Goal: Task Accomplishment & Management: Manage account settings

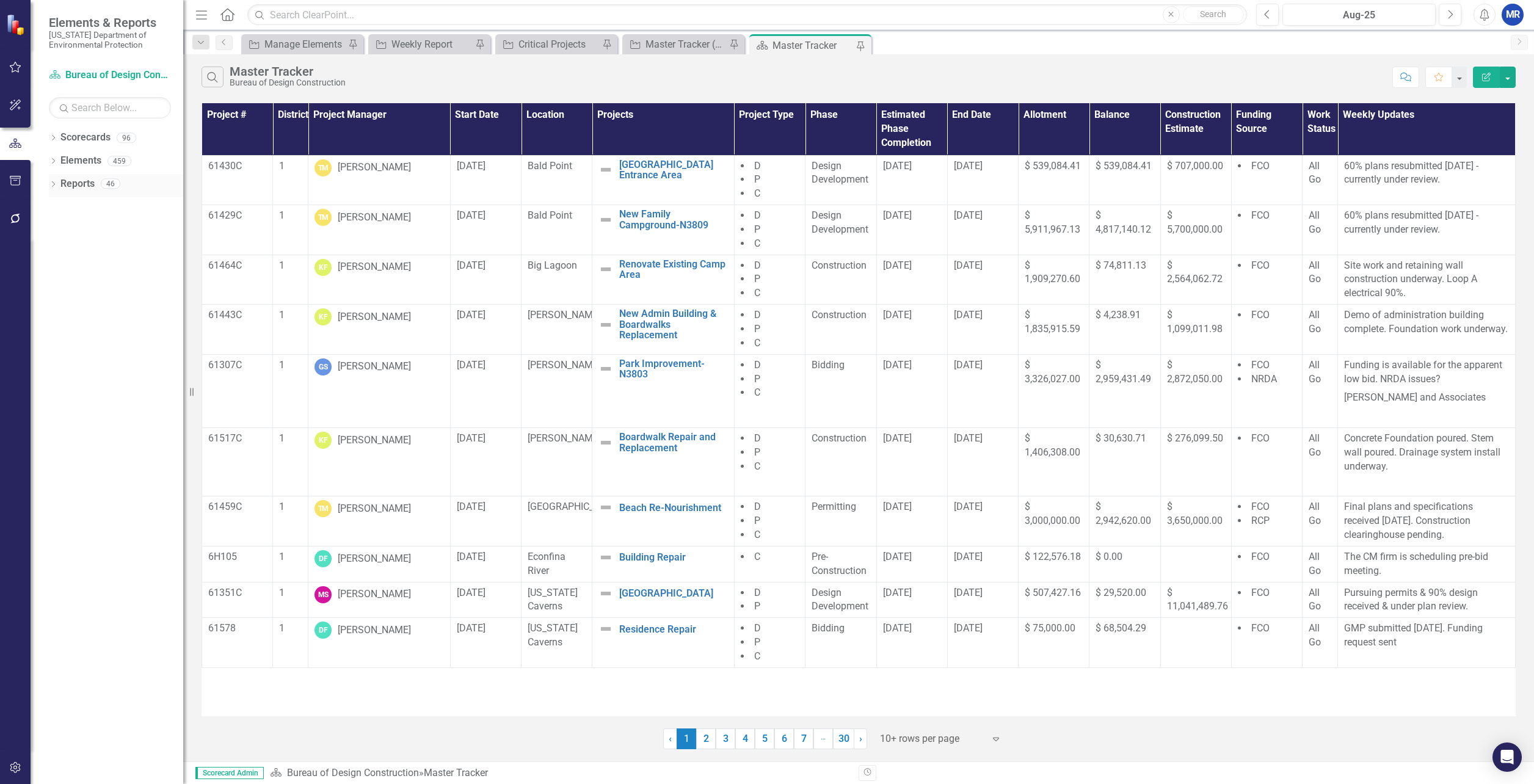
click at [52, 181] on icon at bounding box center [53, 184] width 3 height 5
click at [60, 364] on icon "Dropdown" at bounding box center [58, 364] width 9 height 7
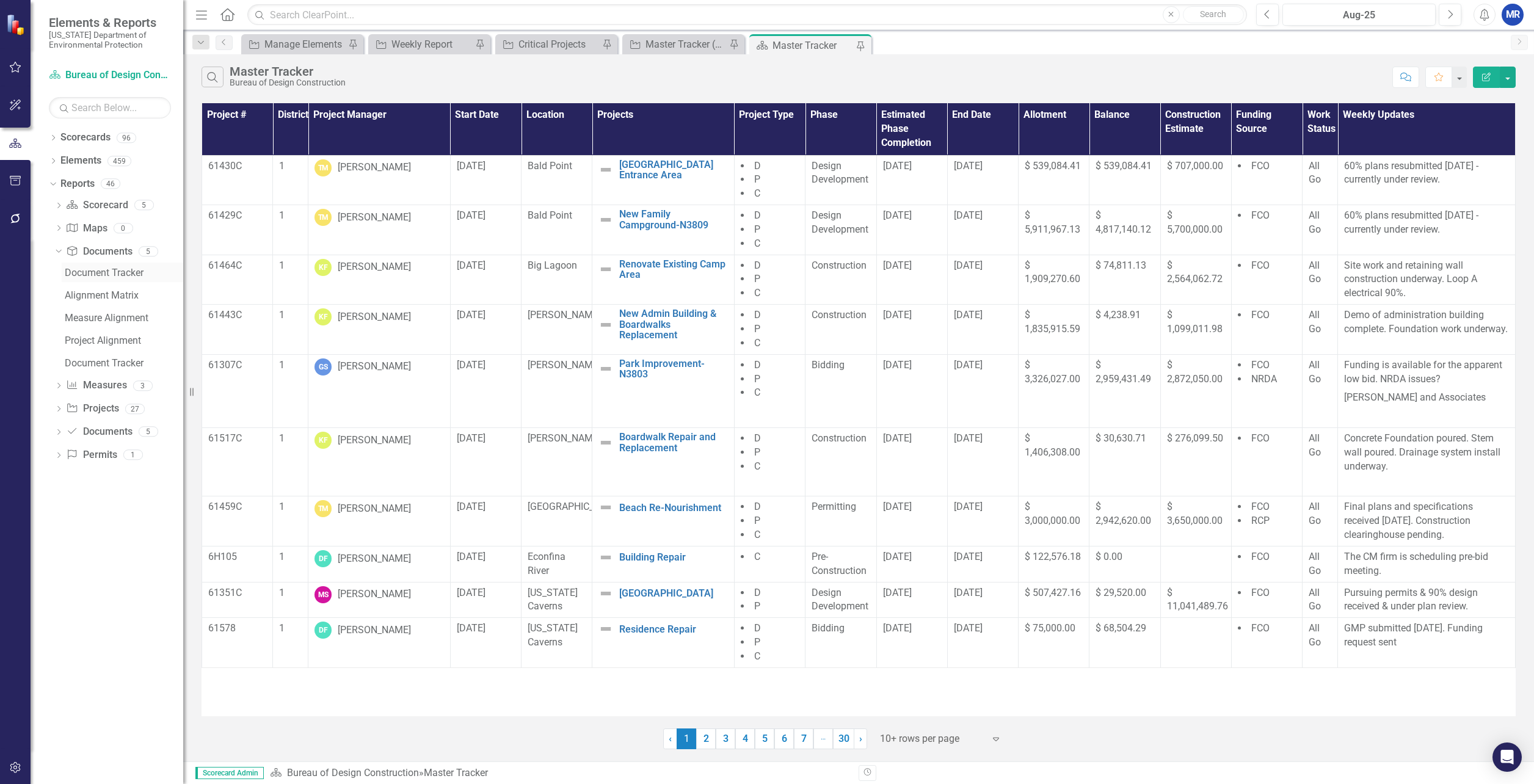
click at [84, 274] on div "Document Tracker" at bounding box center [124, 273] width 118 height 11
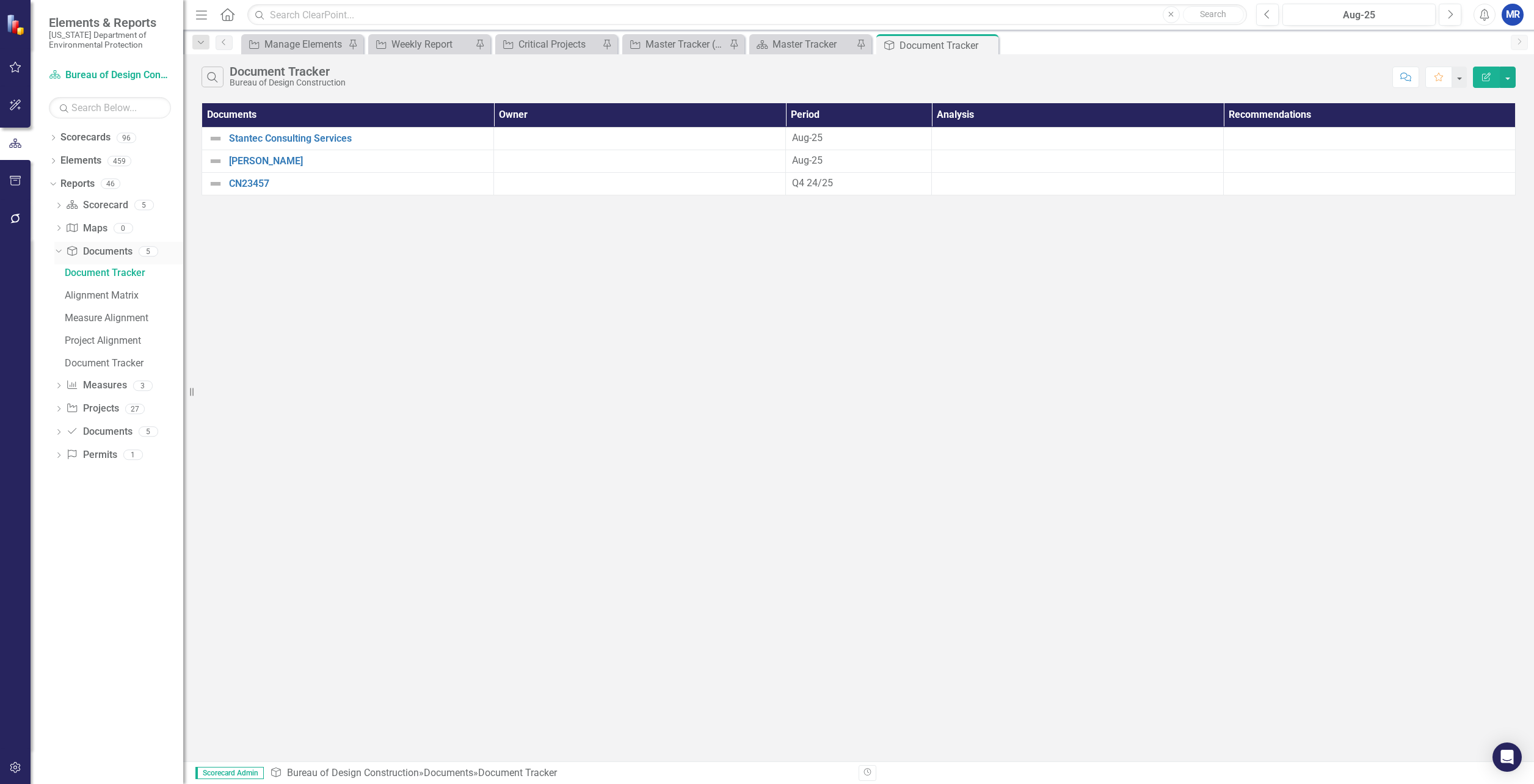
click at [60, 252] on icon "Dropdown" at bounding box center [57, 250] width 7 height 9
click at [60, 323] on icon "Dropdown" at bounding box center [58, 322] width 9 height 7
click at [91, 362] on div "Document Tracker" at bounding box center [124, 364] width 118 height 11
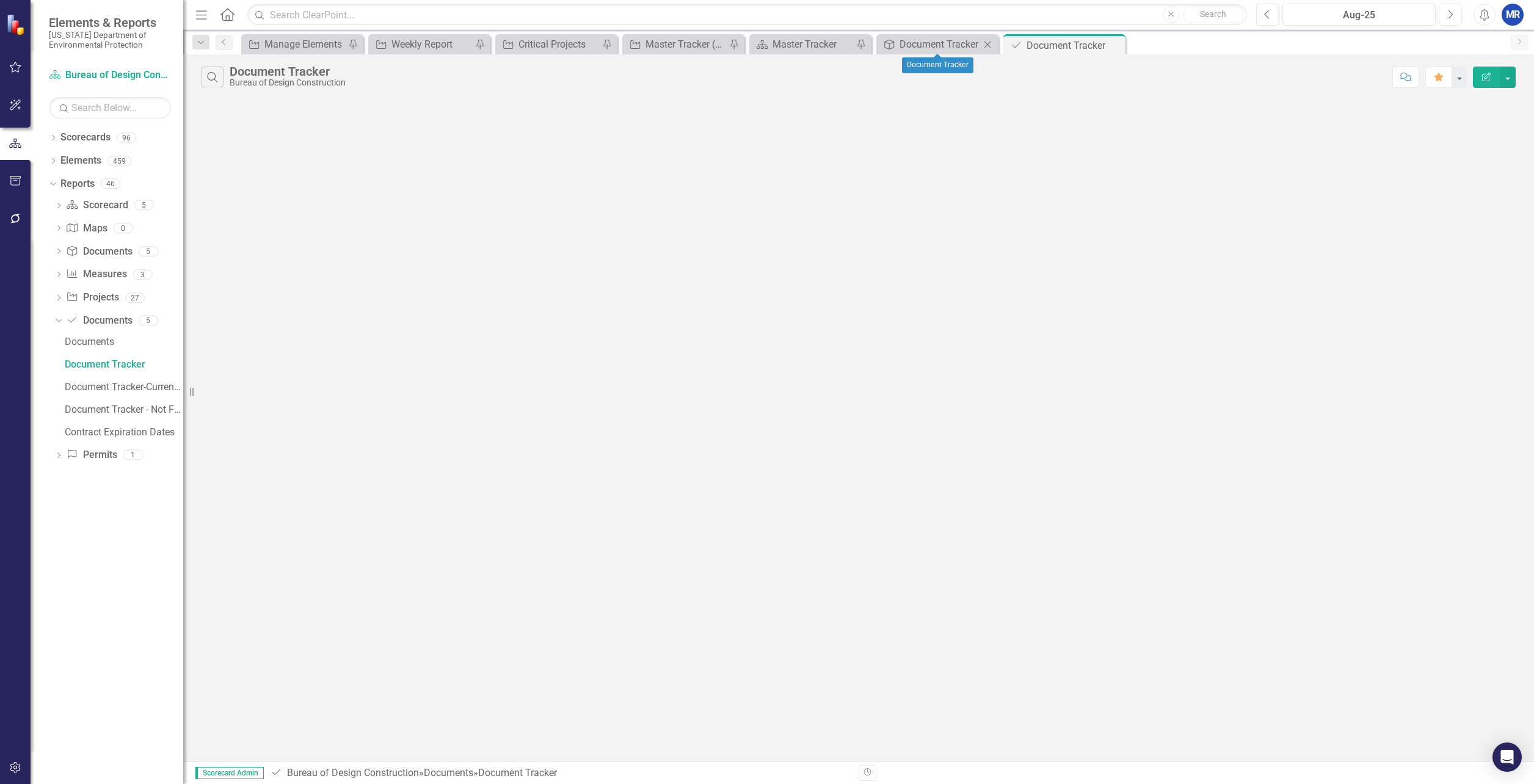
click at [983, 41] on icon "Close" at bounding box center [987, 44] width 12 height 10
click at [101, 361] on div "Document Tracker" at bounding box center [124, 364] width 118 height 11
click at [50, 184] on icon "Dropdown" at bounding box center [52, 183] width 7 height 9
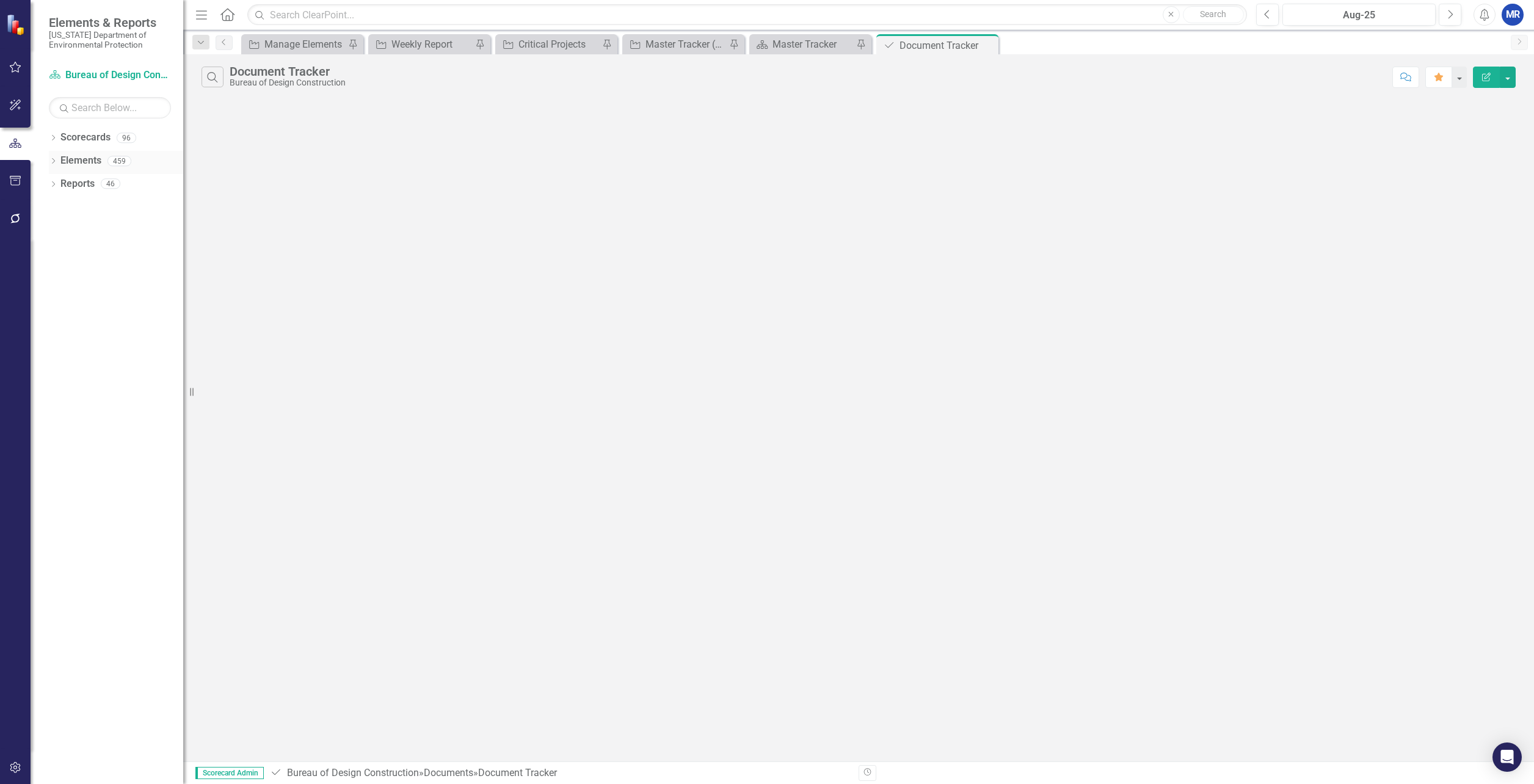
click at [51, 162] on icon "Dropdown" at bounding box center [53, 162] width 9 height 7
click at [90, 180] on link "Document Documents" at bounding box center [99, 184] width 66 height 14
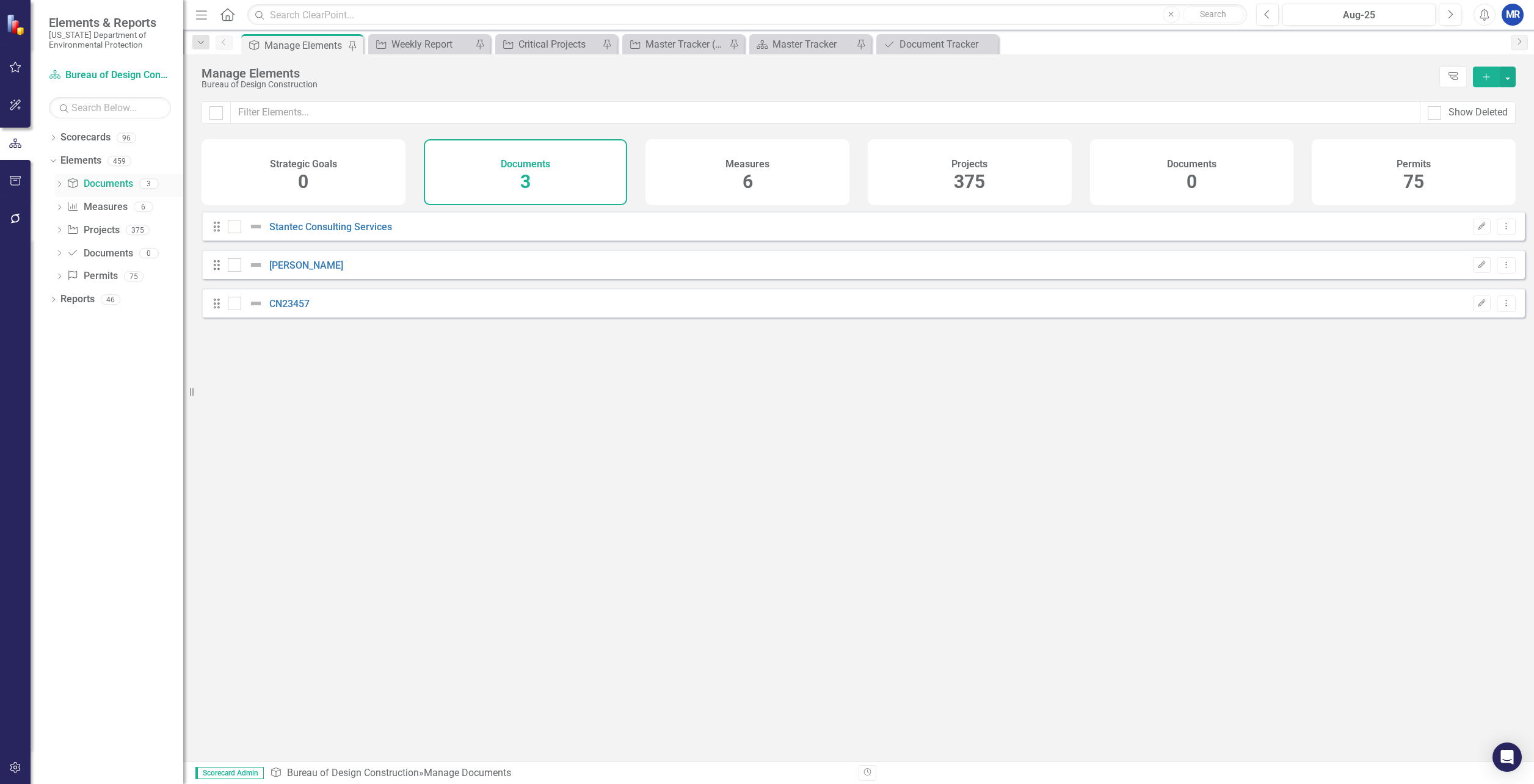
checkbox input "false"
click at [1177, 162] on h4 "Documents" at bounding box center [1192, 164] width 50 height 11
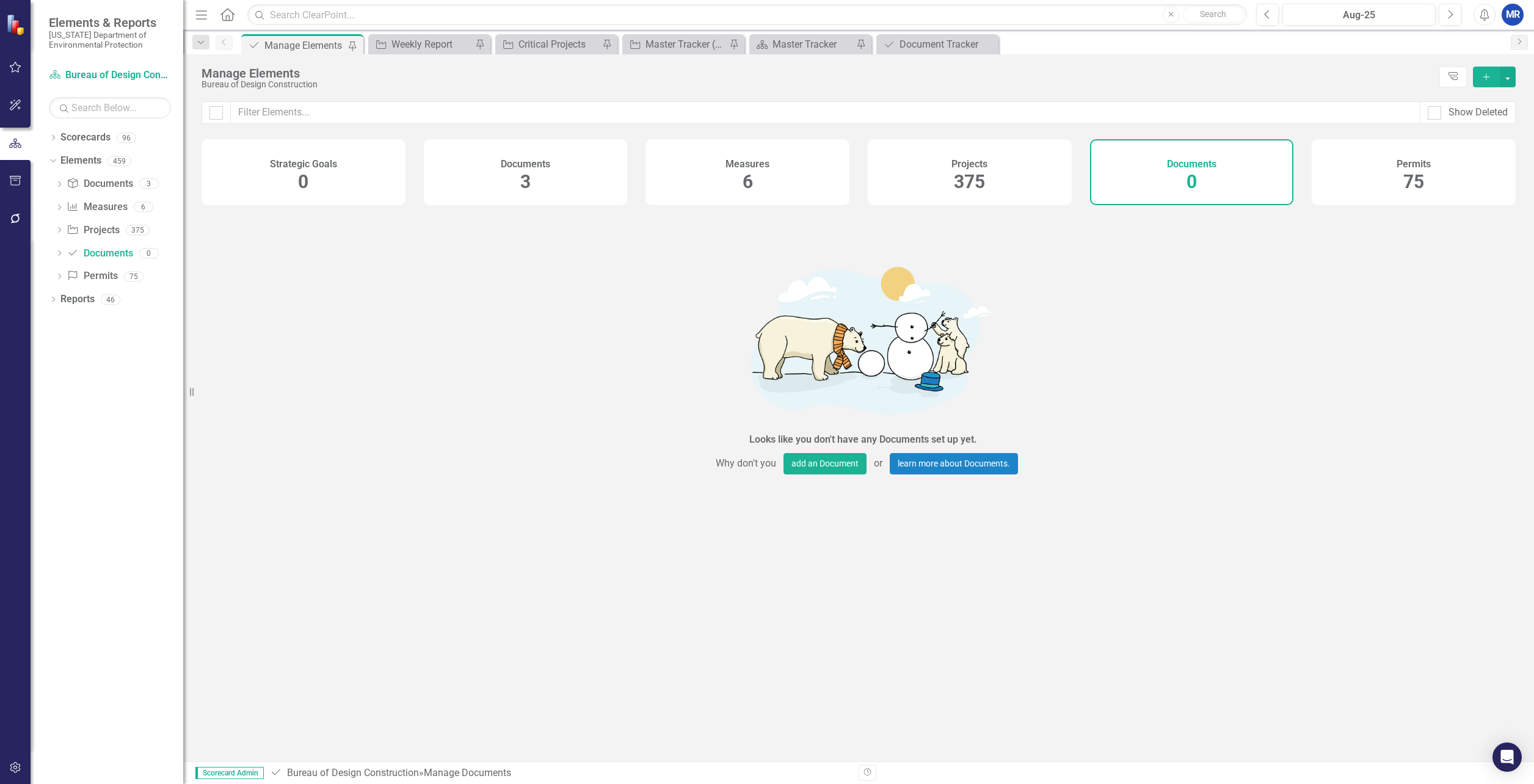
click at [1482, 78] on icon "Add" at bounding box center [1486, 77] width 11 height 9
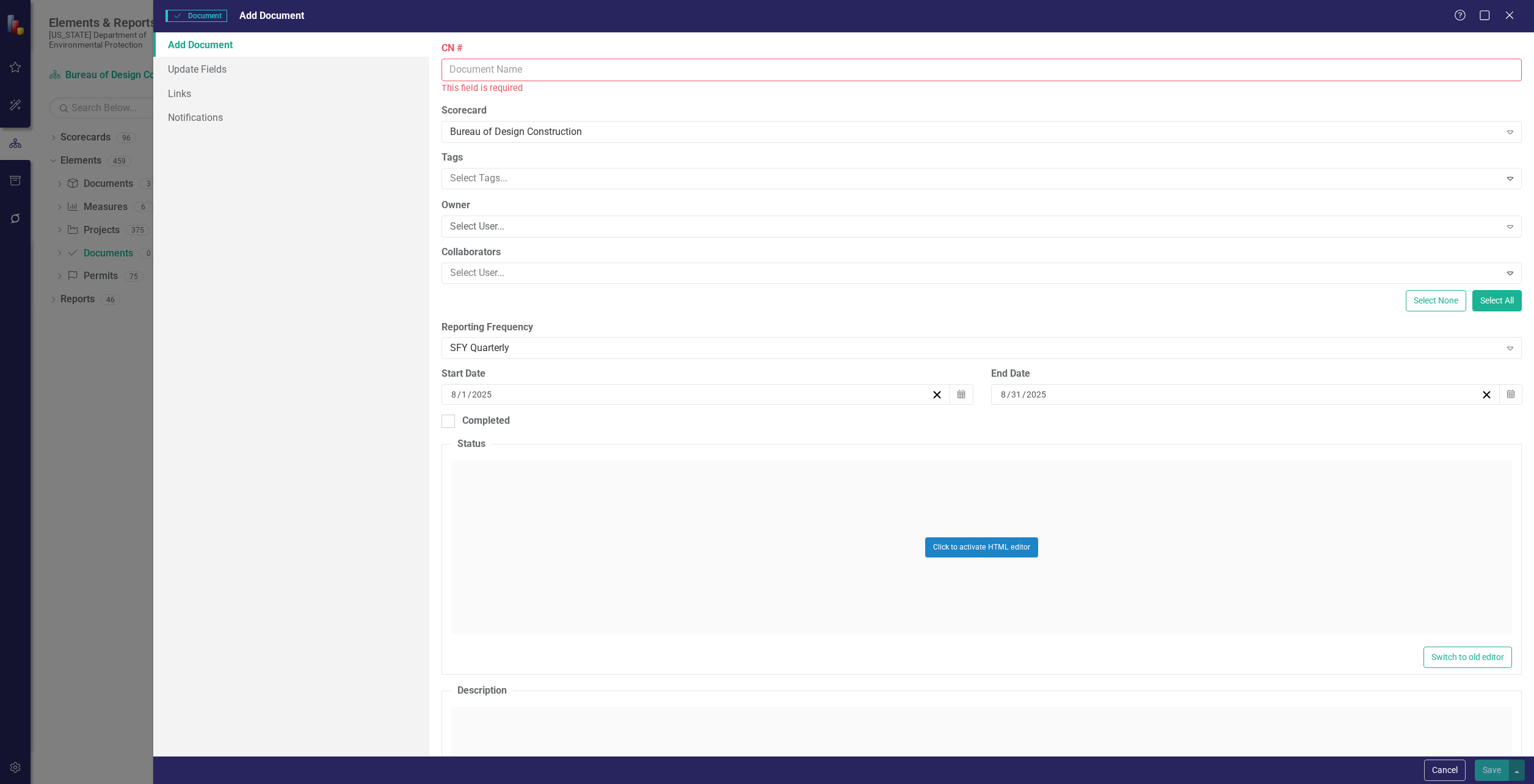
click at [1230, 71] on input "CN #" at bounding box center [981, 70] width 1080 height 23
click at [540, 67] on input "CN #" at bounding box center [981, 70] width 1080 height 23
click at [473, 68] on input "CN #" at bounding box center [981, 70] width 1080 height 23
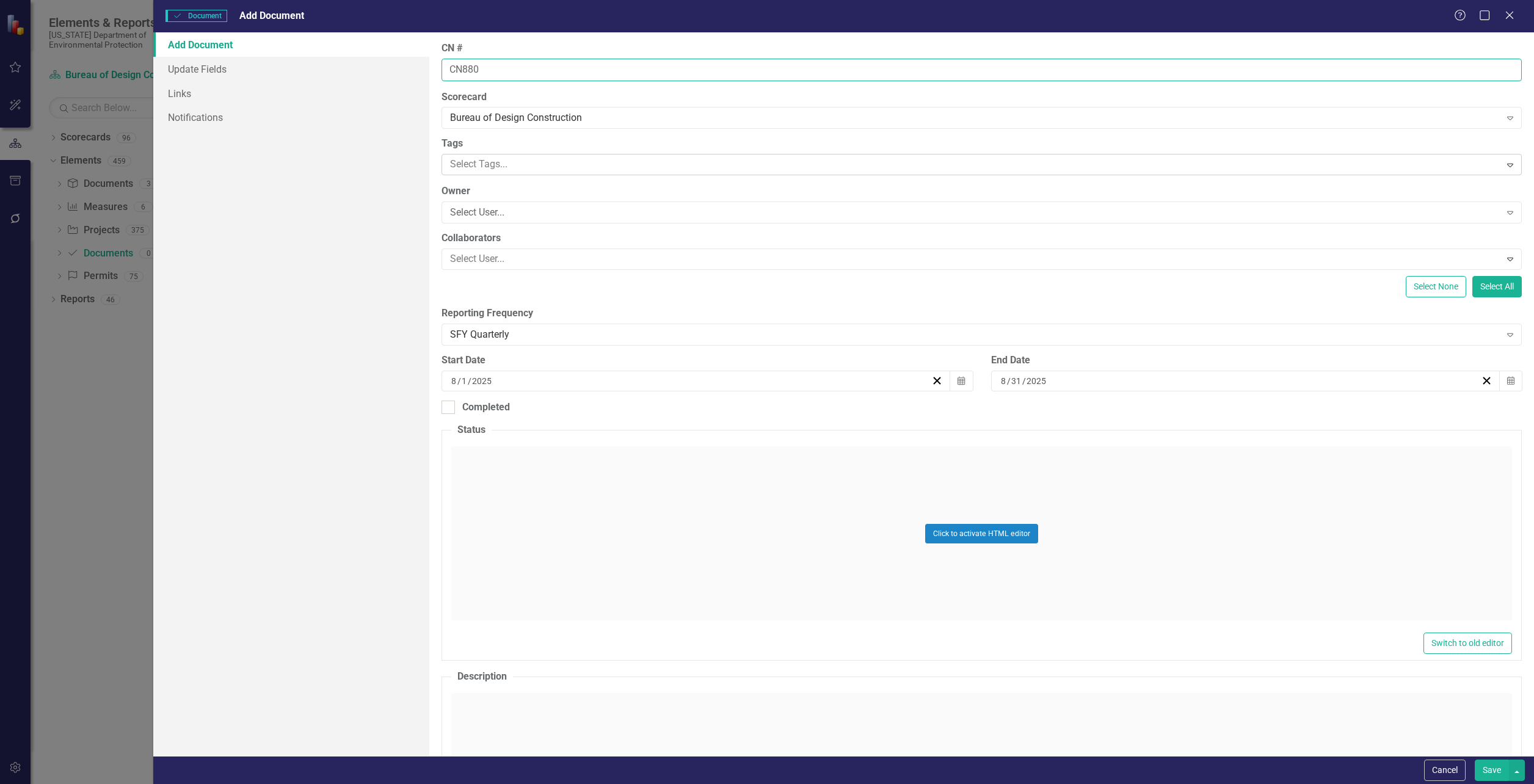
type input "CN880"
click at [1504, 166] on icon "Expand" at bounding box center [1510, 165] width 12 height 10
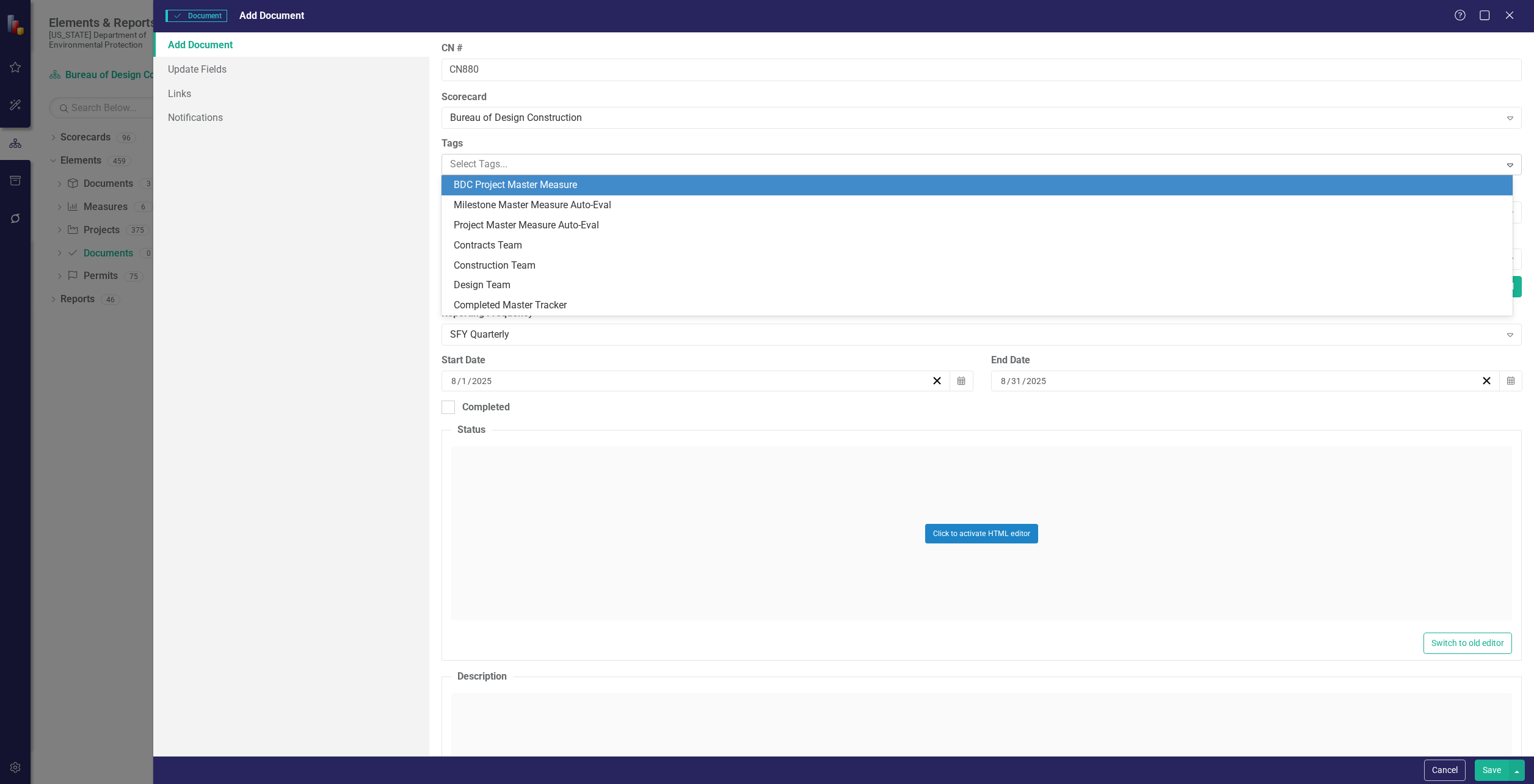
click at [1504, 166] on icon "Expand" at bounding box center [1510, 165] width 12 height 10
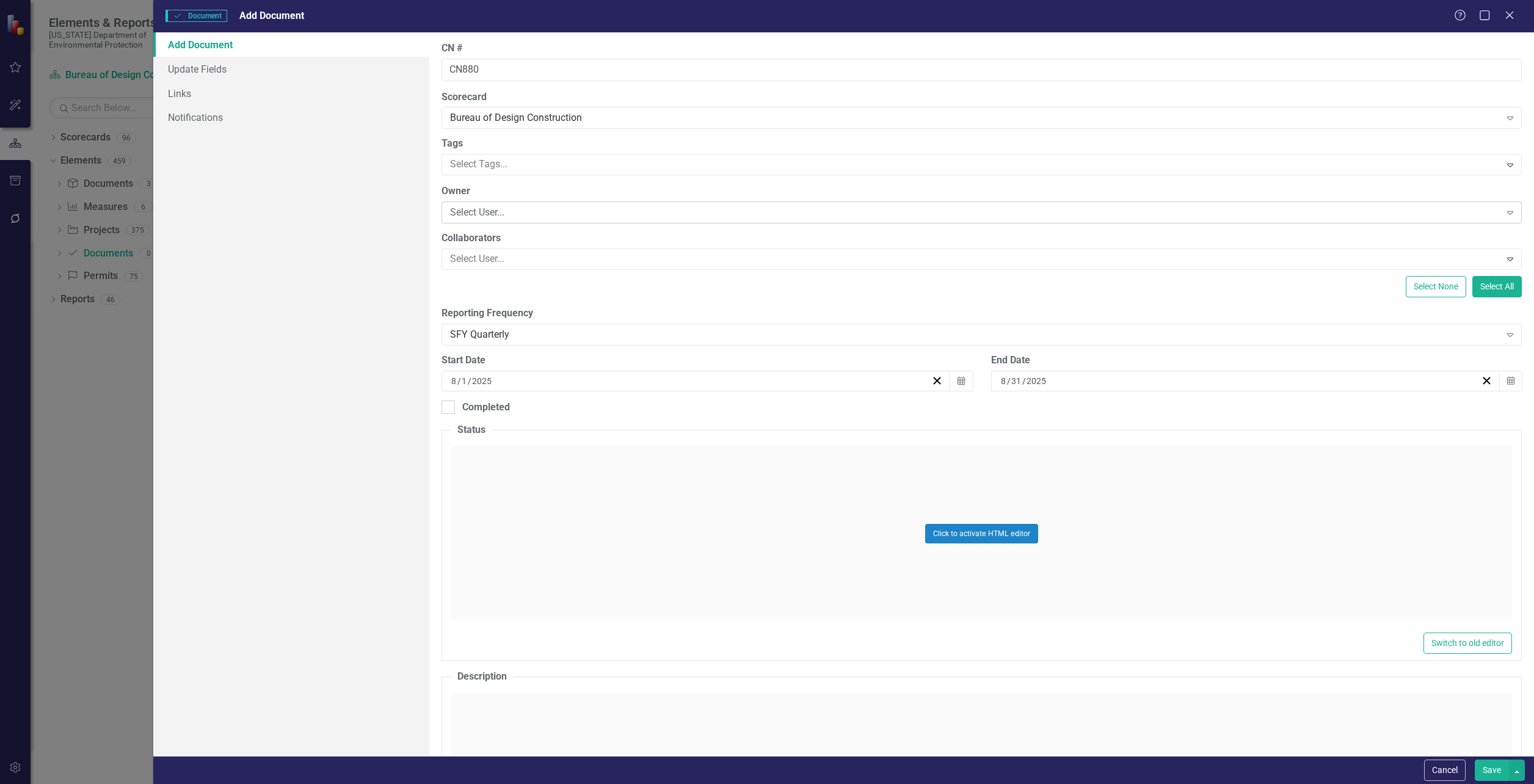
click at [485, 215] on div "Select User..." at bounding box center [974, 213] width 1049 height 14
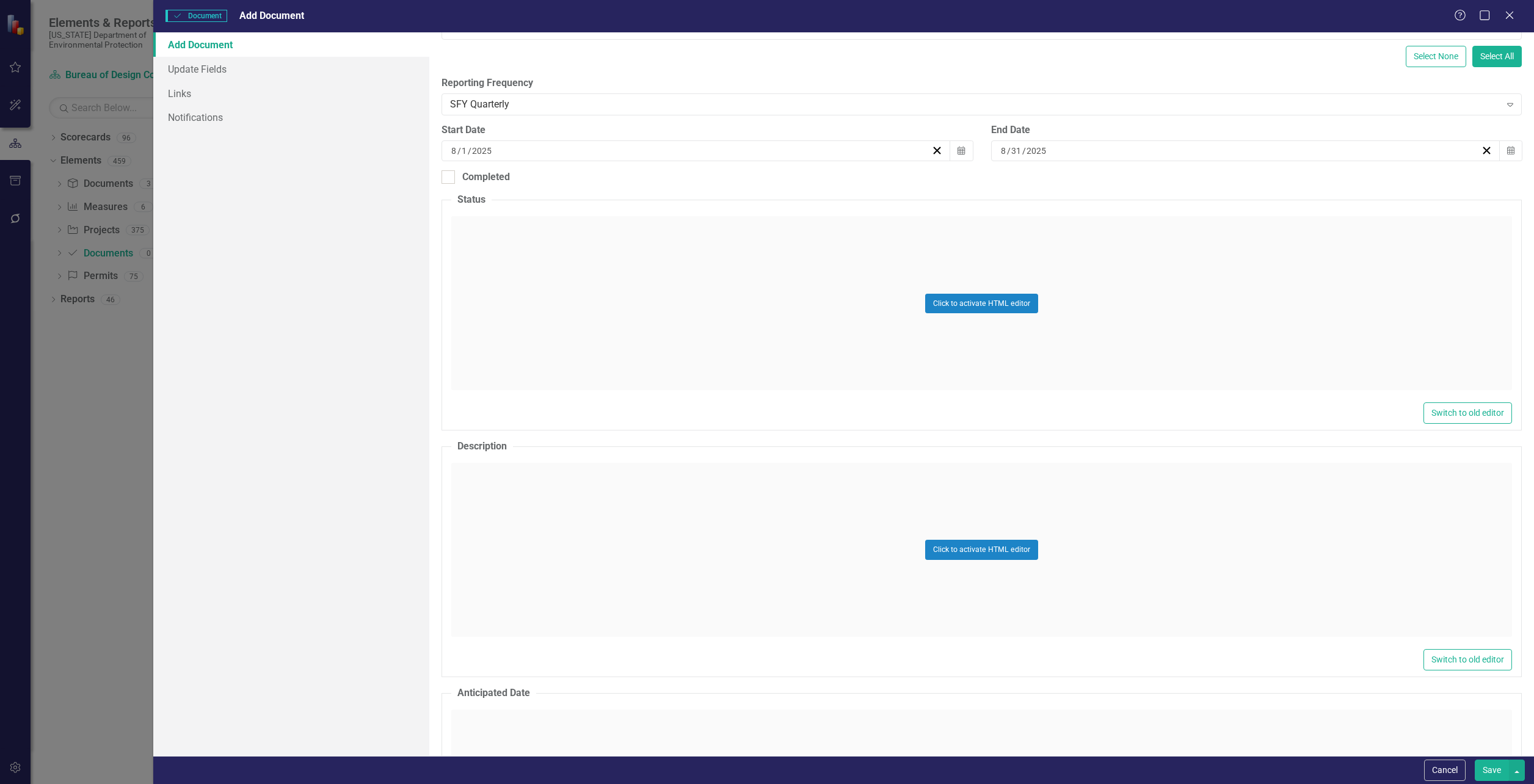
scroll to position [245, 0]
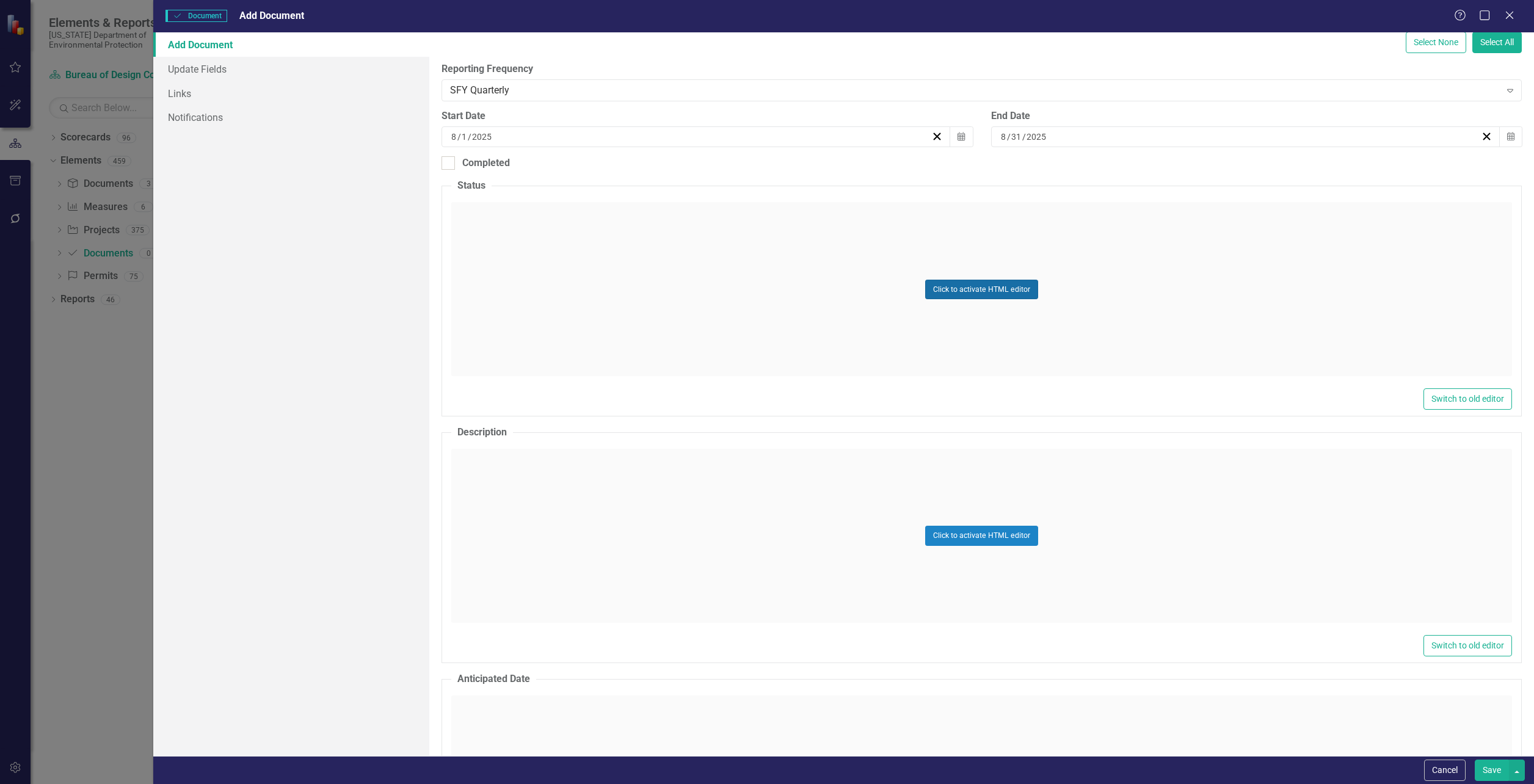
click at [936, 291] on button "Click to activate HTML editor" at bounding box center [981, 290] width 113 height 20
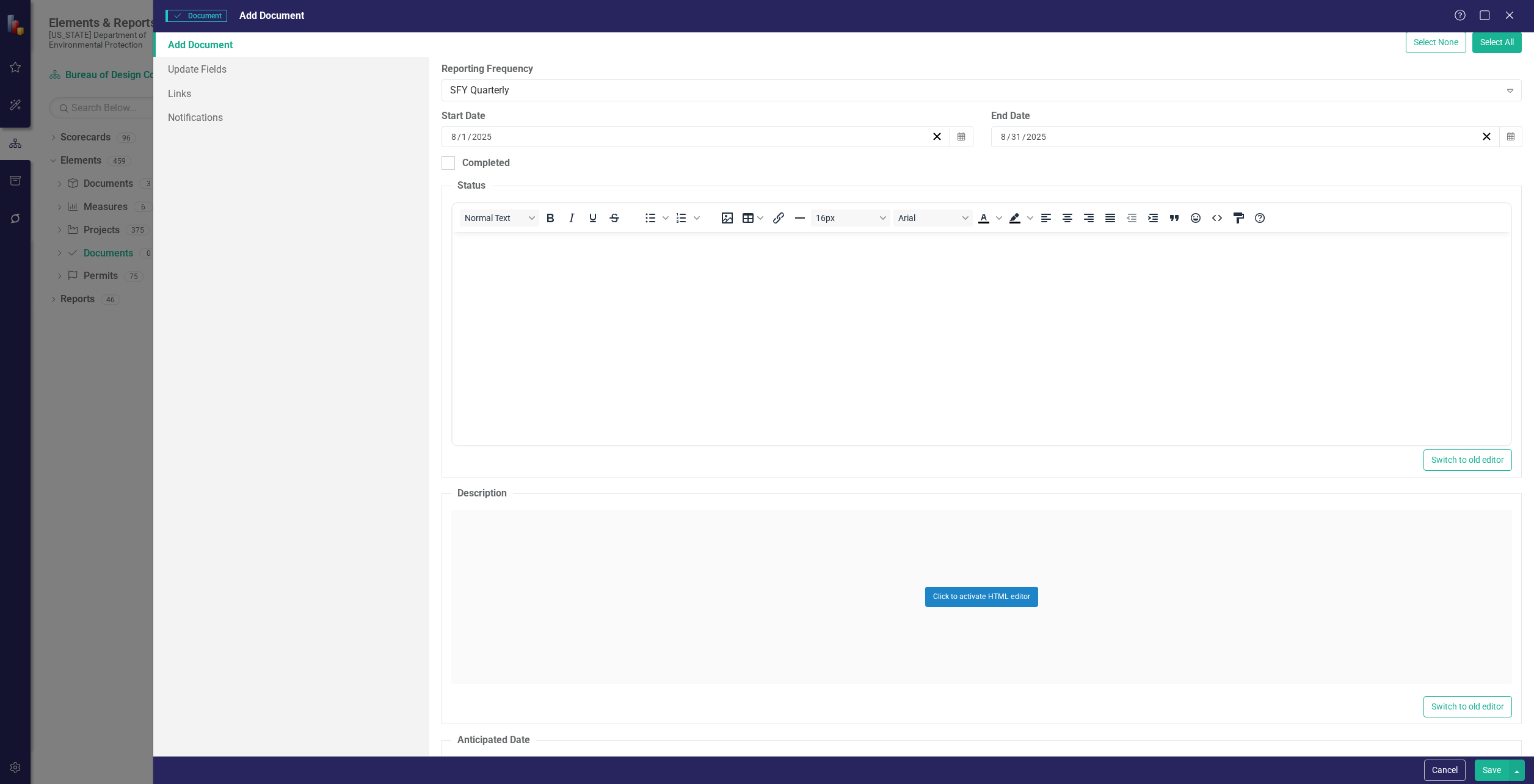
scroll to position [0, 0]
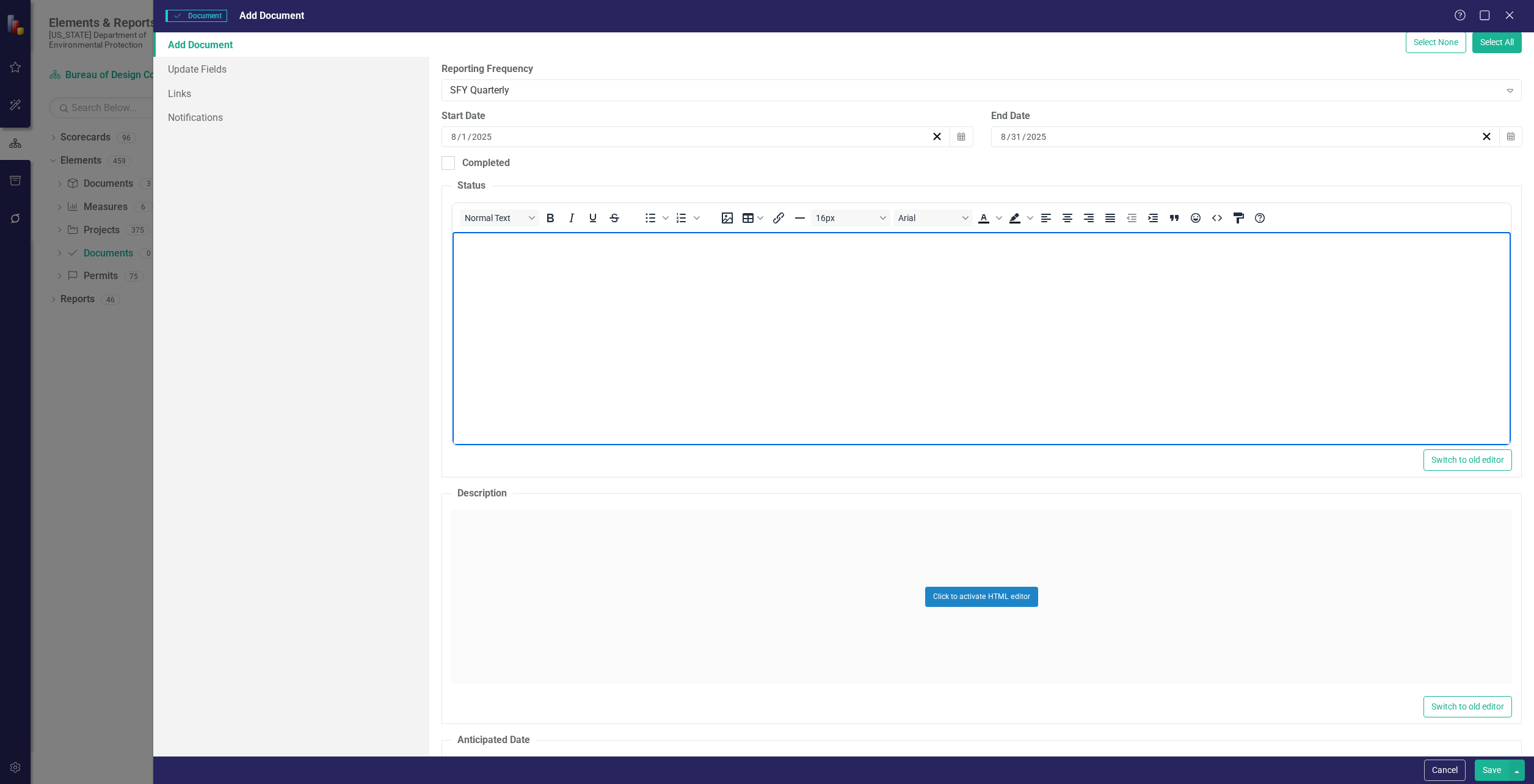
click at [738, 292] on body "Rich Text Area. Press ALT-0 for help." at bounding box center [981, 324] width 1058 height 183
click at [1016, 594] on button "Click to activate HTML editor" at bounding box center [981, 596] width 113 height 20
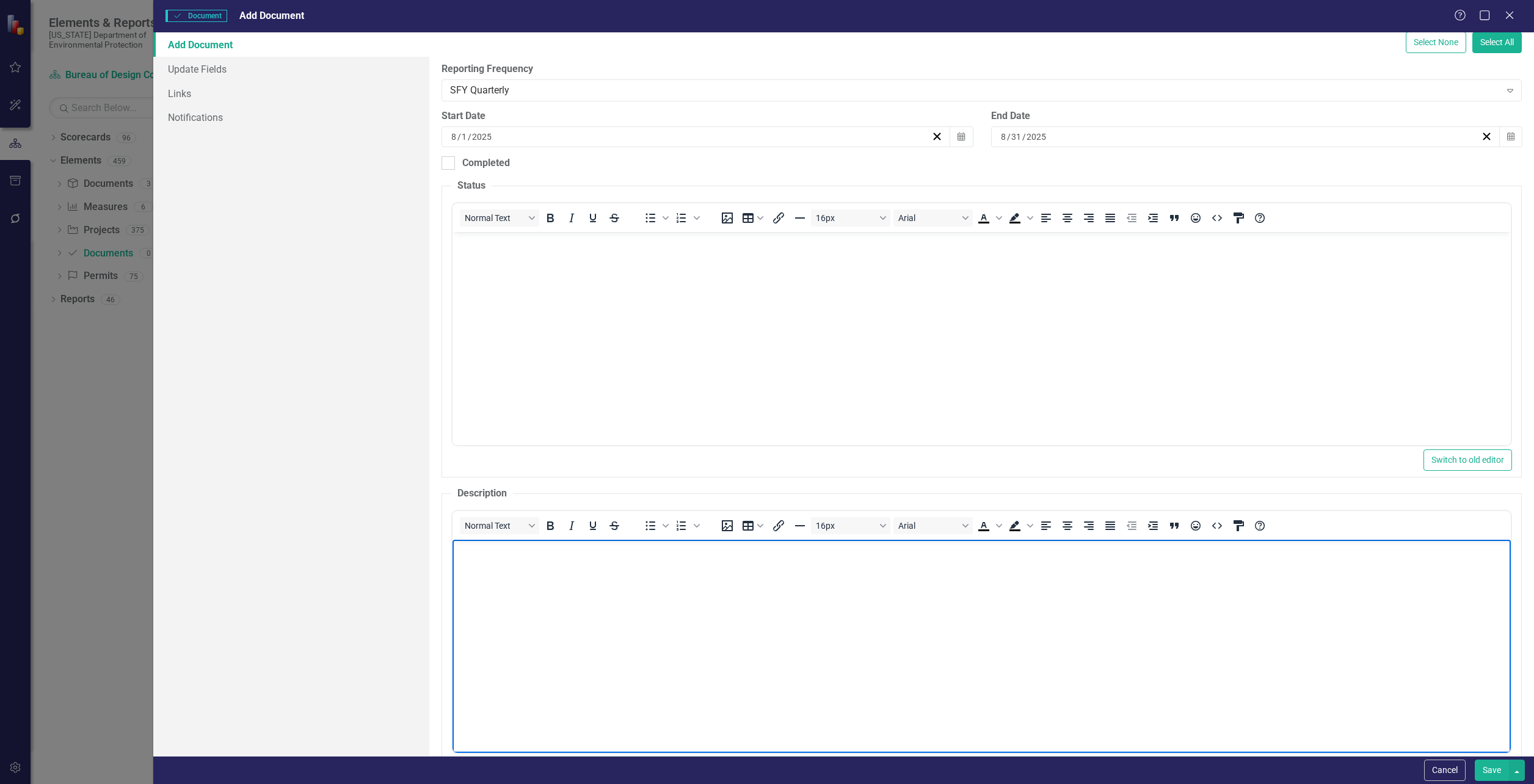
click at [847, 581] on body "Rich Text Area. Press ALT-0 for help." at bounding box center [981, 632] width 1058 height 183
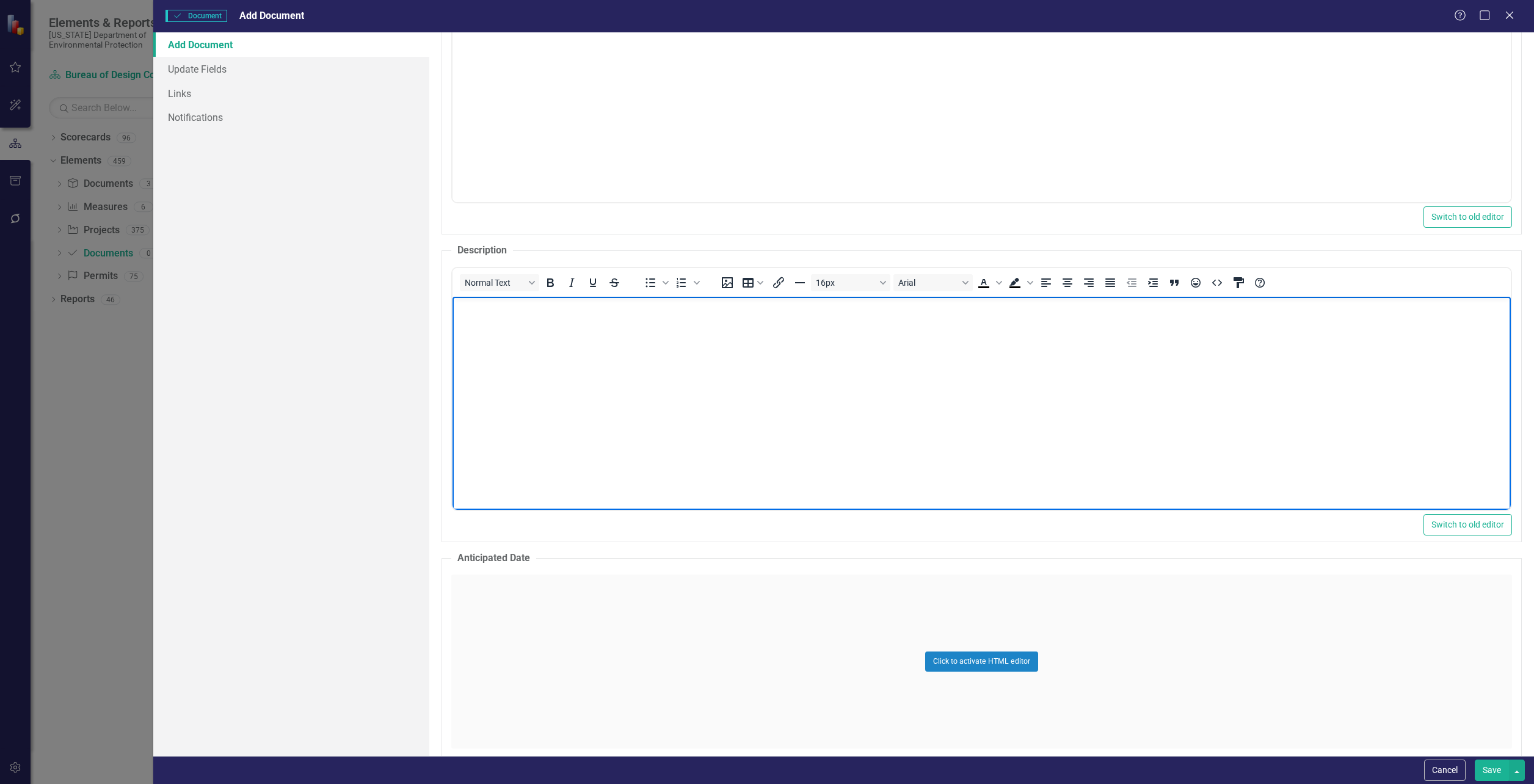
scroll to position [488, 0]
click at [479, 394] on body "Rich Text Area. Press ALT-0 for help." at bounding box center [981, 387] width 1058 height 183
paste body "Rich Text Area. Press ALT-0 for help."
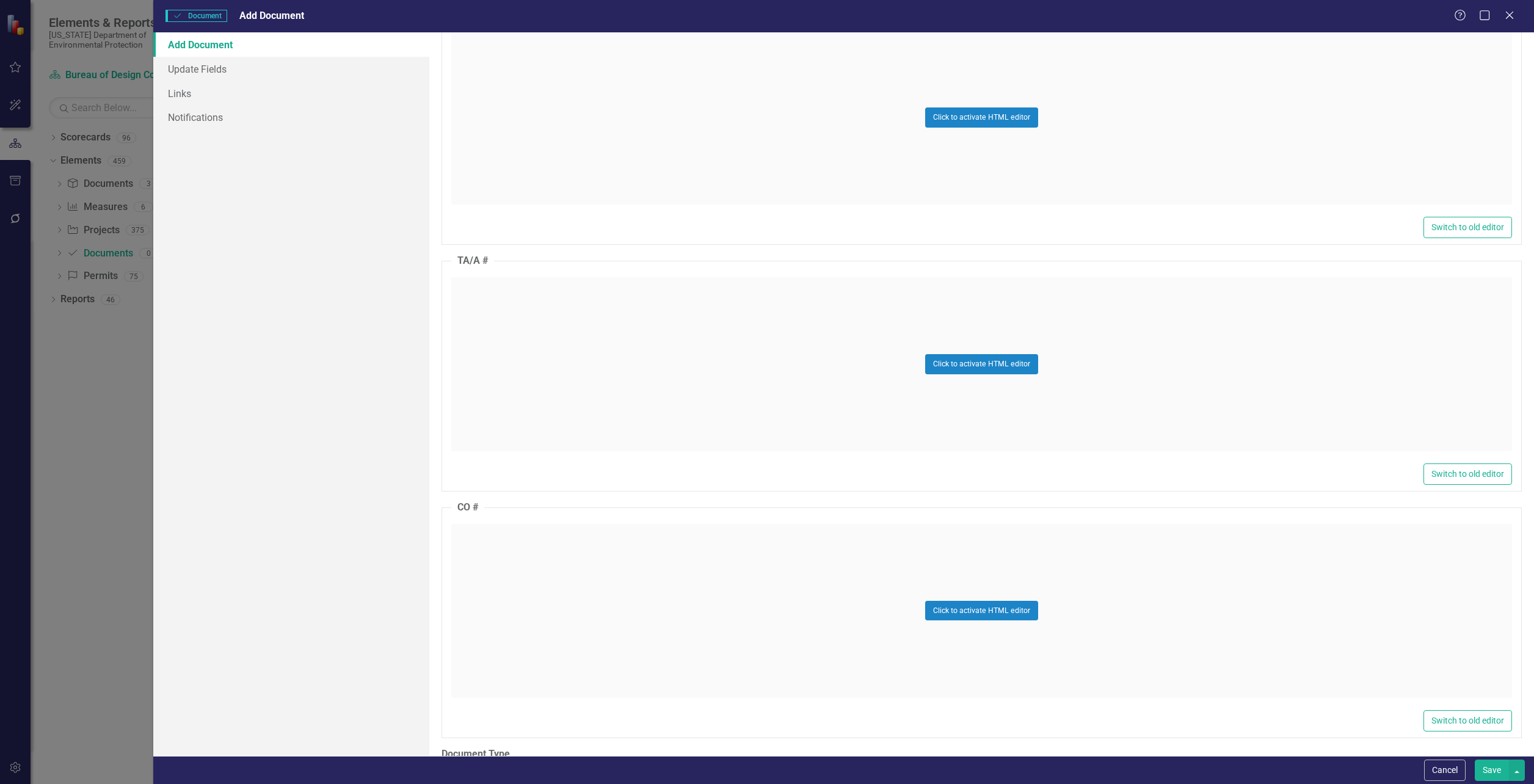
scroll to position [1038, 0]
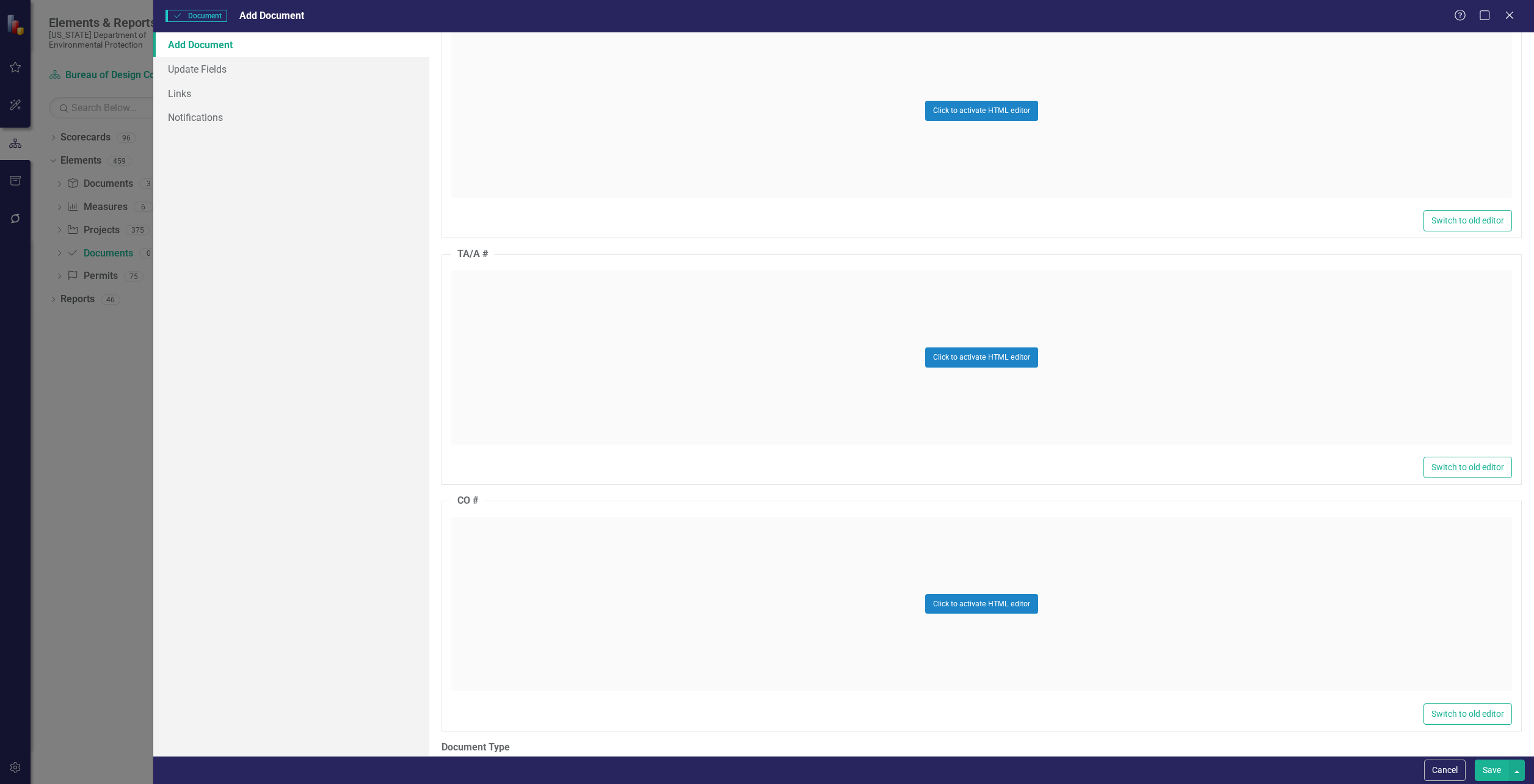
click at [897, 376] on div "Click to activate HTML editor" at bounding box center [981, 358] width 1061 height 174
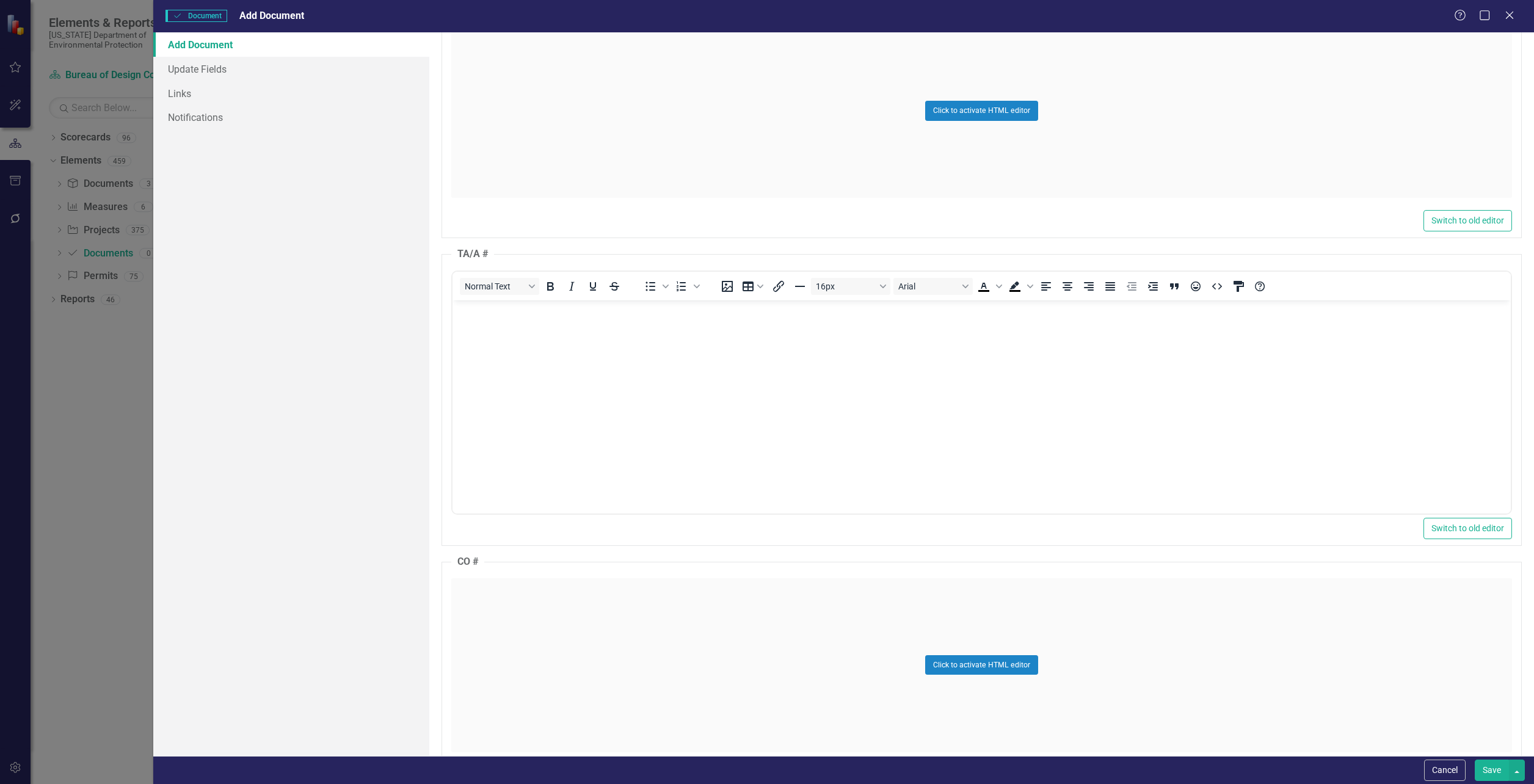
scroll to position [0, 0]
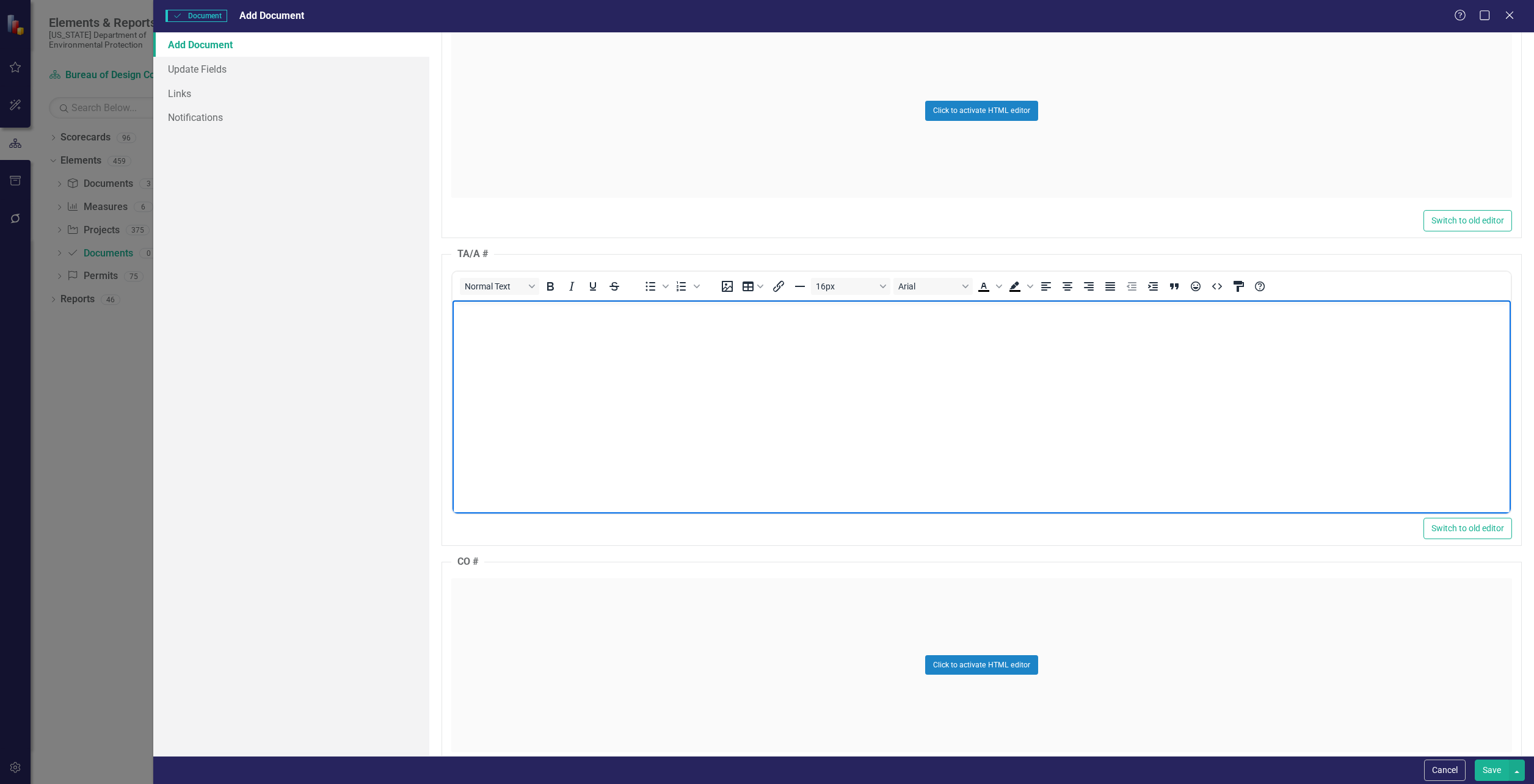
click at [679, 386] on body "Rich Text Area. Press ALT-0 for help." at bounding box center [981, 392] width 1058 height 183
click at [955, 657] on button "Click to activate HTML editor" at bounding box center [981, 665] width 113 height 20
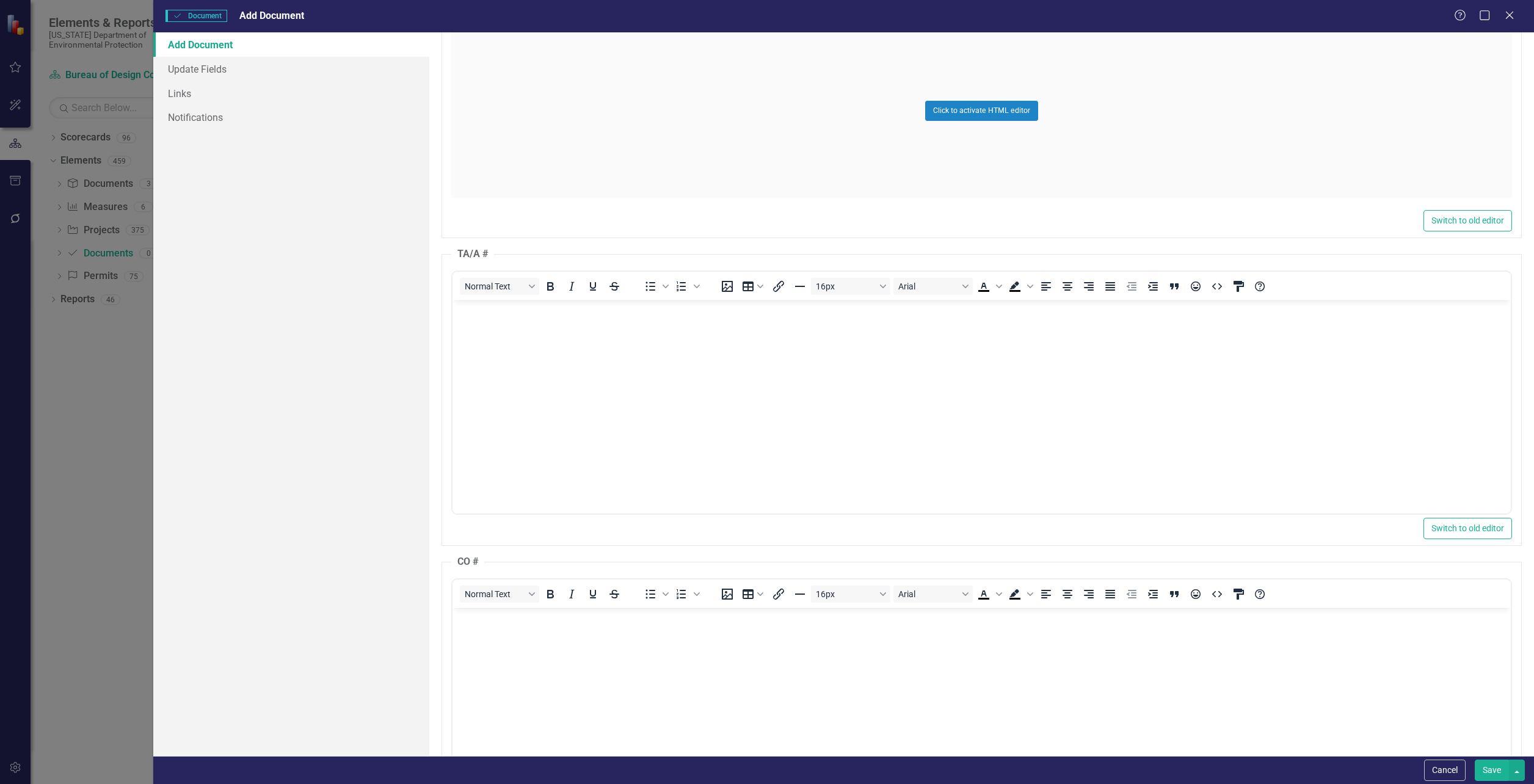
click at [679, 669] on body "Rich Text Area. Press ALT-0 for help." at bounding box center [981, 699] width 1058 height 183
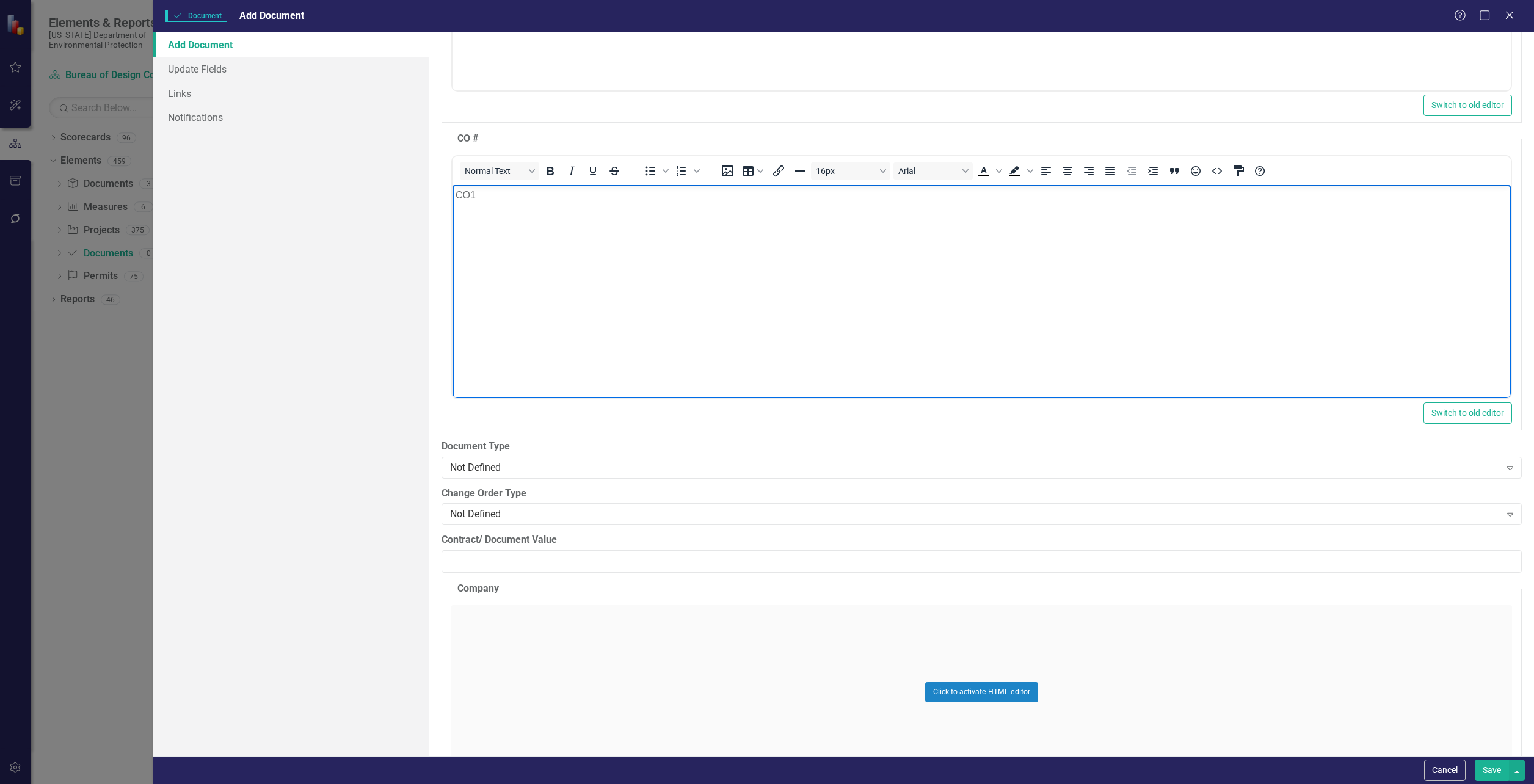
scroll to position [1465, 0]
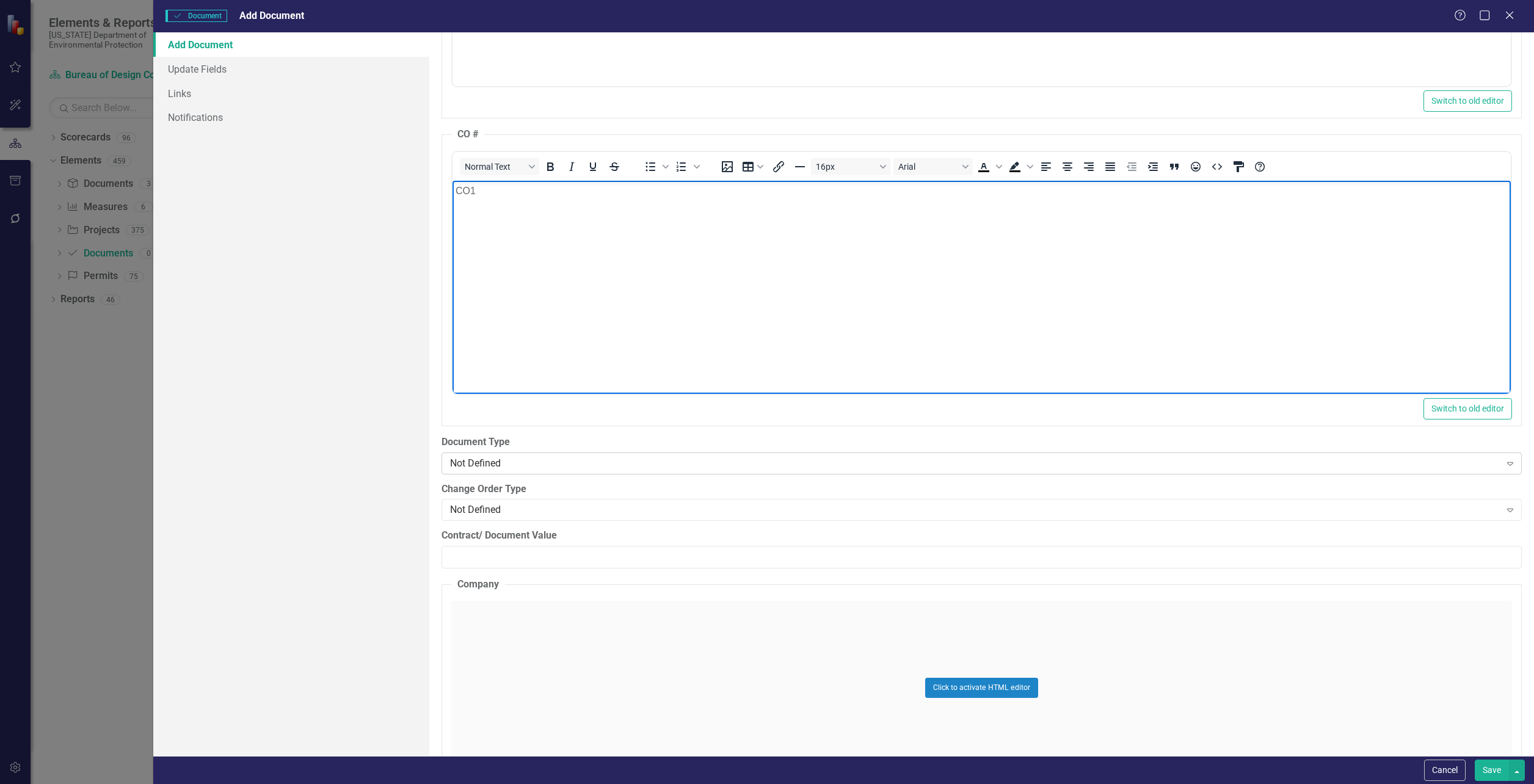
click at [488, 466] on div "Not Defined" at bounding box center [974, 463] width 1049 height 14
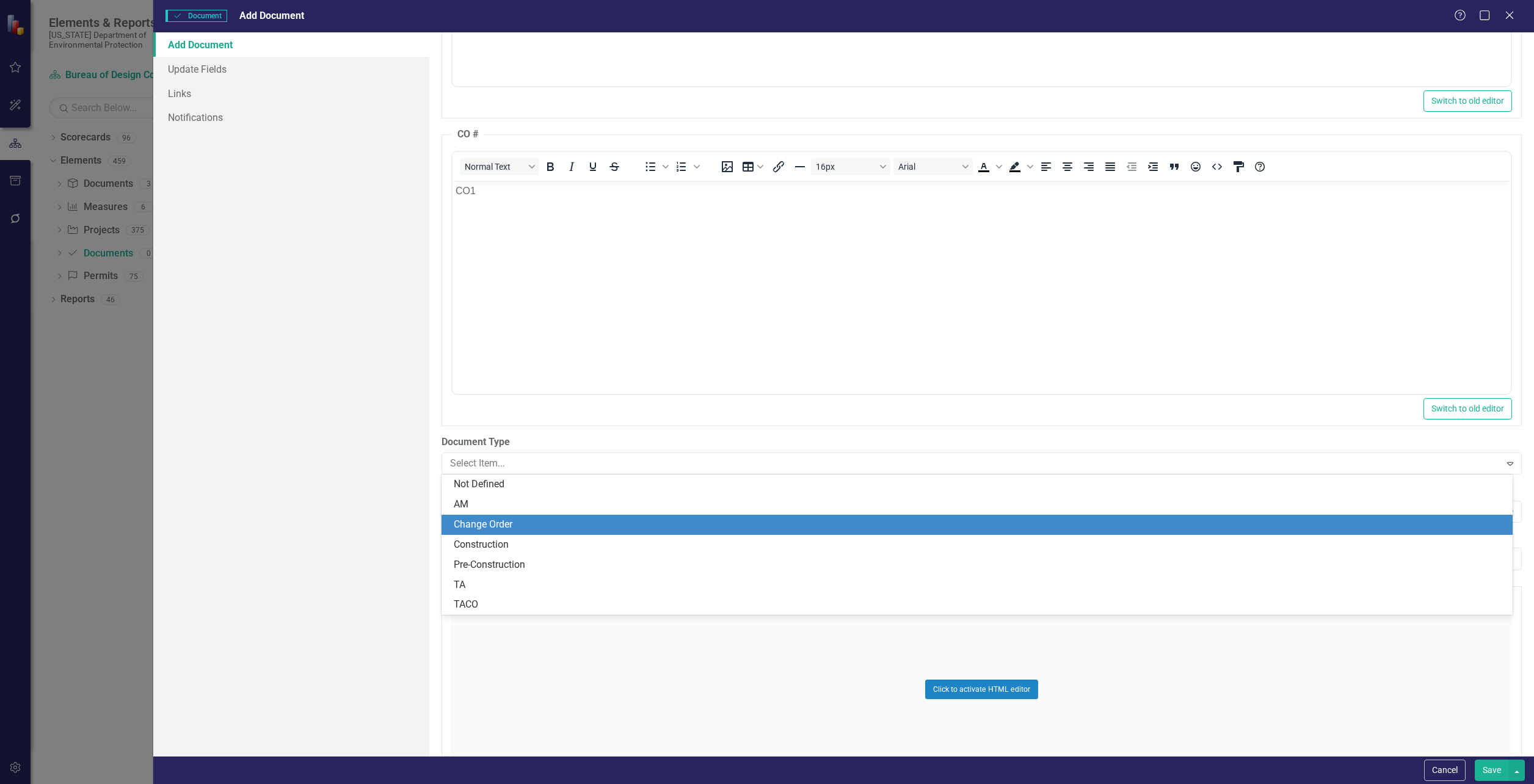
click at [494, 527] on div "Change Order" at bounding box center [980, 524] width 1051 height 14
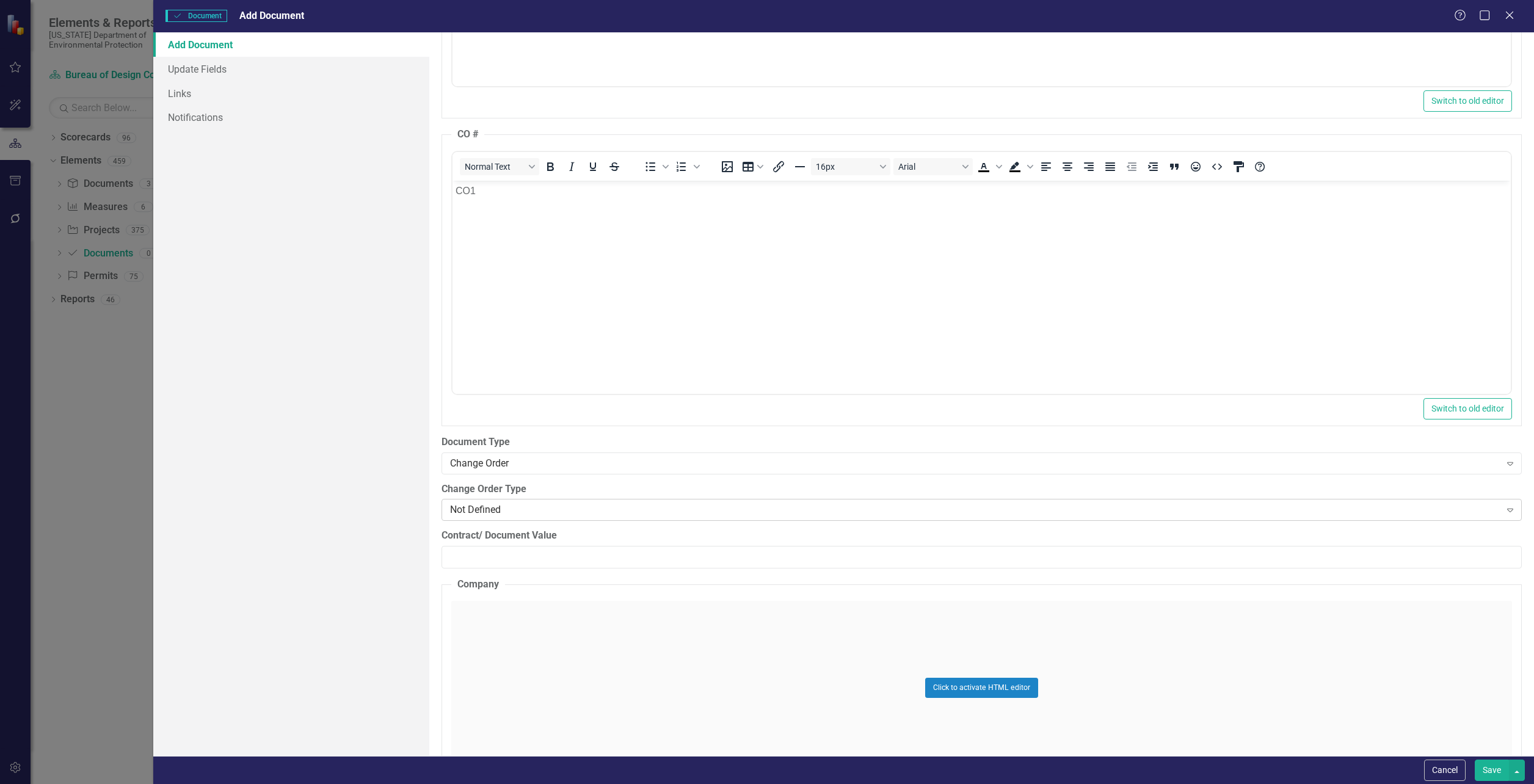
click at [471, 510] on div "Not Defined" at bounding box center [974, 510] width 1049 height 14
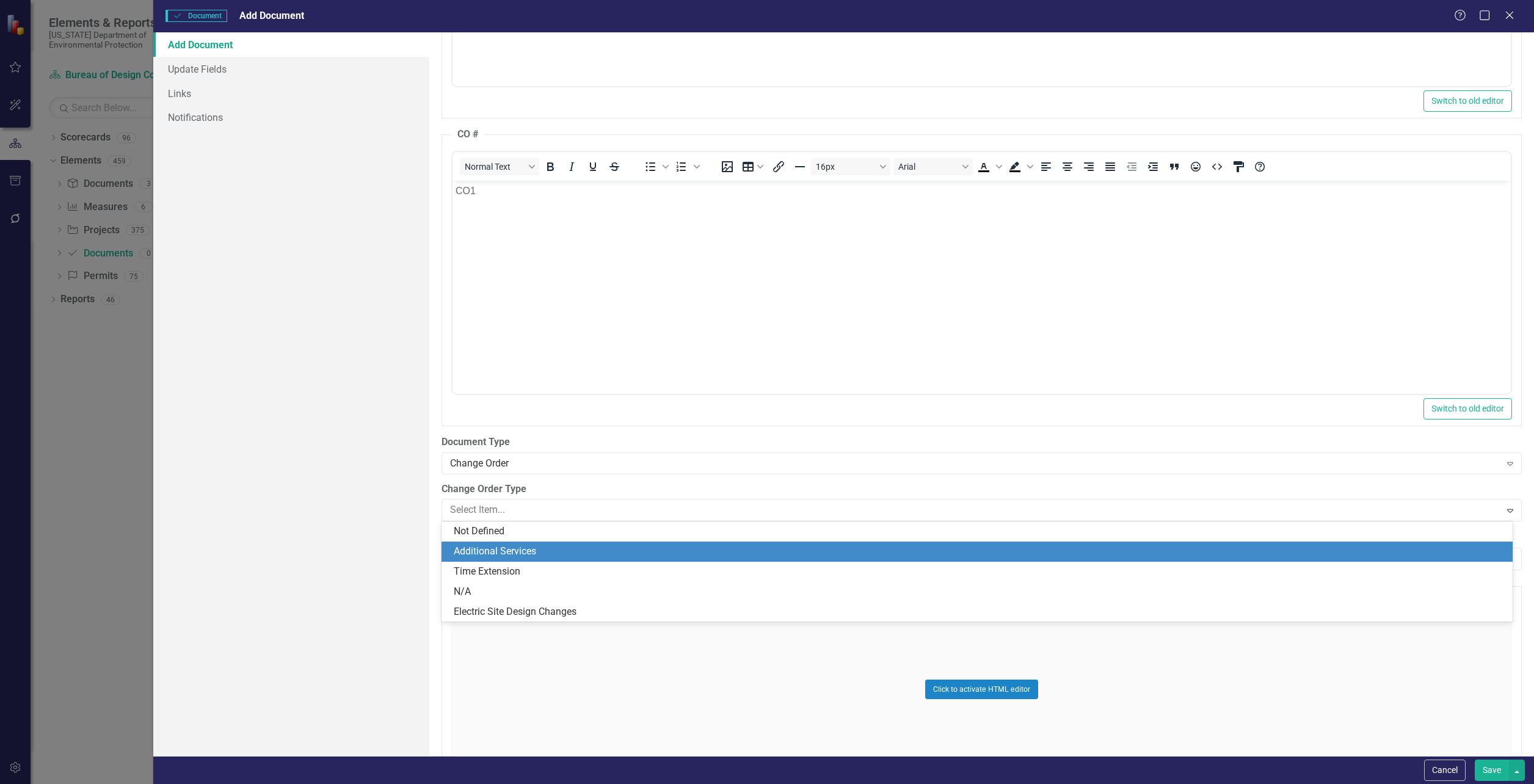
click at [555, 548] on div "Additional Services" at bounding box center [980, 551] width 1051 height 14
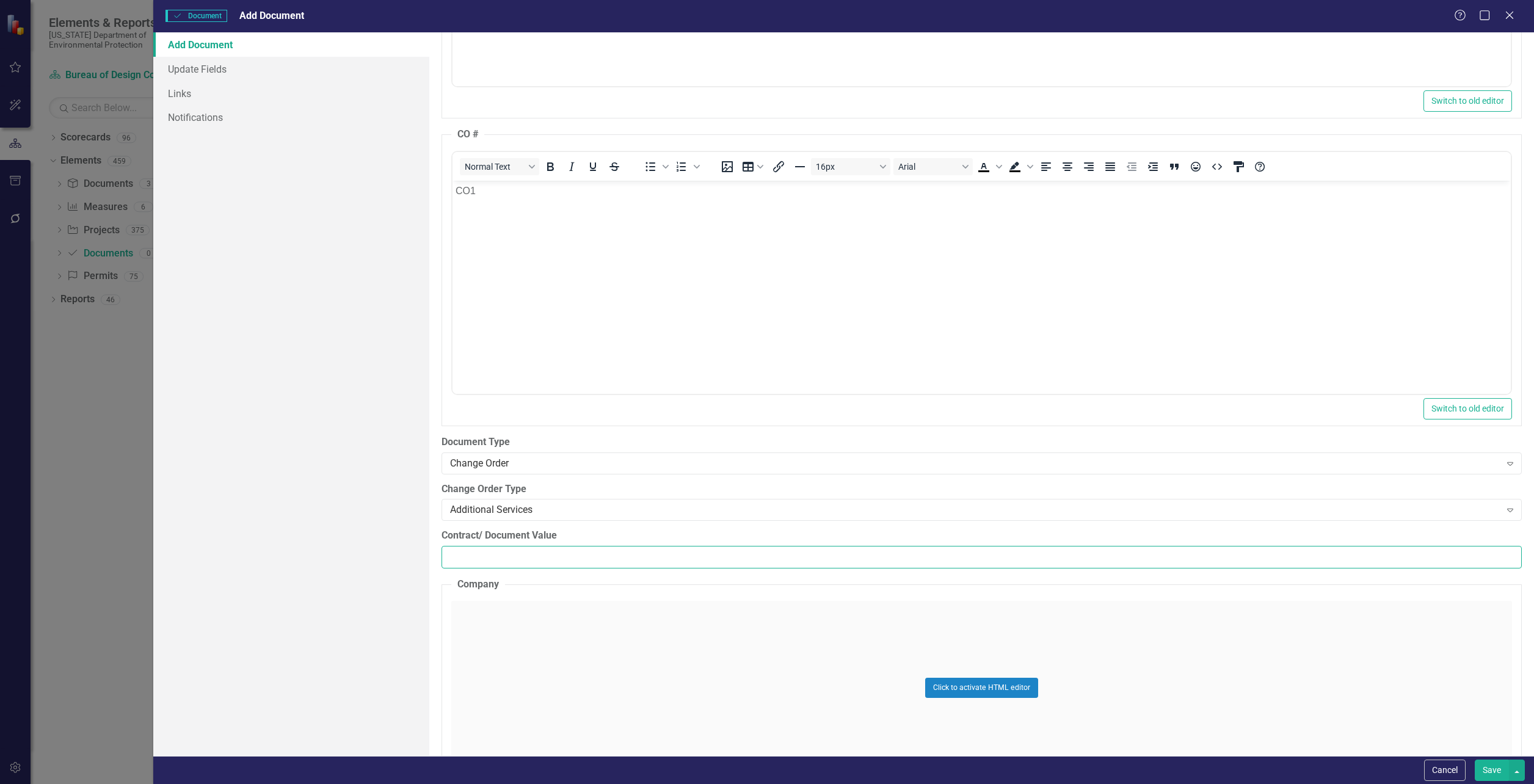
click at [475, 553] on input "Contract/ Document Value" at bounding box center [981, 557] width 1080 height 23
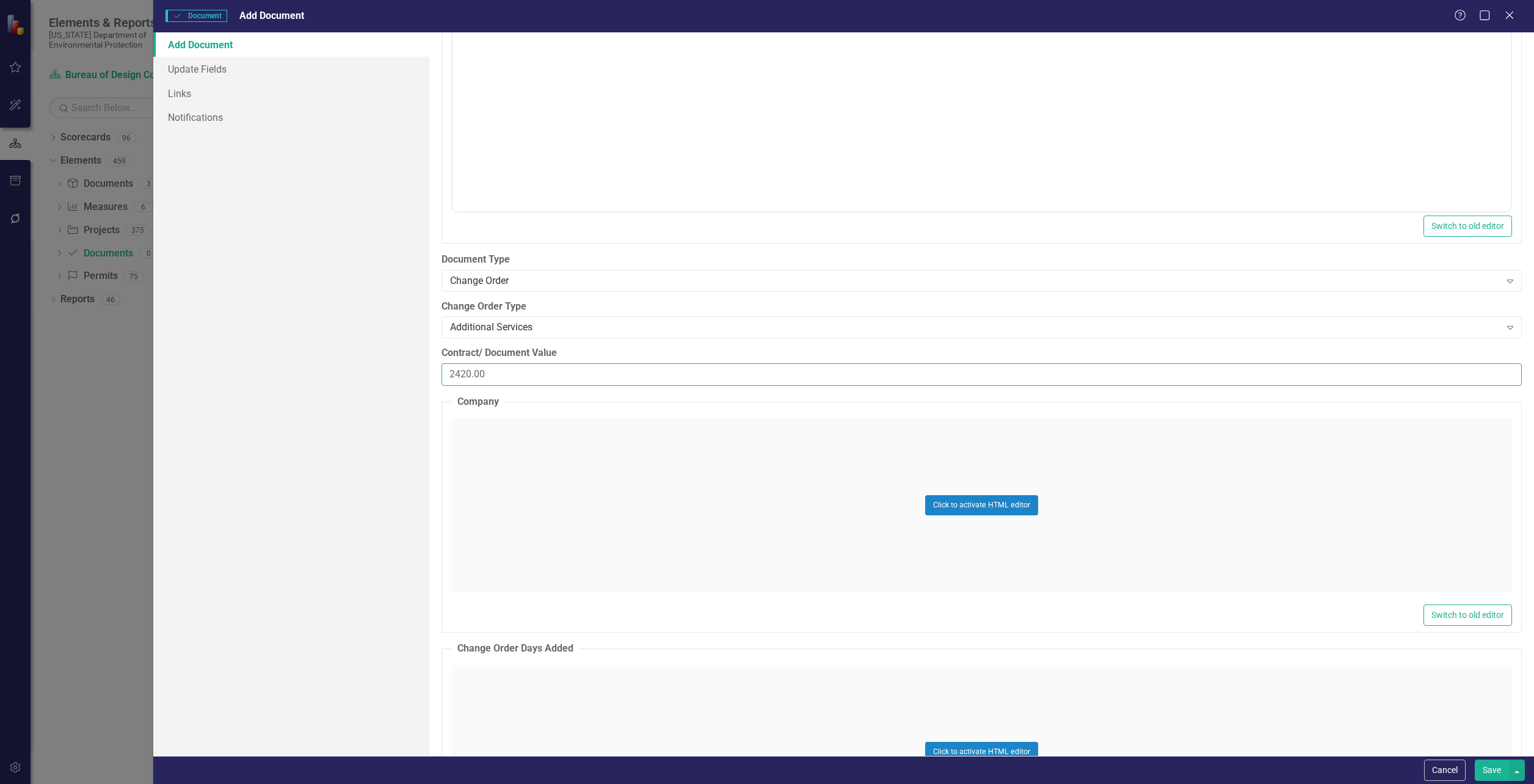
scroll to position [1648, 0]
type input "2420.00"
click at [560, 539] on div "Click to activate HTML editor" at bounding box center [981, 505] width 1061 height 174
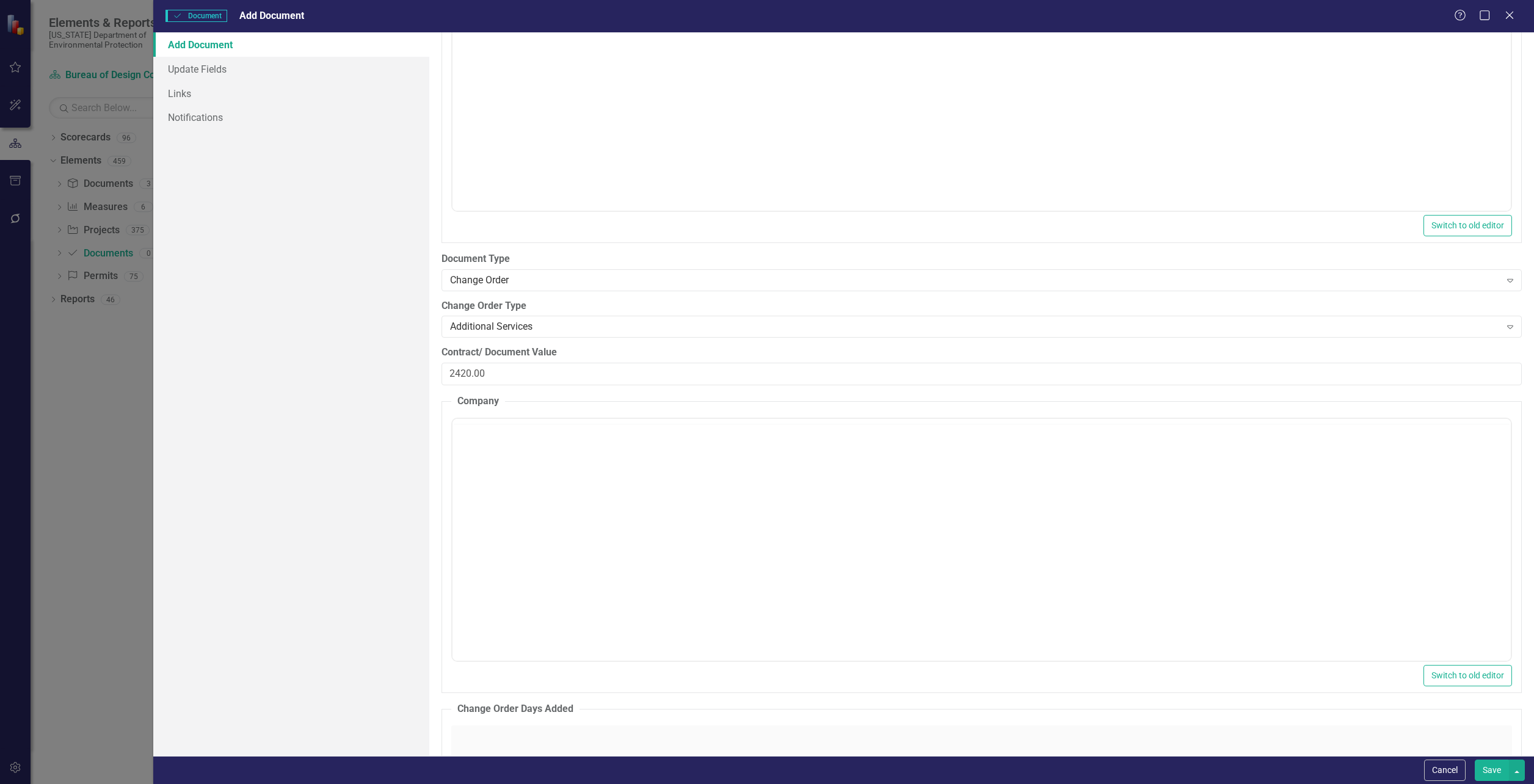
scroll to position [0, 0]
click at [560, 536] on body "Rich Text Area. Press ALT-0 for help." at bounding box center [981, 539] width 1058 height 183
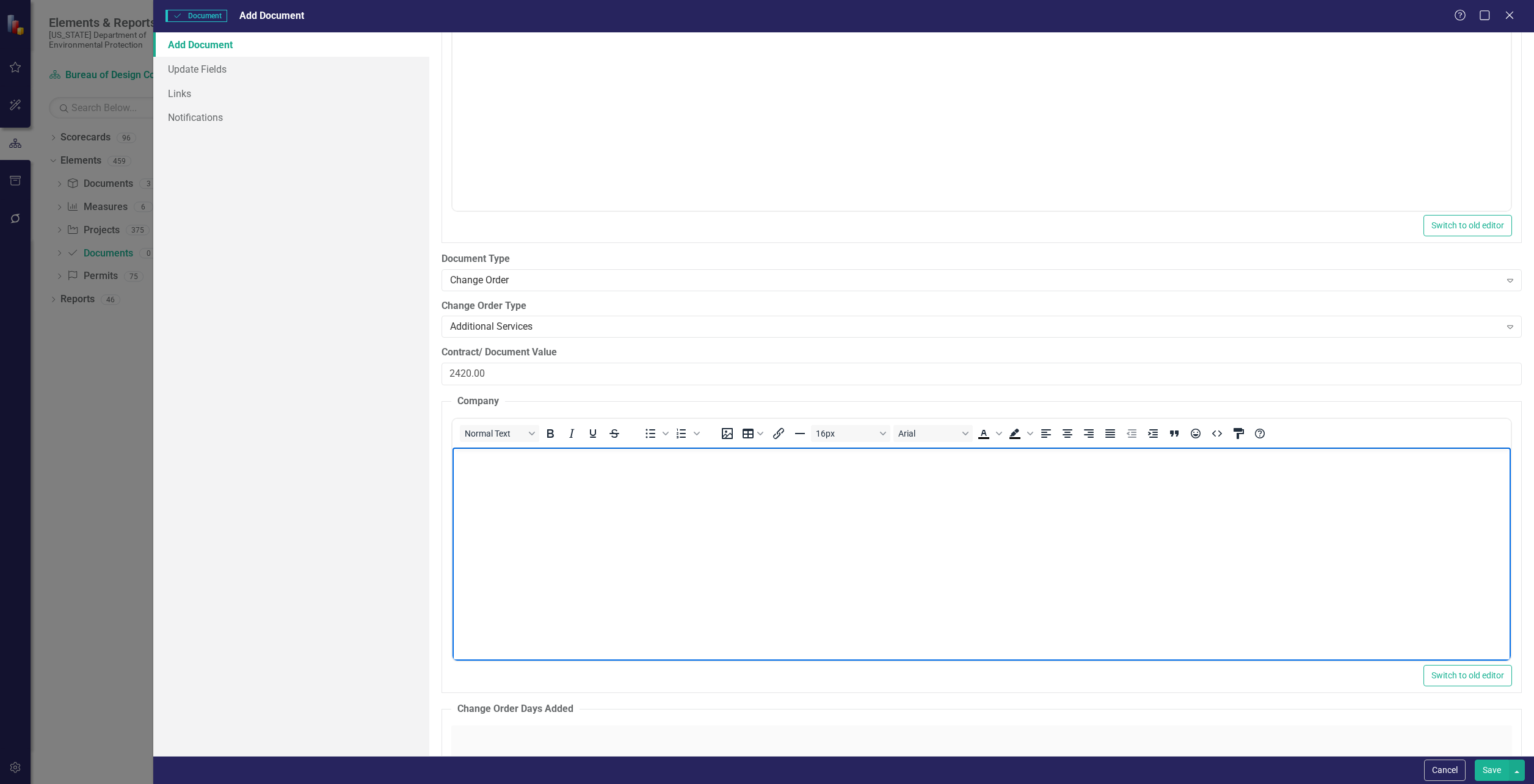
click at [518, 551] on body "Rich Text Area. Press ALT-0 for help." at bounding box center [981, 539] width 1058 height 183
paste body "Rich Text Area. Press ALT-0 for help."
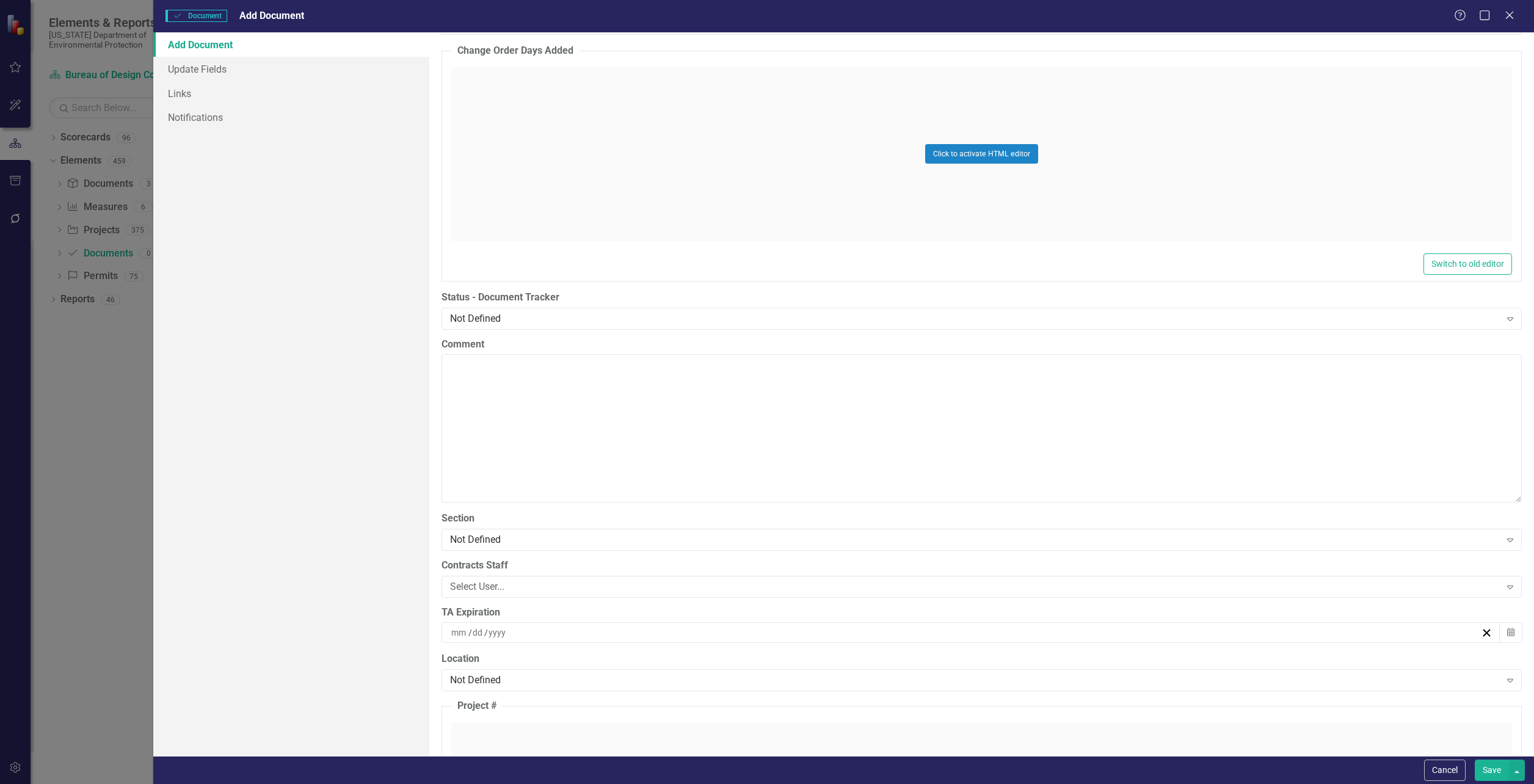
scroll to position [2321, 0]
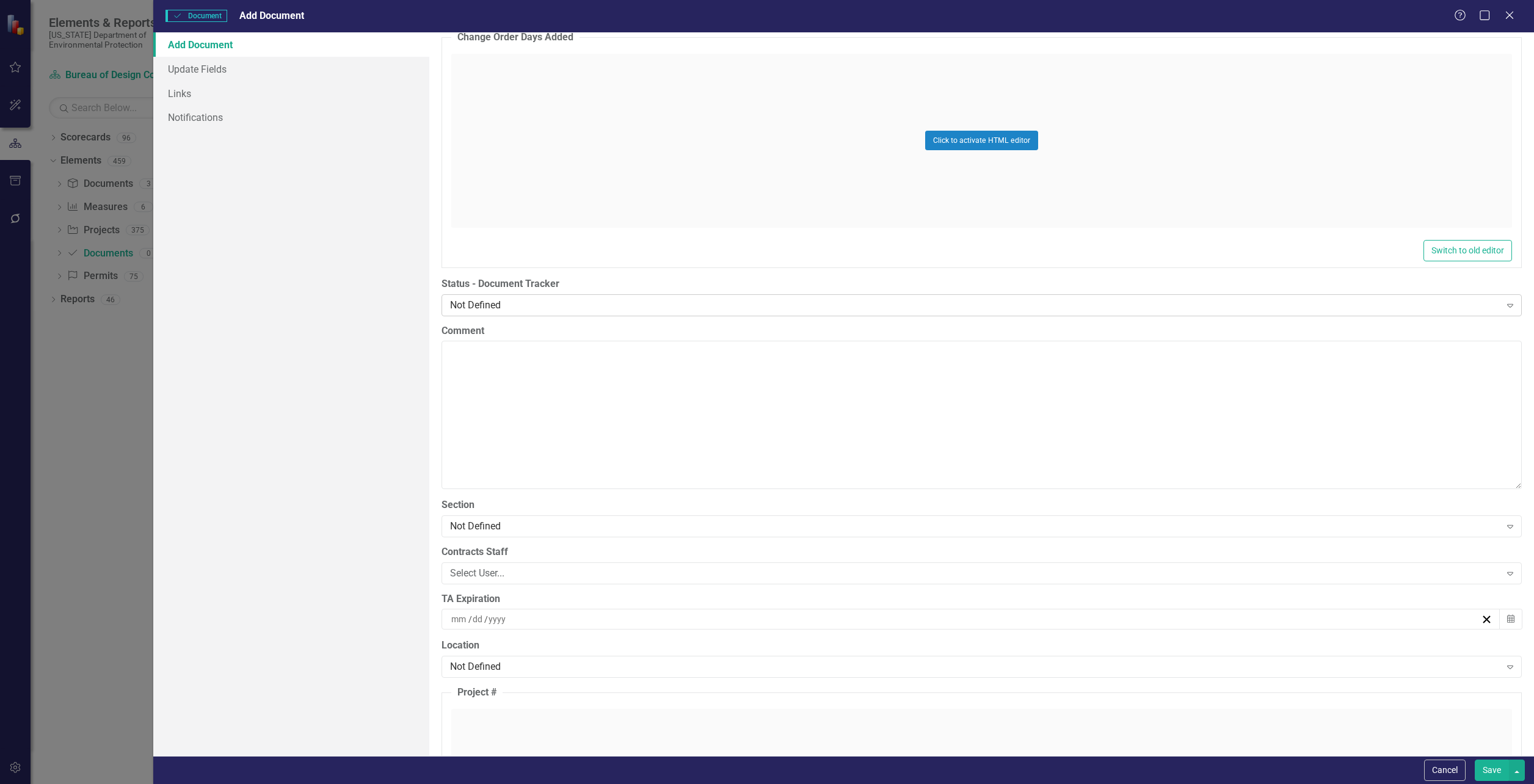
click at [527, 304] on div "Not Defined" at bounding box center [974, 305] width 1049 height 14
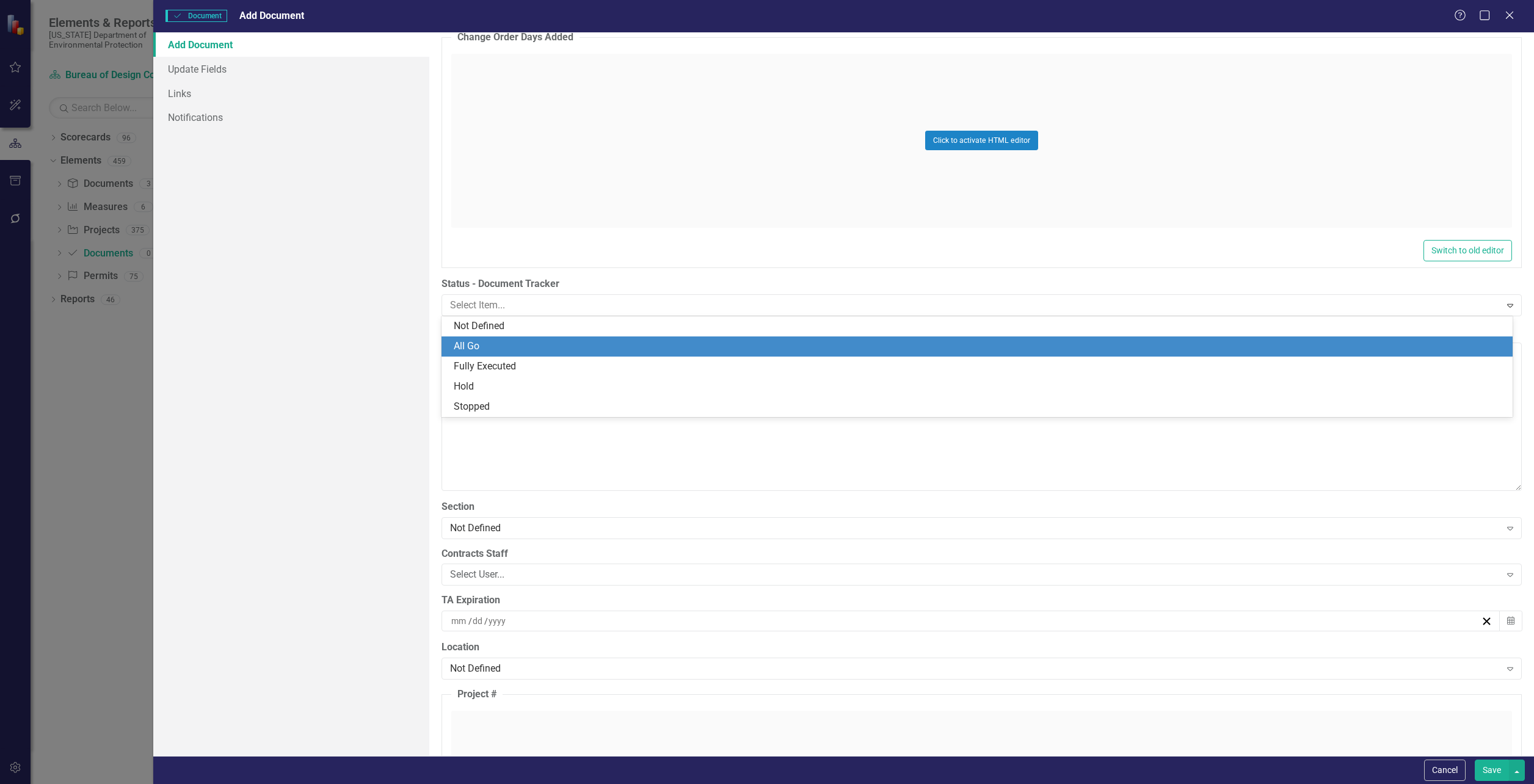
click at [497, 343] on div "All Go" at bounding box center [980, 346] width 1051 height 14
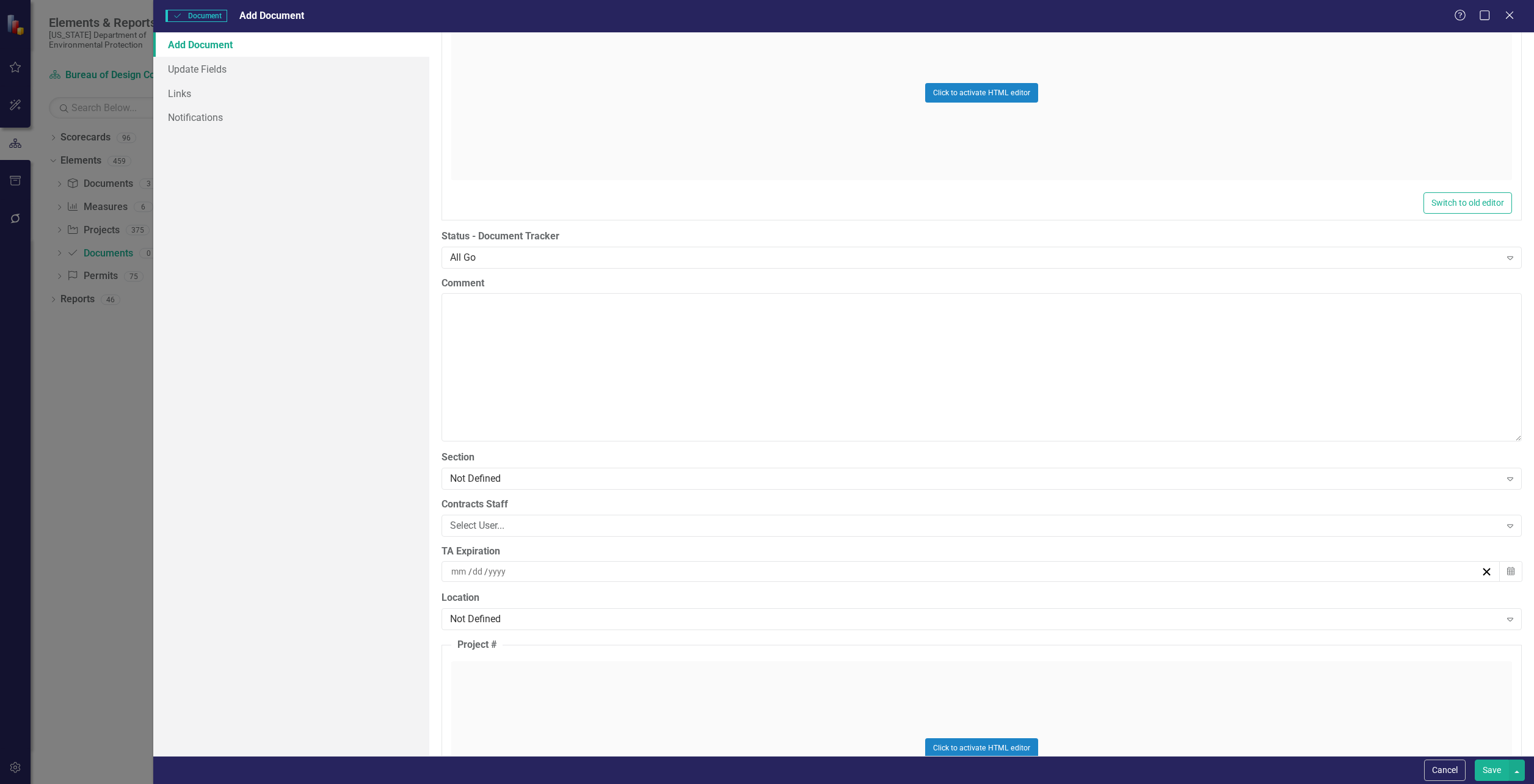
scroll to position [2442, 0]
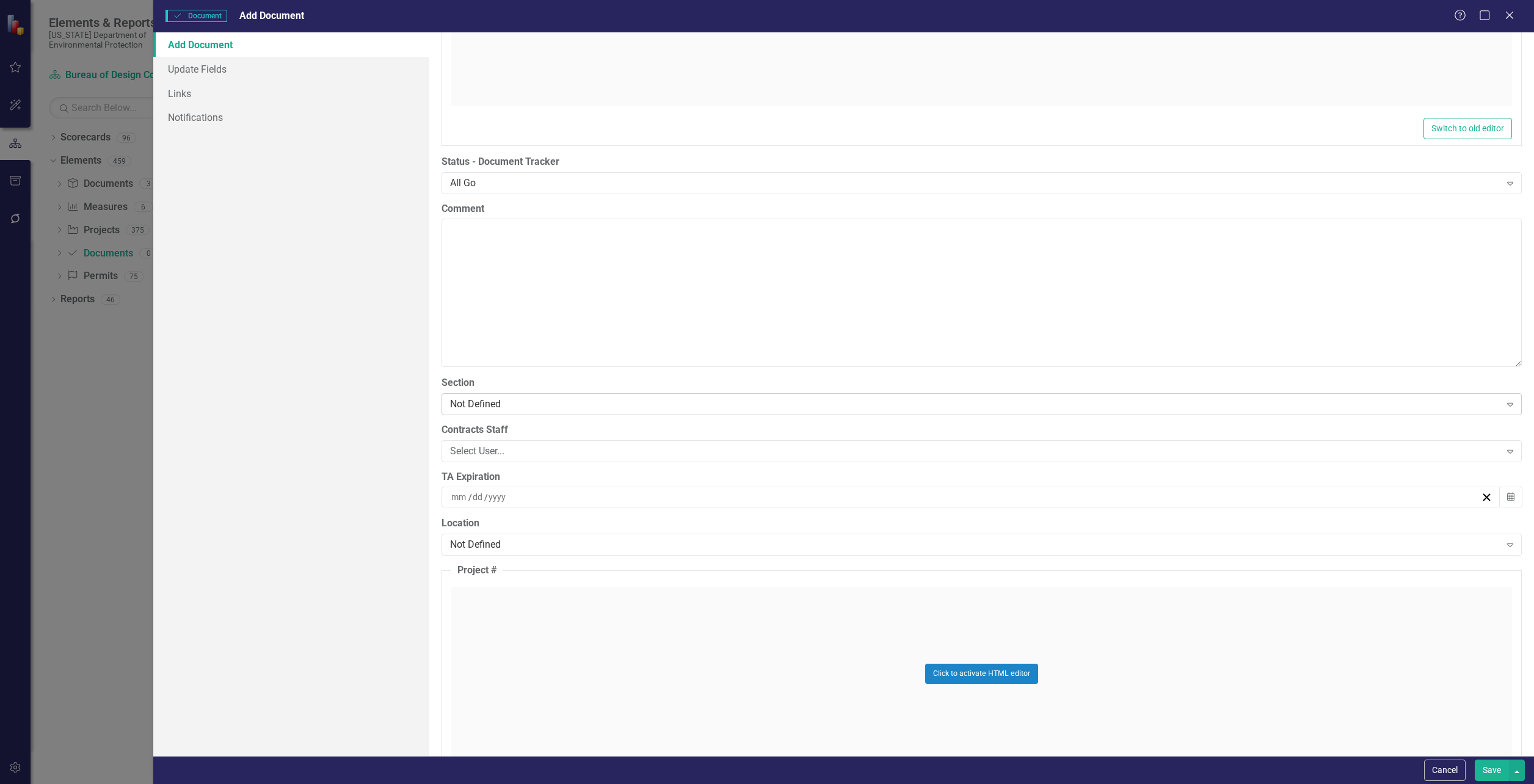
click at [489, 406] on div "Not Defined" at bounding box center [974, 403] width 1049 height 14
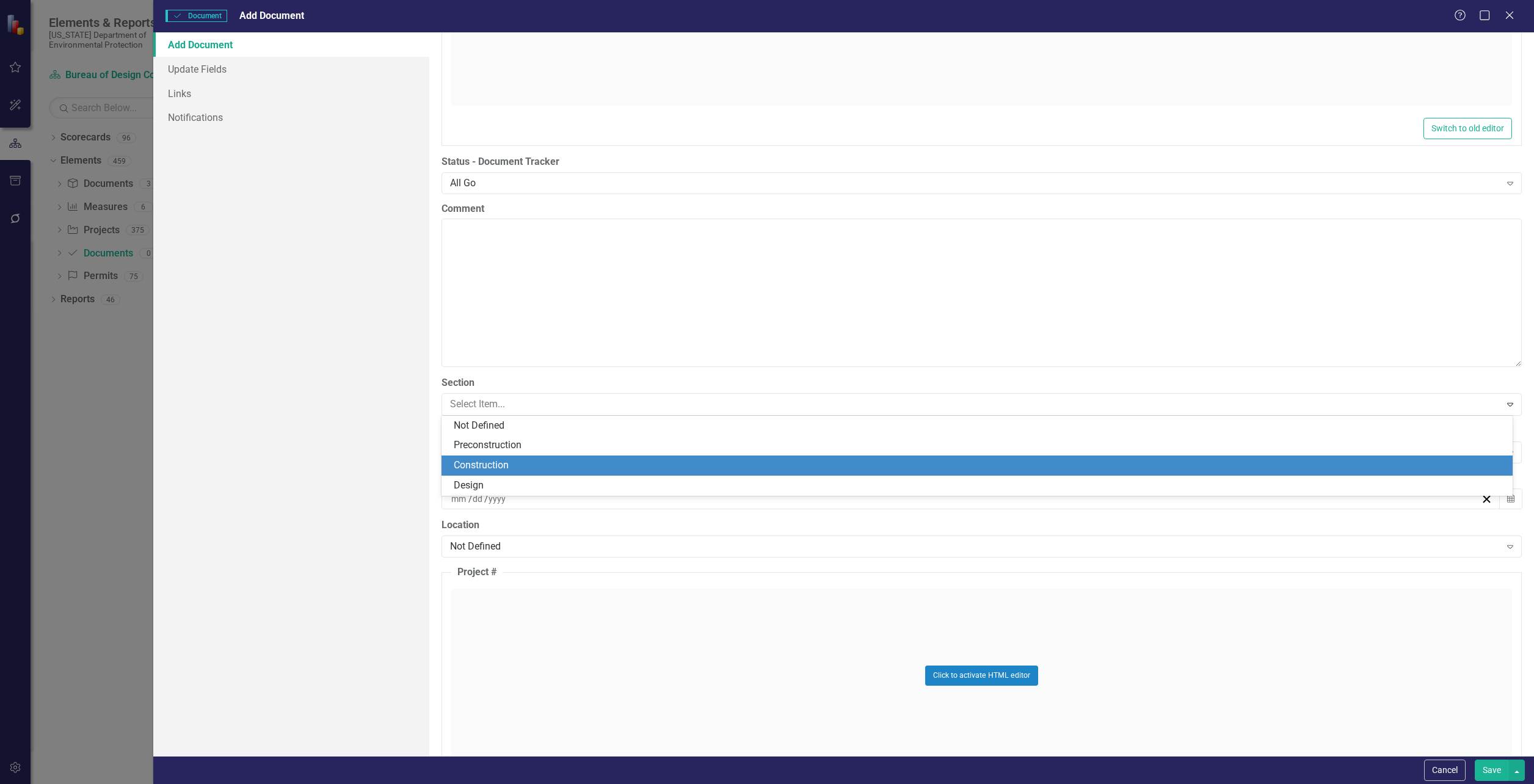
click at [500, 464] on div "Construction" at bounding box center [980, 465] width 1051 height 14
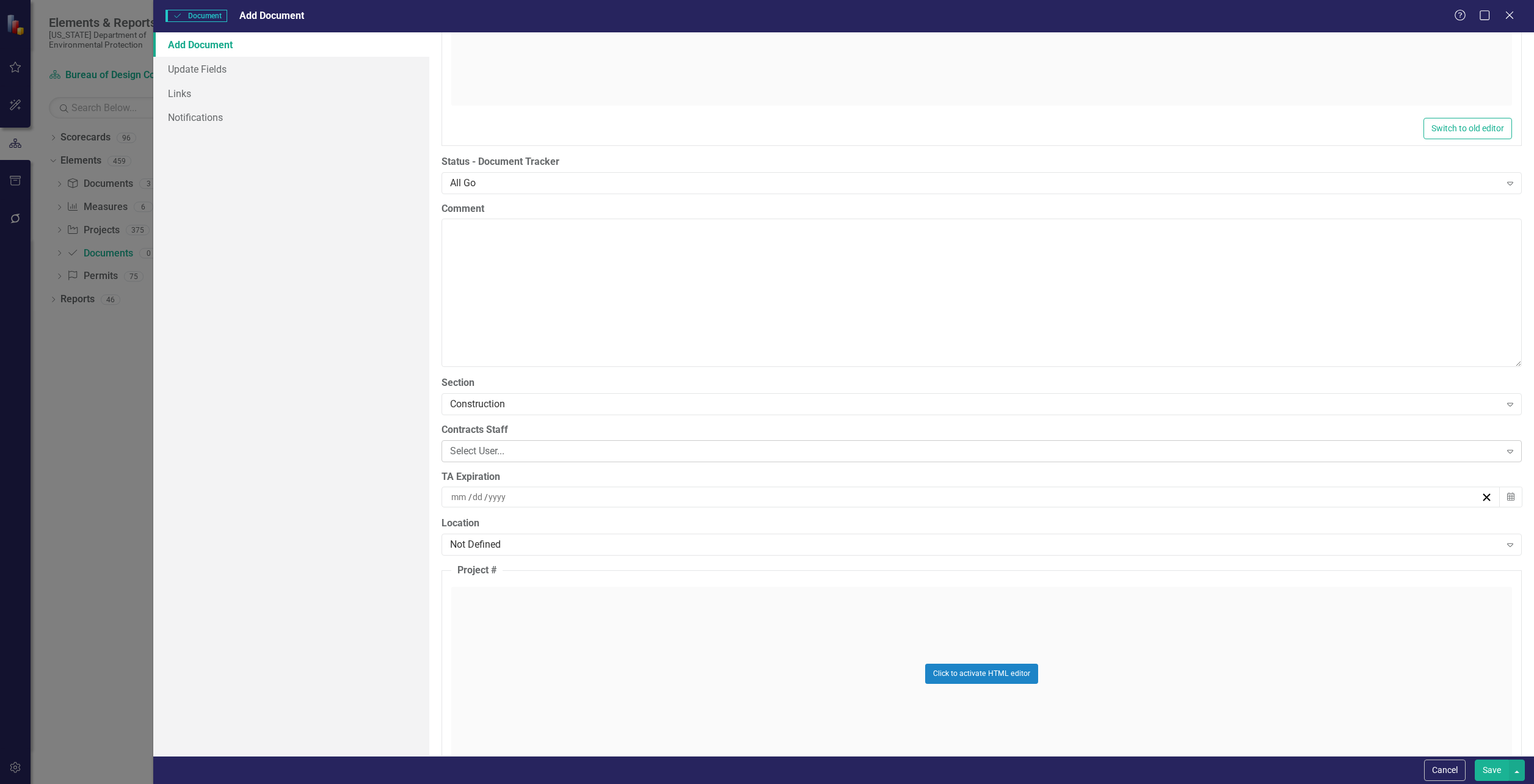
click at [483, 451] on div "Select User..." at bounding box center [974, 451] width 1049 height 14
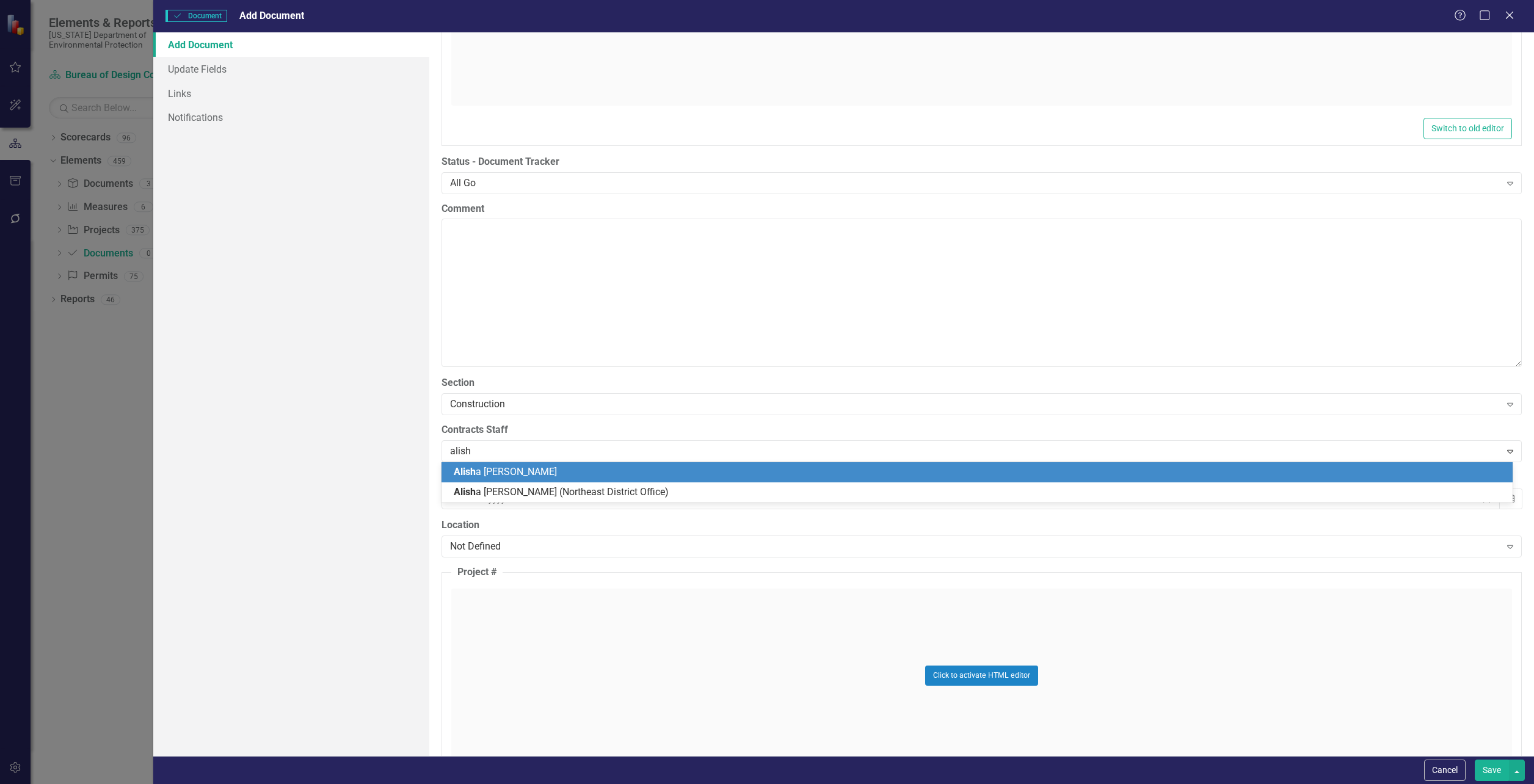
type input "[PERSON_NAME]"
click at [502, 471] on span "[PERSON_NAME]" at bounding box center [527, 472] width 147 height 12
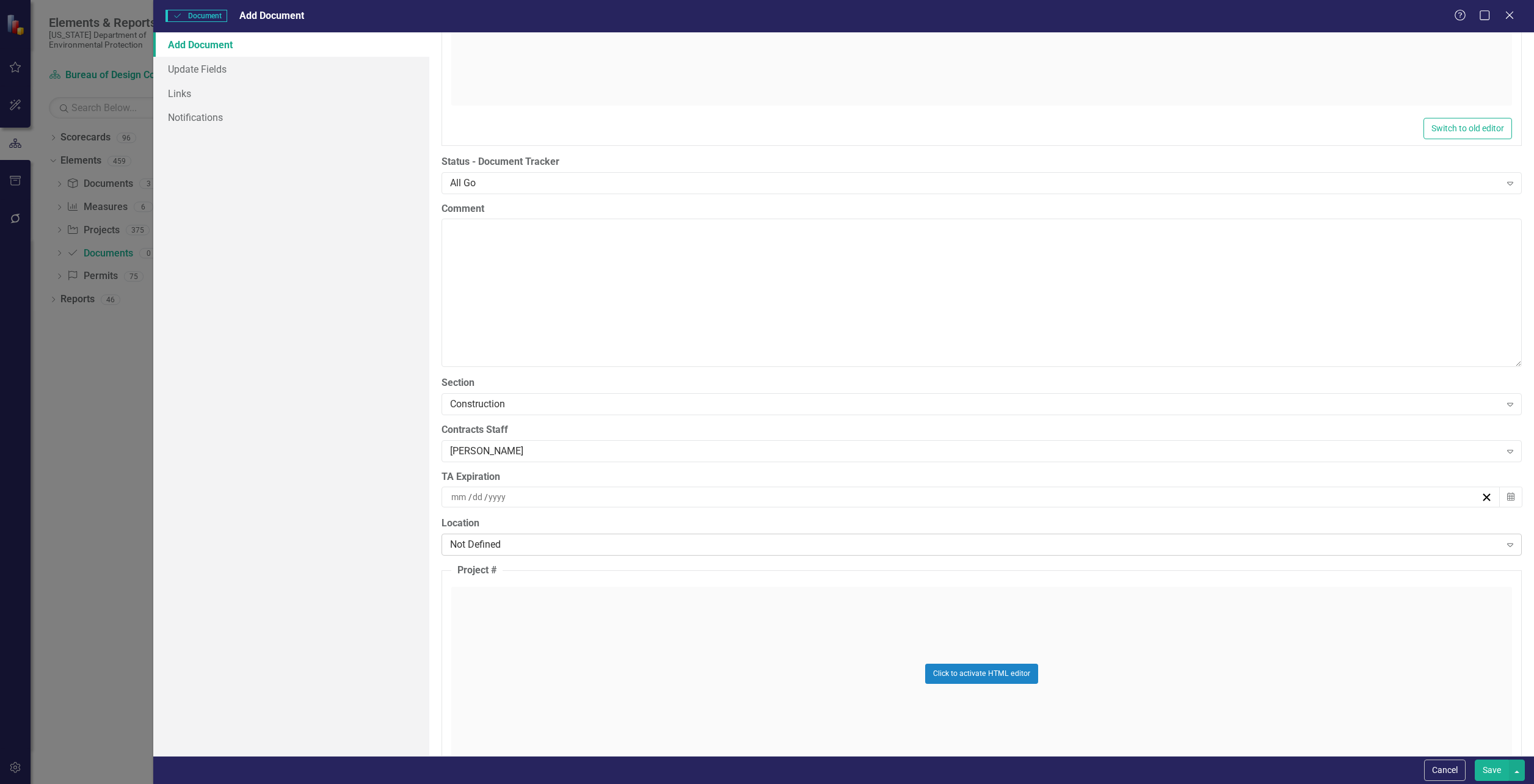
click at [464, 550] on div "Not Defined" at bounding box center [974, 545] width 1049 height 14
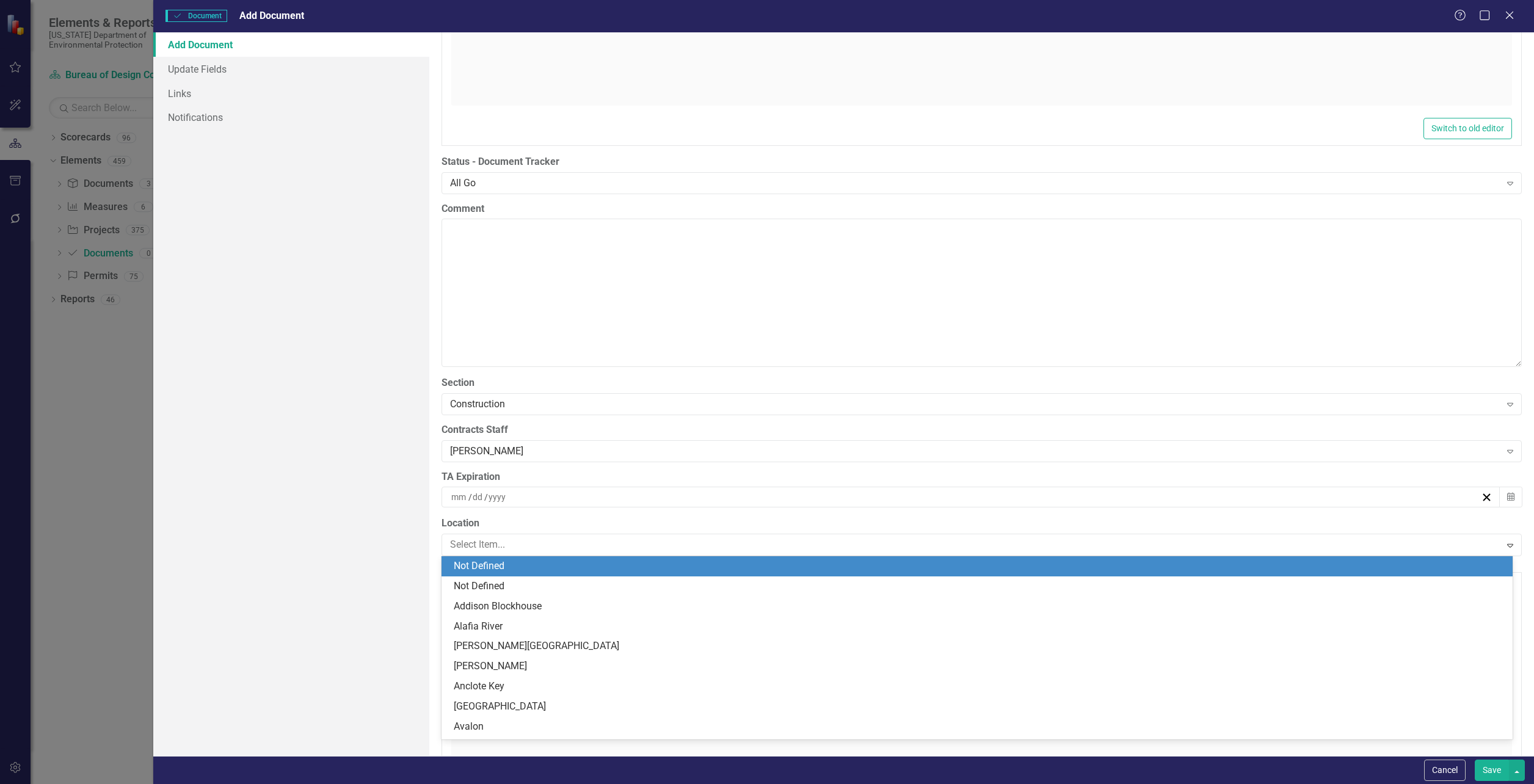
click at [352, 551] on div "Add Document Update Fields Links Notifications" at bounding box center [291, 394] width 276 height 724
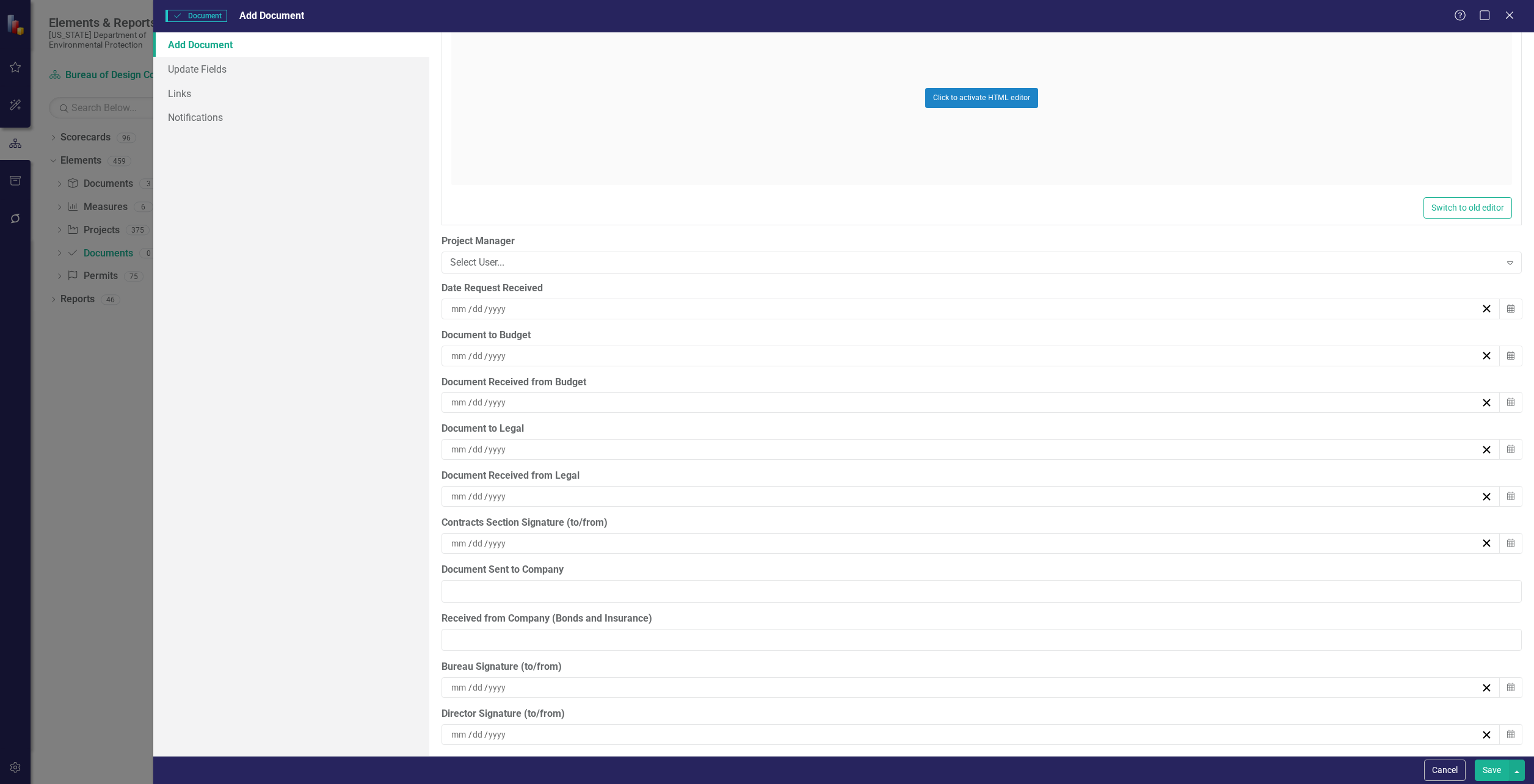
scroll to position [3033, 0]
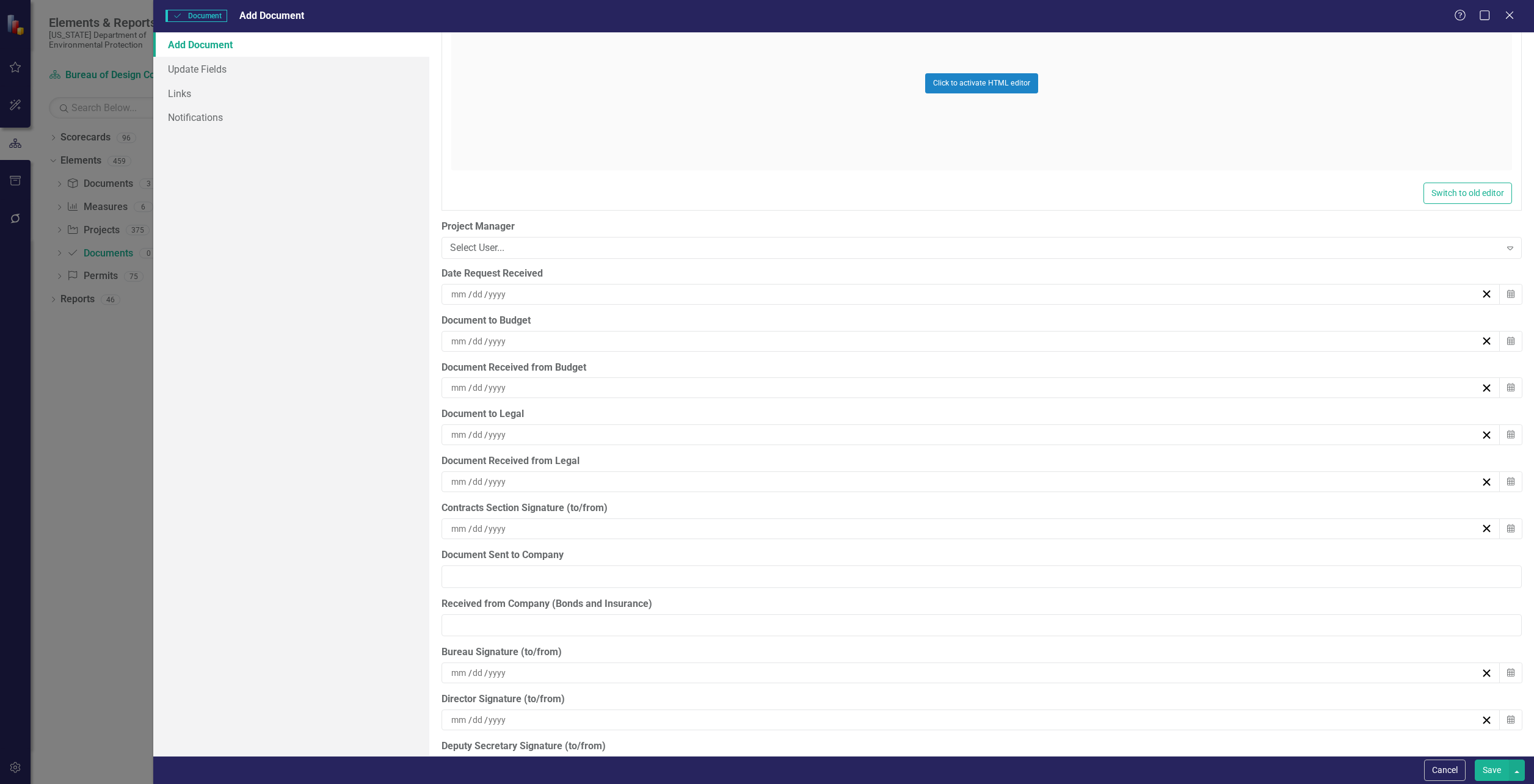
click at [1261, 296] on div "/ /" at bounding box center [964, 294] width 1031 height 12
click at [907, 411] on abbr "11" at bounding box center [906, 409] width 10 height 10
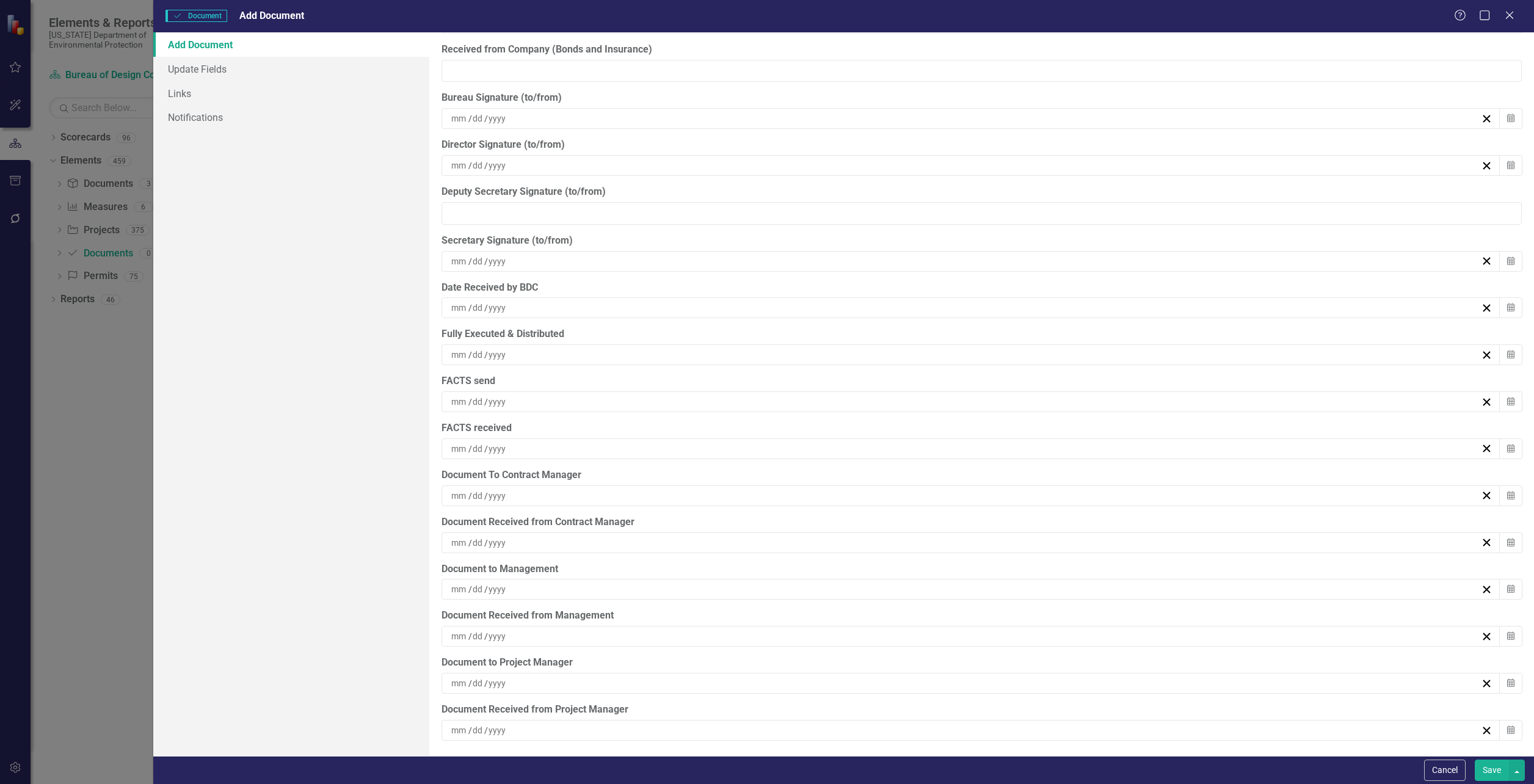
scroll to position [3590, 0]
click at [1491, 777] on button "Save" at bounding box center [1491, 770] width 34 height 22
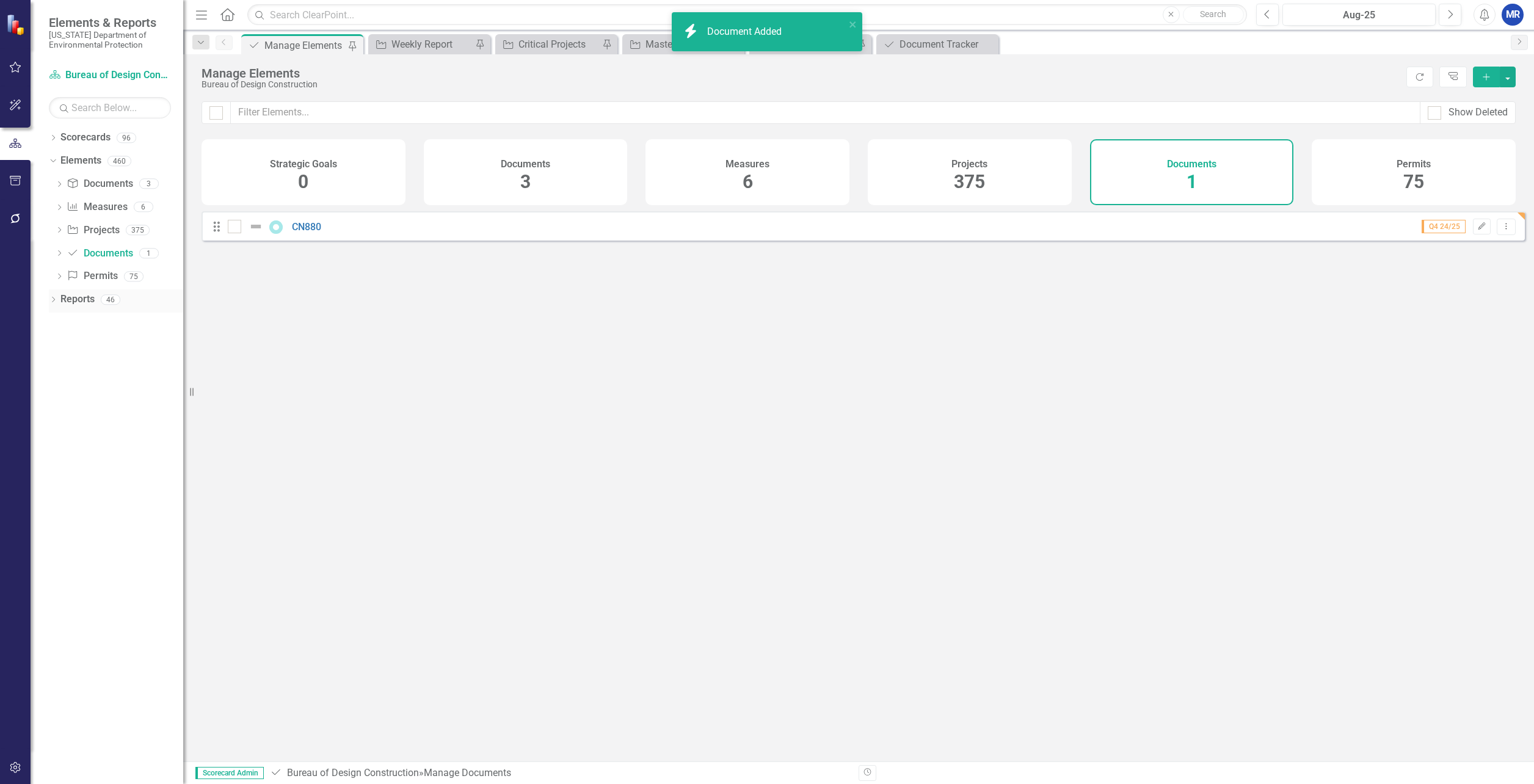
click at [52, 299] on icon "Dropdown" at bounding box center [53, 301] width 9 height 7
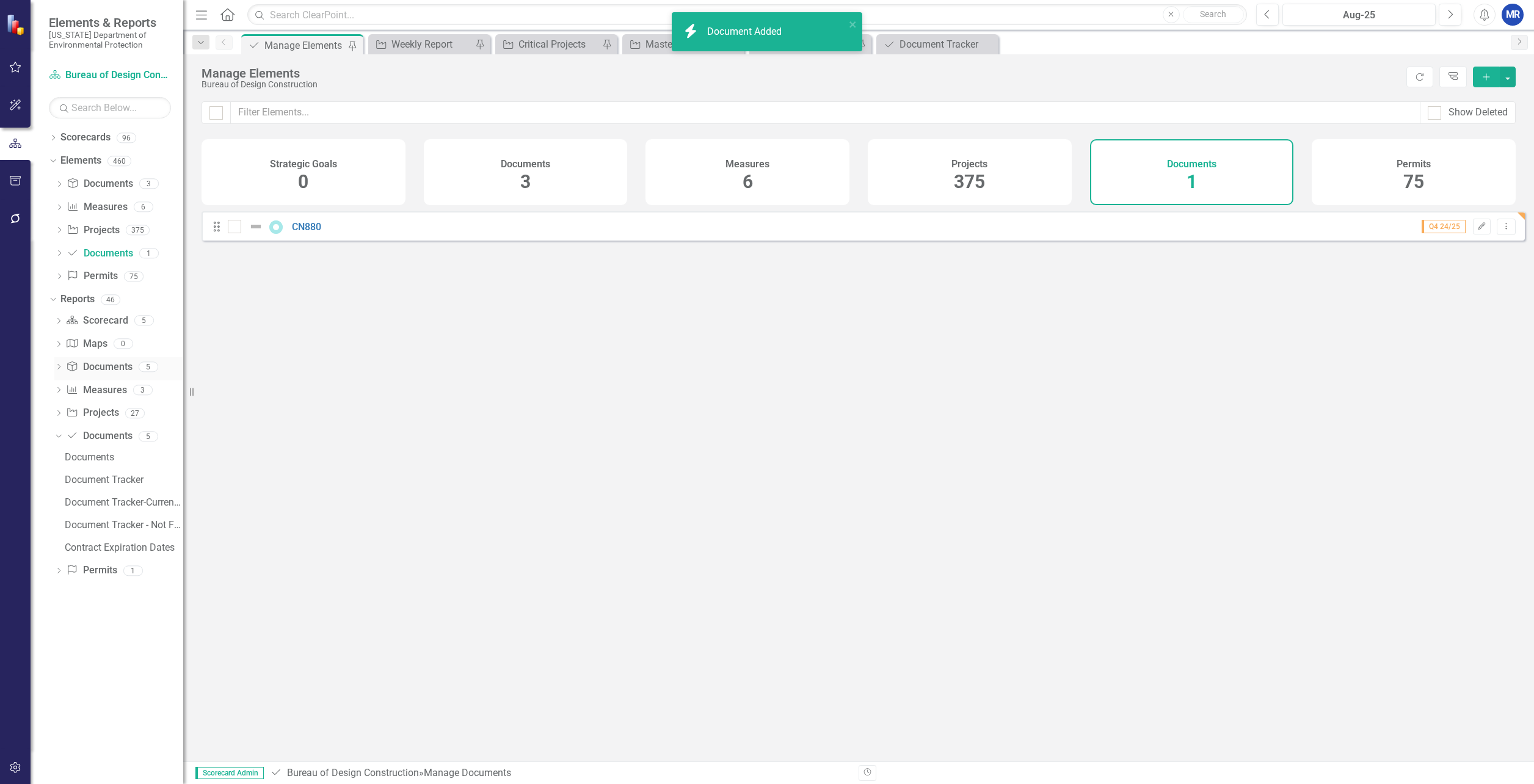
click at [89, 367] on link "Document Documents" at bounding box center [99, 367] width 66 height 14
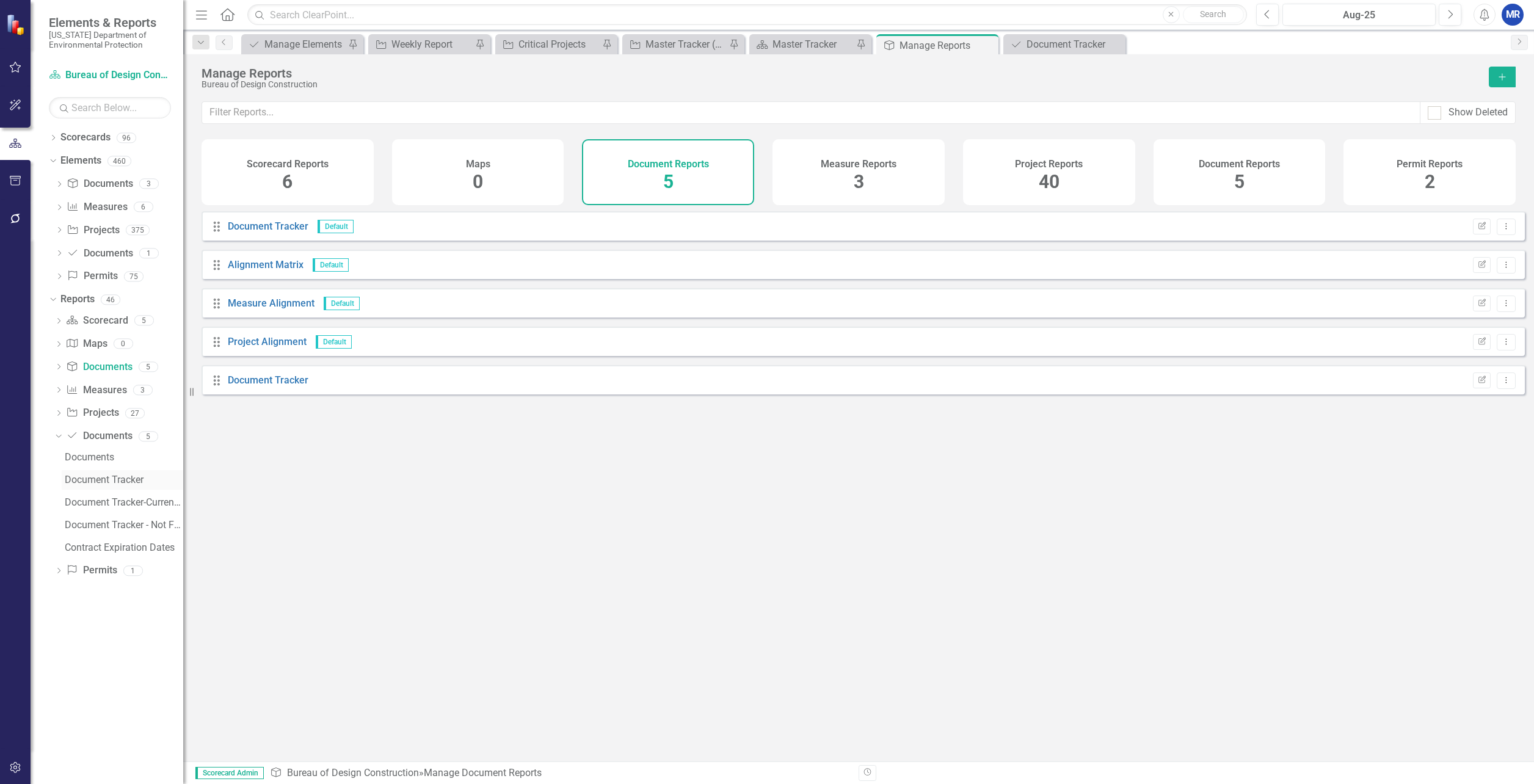
click at [86, 477] on div "Document Tracker" at bounding box center [124, 480] width 118 height 11
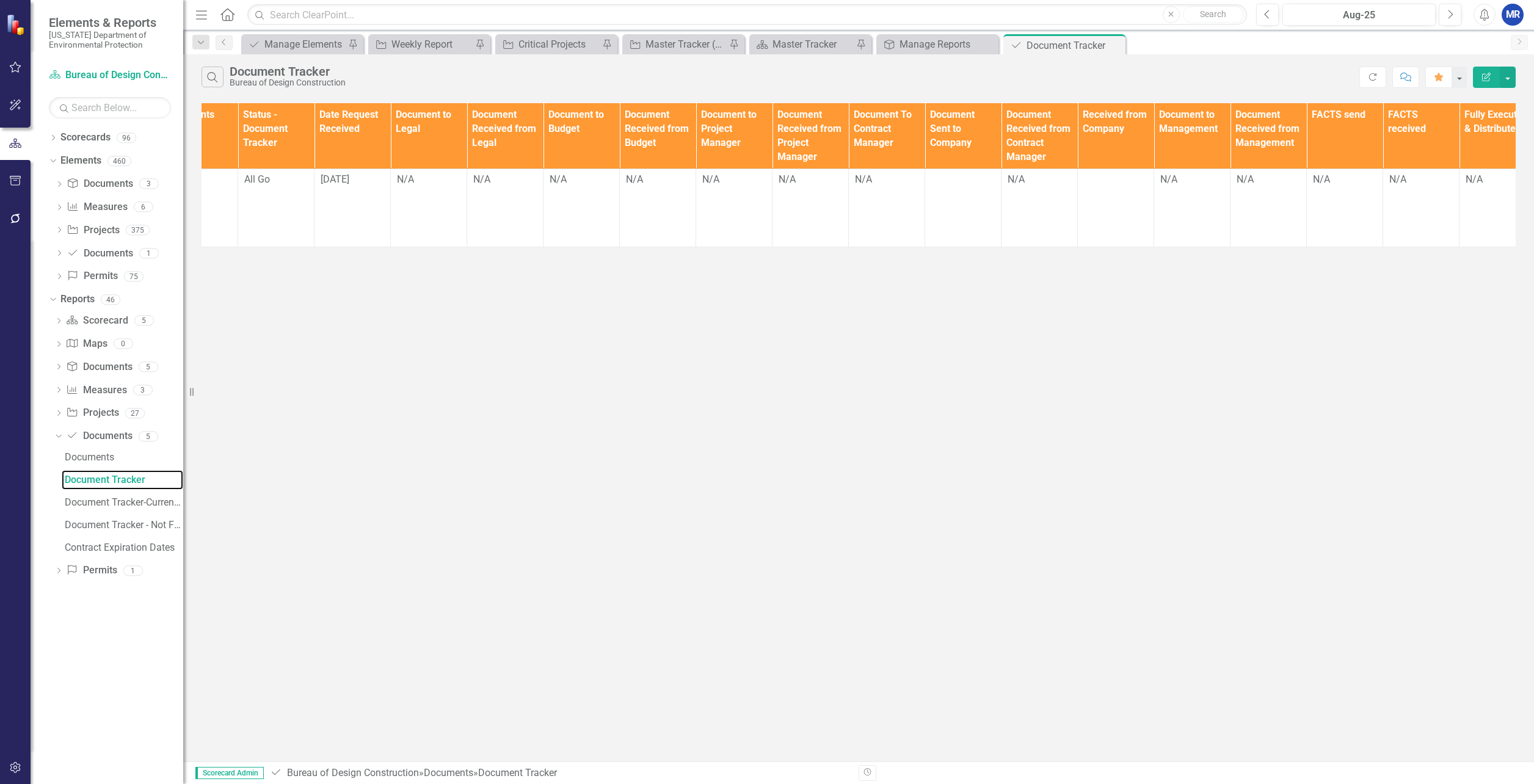
scroll to position [0, 747]
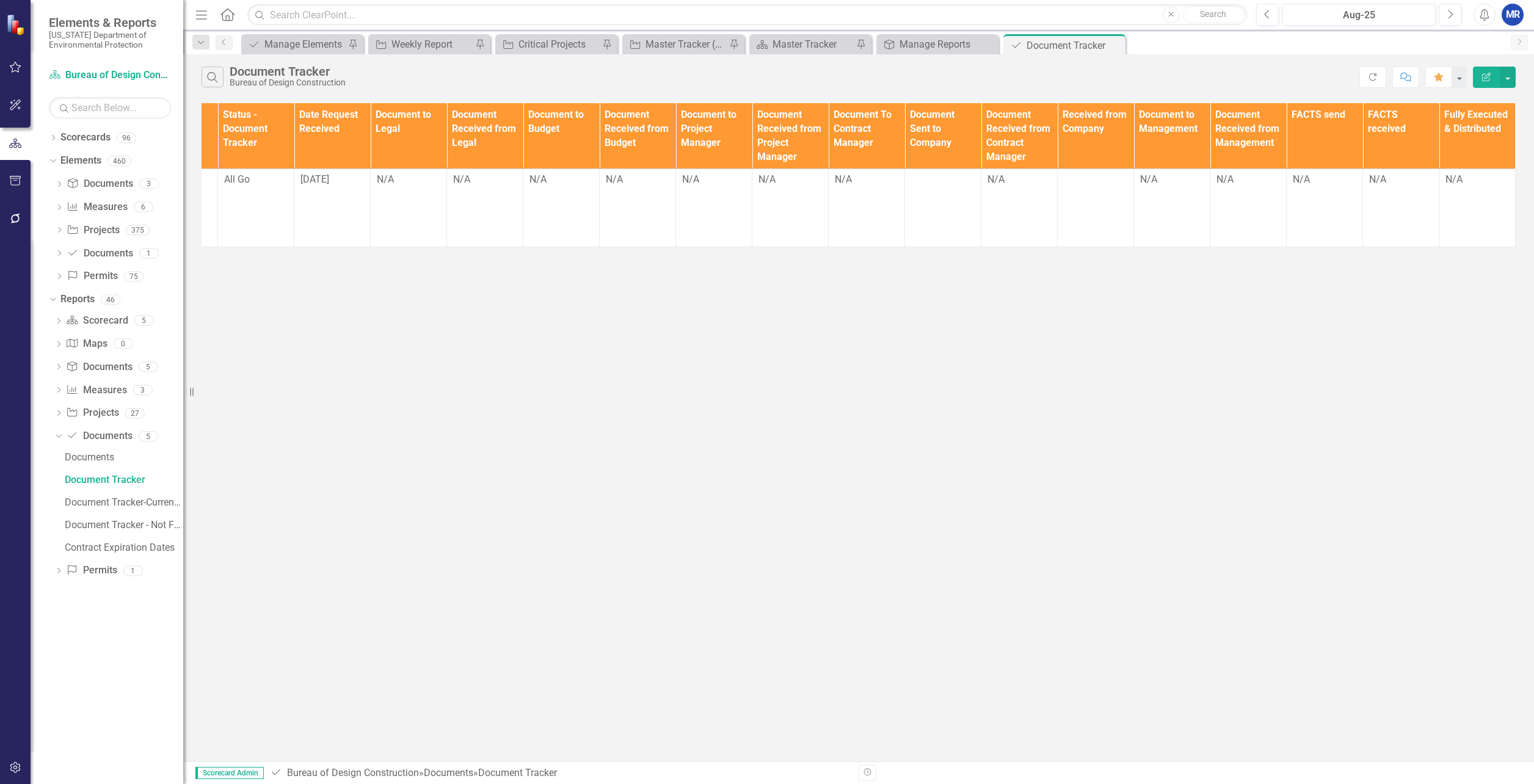
click at [1517, 80] on div "Search Document Tracker Bureau of Design Construction Refresh Comment Favorite …" at bounding box center [859, 74] width 1351 height 40
click at [1510, 80] on button "button" at bounding box center [1508, 77] width 16 height 22
click at [1481, 98] on link "Edit Report Edit Report" at bounding box center [1467, 99] width 97 height 23
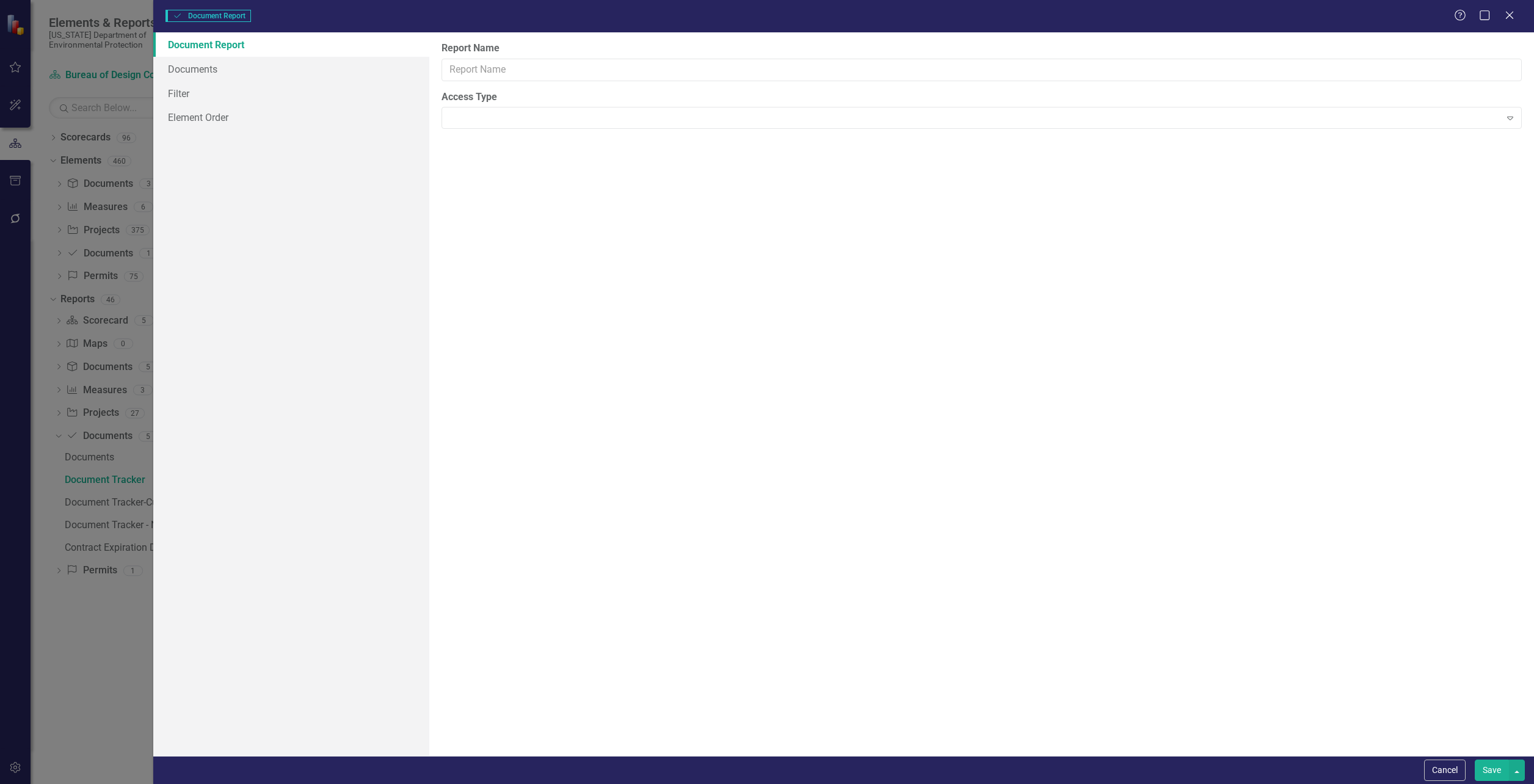
type input "Document Tracker"
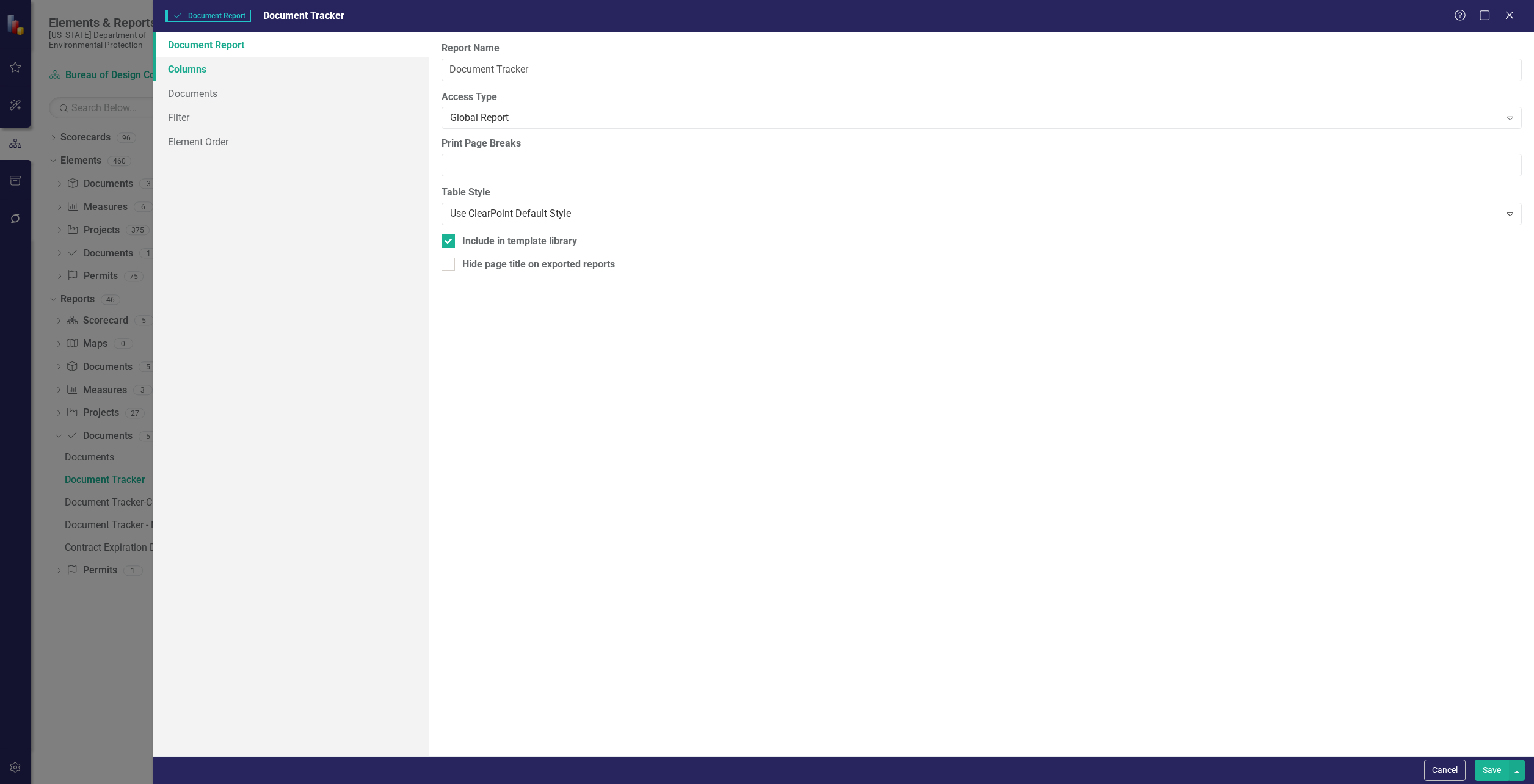
click at [197, 70] on link "Columns" at bounding box center [291, 69] width 276 height 24
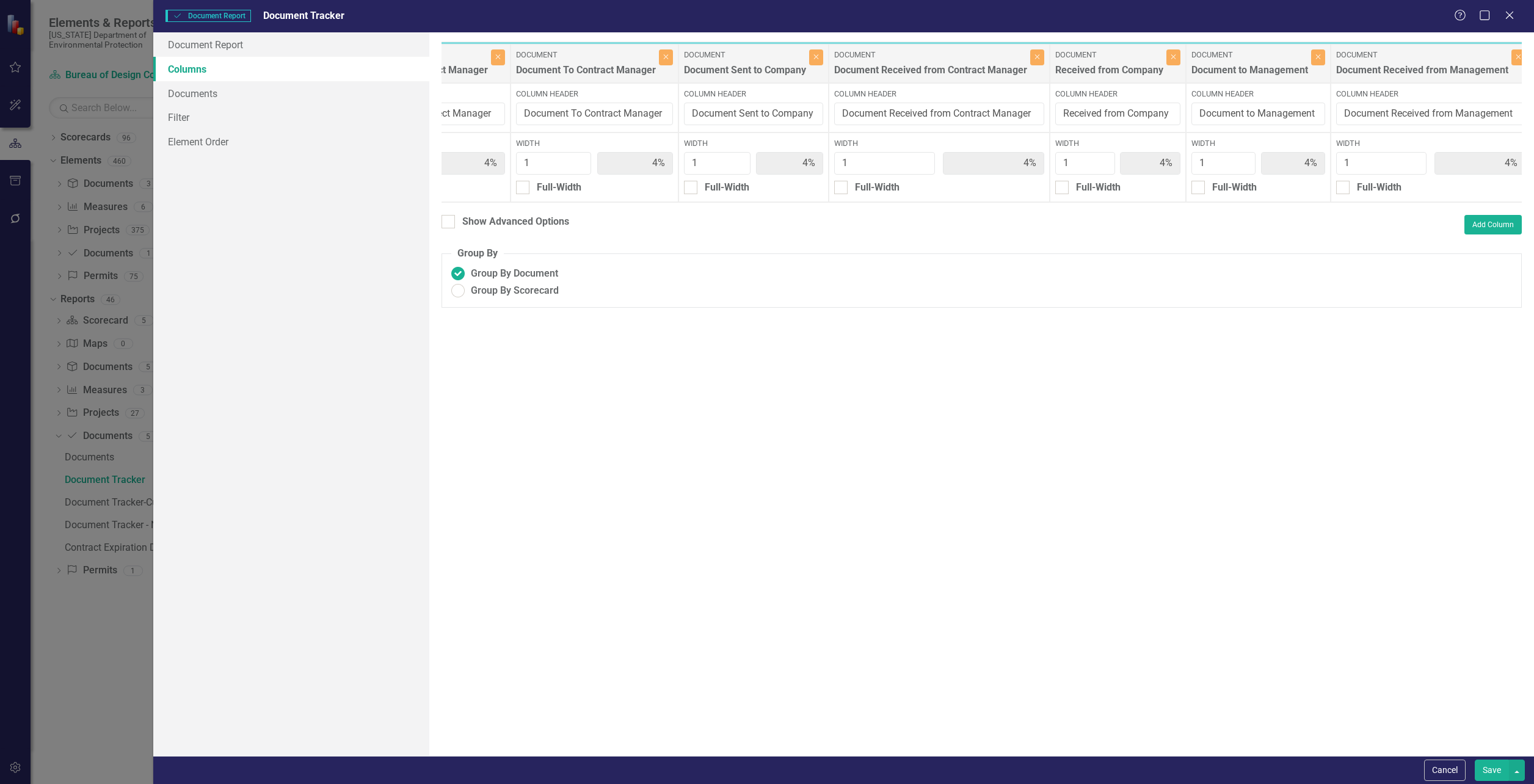
scroll to position [0, 2150]
drag, startPoint x: 757, startPoint y: 70, endPoint x: 592, endPoint y: 75, distance: 165.1
click at [592, 75] on div "Document Documents Close Column Header Width 1 4% Full-Width Document Document …" at bounding box center [79, 122] width 3576 height 162
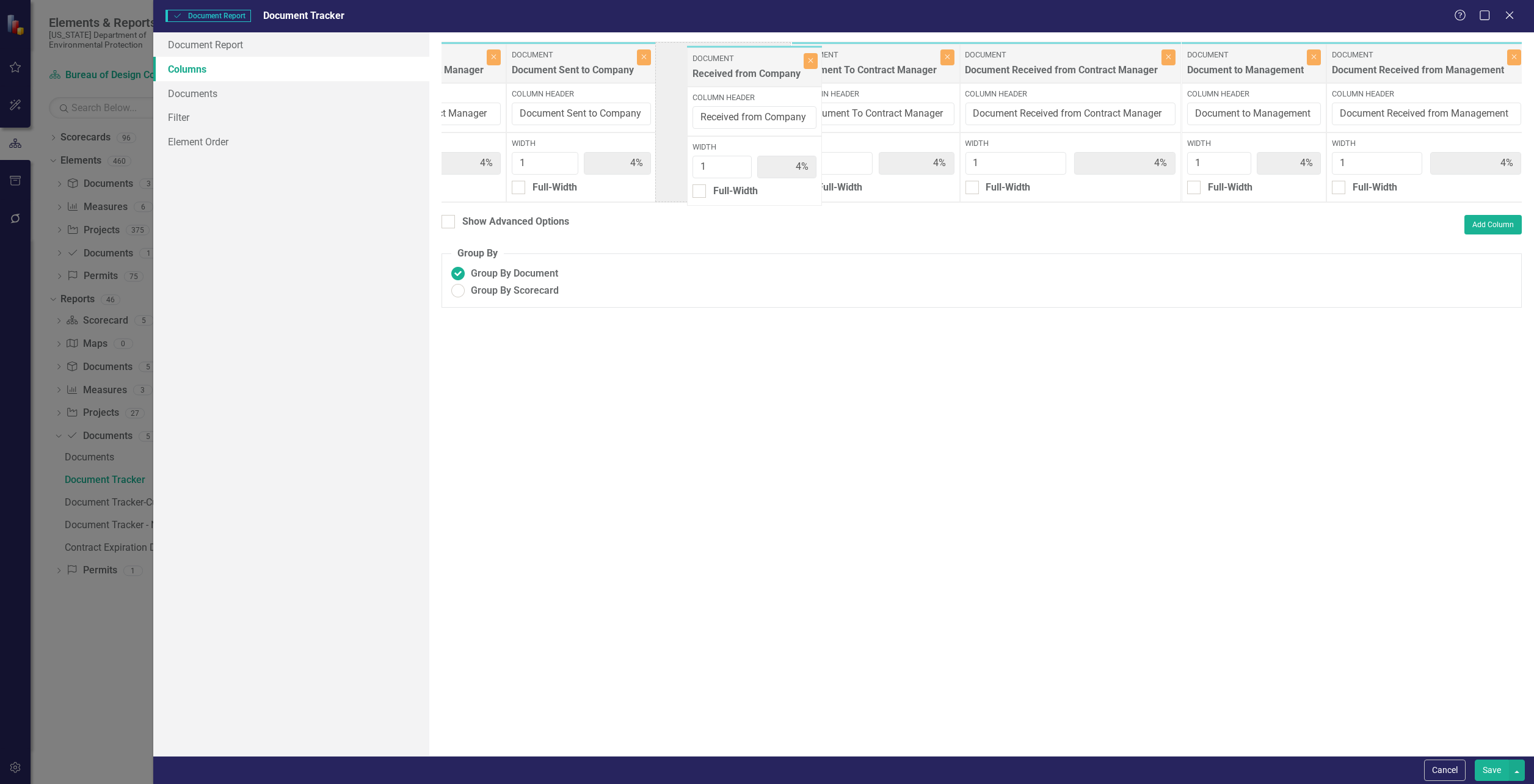
drag, startPoint x: 1106, startPoint y: 73, endPoint x: 749, endPoint y: 77, distance: 357.0
click at [749, 77] on div "Document Documents Close Column Header Width 1 4% Full-Width Document Document …" at bounding box center [79, 122] width 3576 height 162
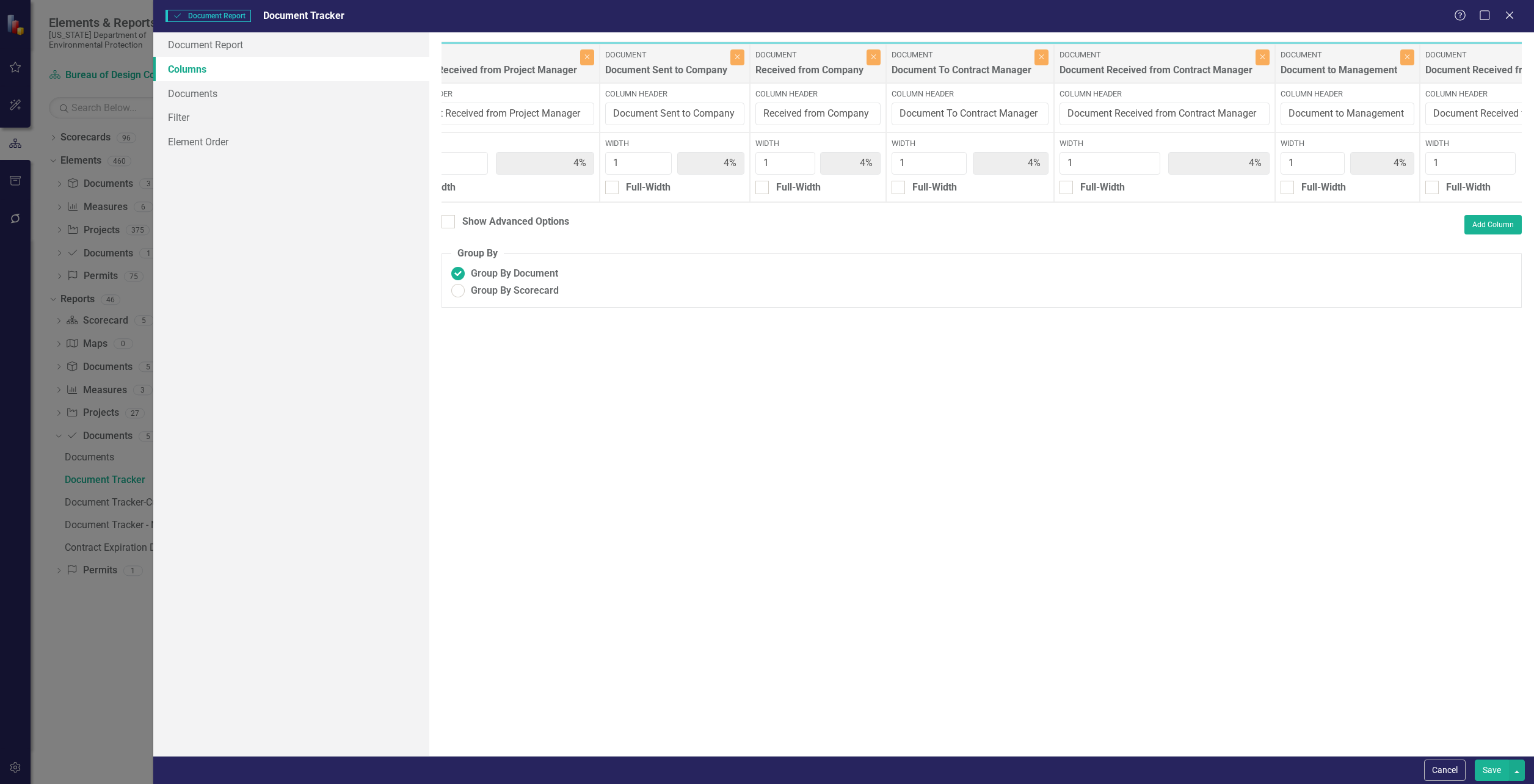
scroll to position [0, 2051]
click at [876, 108] on input "Received from Company" at bounding box center [824, 114] width 125 height 23
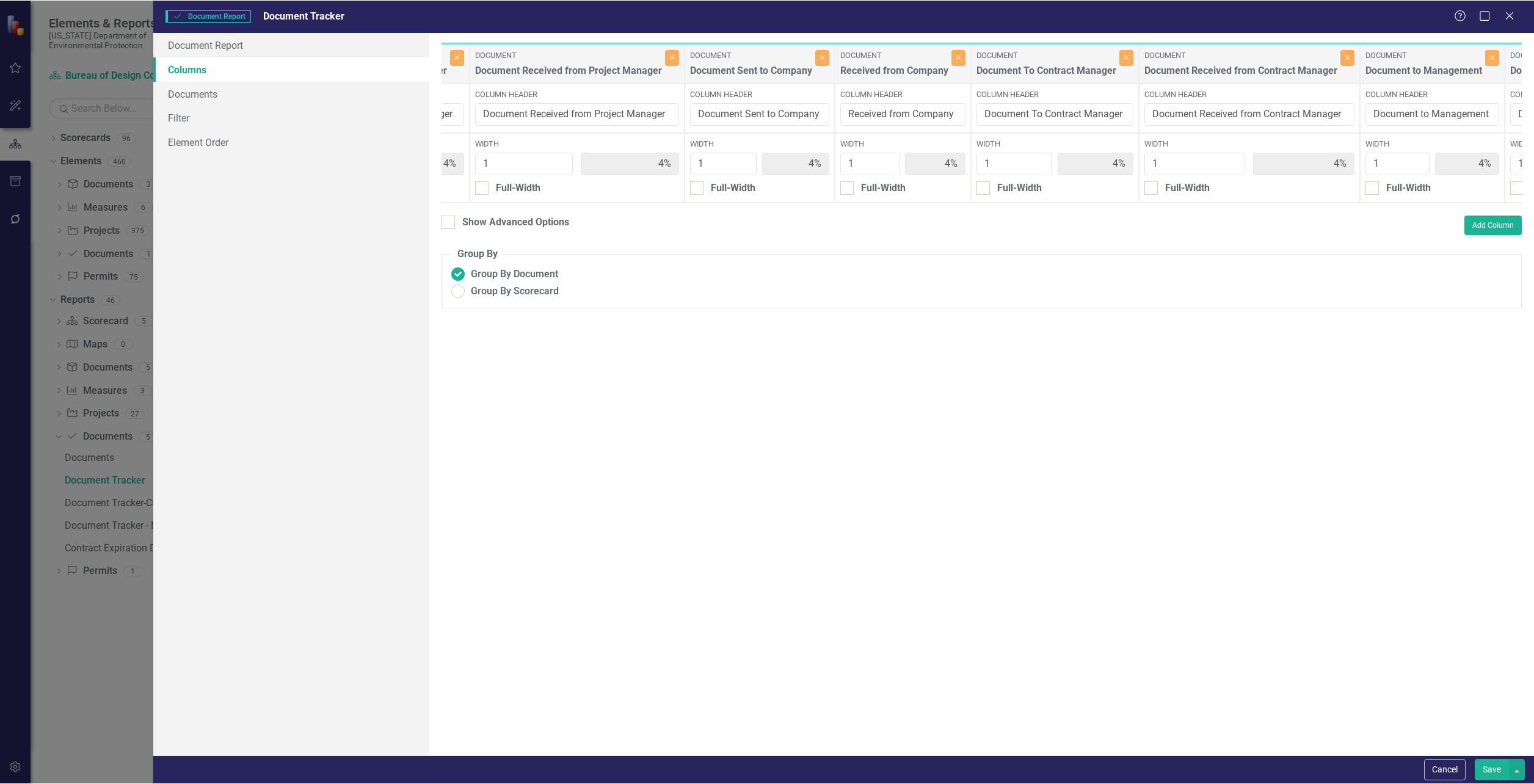
scroll to position [0, 1972]
click at [961, 113] on input "Received from Company" at bounding box center [902, 114] width 125 height 23
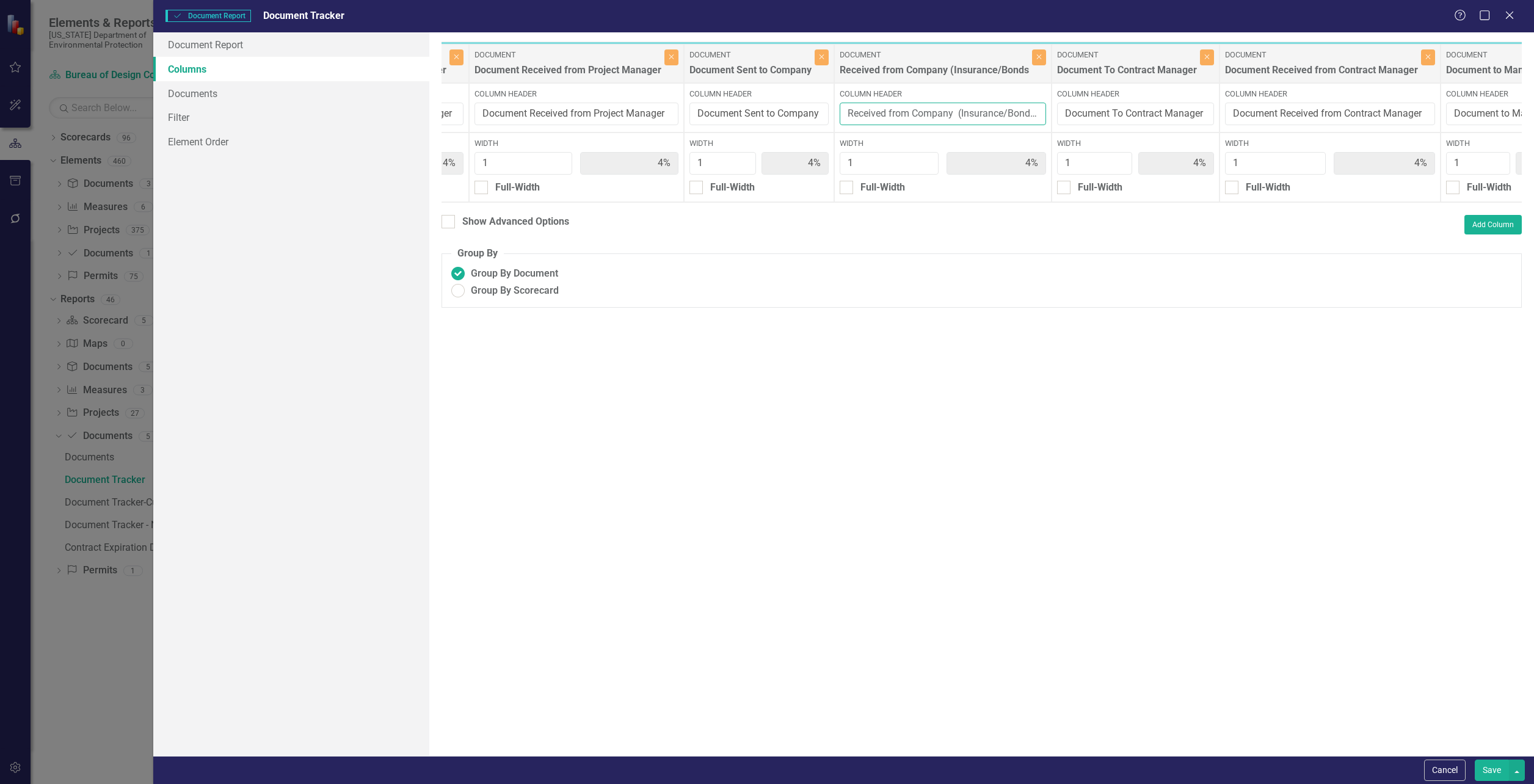
scroll to position [0, 0]
type input "Received from Company (Insurance/Bonds)"
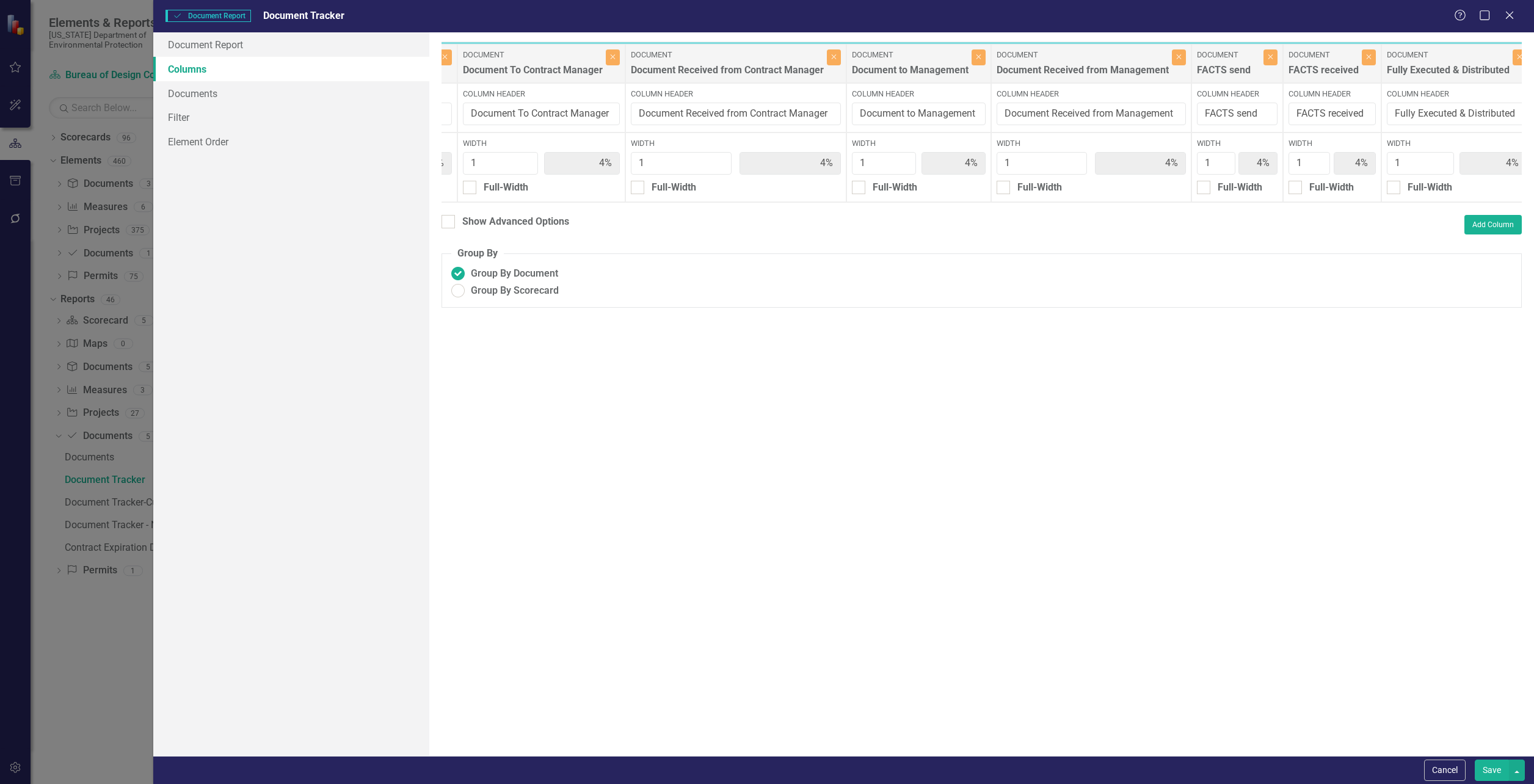
scroll to position [0, 2659]
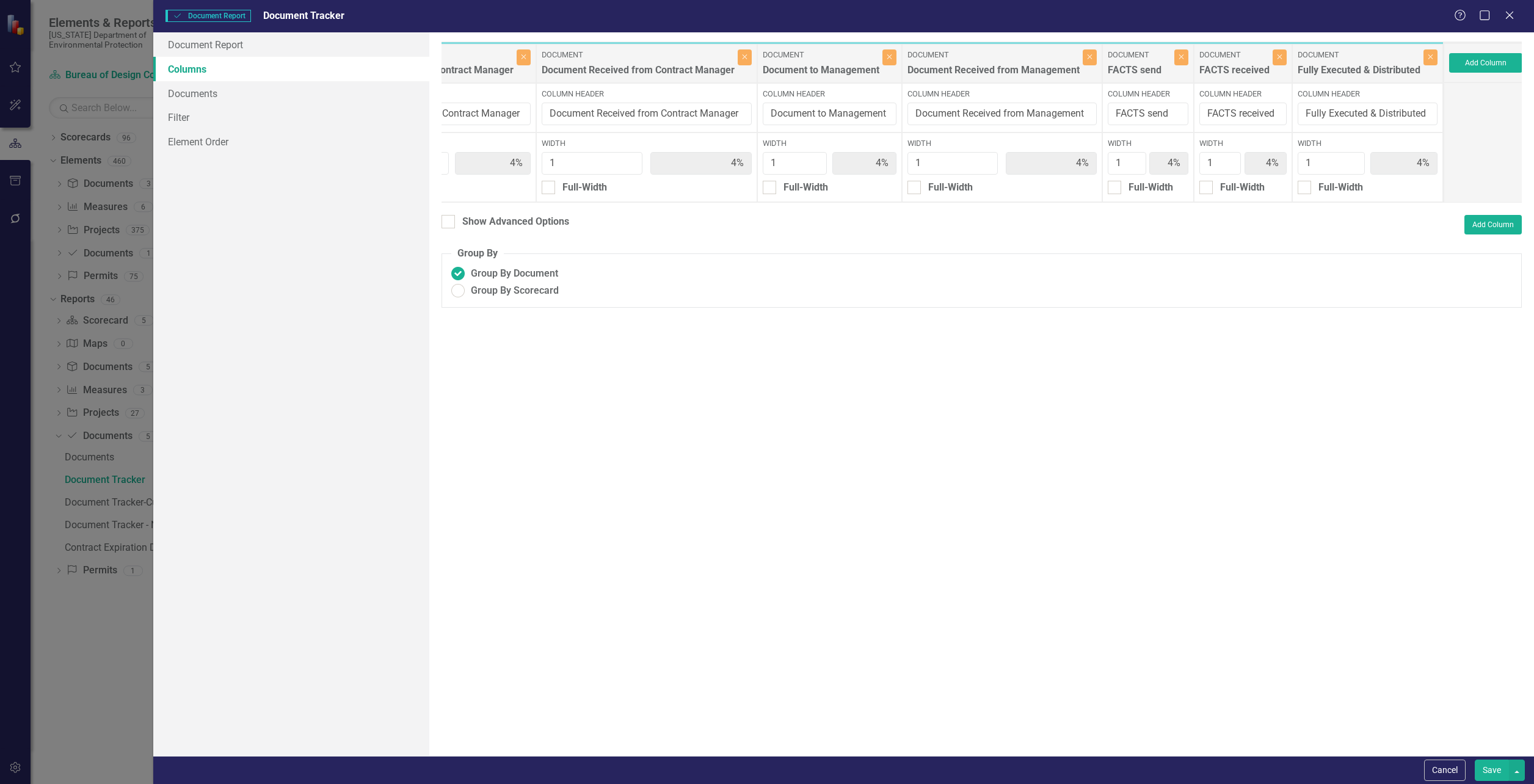
click at [1490, 764] on button "Save" at bounding box center [1491, 770] width 34 height 22
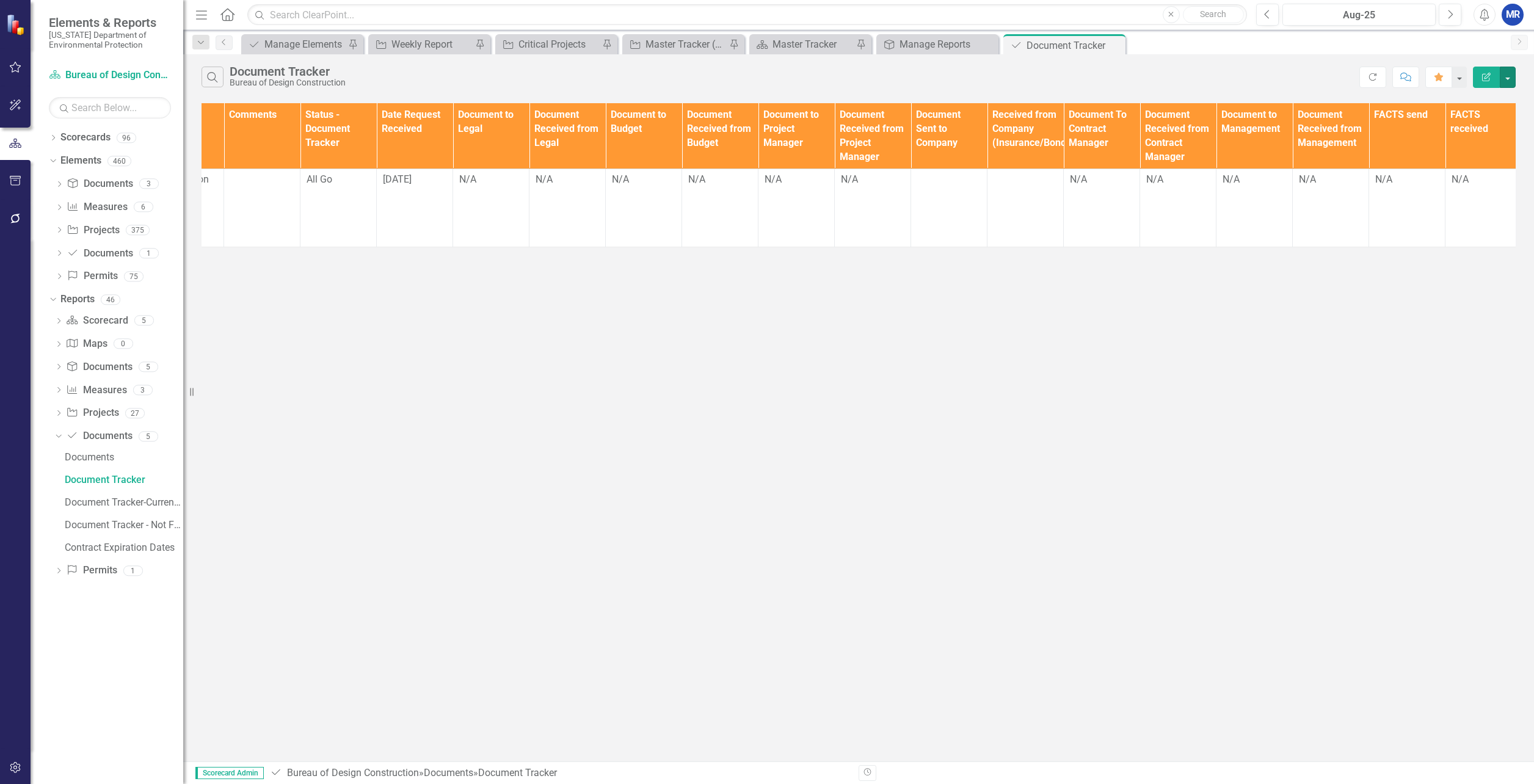
scroll to position [0, 666]
click at [1063, 162] on th "Document To Contract Manager" at bounding box center [1101, 136] width 77 height 66
click at [1059, 95] on div "Search Document Tracker Bureau of Design Construction Refresh Comment Favorite …" at bounding box center [859, 407] width 1351 height 707
click at [1054, 107] on th "Received from Company (Insurance/Bonds)" at bounding box center [1025, 136] width 77 height 66
drag, startPoint x: 1063, startPoint y: 114, endPoint x: 1089, endPoint y: 117, distance: 26.2
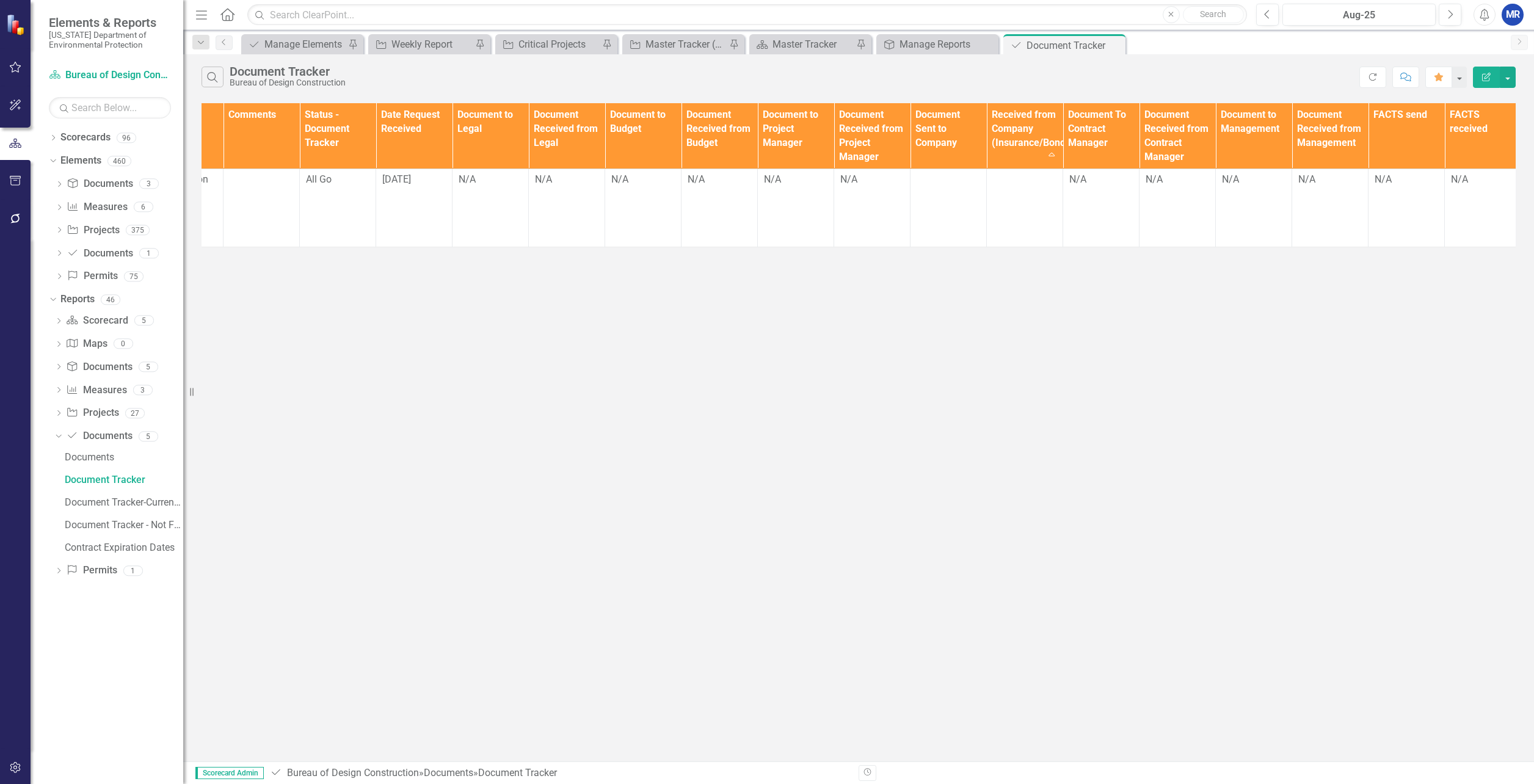
click at [1089, 117] on th "Document To Contract Manager" at bounding box center [1101, 136] width 77 height 66
click at [1512, 78] on button "button" at bounding box center [1508, 77] width 16 height 22
click at [1468, 95] on link "Edit Report Edit Report" at bounding box center [1467, 99] width 97 height 23
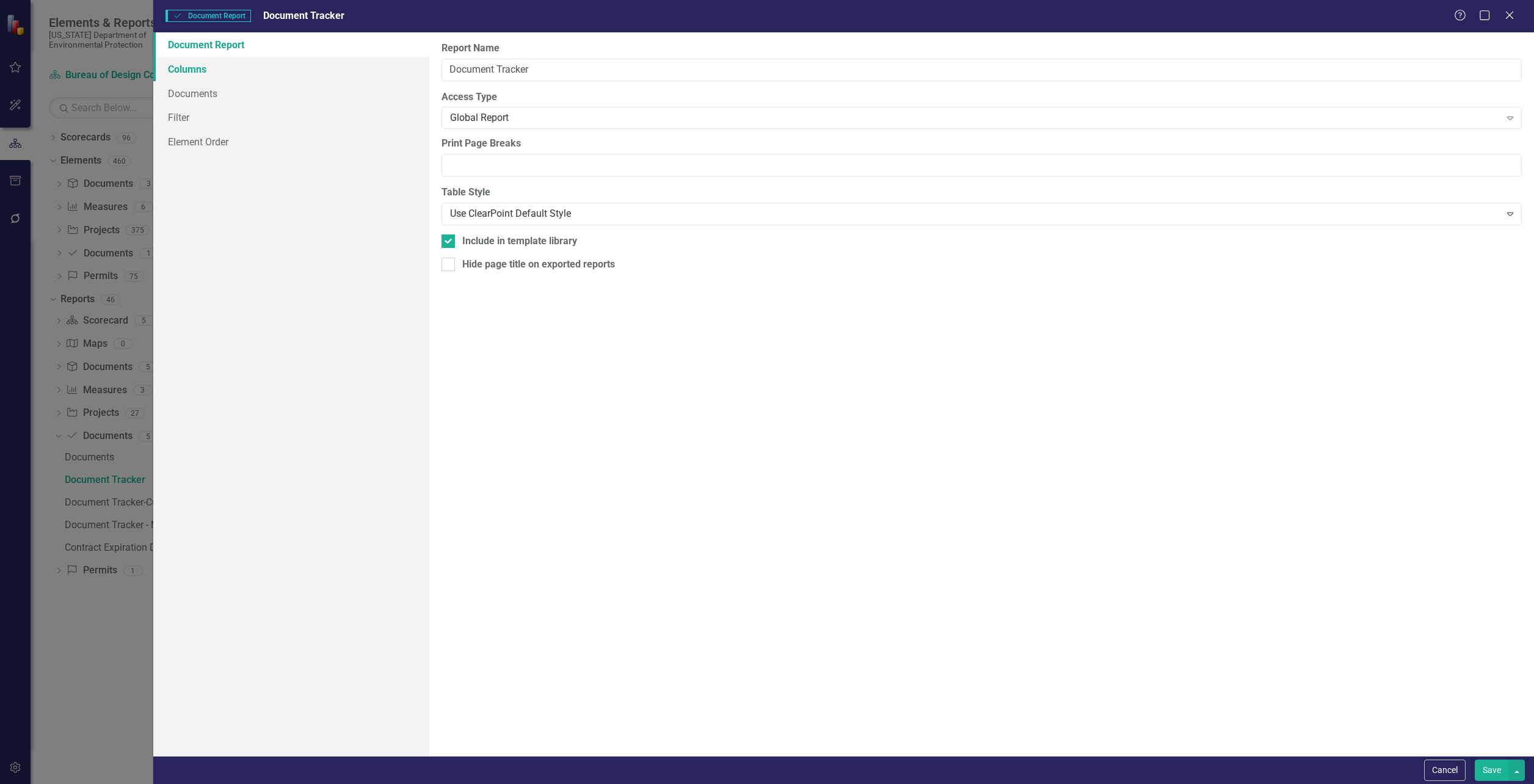
click at [173, 65] on link "Columns" at bounding box center [291, 69] width 276 height 24
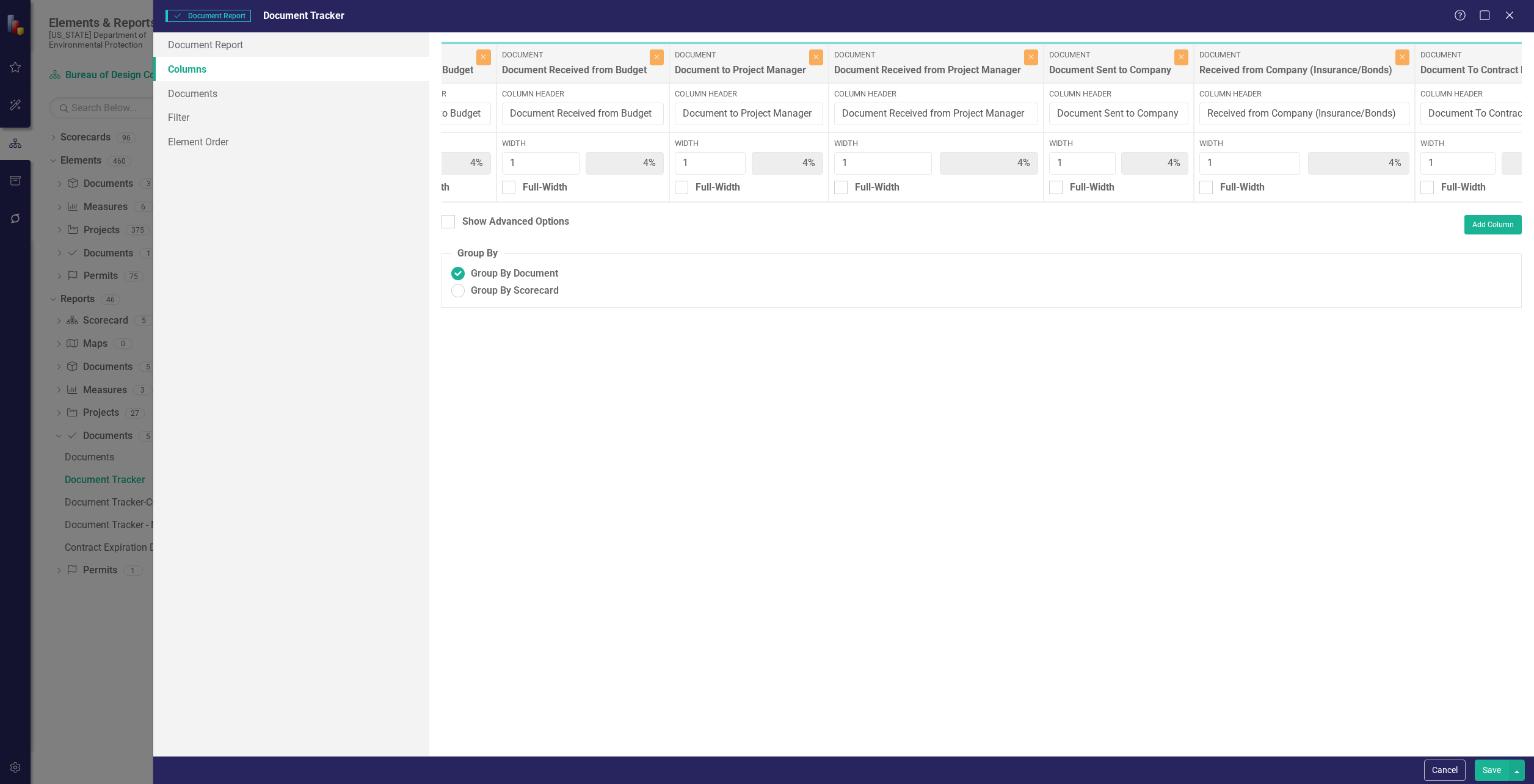
scroll to position [0, 1638]
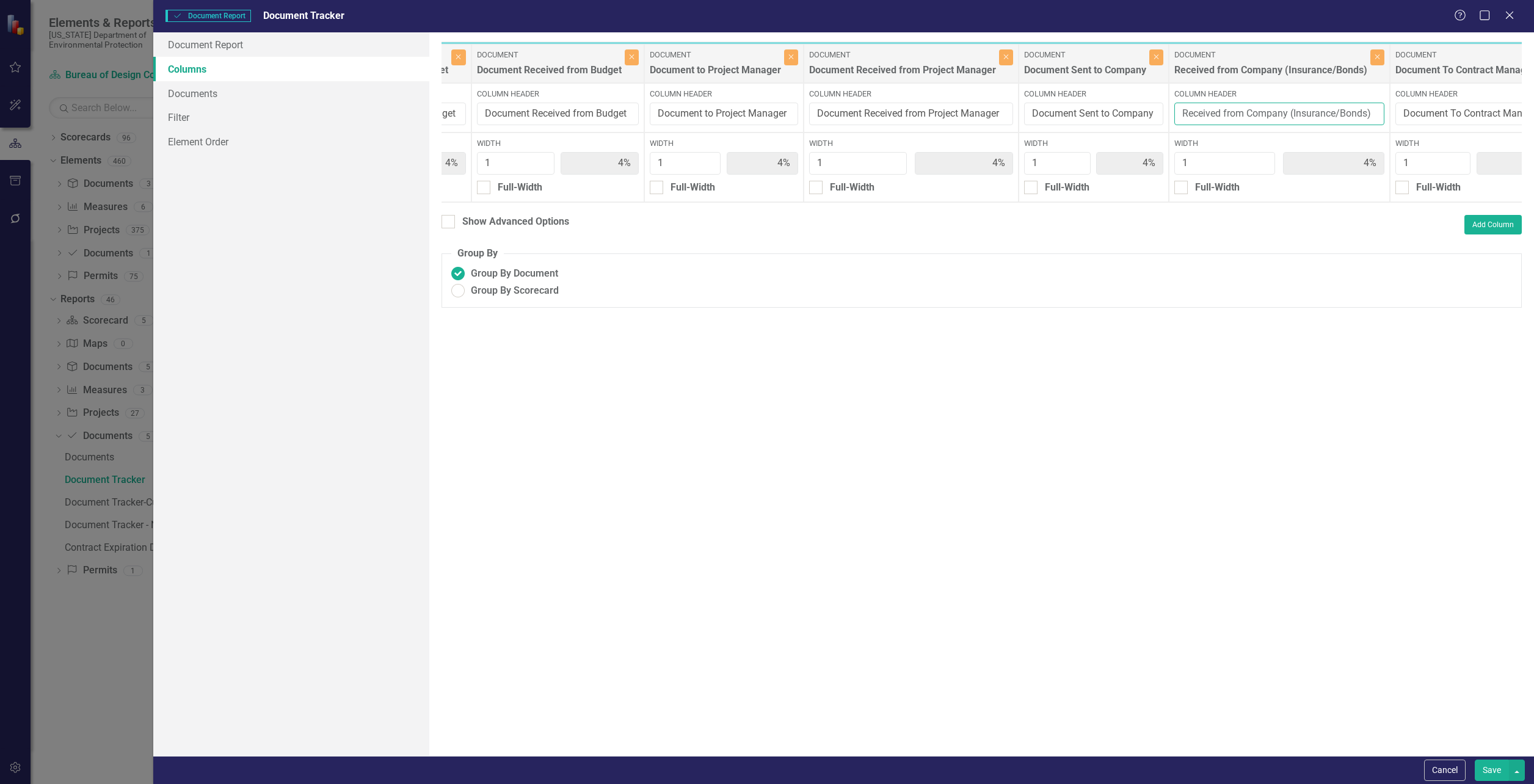
click at [1380, 111] on input "Received from Company (Insurance/Bonds)" at bounding box center [1279, 114] width 210 height 23
click at [1390, 53] on div "Document Document To Contract Manager Close" at bounding box center [1473, 63] width 168 height 39
click at [1177, 189] on input "Full-Width" at bounding box center [1178, 184] width 8 height 8
checkbox input "true"
type input "100%"
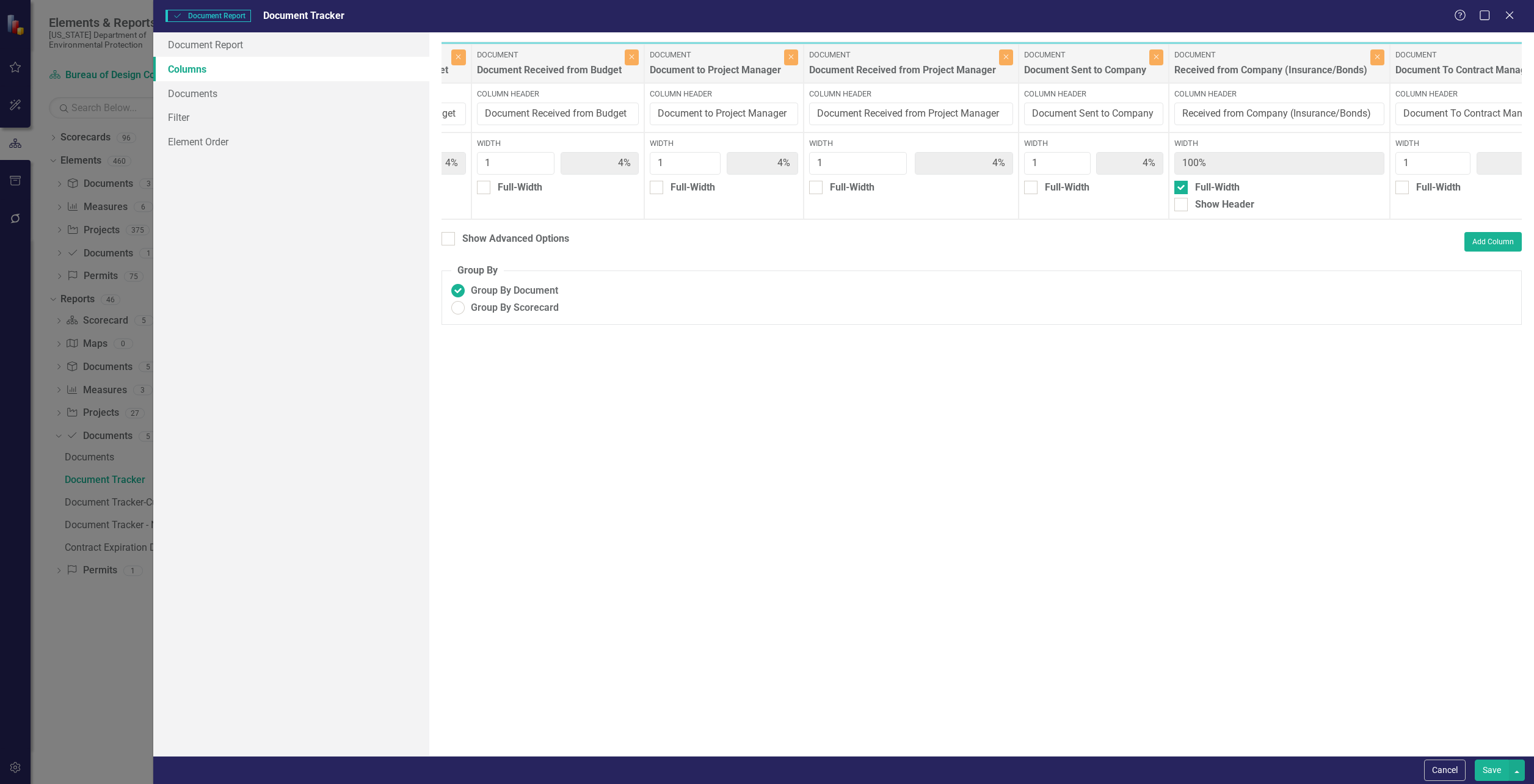
click at [1485, 771] on button "Save" at bounding box center [1491, 770] width 34 height 22
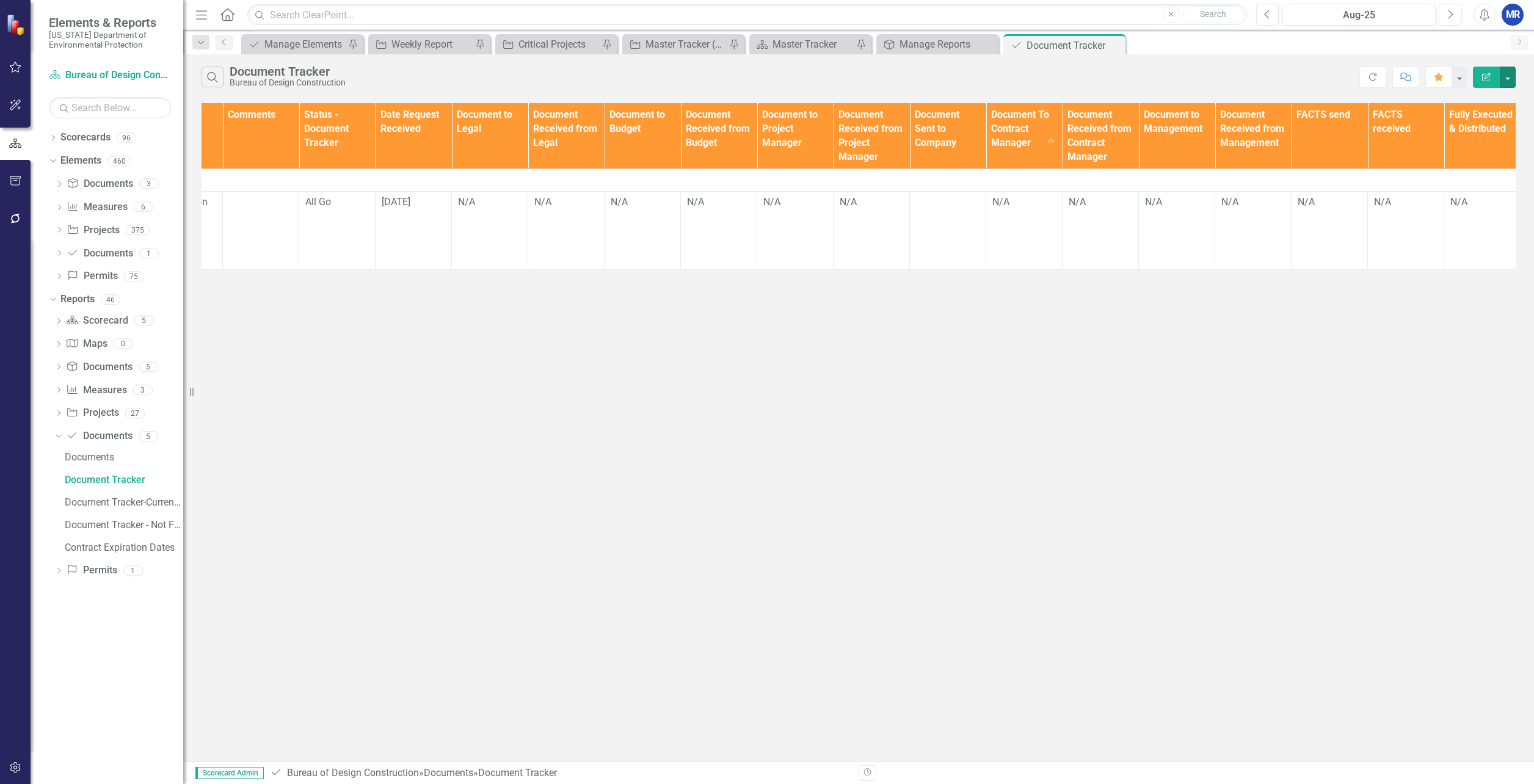
scroll to position [0, 671]
click at [1505, 77] on button "button" at bounding box center [1508, 77] width 16 height 22
click at [1473, 101] on link "Edit Report Edit Report" at bounding box center [1467, 99] width 97 height 23
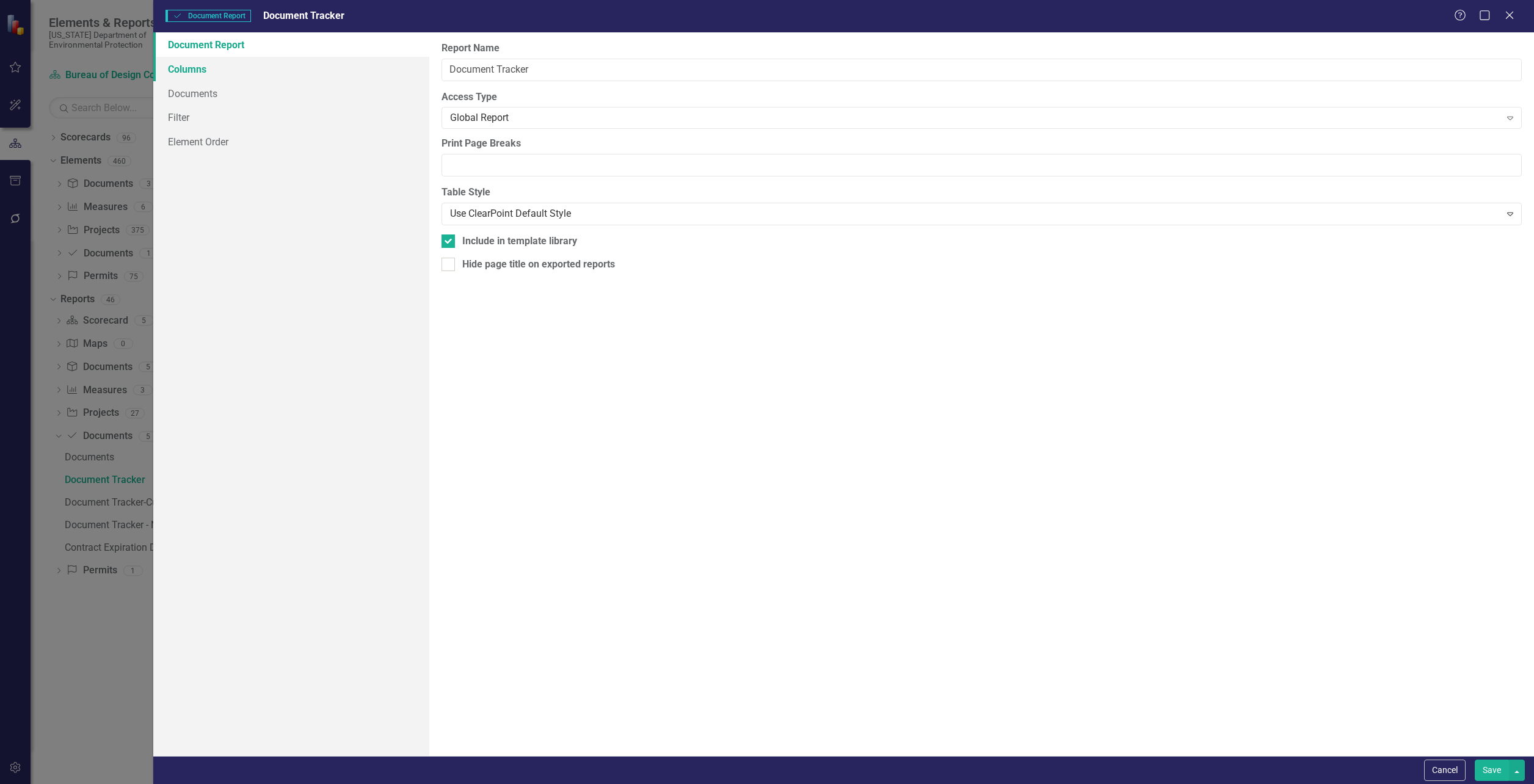
click at [191, 71] on link "Columns" at bounding box center [291, 69] width 276 height 24
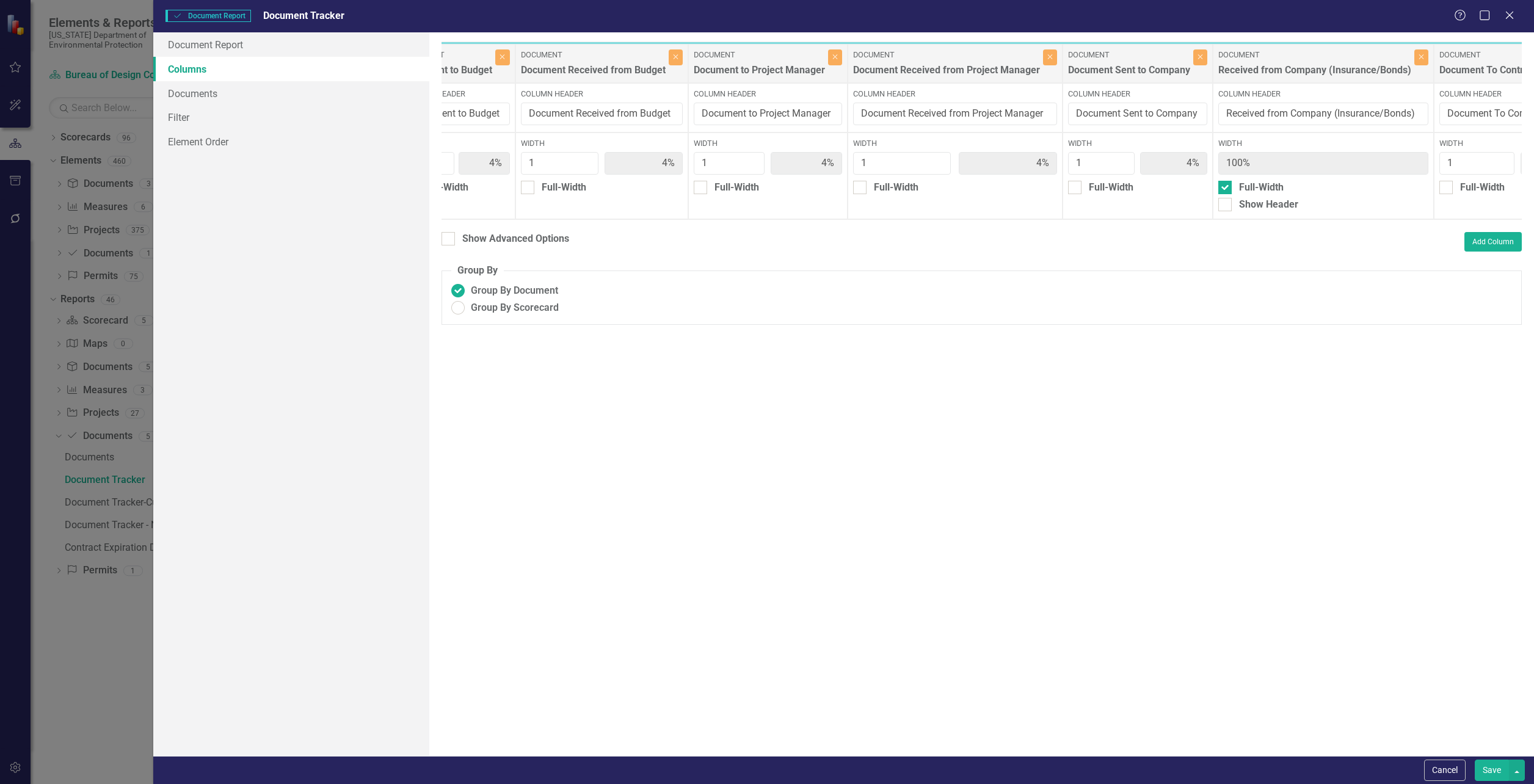
scroll to position [0, 1672]
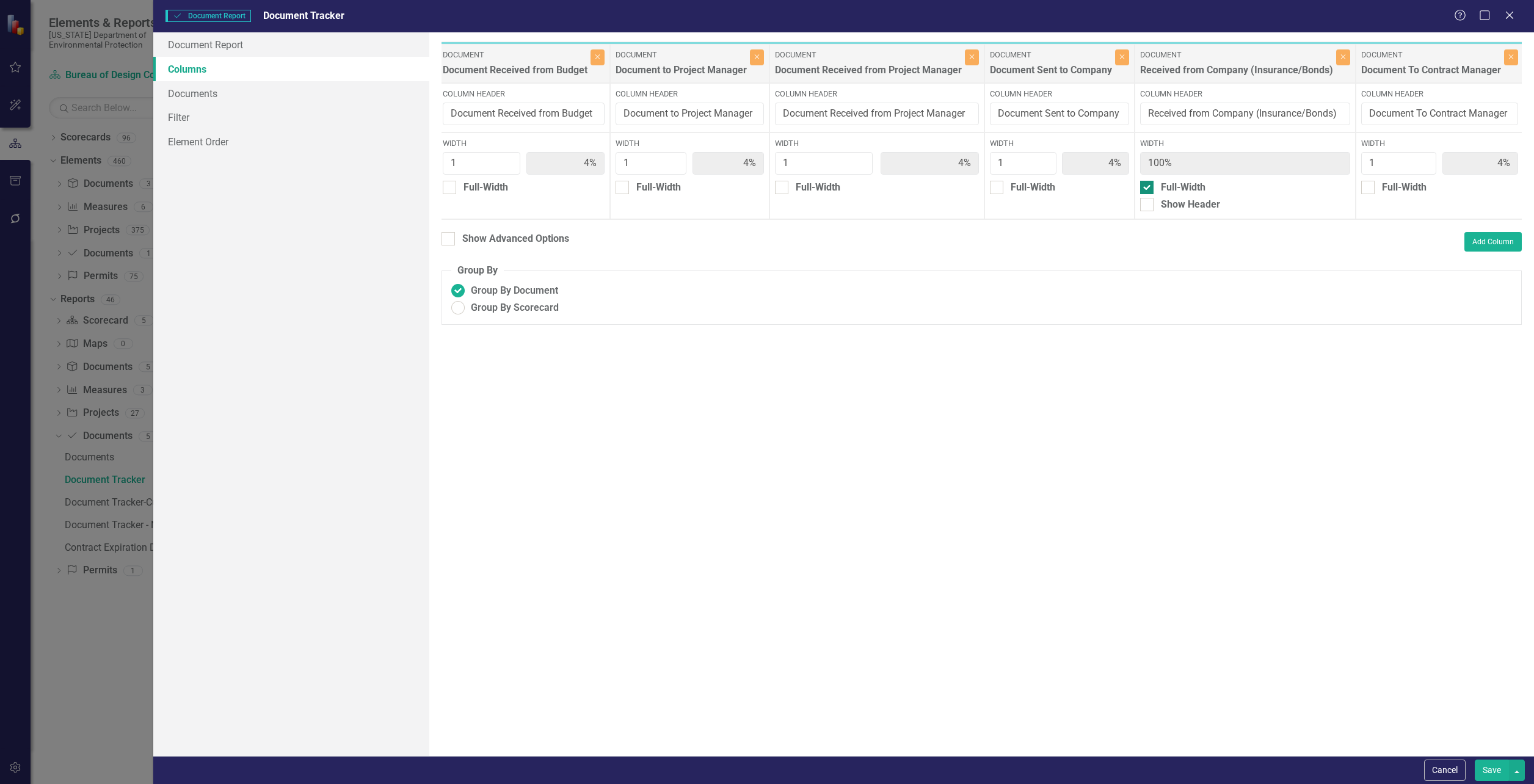
click at [1150, 188] on div at bounding box center [1147, 187] width 14 height 14
click at [1148, 188] on input "Full-Width" at bounding box center [1144, 184] width 8 height 8
checkbox input "false"
type input "4%"
click at [1497, 771] on button "Save" at bounding box center [1491, 770] width 34 height 22
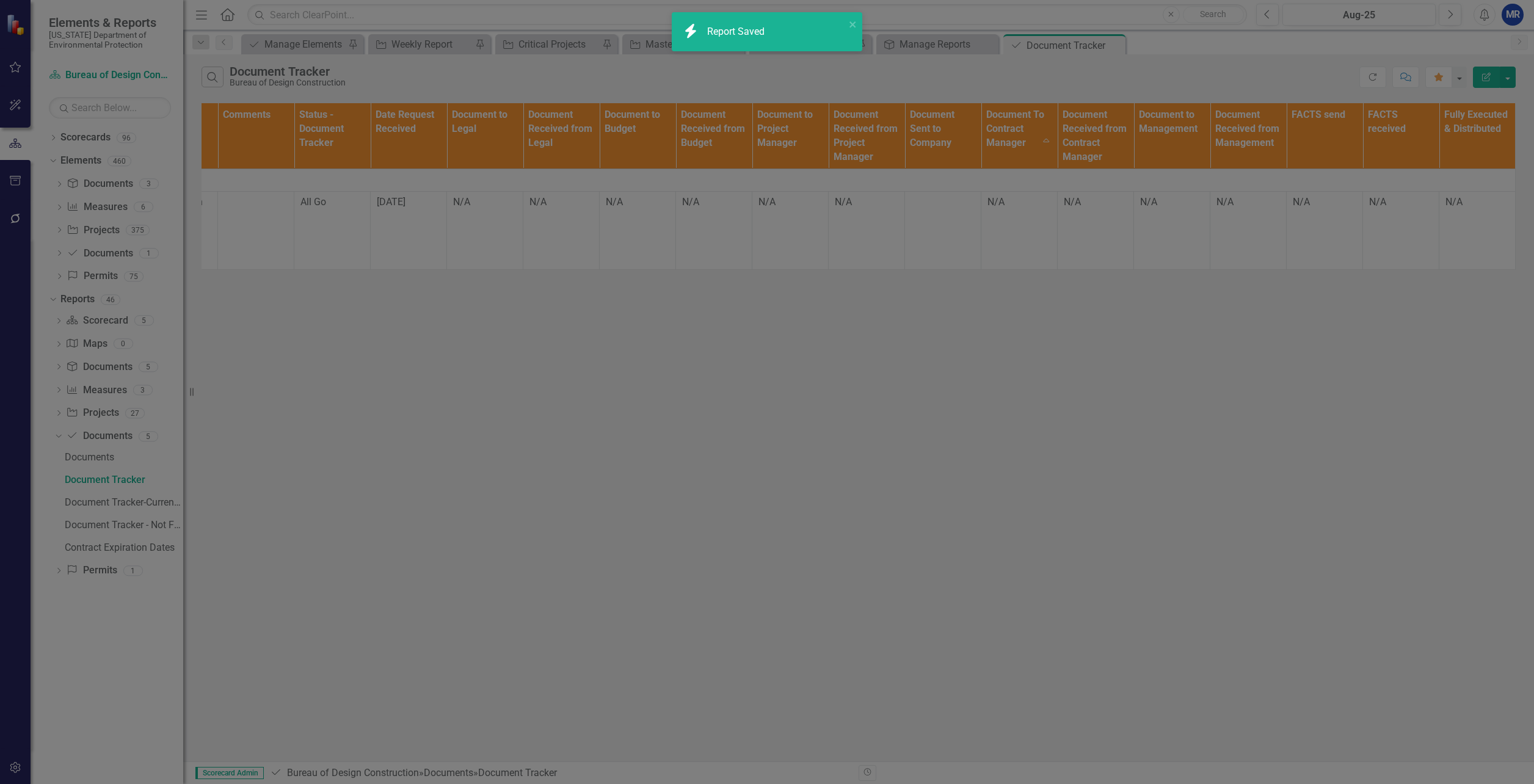
radio input "false"
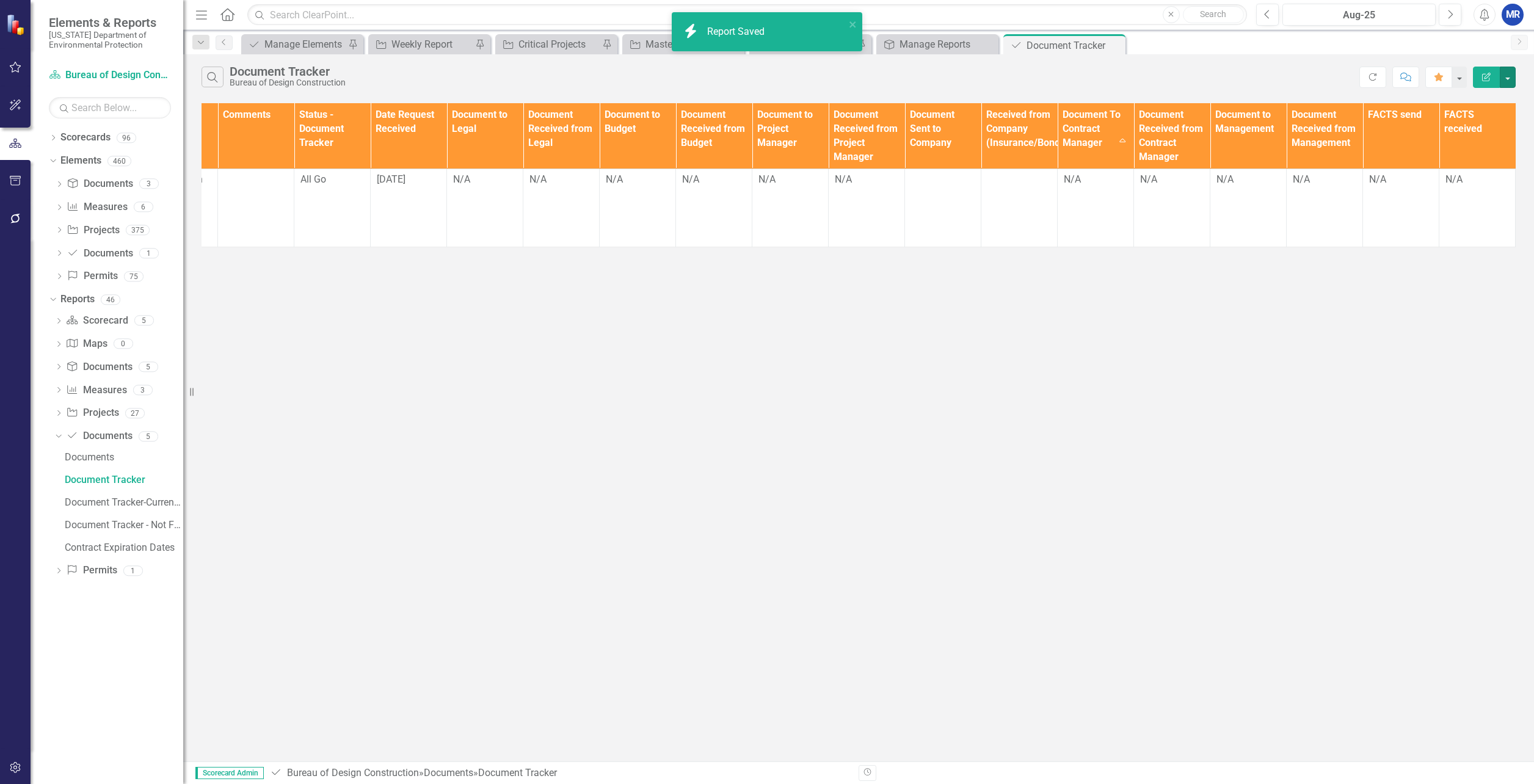
scroll to position [0, 697]
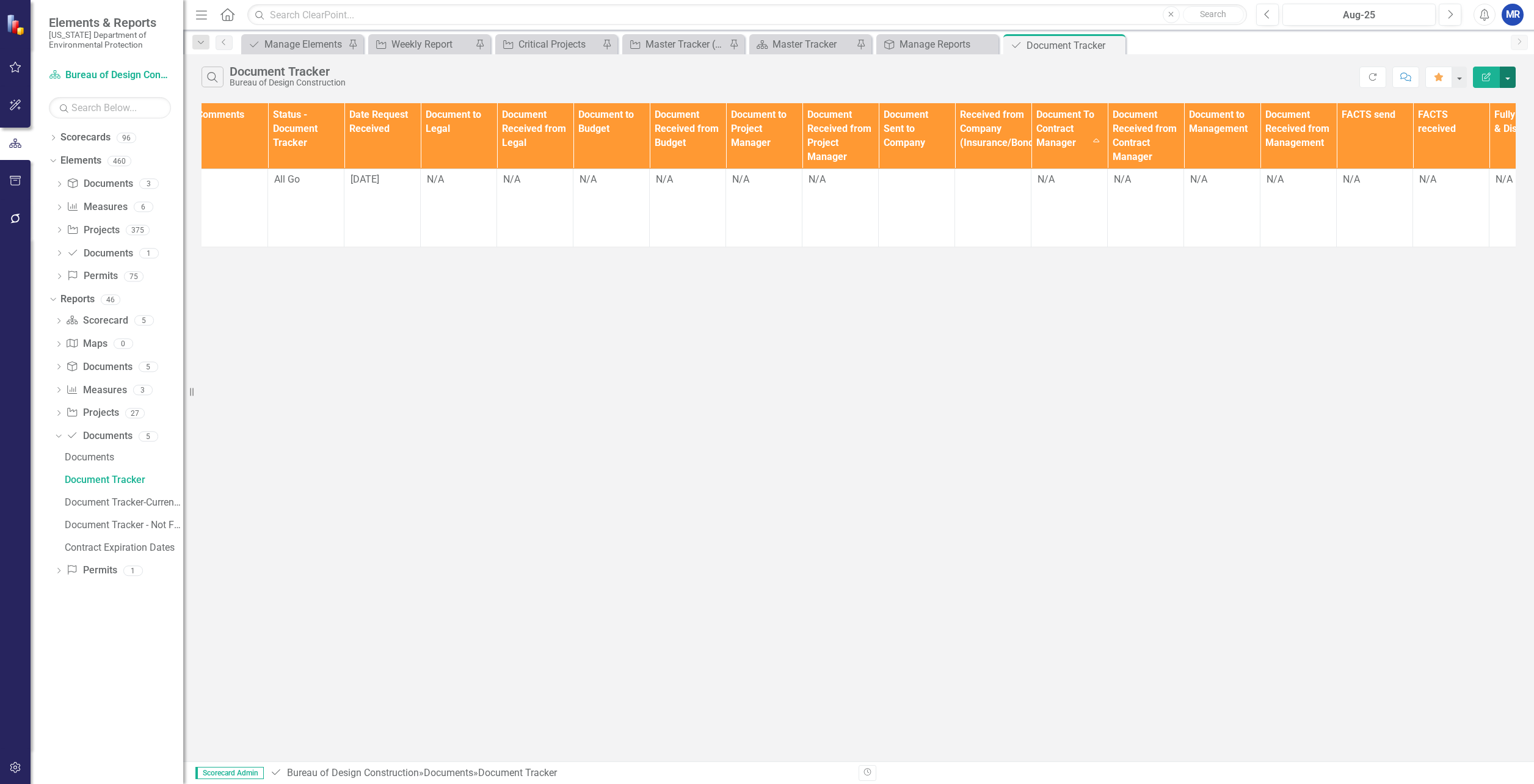
click at [1514, 78] on button "button" at bounding box center [1508, 77] width 16 height 22
click at [1495, 95] on link "Edit Report Edit Report" at bounding box center [1467, 99] width 97 height 23
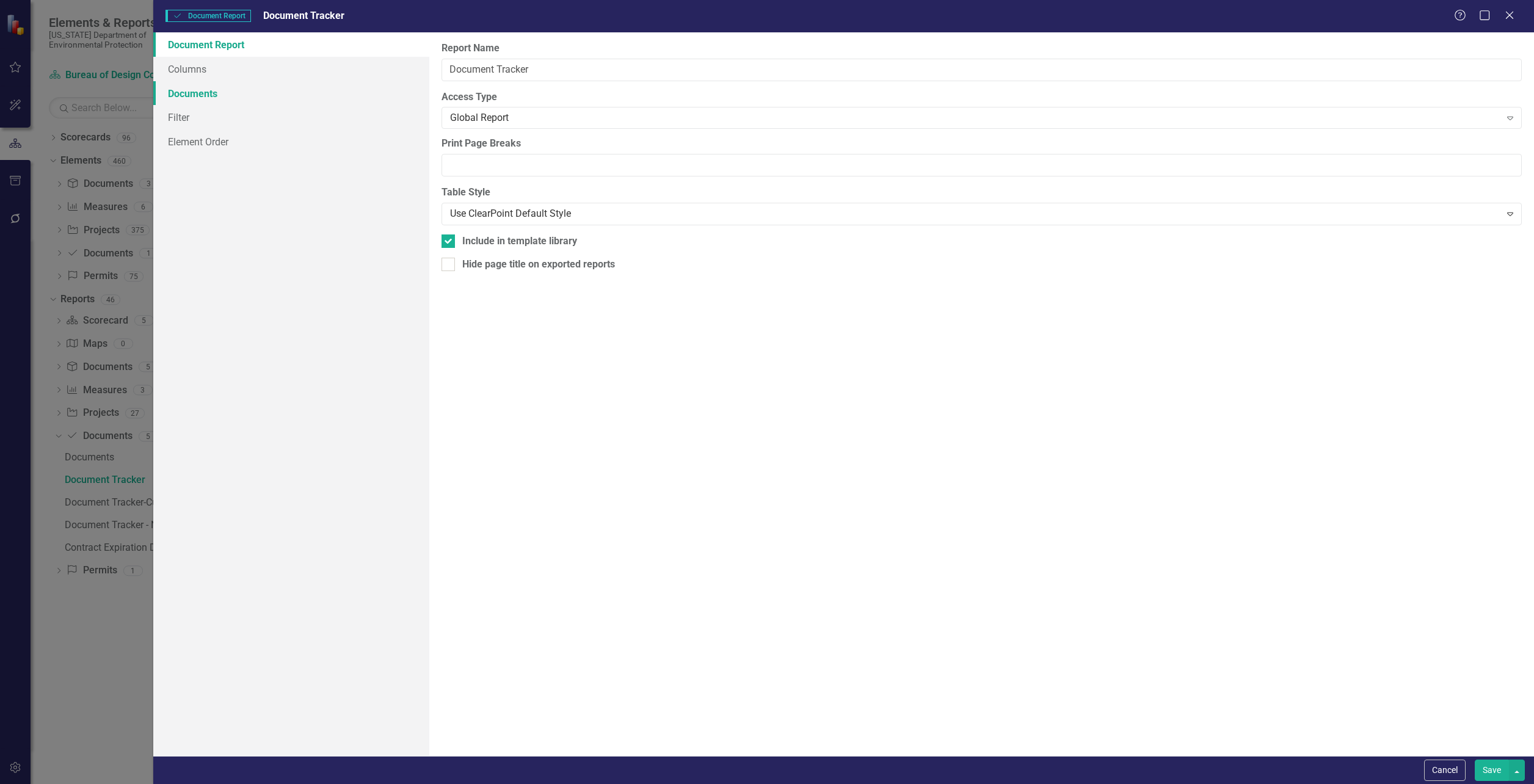
click at [186, 88] on link "Documents" at bounding box center [291, 93] width 276 height 24
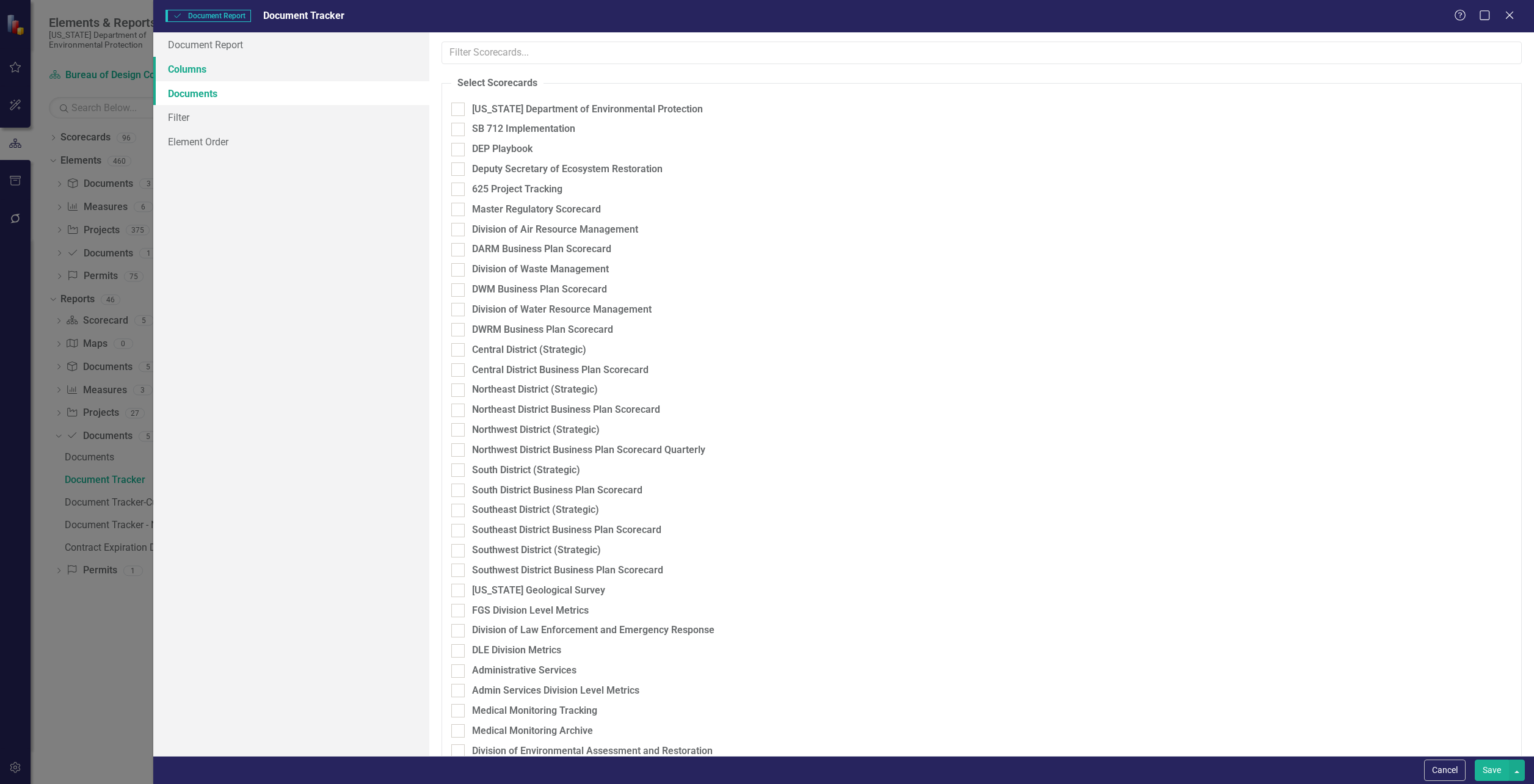
click at [182, 76] on link "Columns" at bounding box center [291, 69] width 276 height 24
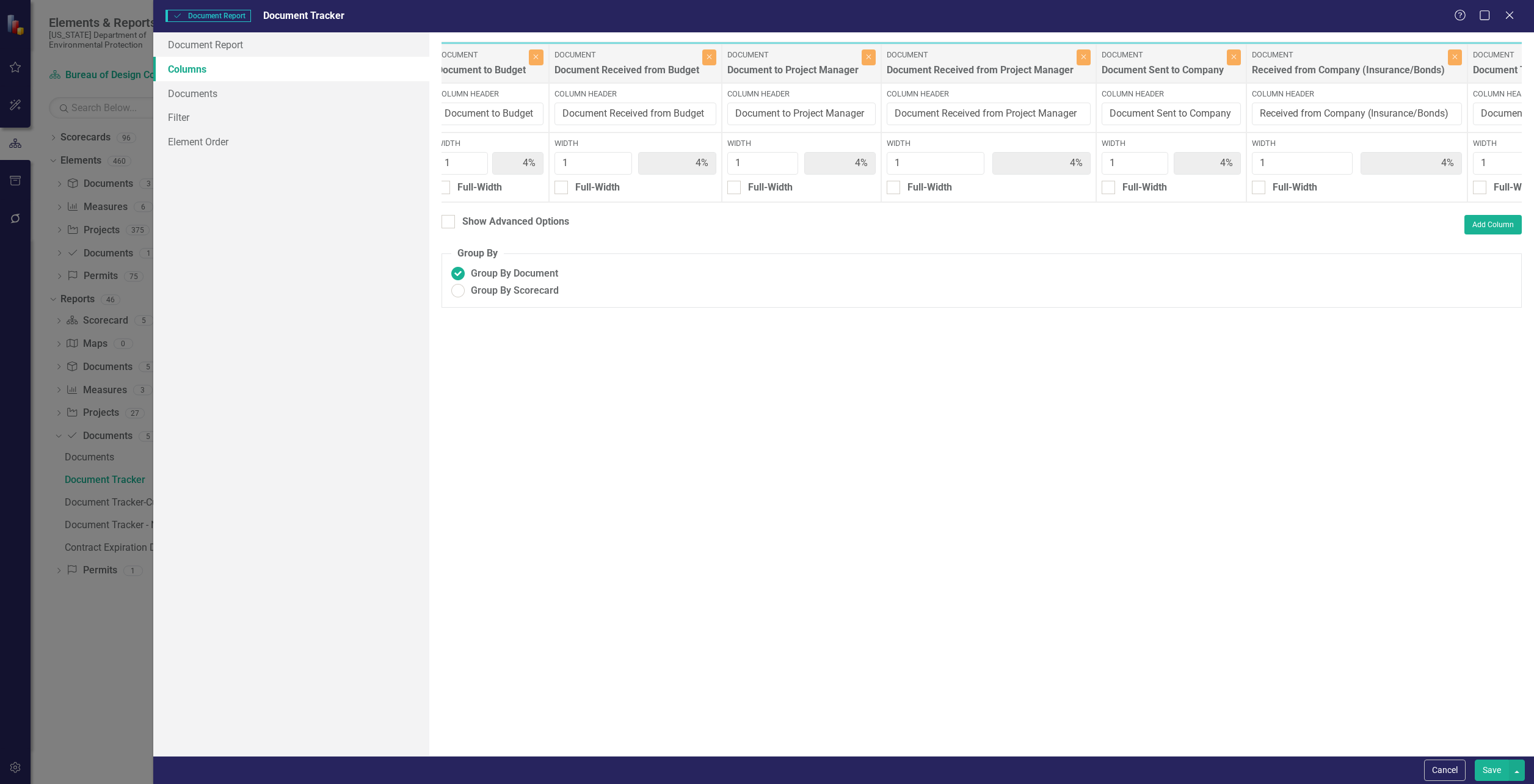
scroll to position [0, 1648]
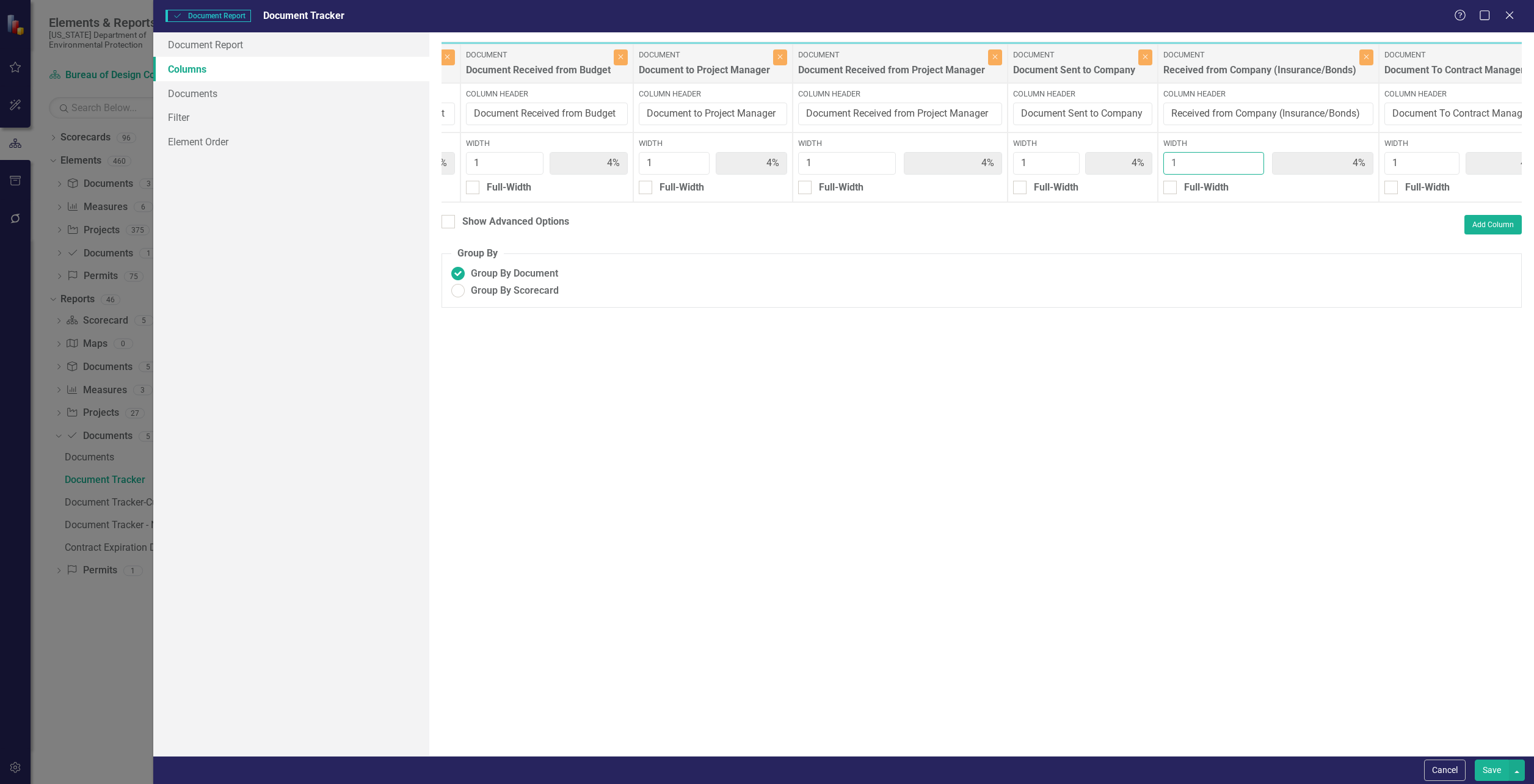
type input "2"
type input "7%"
click at [1251, 159] on input "2" at bounding box center [1214, 163] width 101 height 23
type input "3"
type input "3%"
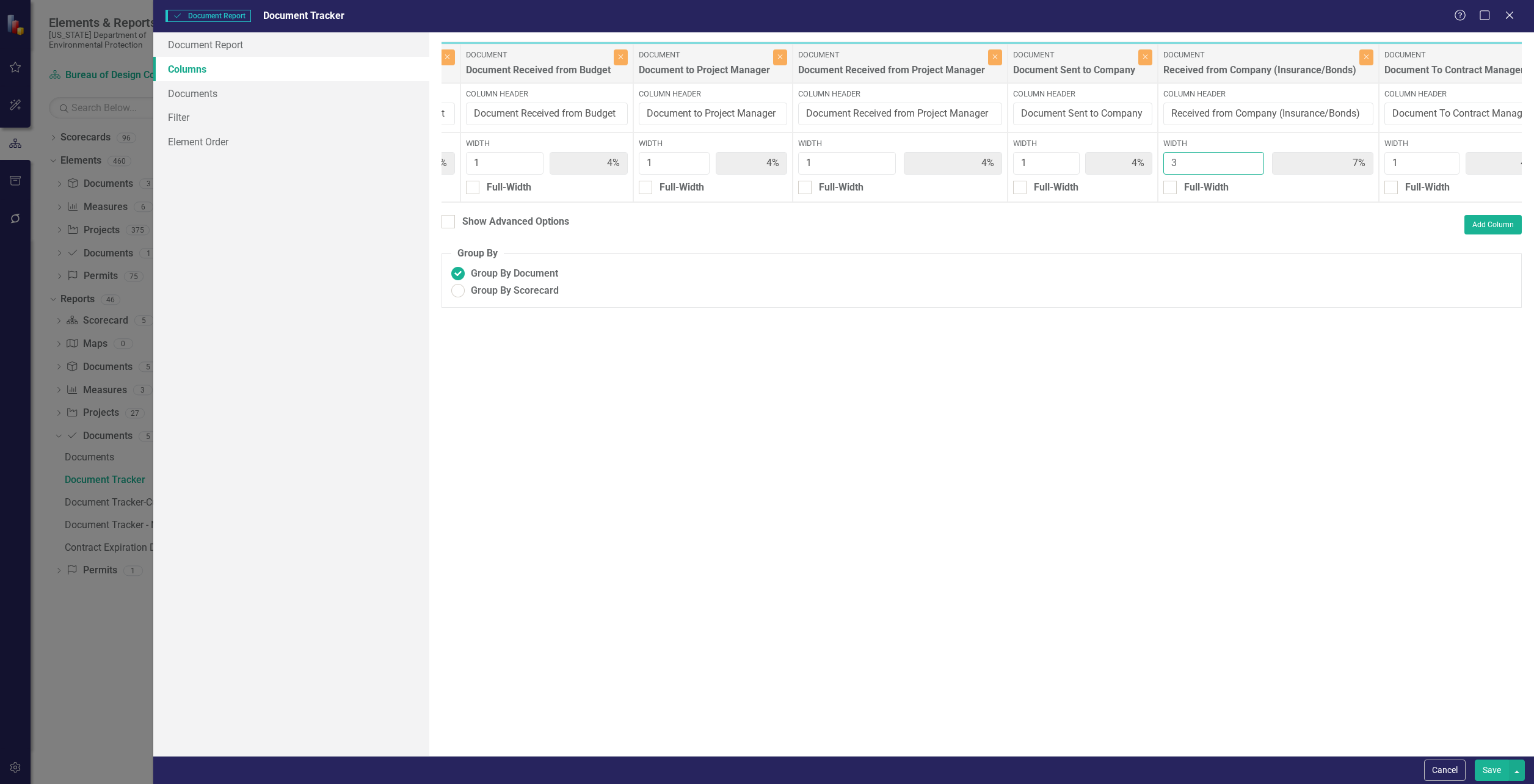
type input "3%"
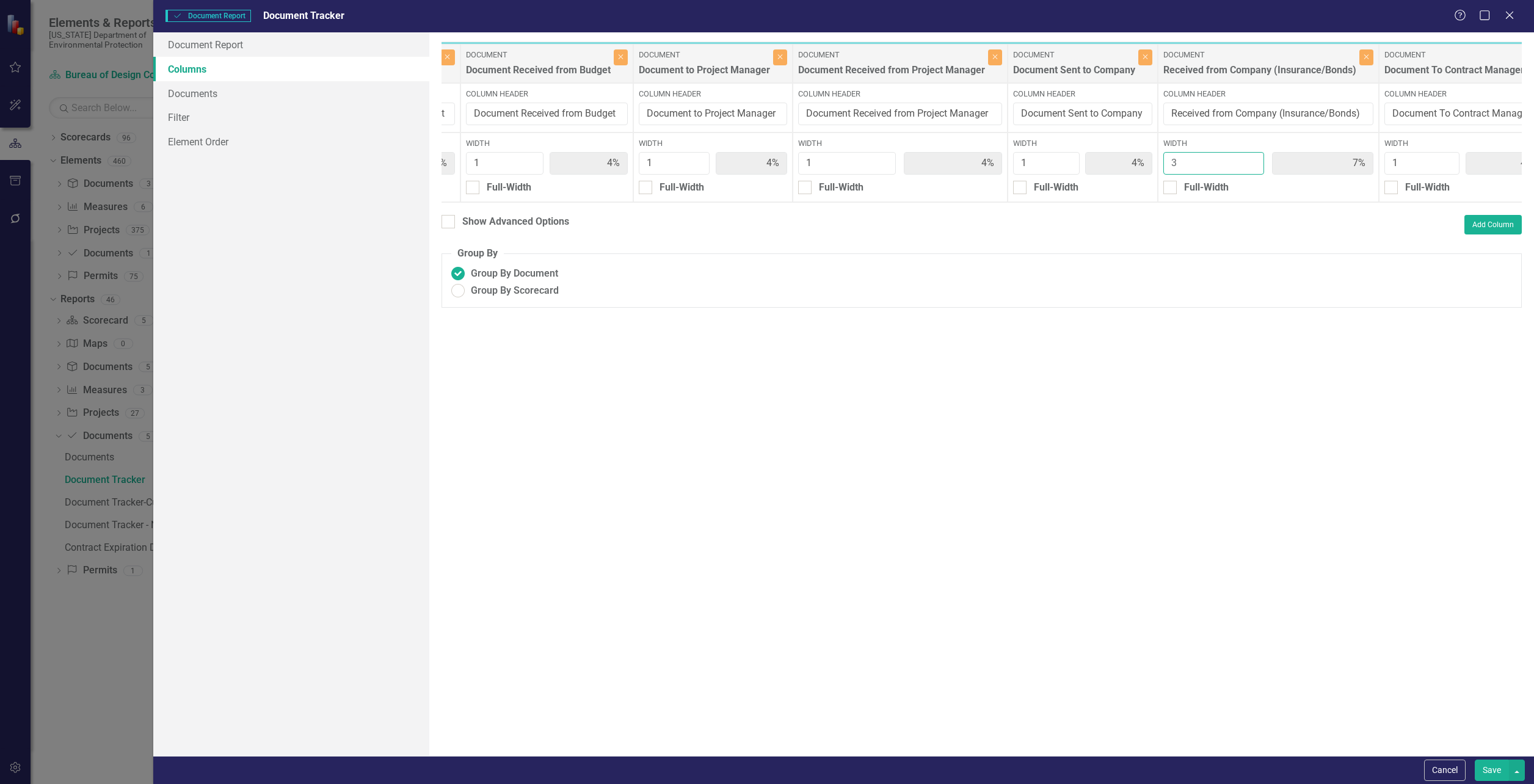
type input "3%"
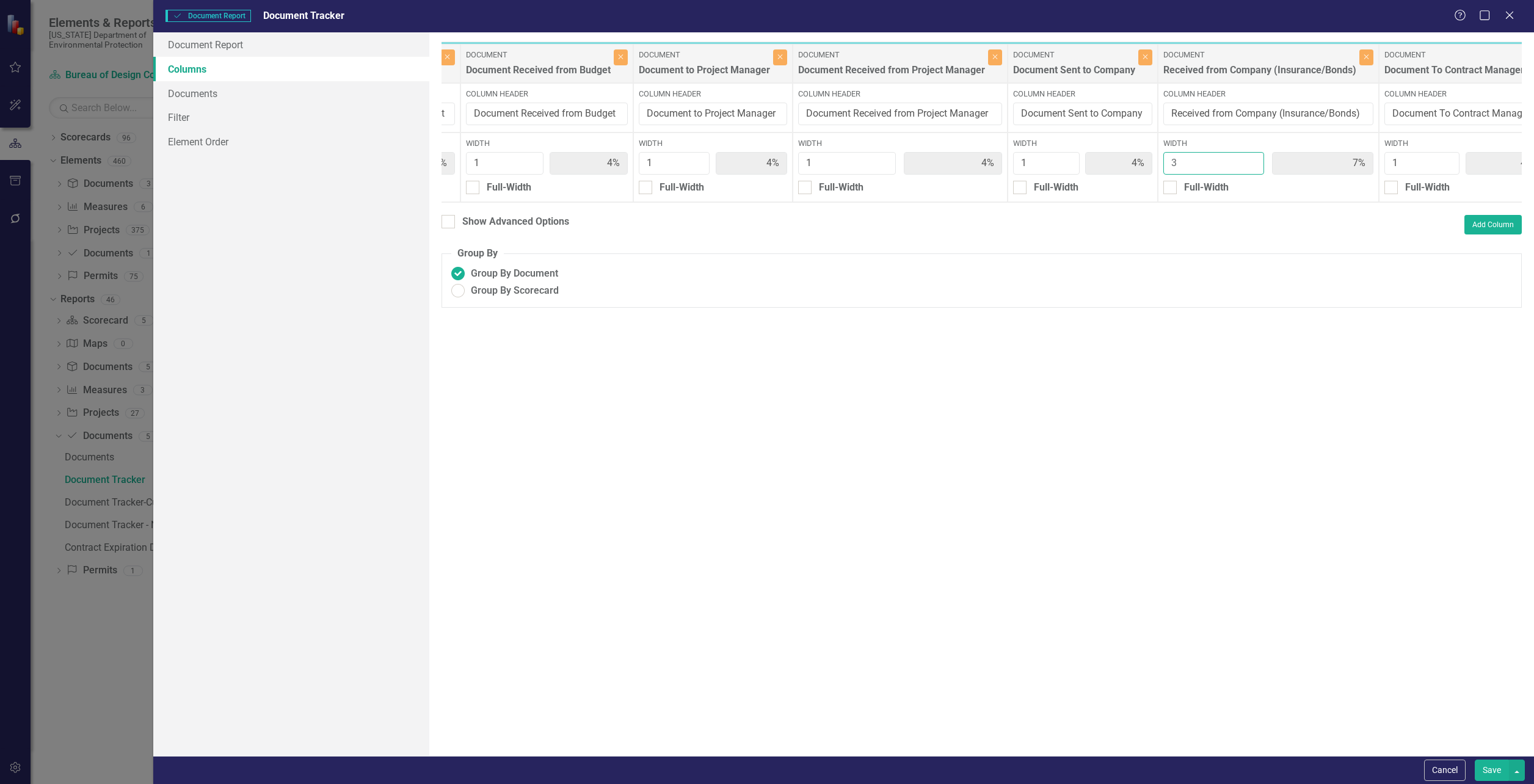
type input "3%"
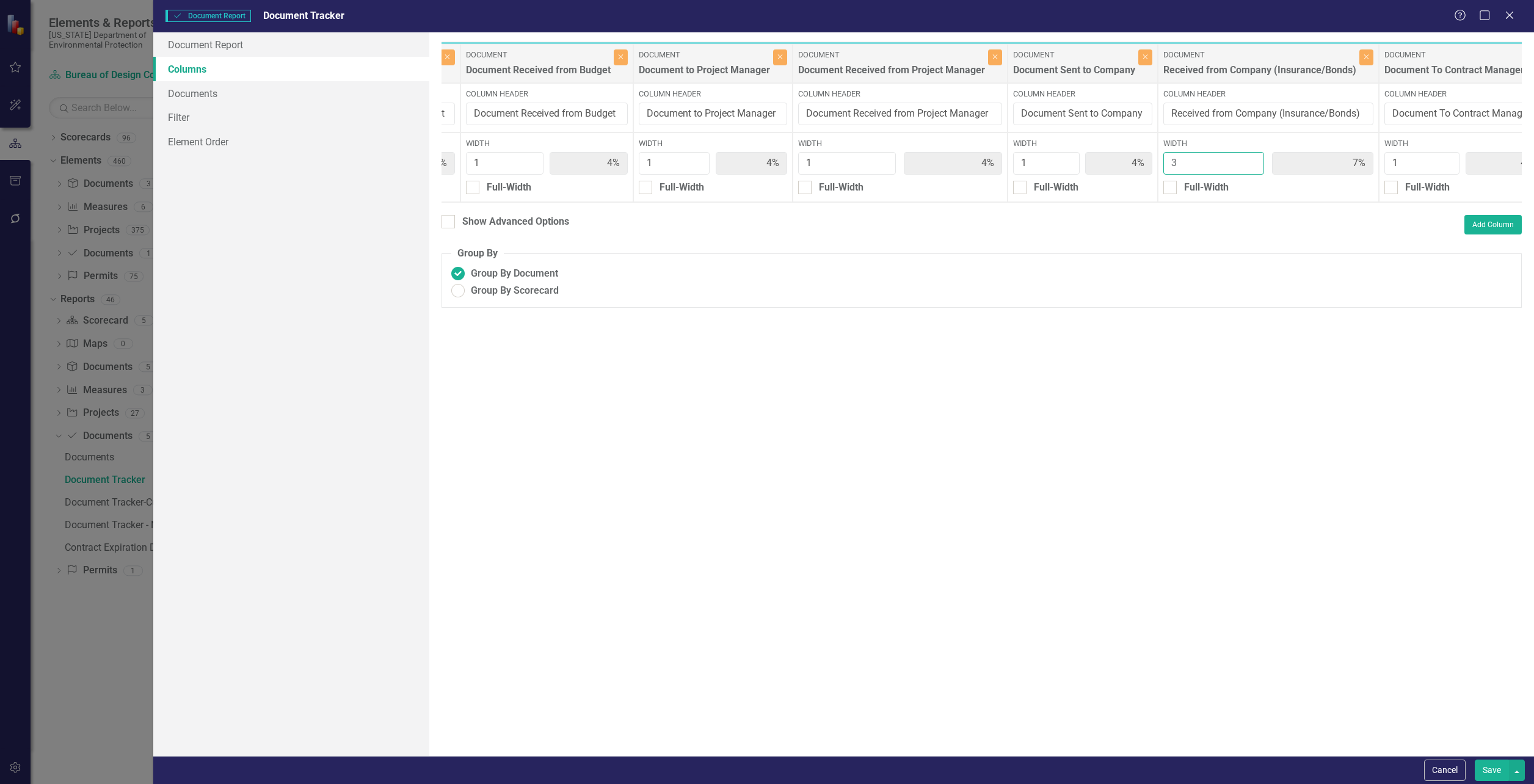
type input "3%"
type input "10%"
type input "3%"
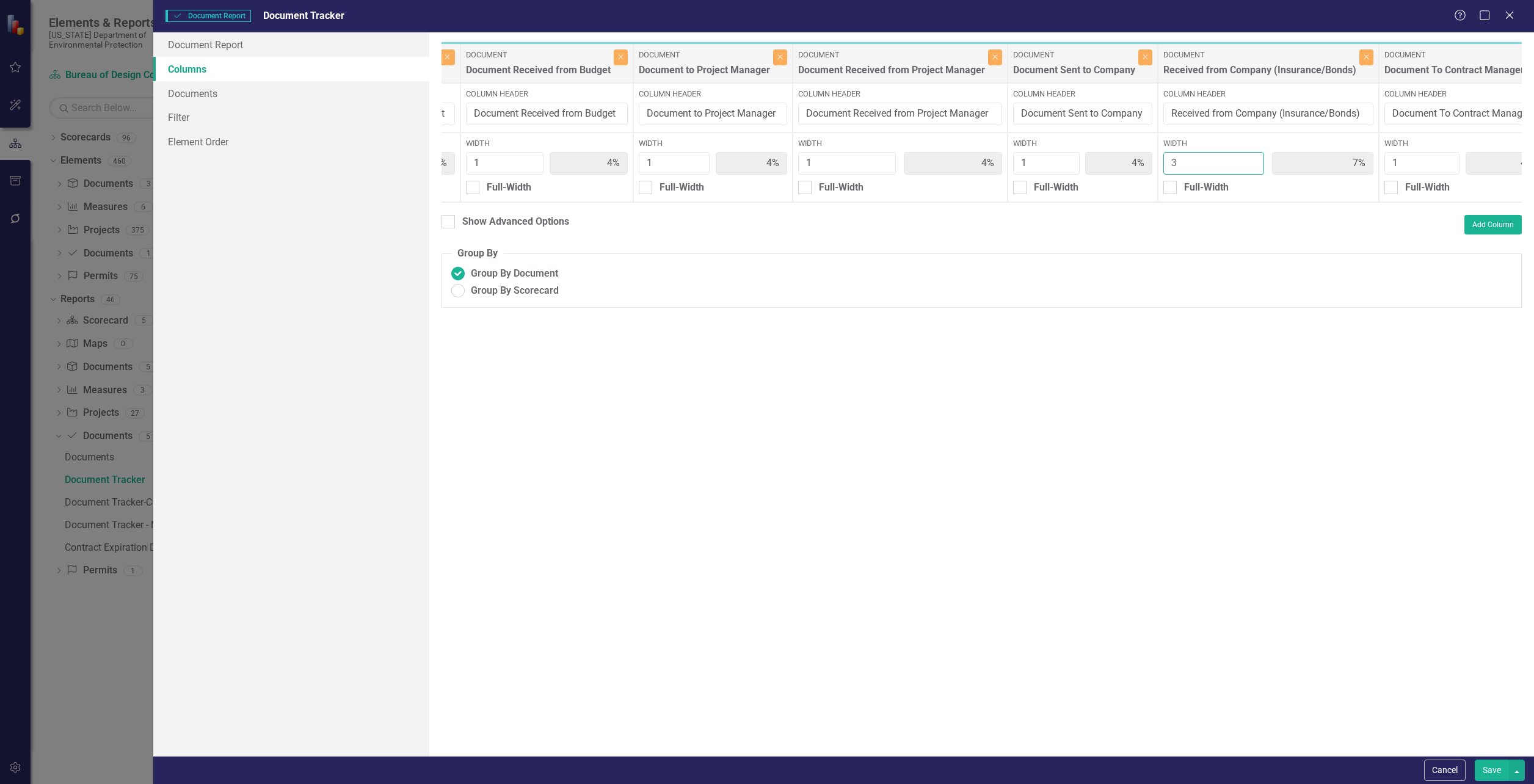
type input "3%"
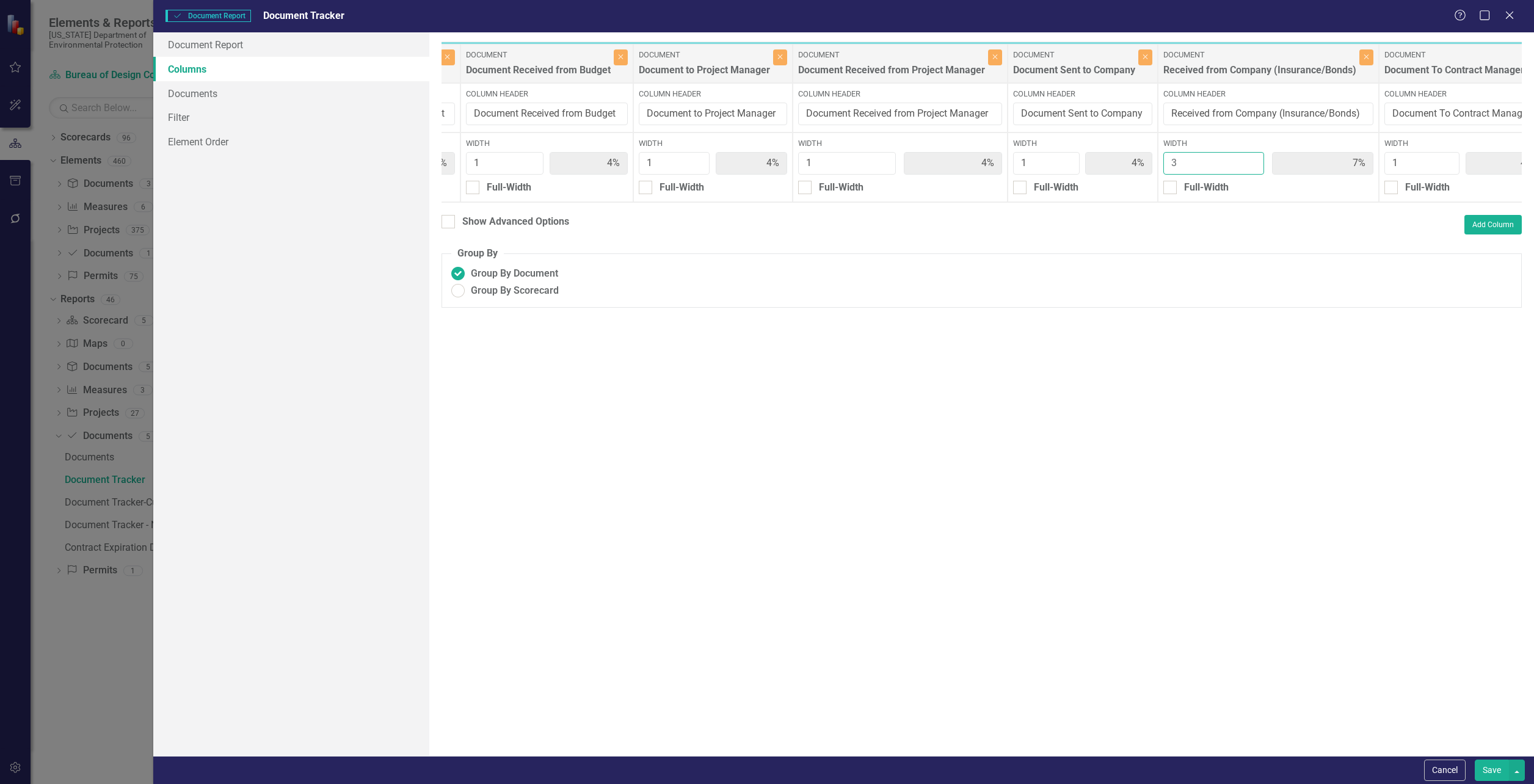
type input "3%"
click at [1251, 159] on input "3" at bounding box center [1214, 163] width 101 height 23
type input "4"
type input "13%"
click at [1251, 159] on input "4" at bounding box center [1214, 163] width 101 height 23
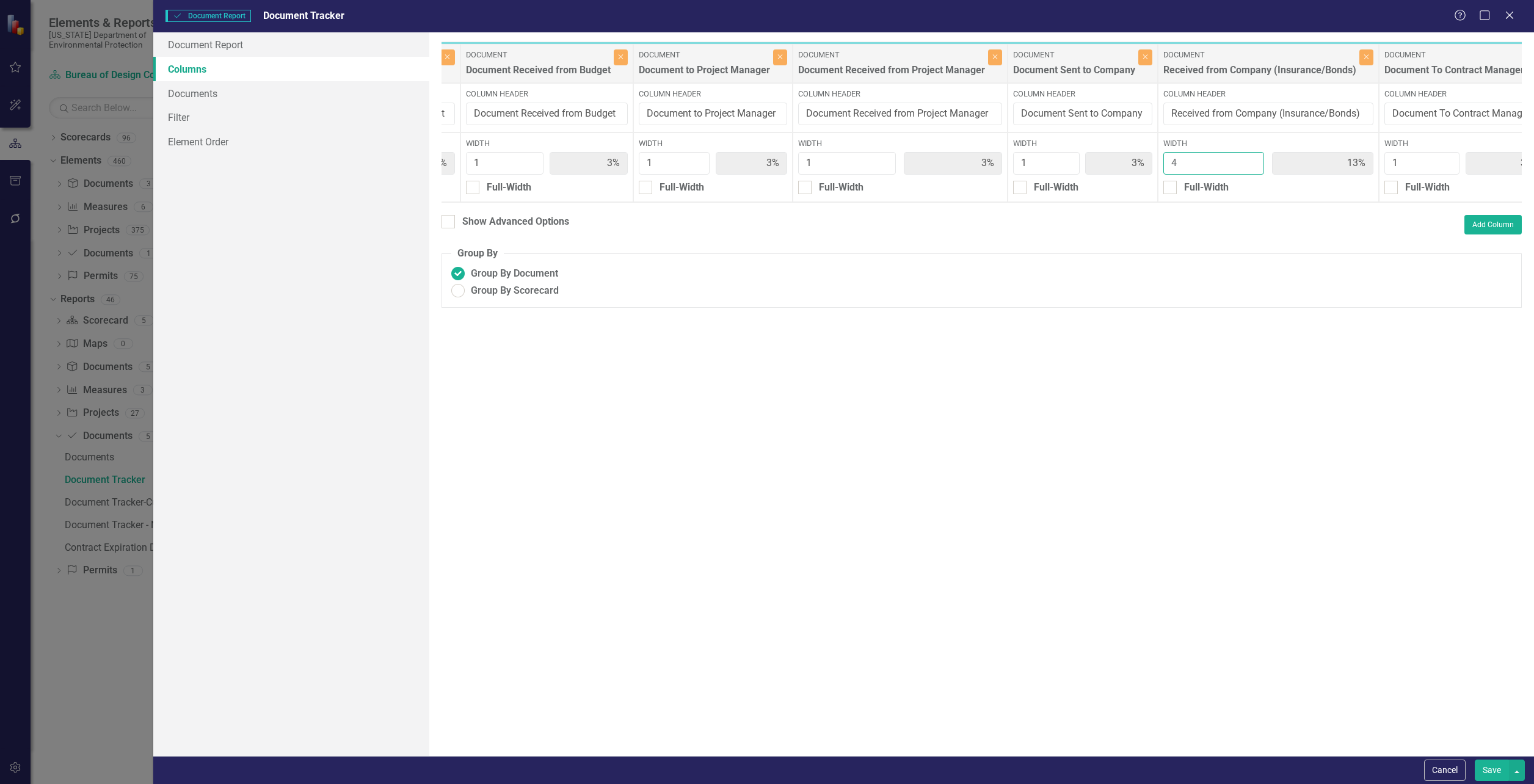
type input "3"
type input "10%"
type input "3"
click at [1251, 166] on input "3" at bounding box center [1214, 163] width 101 height 23
click at [1487, 771] on button "Save" at bounding box center [1491, 770] width 34 height 22
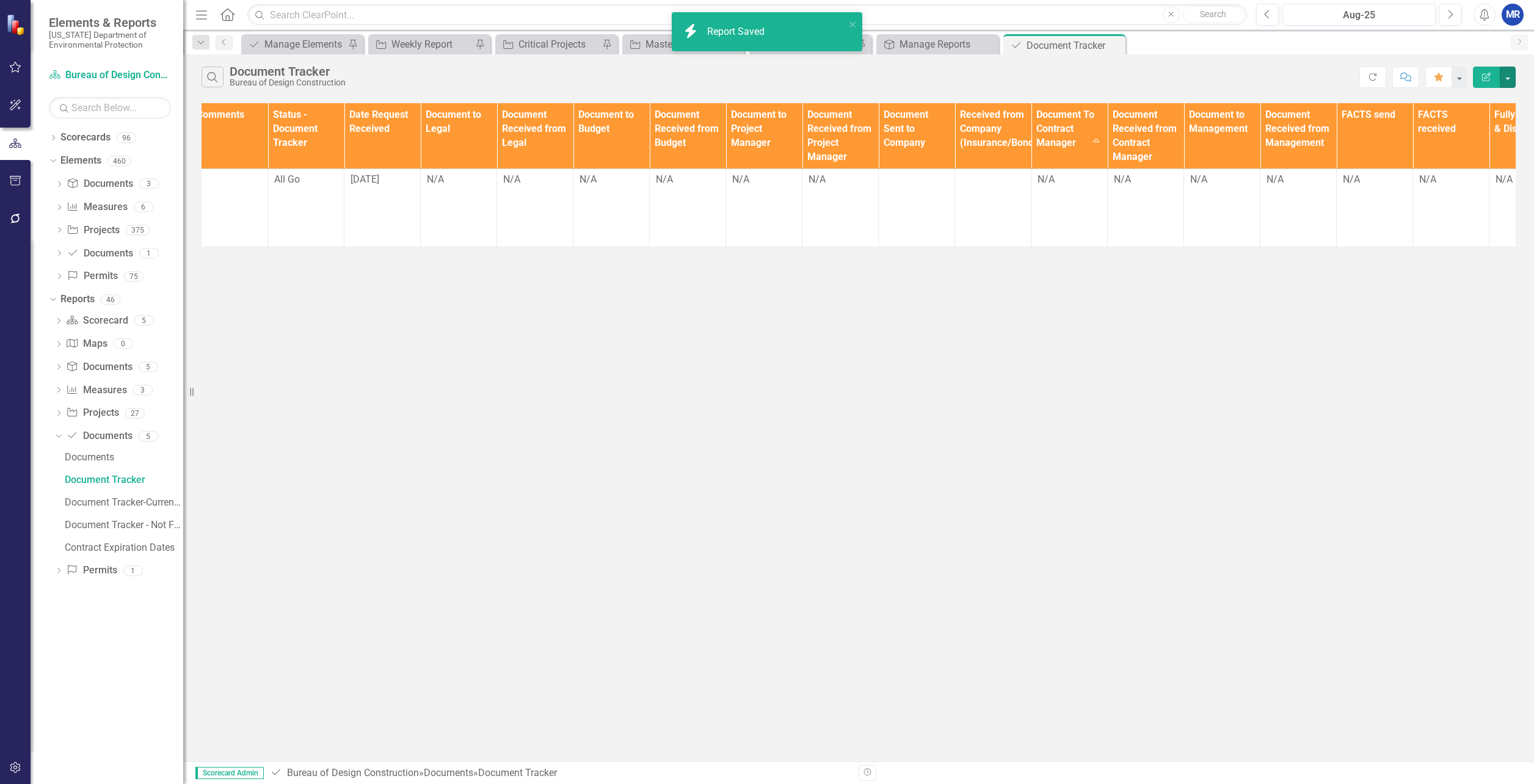
scroll to position [0, 747]
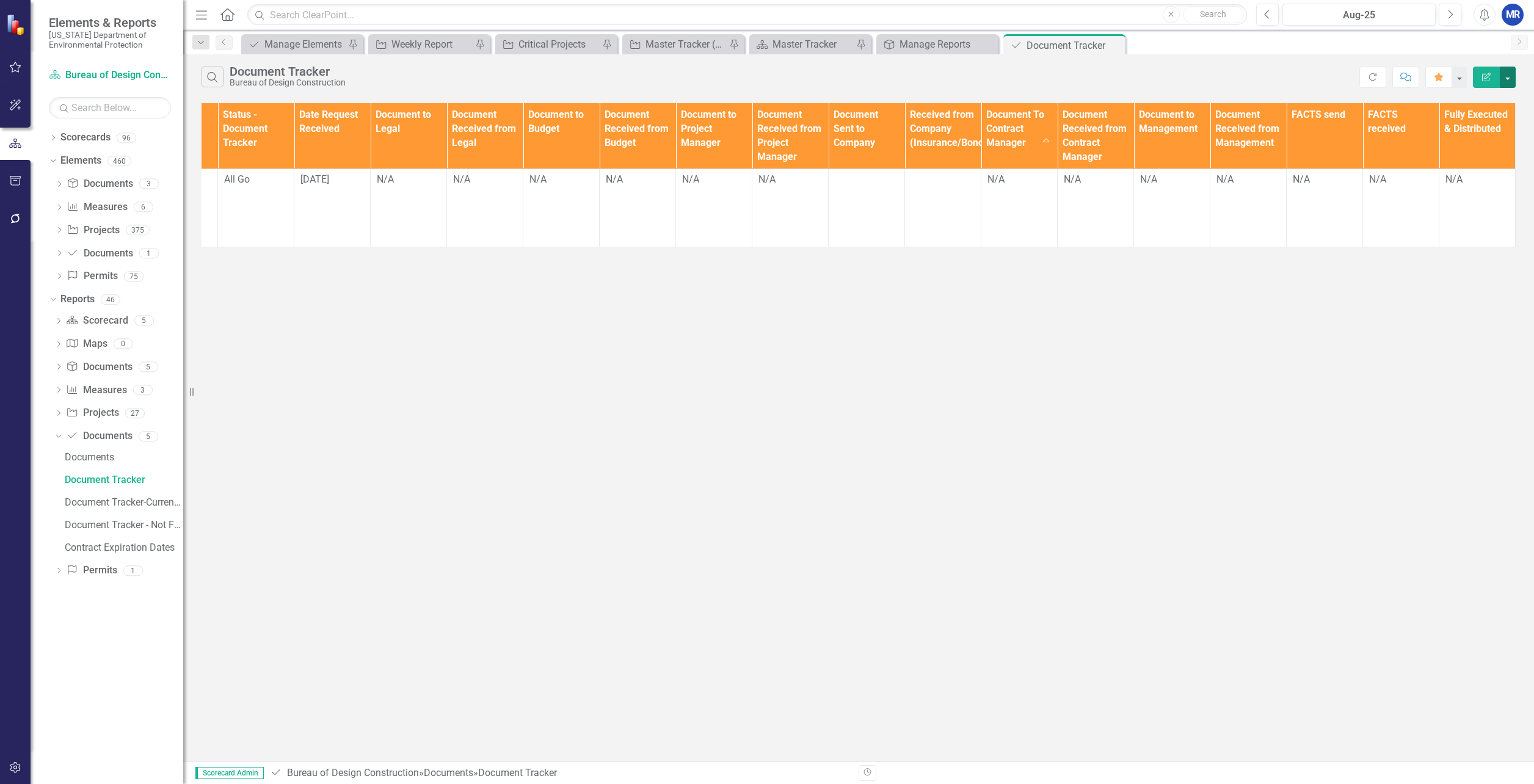
click at [1502, 78] on button "button" at bounding box center [1508, 77] width 16 height 22
click at [1483, 101] on link "Edit Report Edit Report" at bounding box center [1467, 99] width 97 height 23
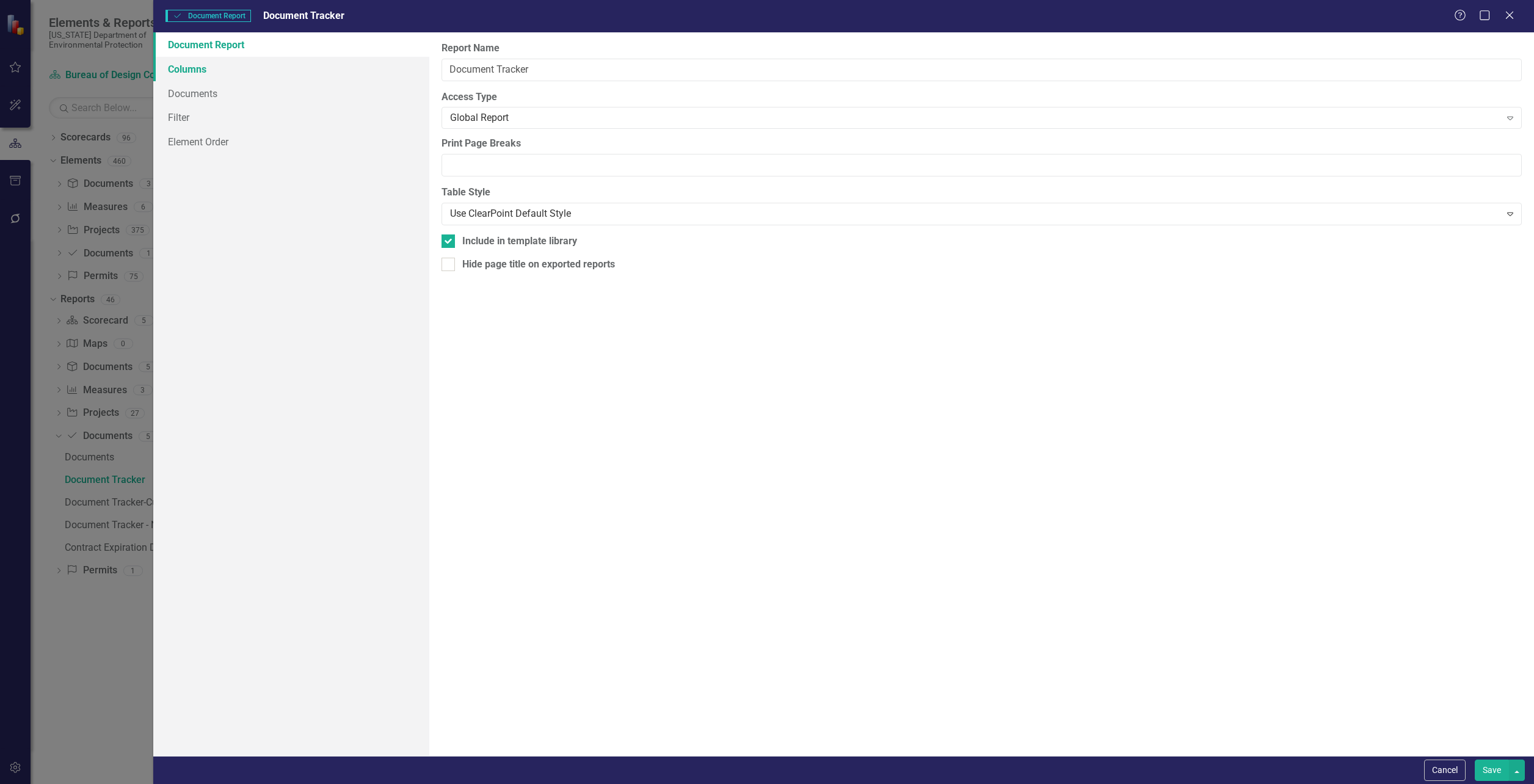
click at [177, 67] on link "Columns" at bounding box center [291, 69] width 276 height 24
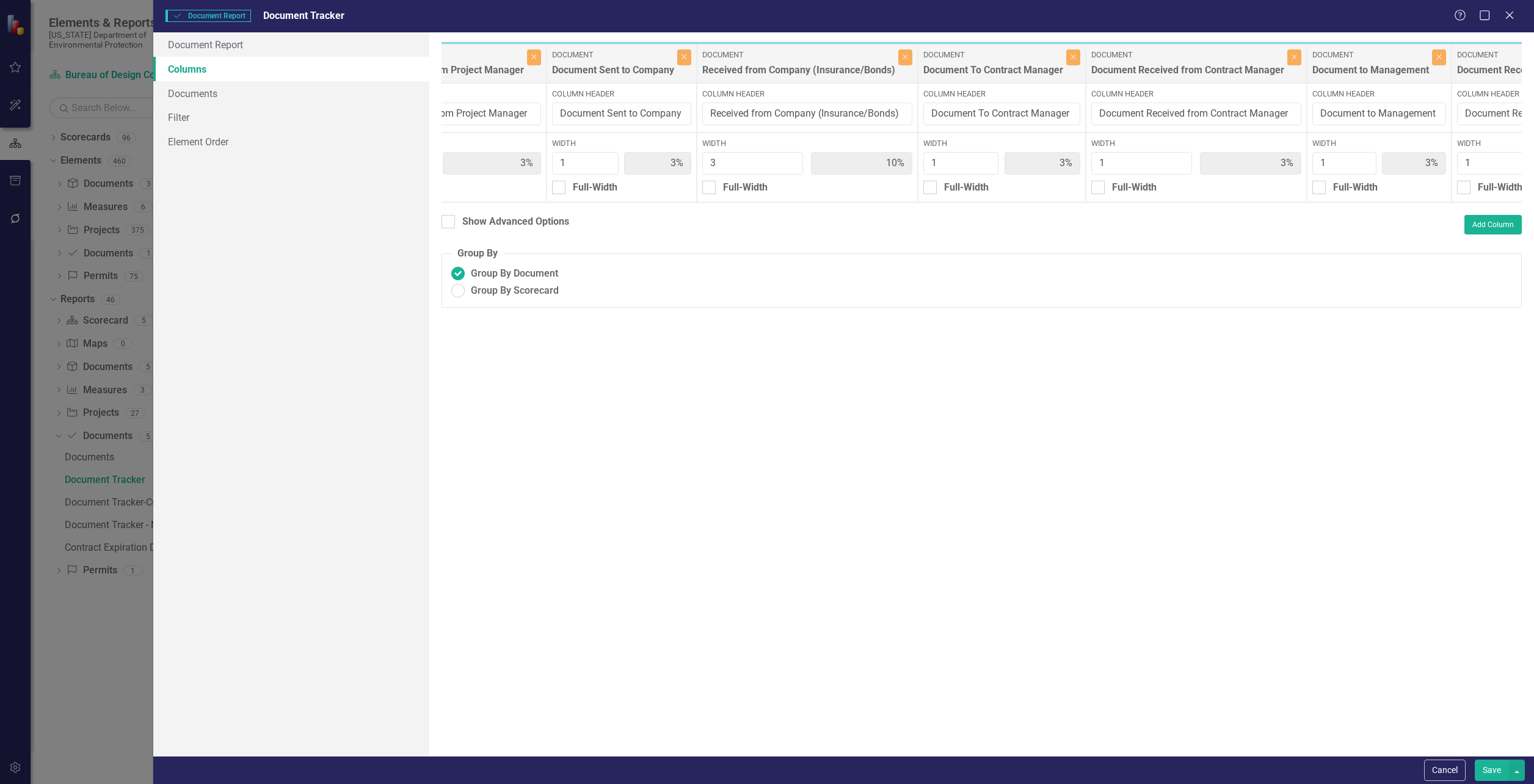
scroll to position [0, 2107]
type input "2"
type input "4%"
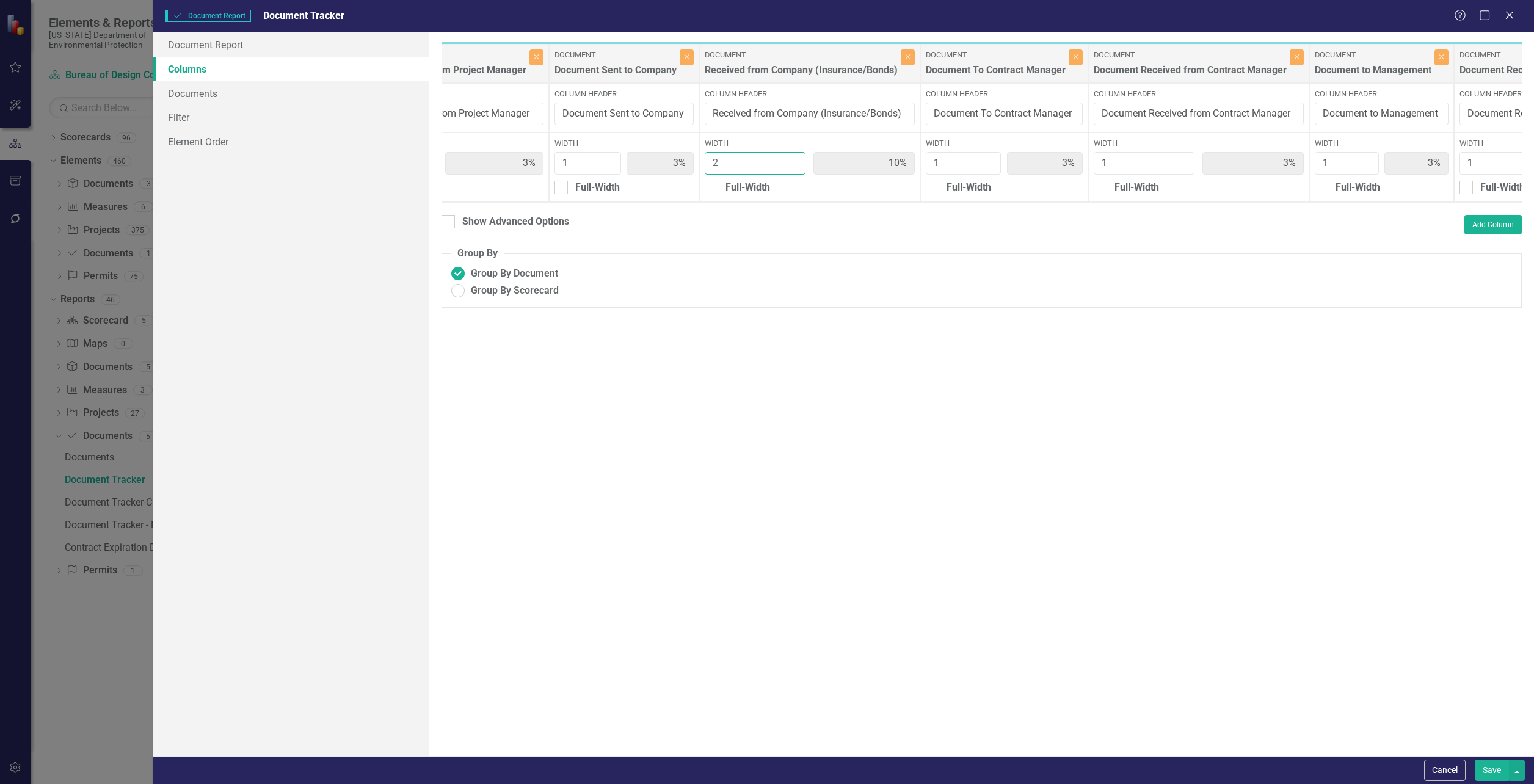
type input "4%"
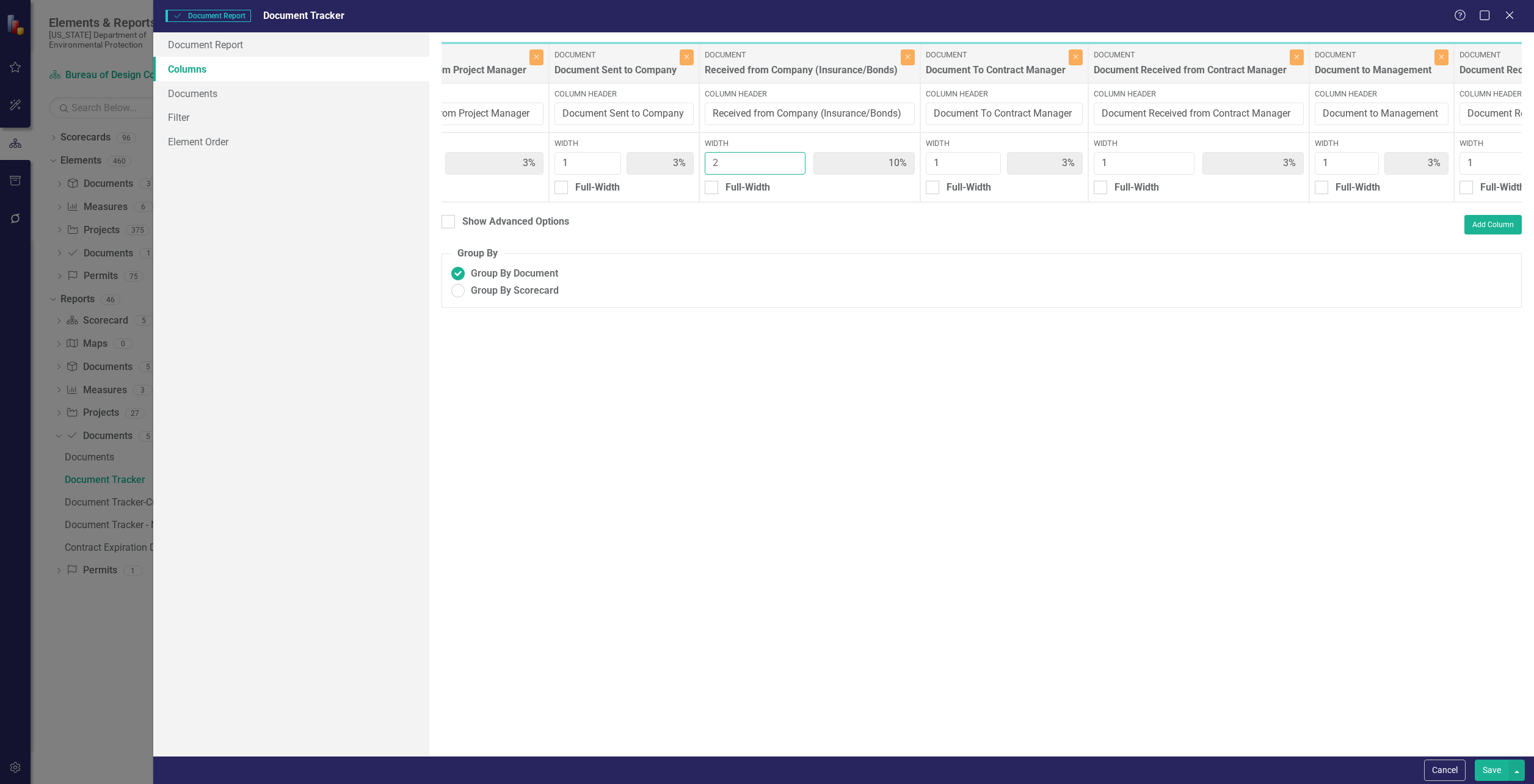
type input "4%"
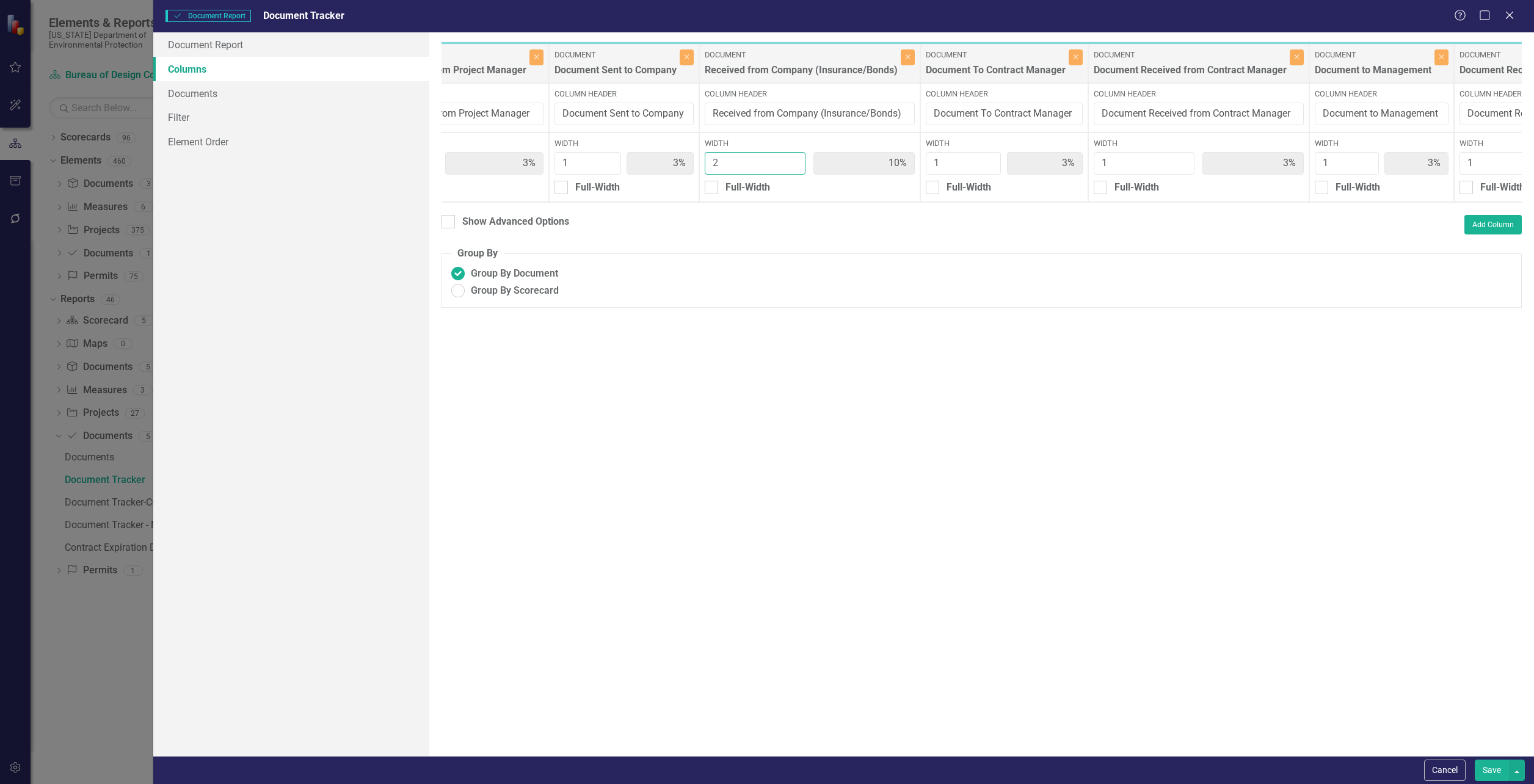
type input "4%"
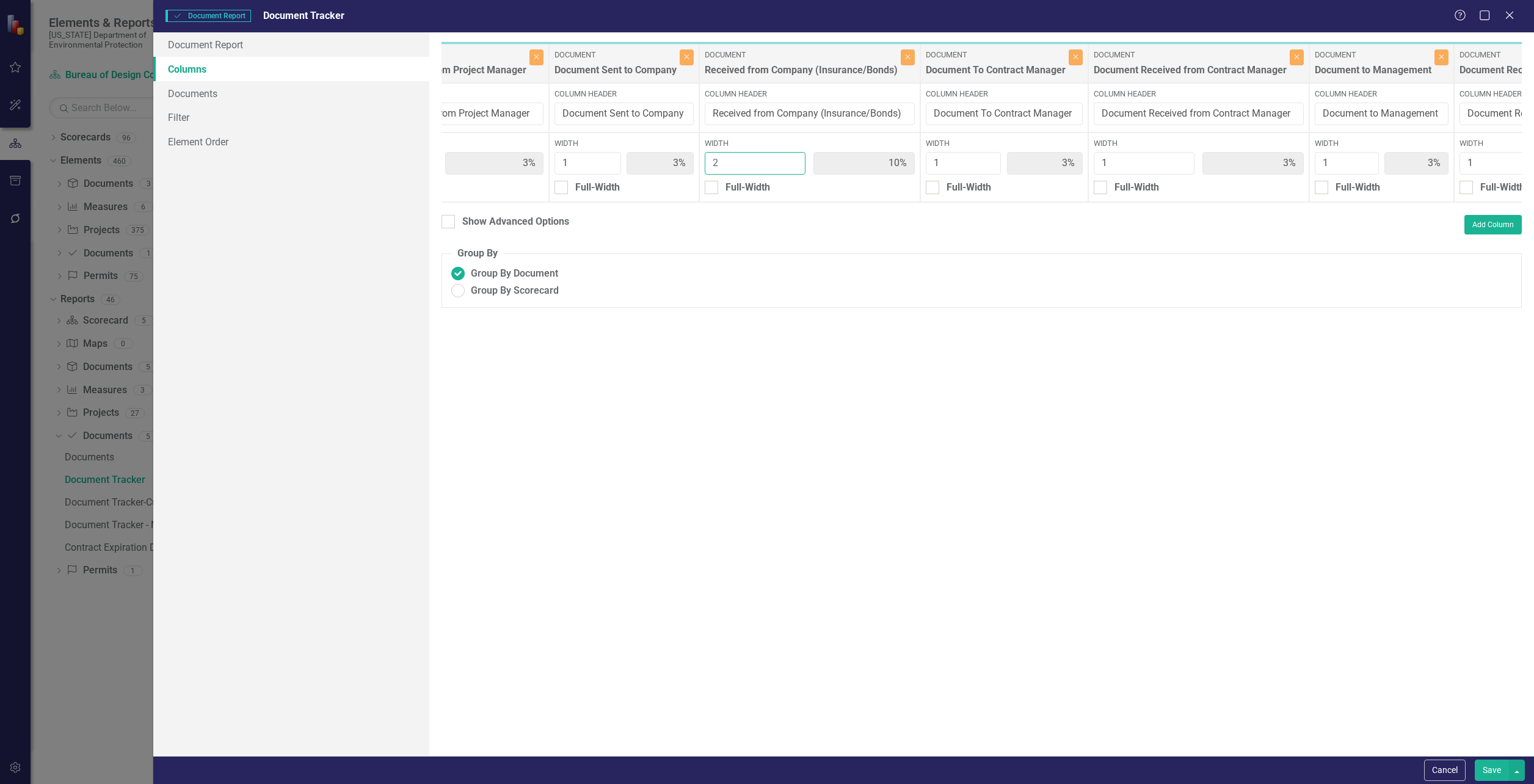
type input "4%"
type input "7%"
type input "4%"
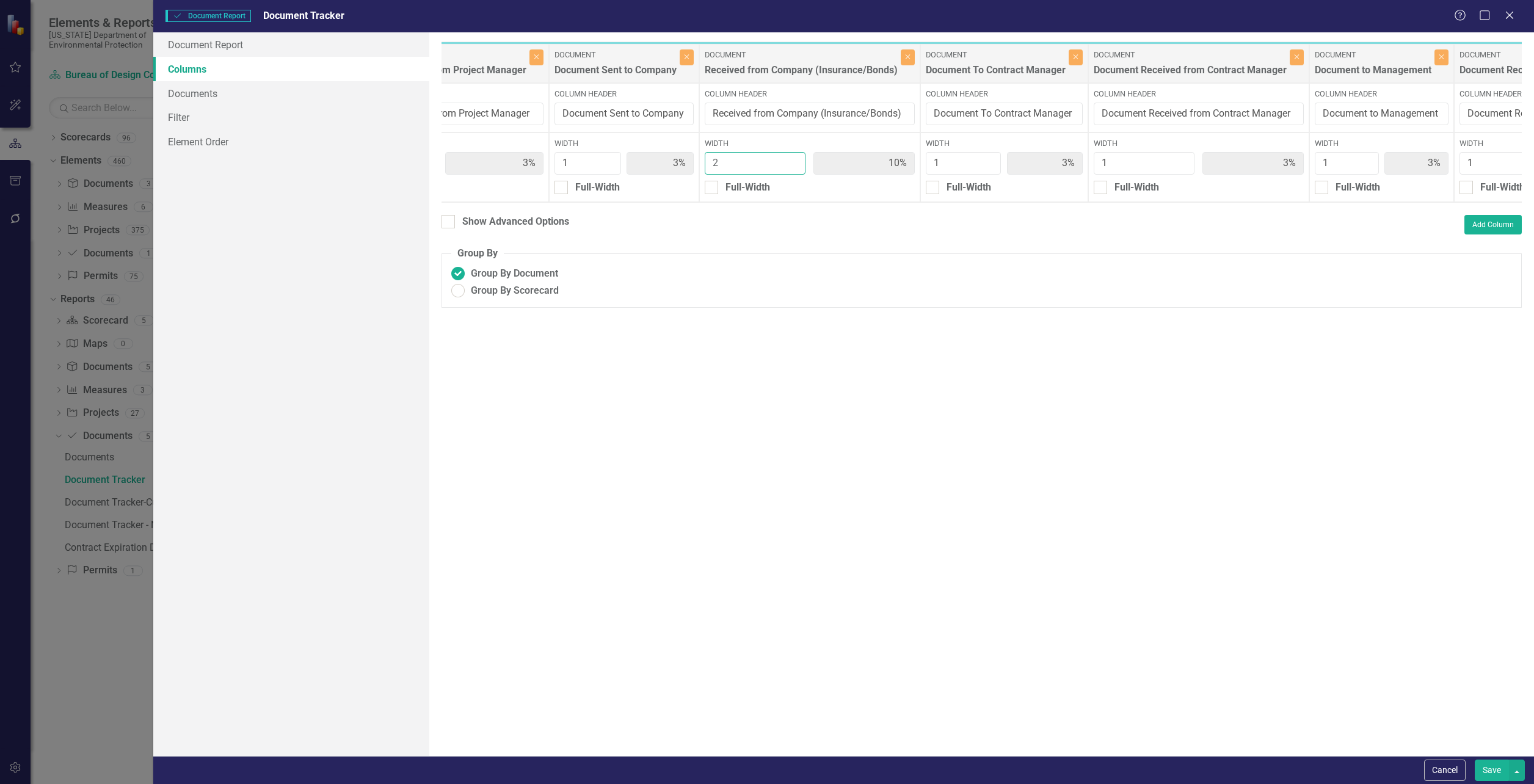
type input "4%"
click at [791, 165] on input "2" at bounding box center [755, 163] width 101 height 23
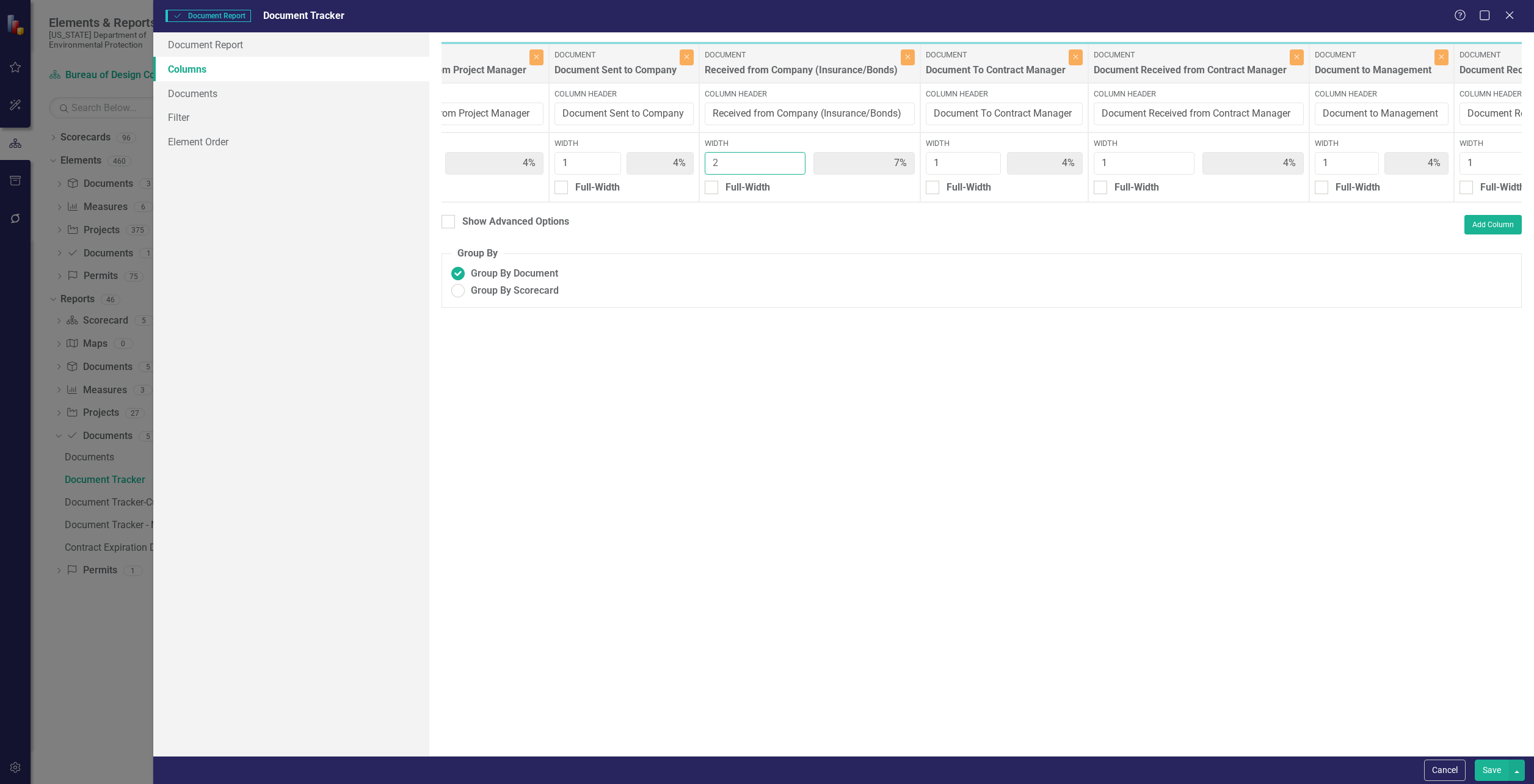
type input "1"
type input "4%"
type input "1"
click at [791, 165] on input "1" at bounding box center [755, 163] width 101 height 23
click at [716, 189] on div at bounding box center [711, 187] width 14 height 14
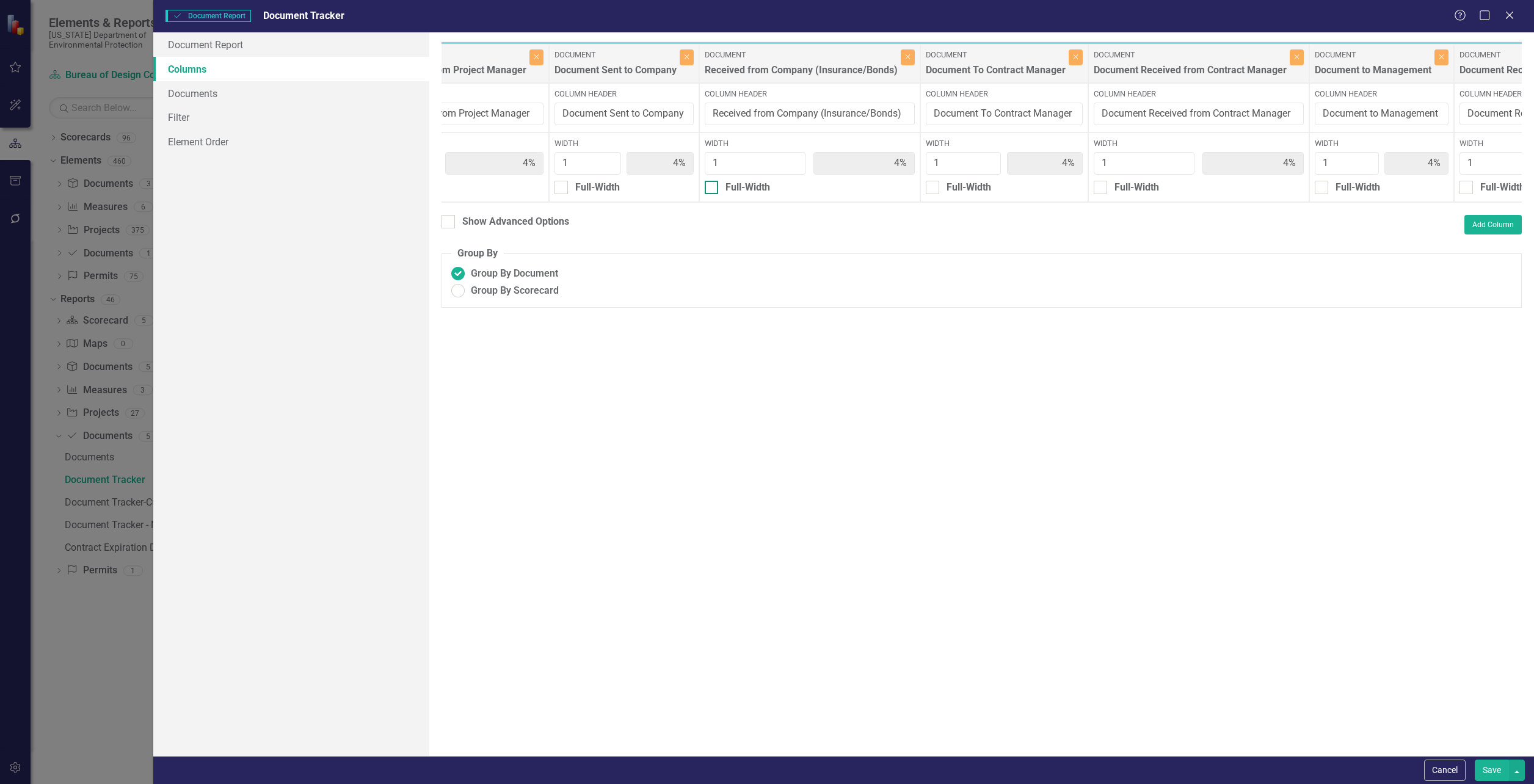
click at [713, 189] on input "Full-Width" at bounding box center [709, 184] width 8 height 8
checkbox input "true"
type input "100%"
click at [714, 208] on div at bounding box center [711, 205] width 14 height 14
click at [713, 206] on input "Show Header" at bounding box center [709, 202] width 8 height 8
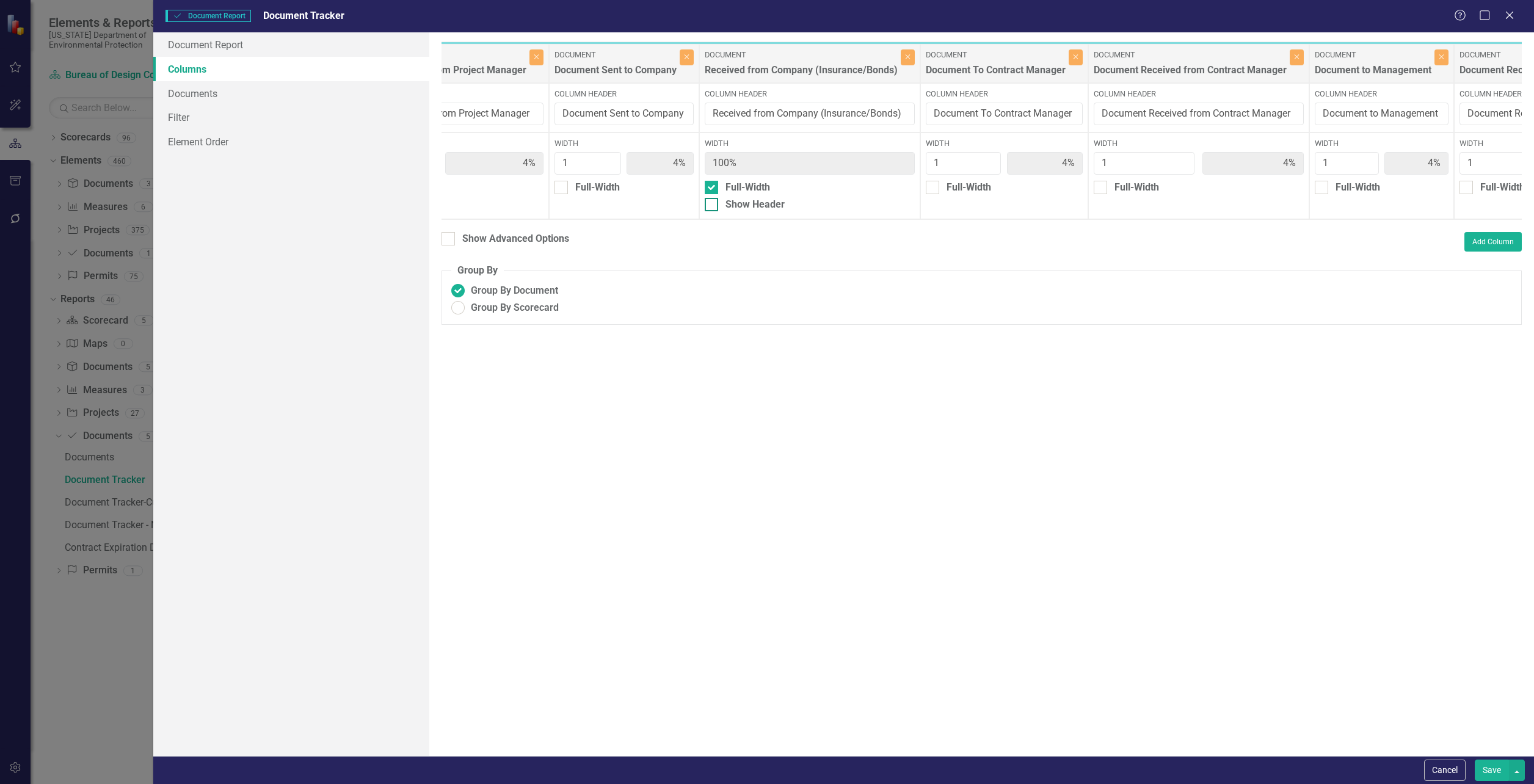
checkbox input "true"
click at [1488, 768] on button "Save" at bounding box center [1491, 770] width 34 height 22
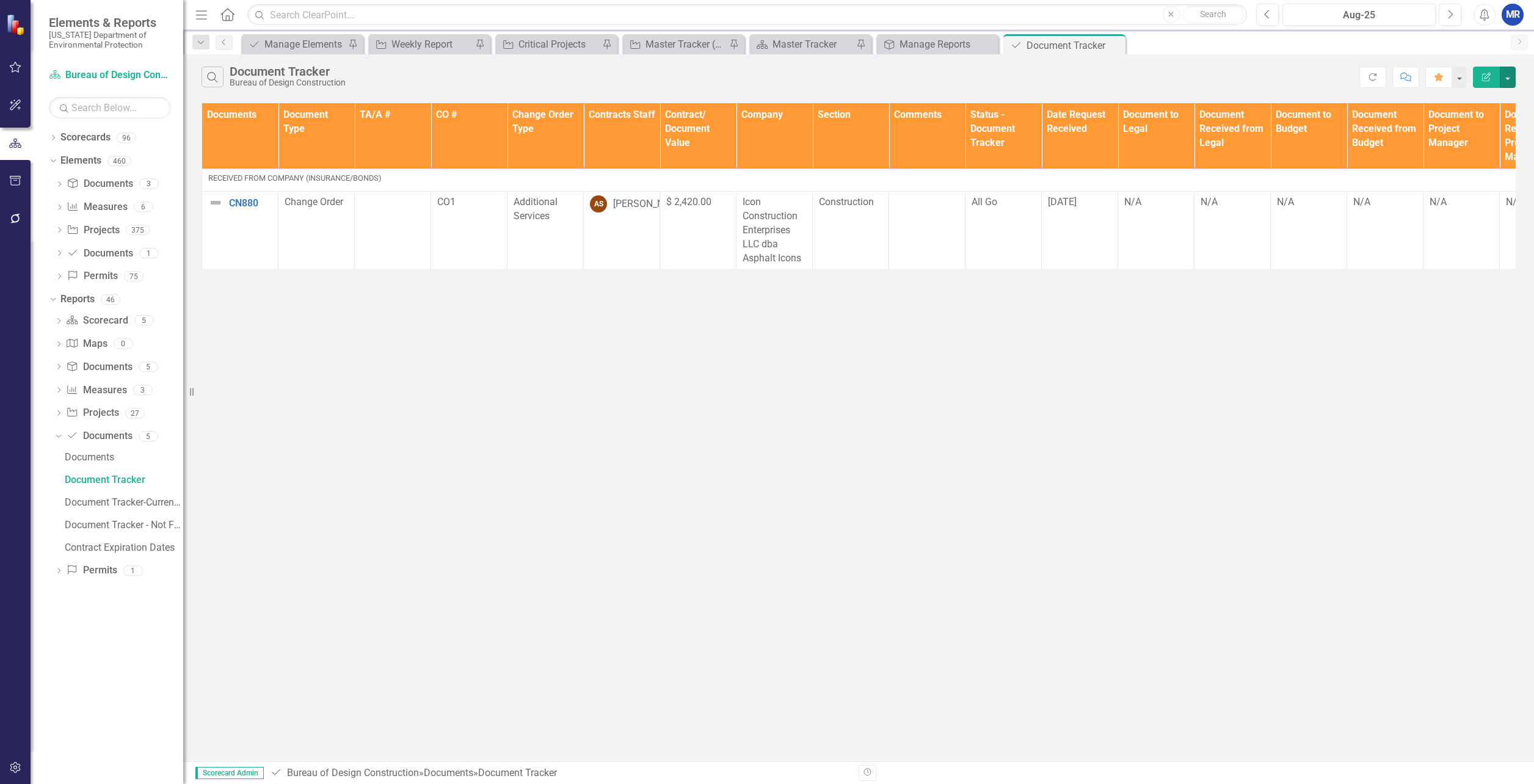
scroll to position [0, 671]
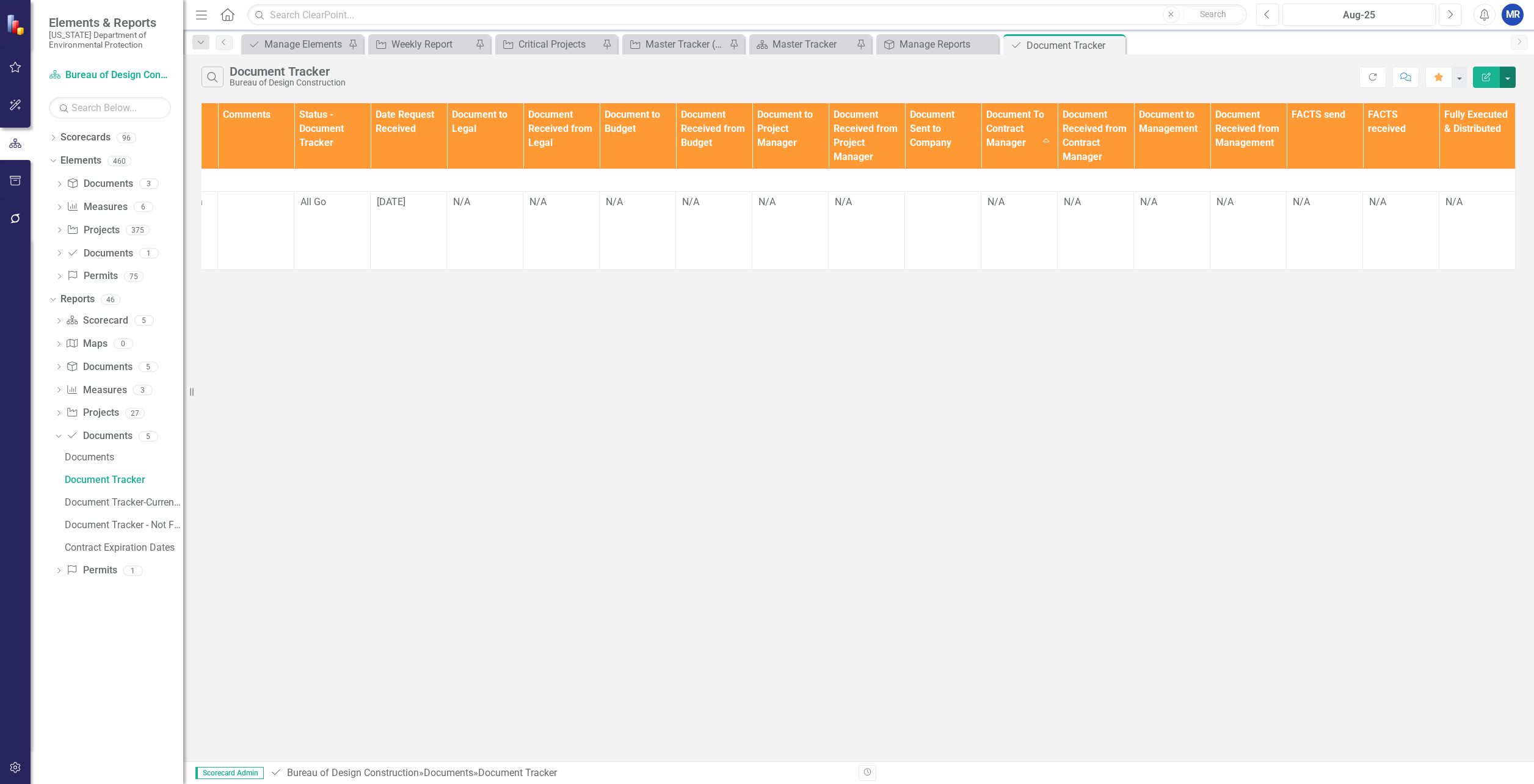
click at [1507, 73] on button "button" at bounding box center [1508, 77] width 16 height 22
click at [1461, 108] on link "Edit Report Edit Report" at bounding box center [1467, 99] width 97 height 23
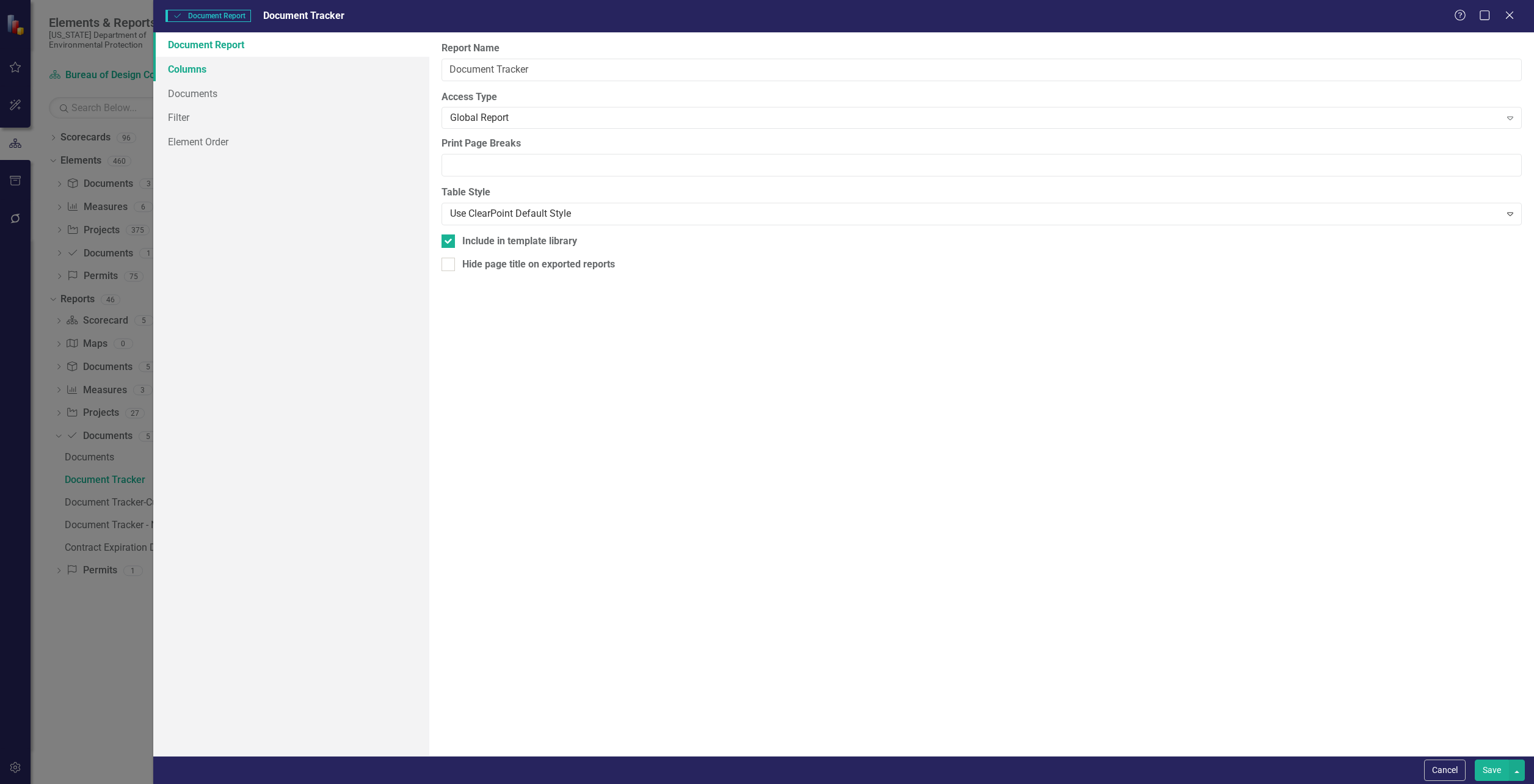
click at [204, 69] on link "Columns" at bounding box center [291, 69] width 276 height 24
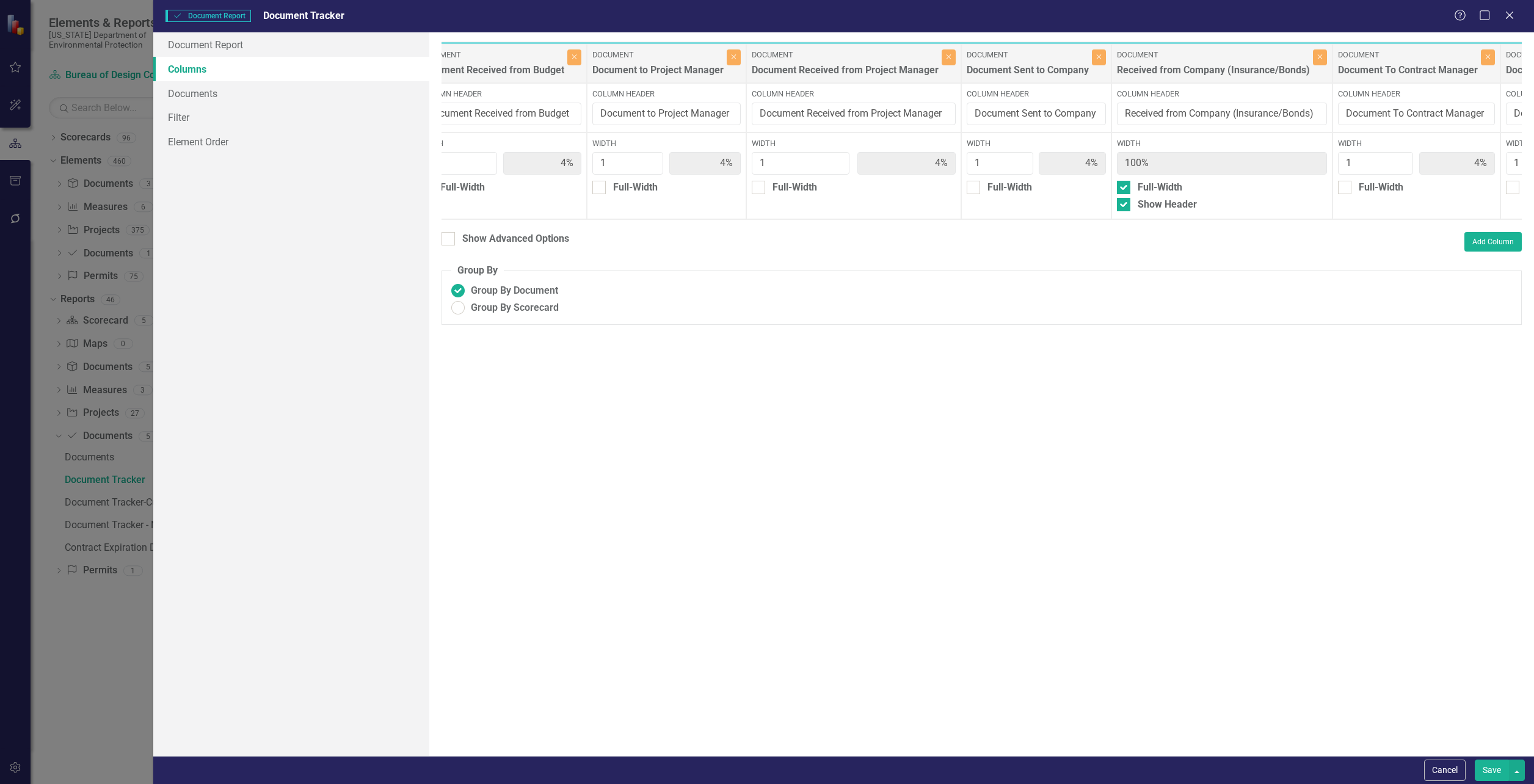
scroll to position [0, 1737]
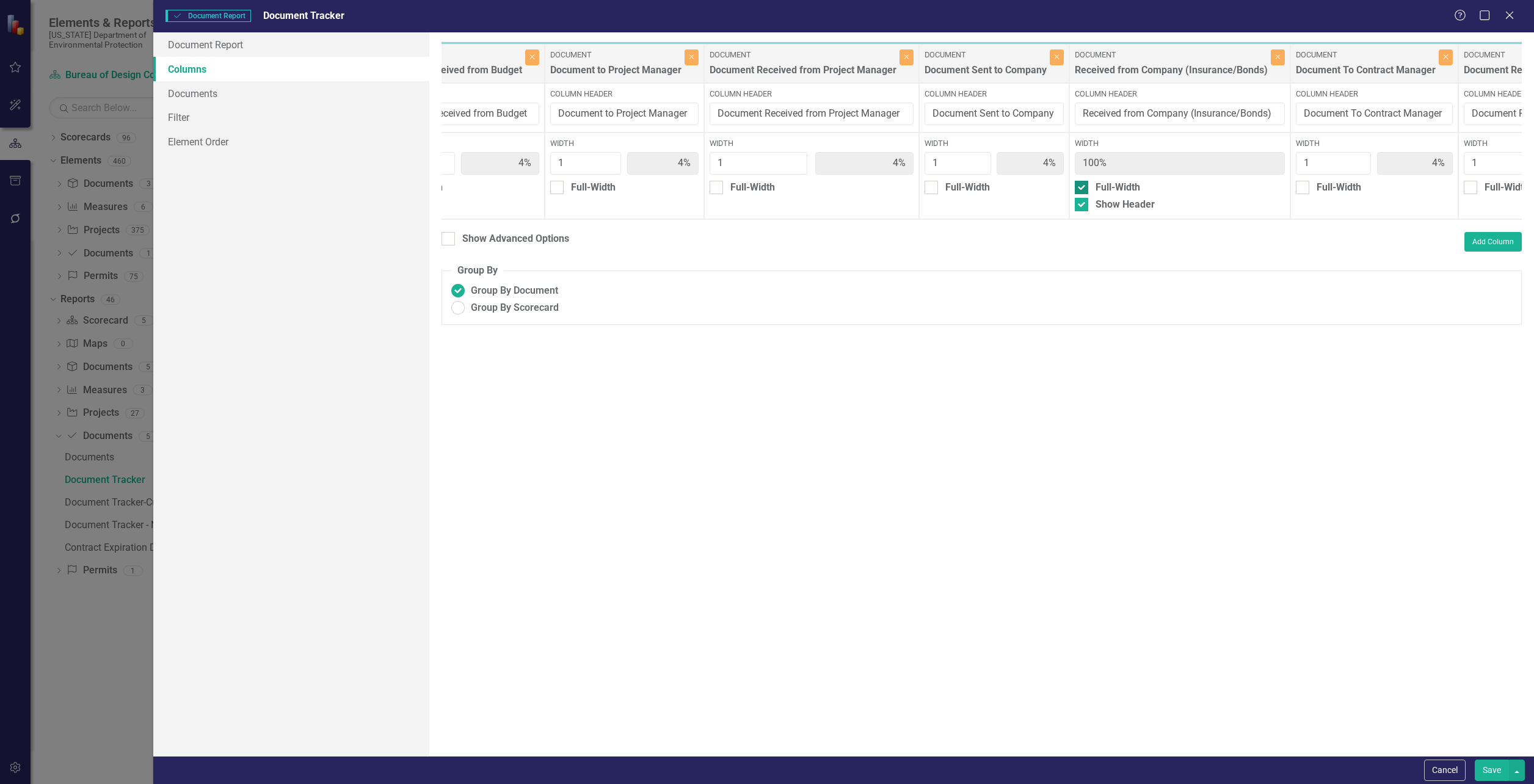
click at [1078, 182] on input "Full-Width" at bounding box center [1079, 184] width 8 height 8
checkbox input "false"
type input "4%"
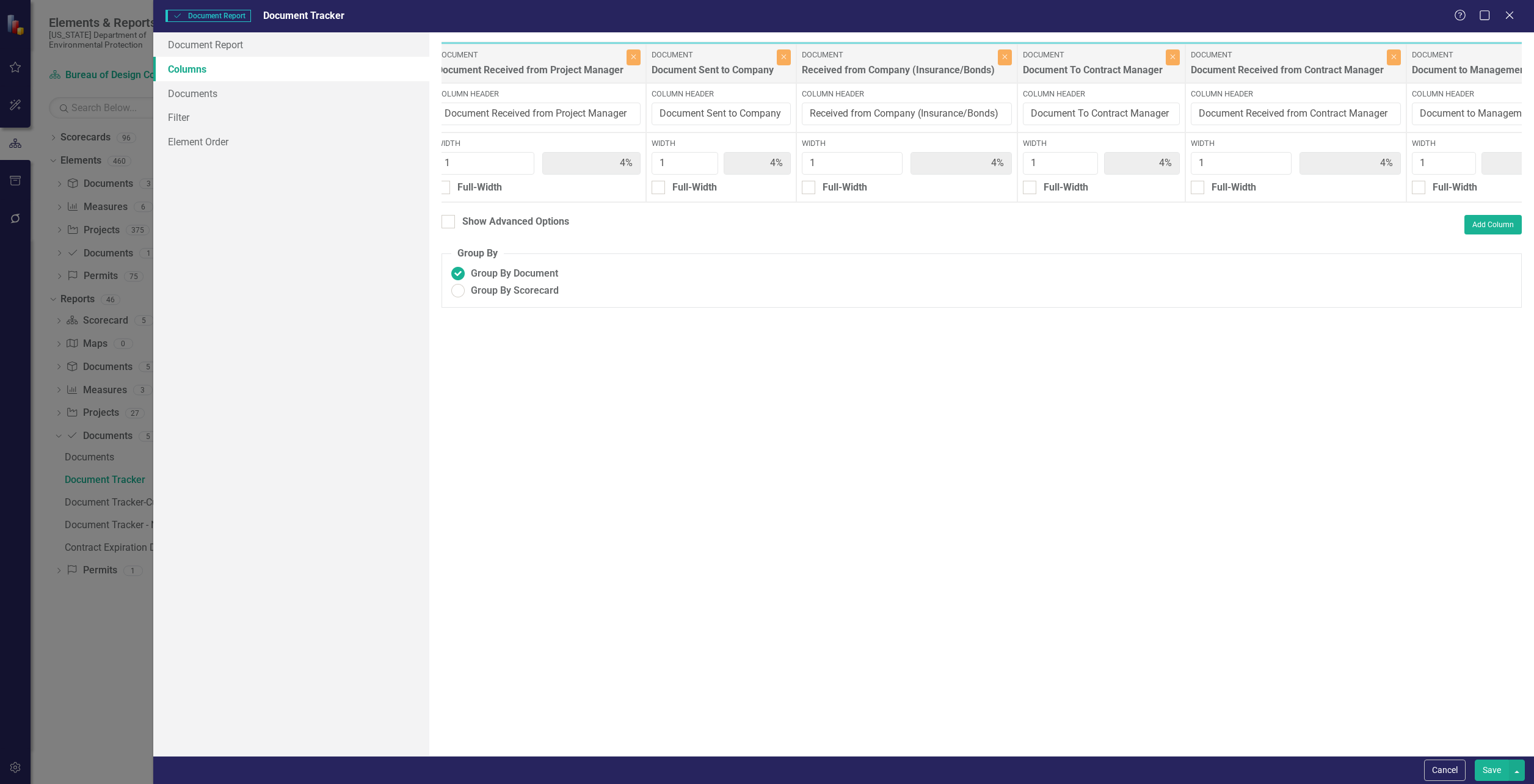
click at [1492, 771] on button "Save" at bounding box center [1491, 770] width 34 height 22
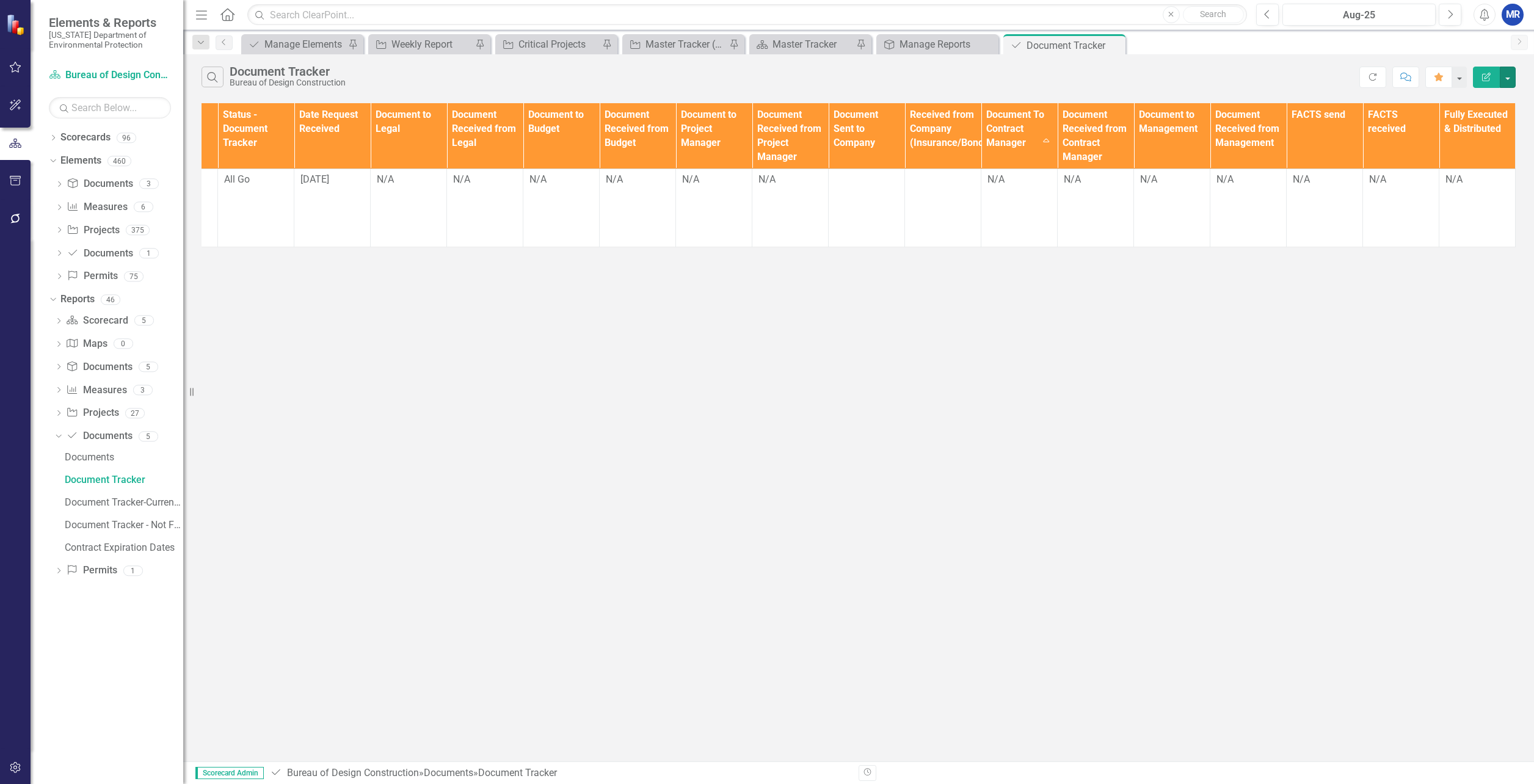
scroll to position [0, 725]
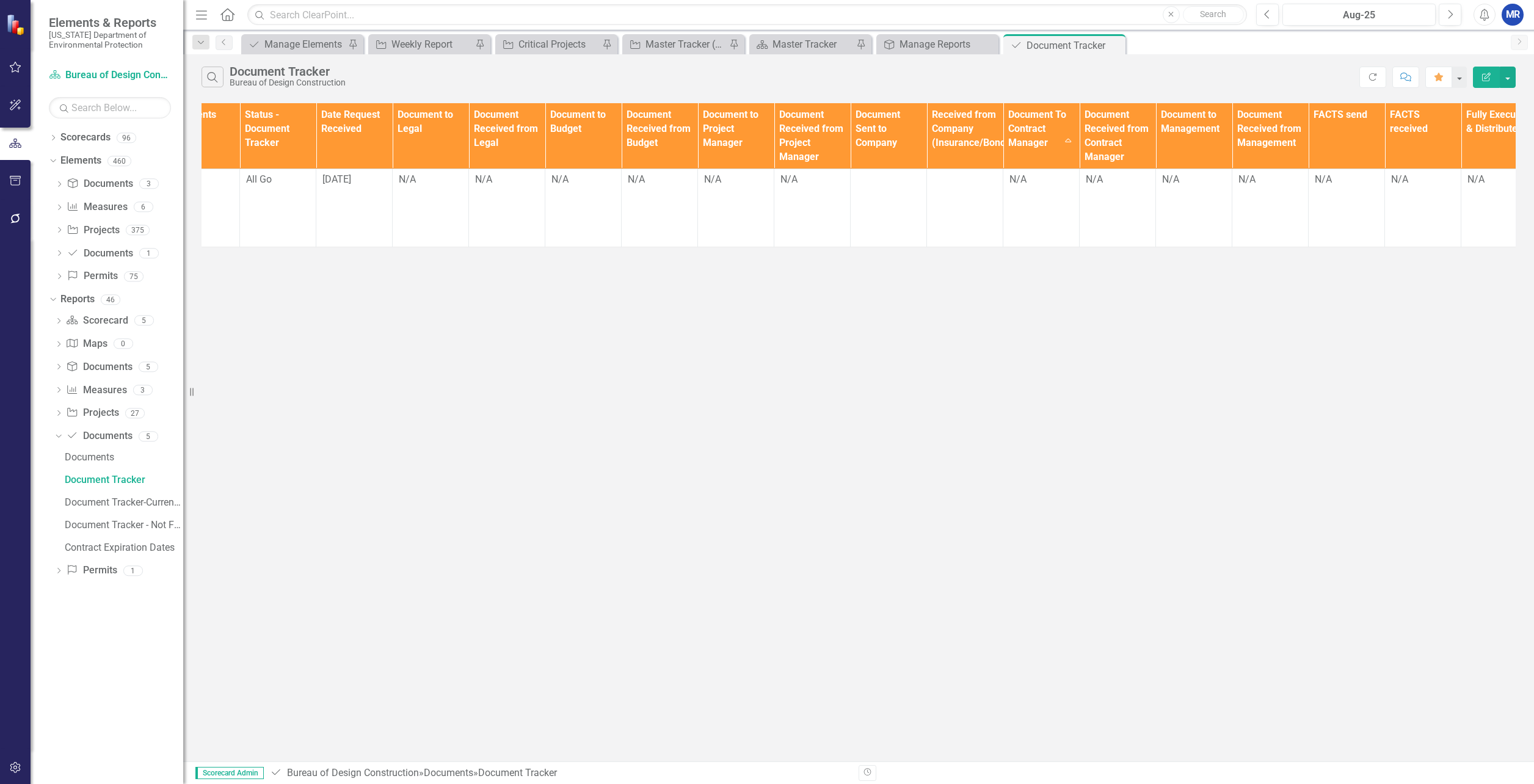
click at [999, 92] on div "Search Document Tracker Bureau of Design Construction Refresh Comment Favorite …" at bounding box center [859, 74] width 1351 height 40
drag, startPoint x: 1002, startPoint y: 109, endPoint x: 1028, endPoint y: 109, distance: 26.0
click at [1028, 103] on tr "Documents Document Type TA/A # CO # Change Order Type Contracts Staff Contract/…" at bounding box center [507, 103] width 2061 height 0
drag, startPoint x: 1028, startPoint y: 109, endPoint x: 1020, endPoint y: 86, distance: 24.4
click at [1020, 86] on div "Search Document Tracker Bureau of Design Construction" at bounding box center [780, 77] width 1158 height 21
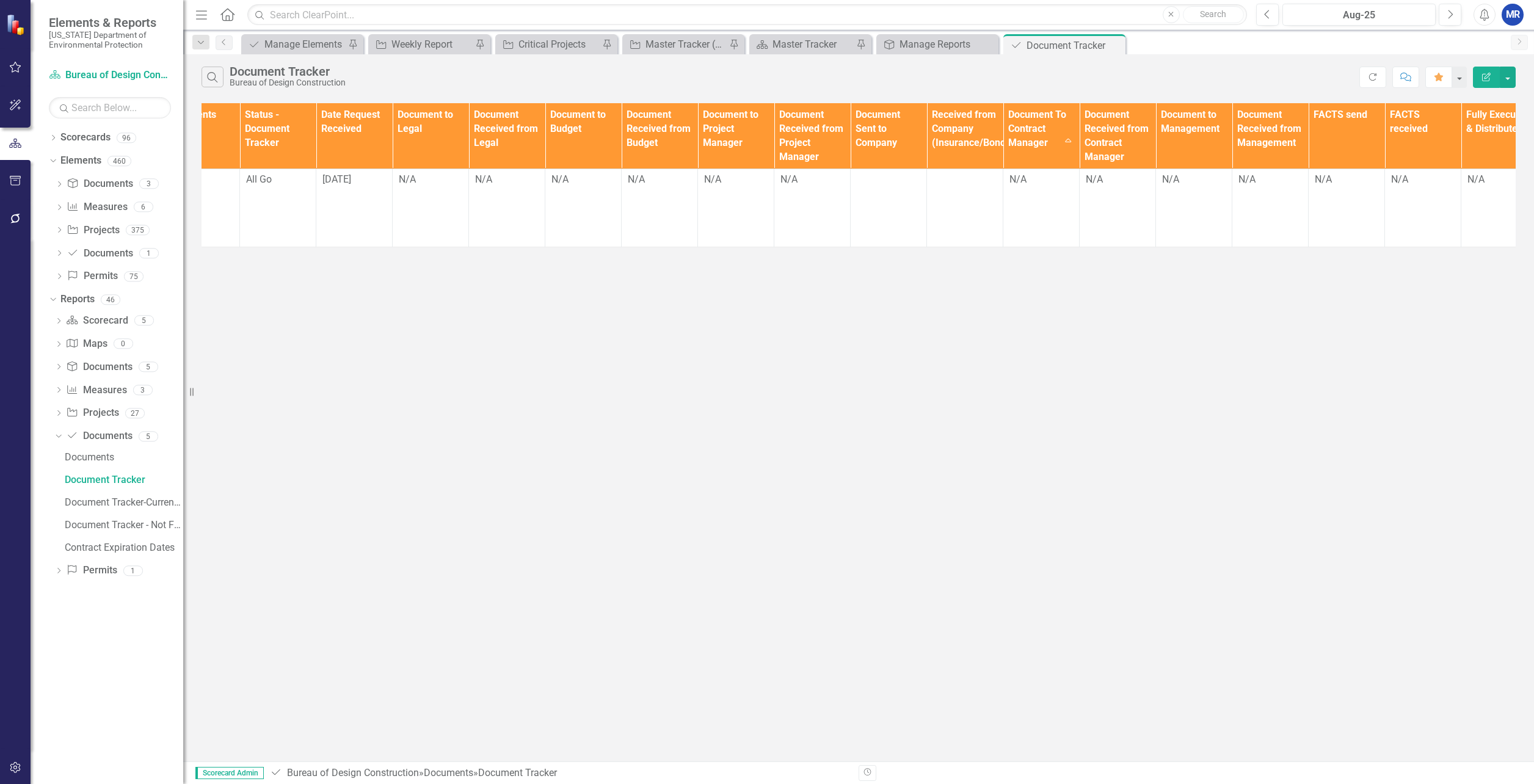
click at [976, 146] on th "Received from Company (Insurance/Bonds)" at bounding box center [965, 136] width 77 height 66
click at [978, 141] on th "Received from Company (Insurance/Bonds) Sort Ascending" at bounding box center [965, 136] width 77 height 66
click at [978, 141] on th "Received from Company (Insurance/Bonds) Sort Descending" at bounding box center [965, 136] width 77 height 66
click at [1506, 78] on button "button" at bounding box center [1508, 77] width 16 height 22
click at [1470, 98] on link "Edit Report Edit Report" at bounding box center [1467, 99] width 97 height 23
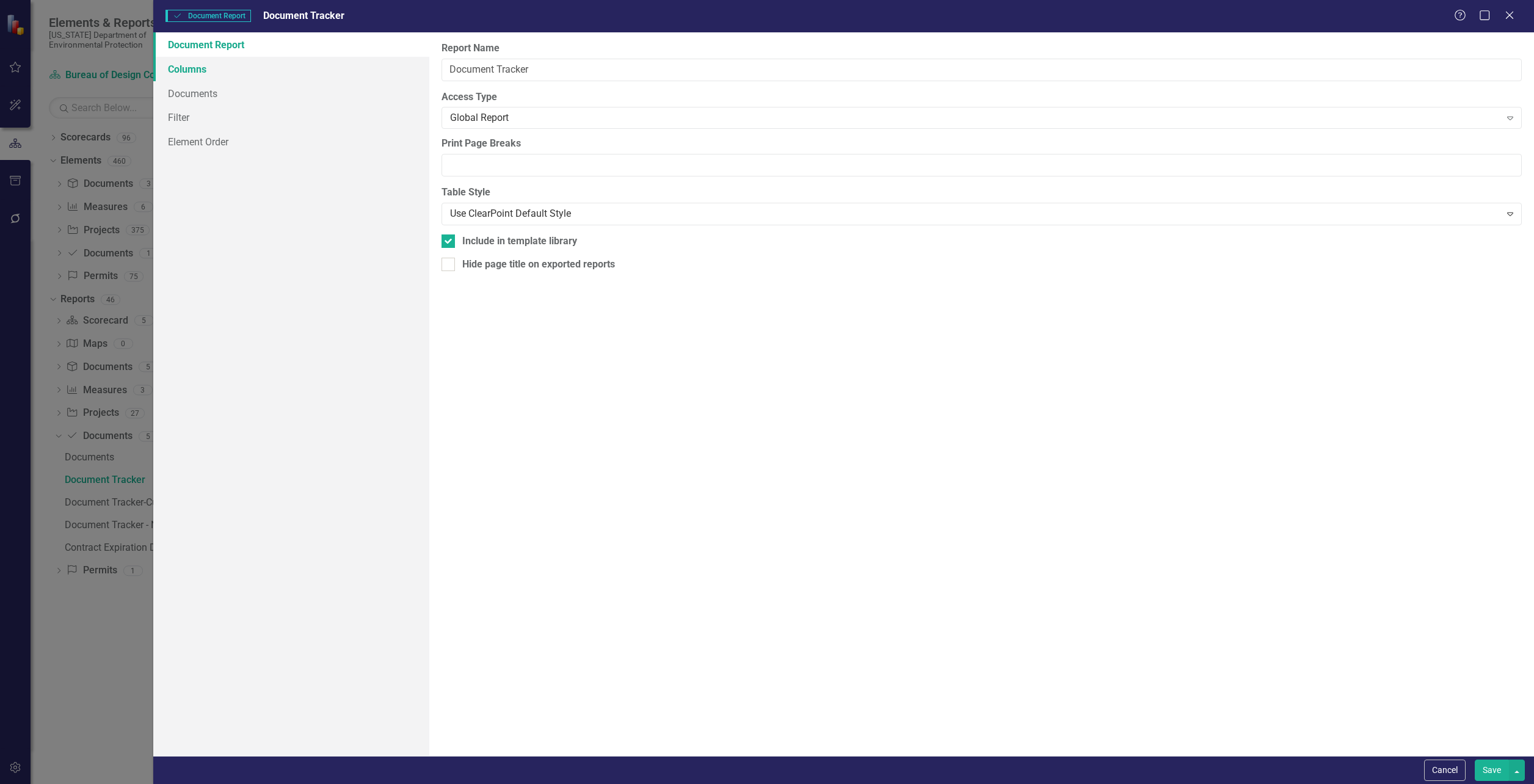
click at [162, 60] on link "Columns" at bounding box center [291, 69] width 276 height 24
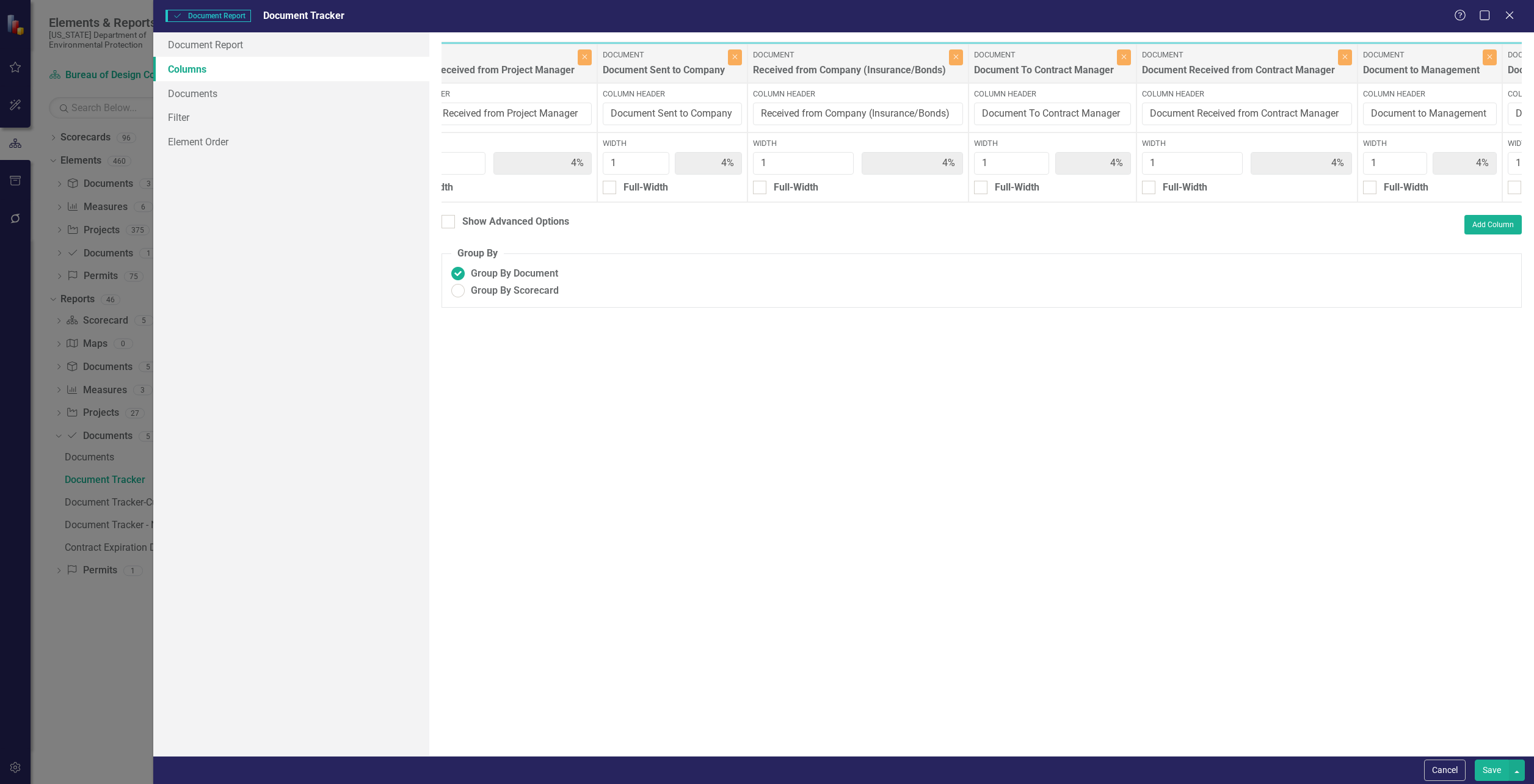
scroll to position [0, 2108]
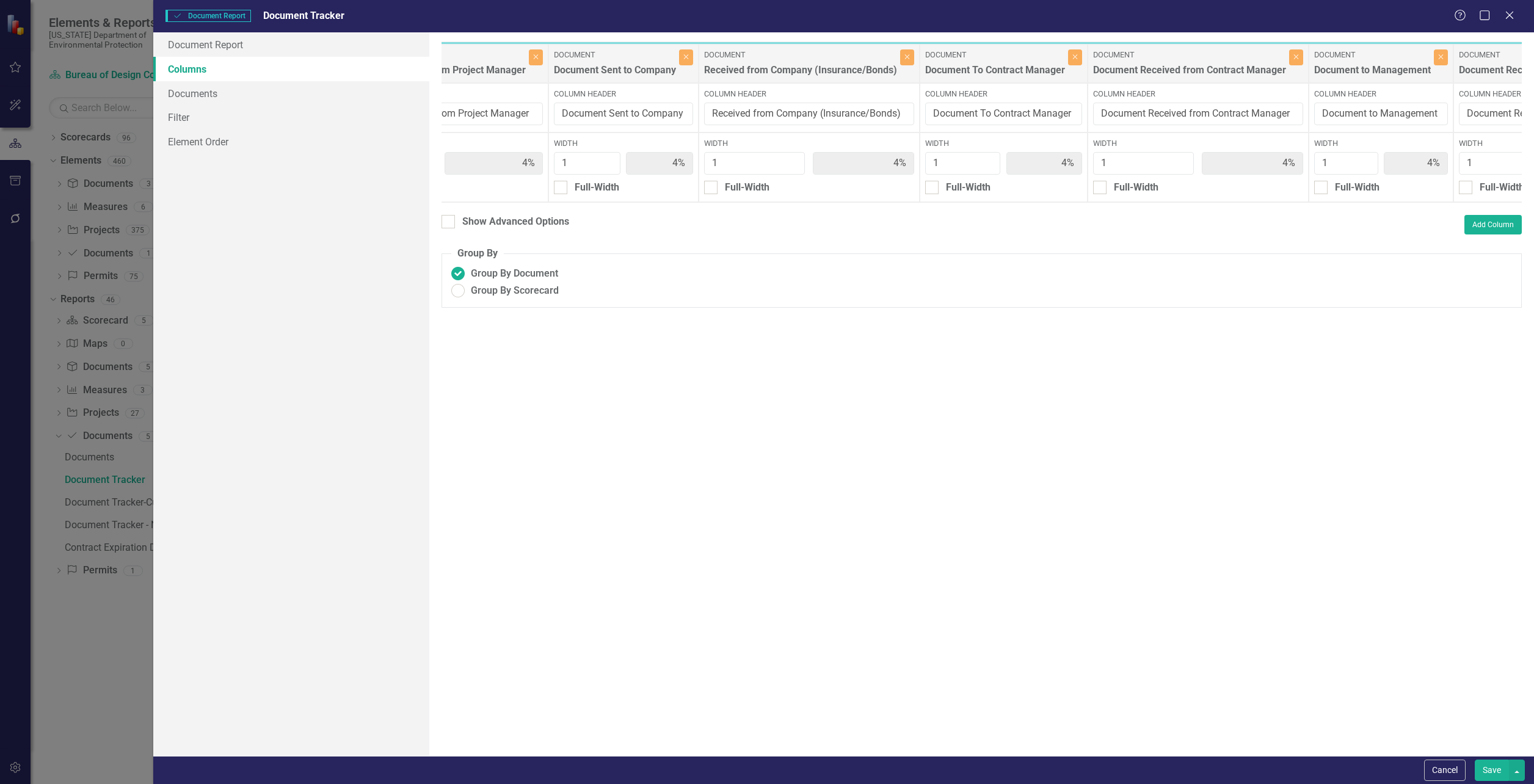
click at [1495, 772] on button "Save" at bounding box center [1491, 770] width 34 height 22
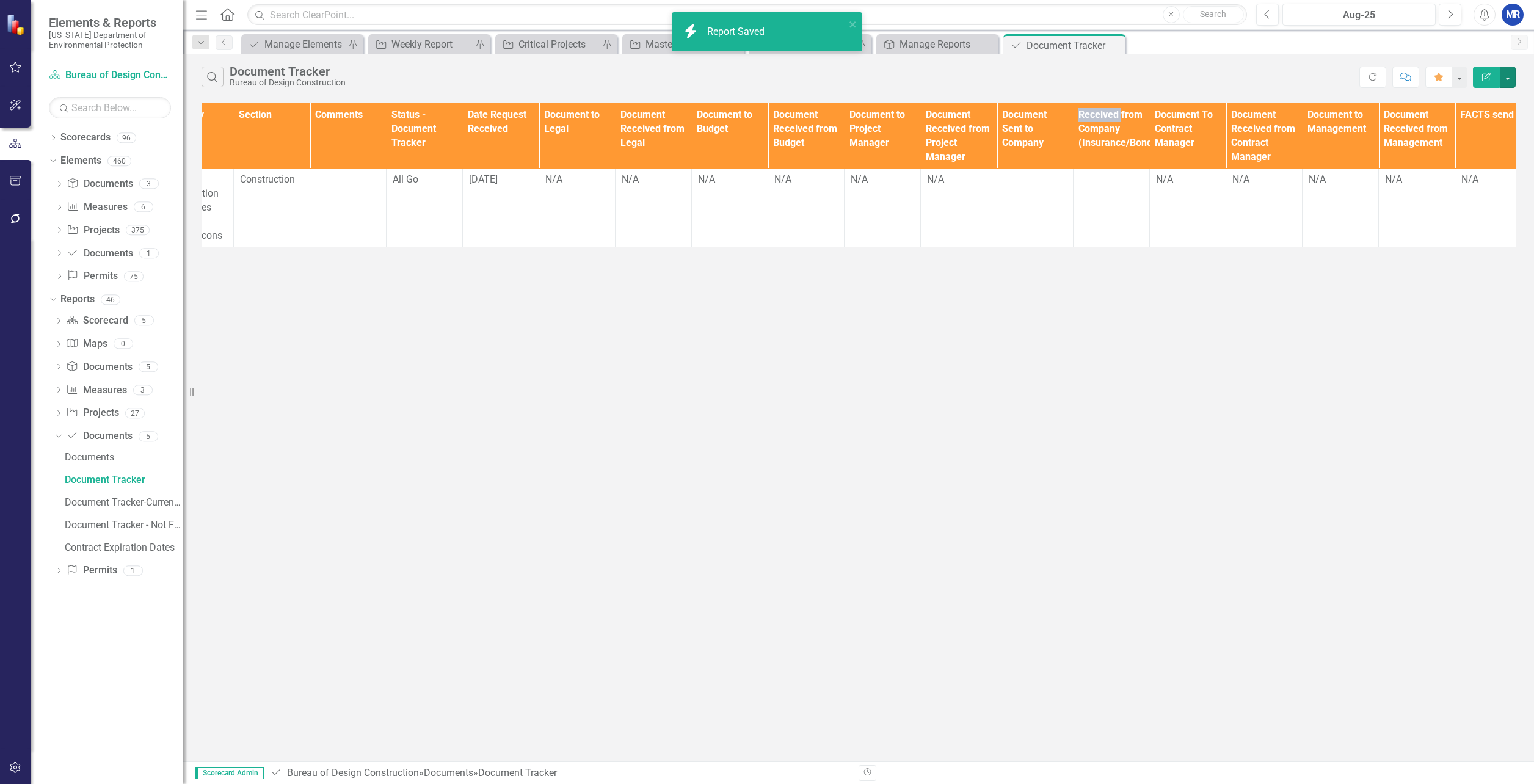
scroll to position [0, 747]
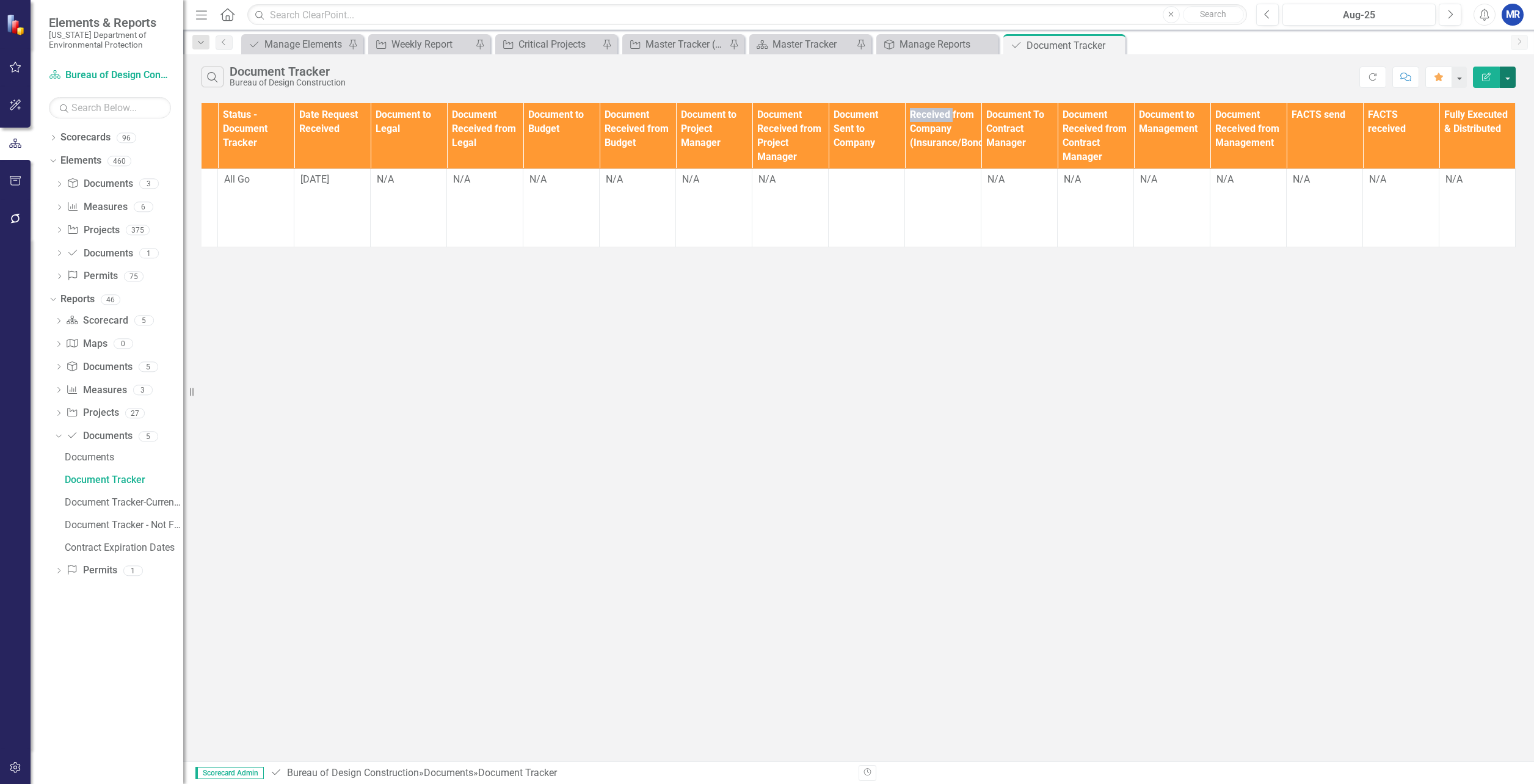
click at [1510, 79] on button "button" at bounding box center [1508, 77] width 16 height 22
click at [1461, 95] on link "Edit Report Edit Report" at bounding box center [1467, 99] width 97 height 23
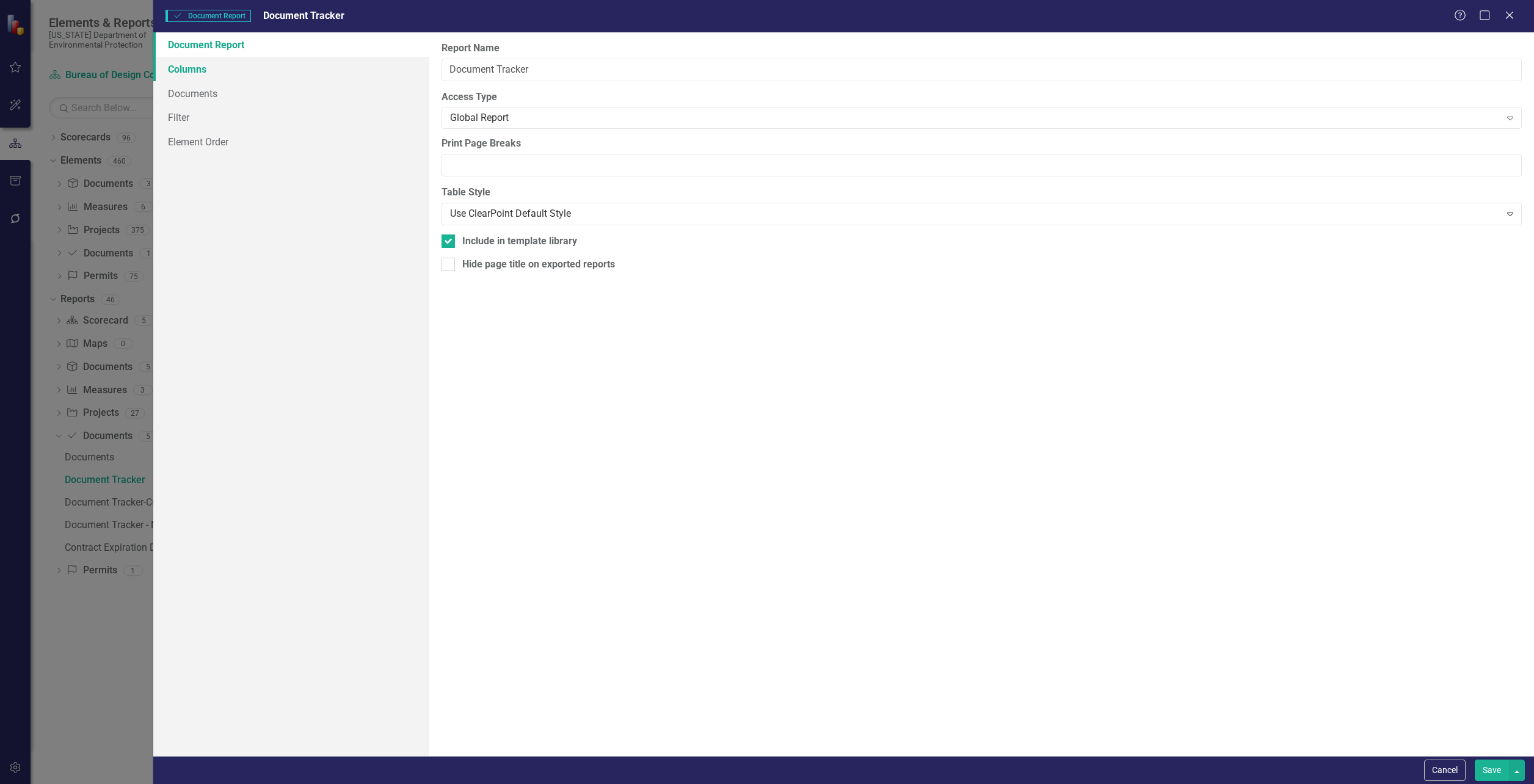
click at [190, 61] on link "Columns" at bounding box center [291, 69] width 276 height 24
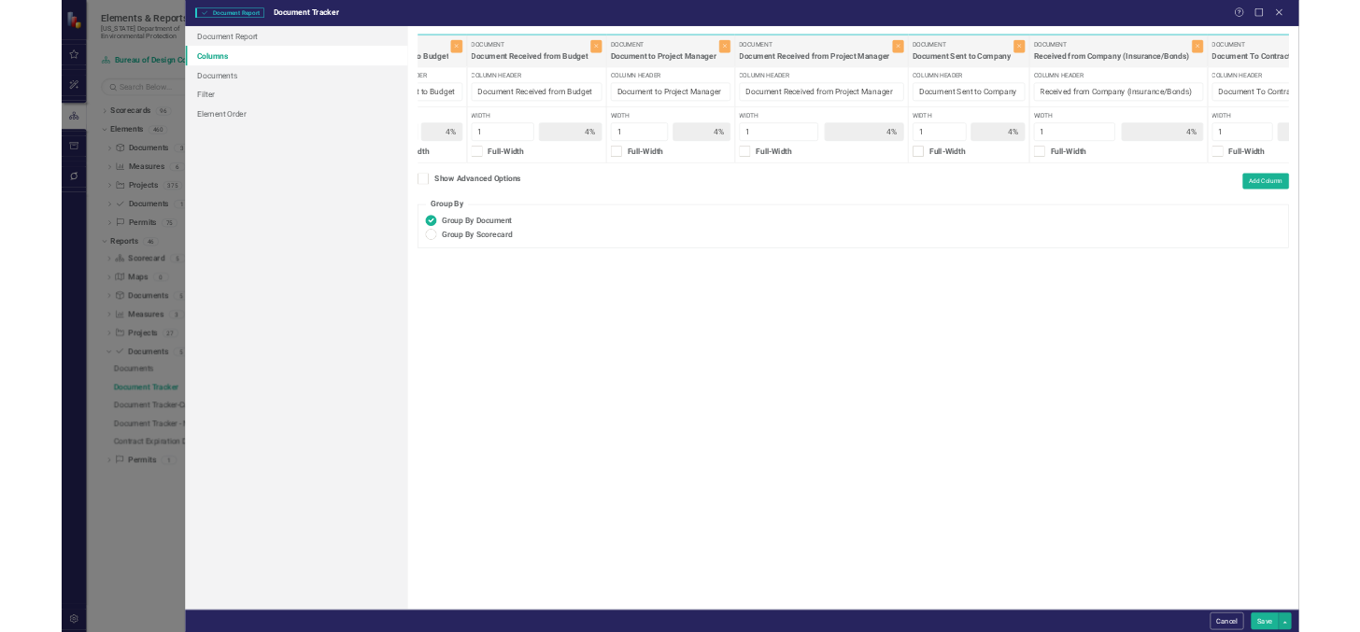
scroll to position [0, 2519]
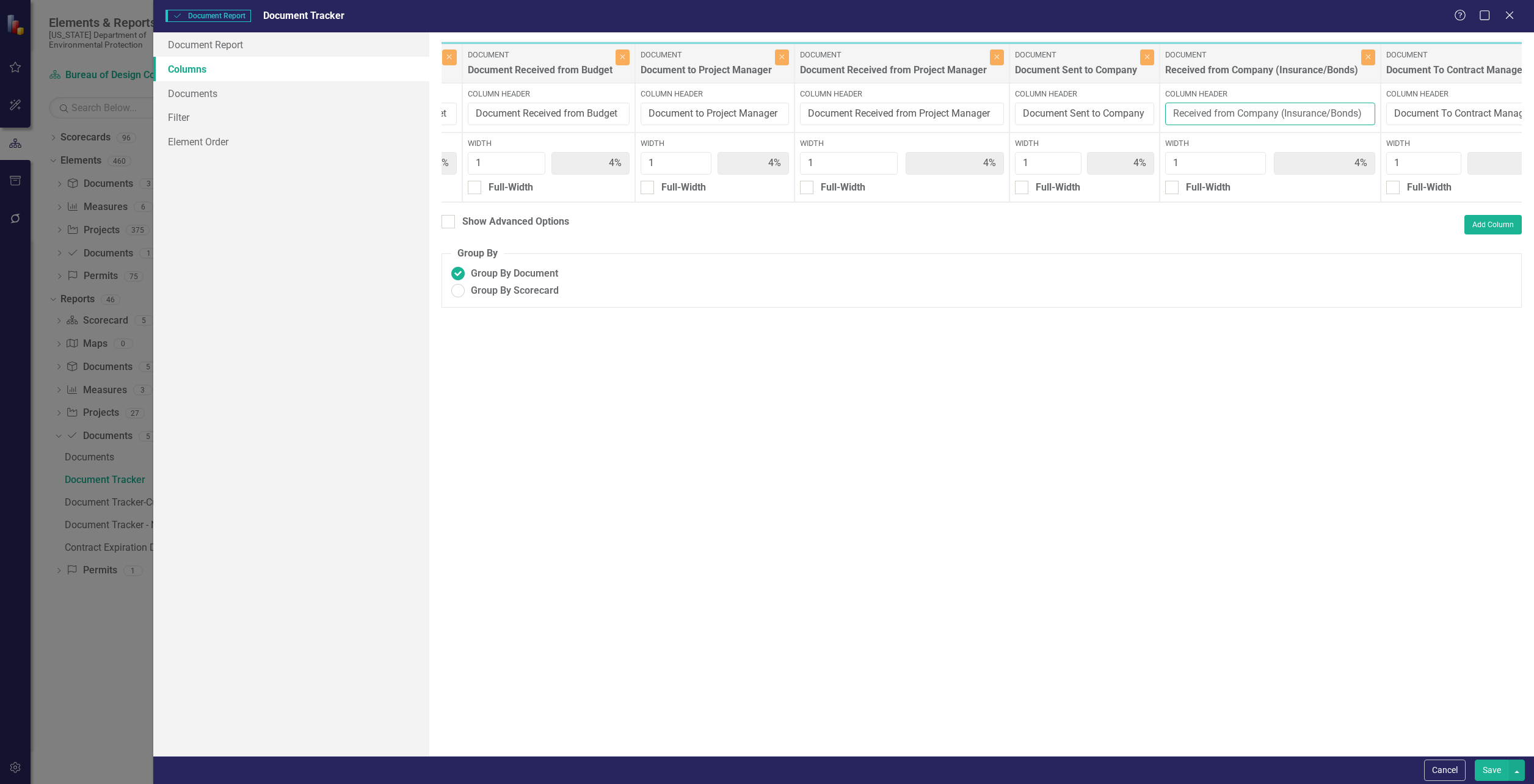
click at [1329, 114] on input "Received from Company (Insurance/Bonds)" at bounding box center [1270, 114] width 210 height 23
type input "Received from Company (Insurance and Bonds)"
click at [1490, 766] on button "Save" at bounding box center [1491, 770] width 34 height 22
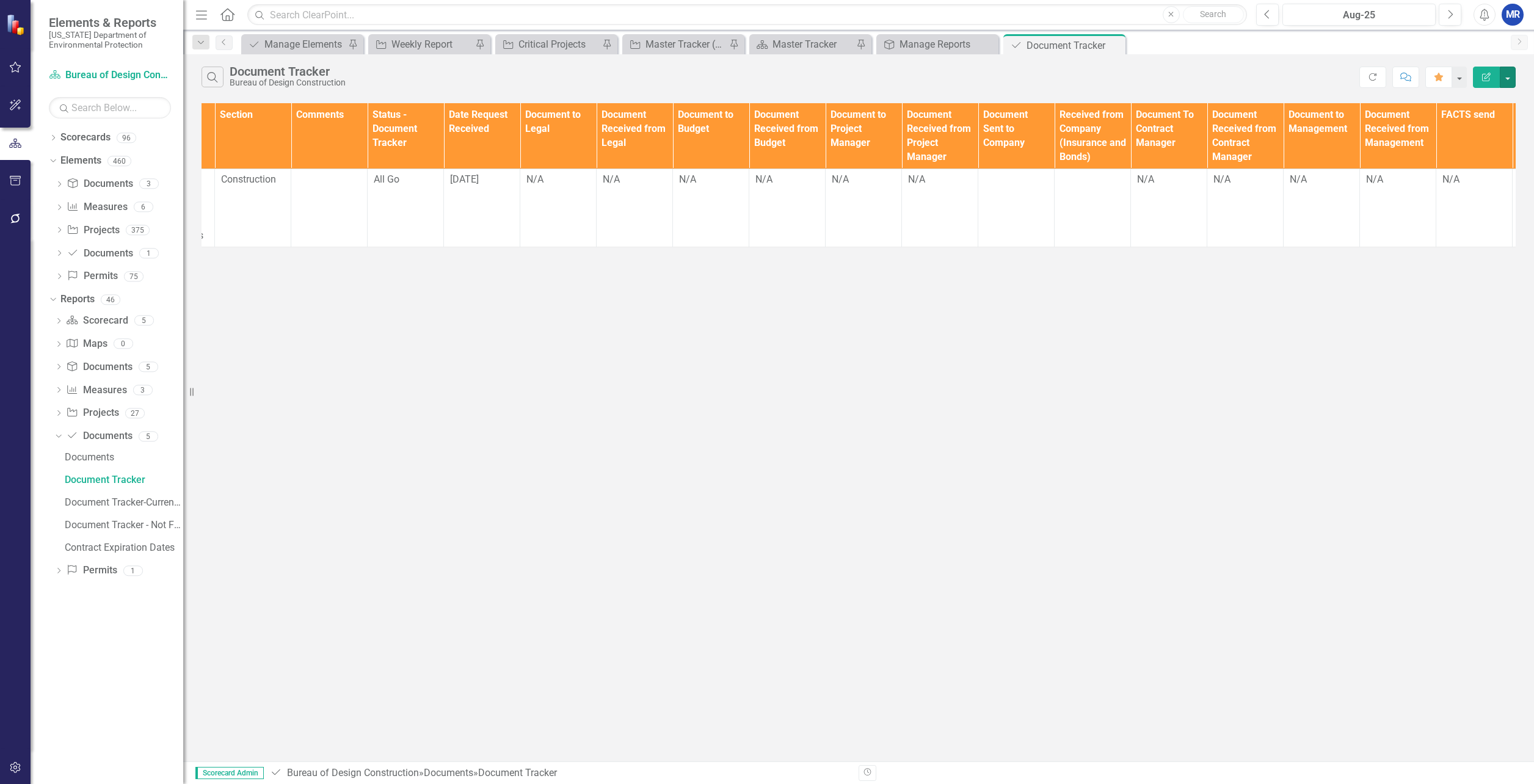
scroll to position [0, 747]
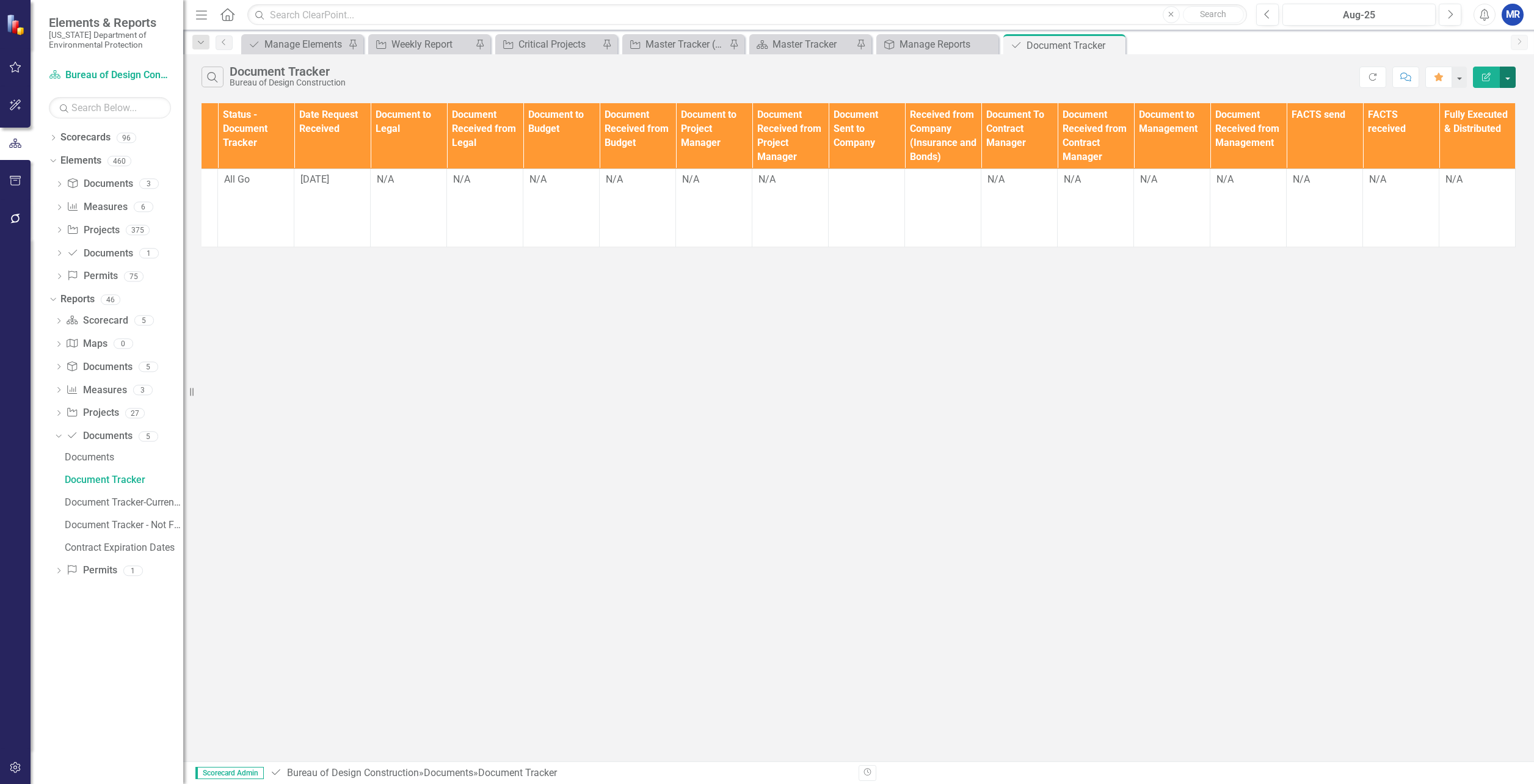
click at [1510, 78] on button "button" at bounding box center [1508, 77] width 16 height 22
click at [1483, 100] on link "Edit Report Edit Report" at bounding box center [1467, 99] width 97 height 23
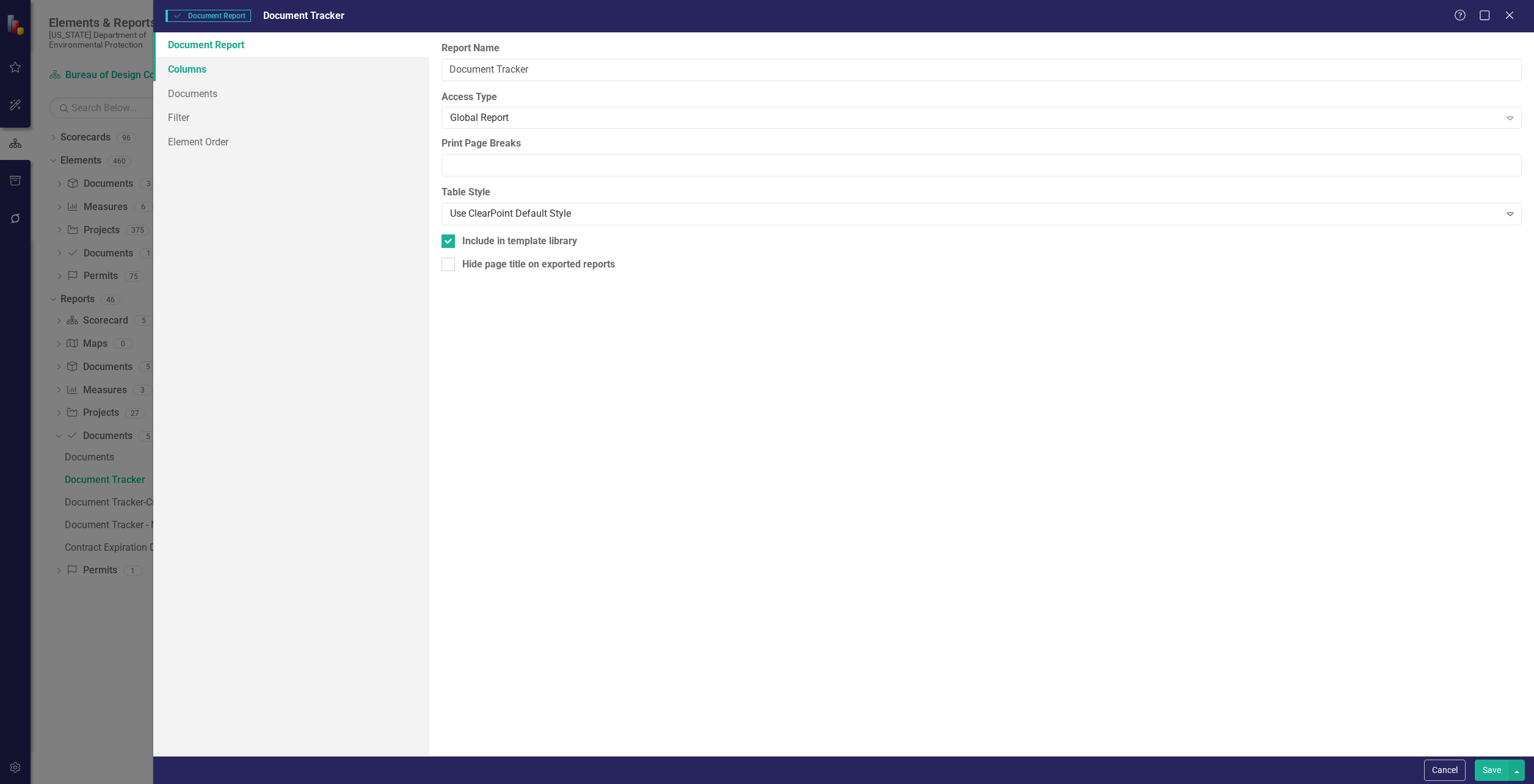
click at [198, 63] on link "Columns" at bounding box center [291, 69] width 276 height 24
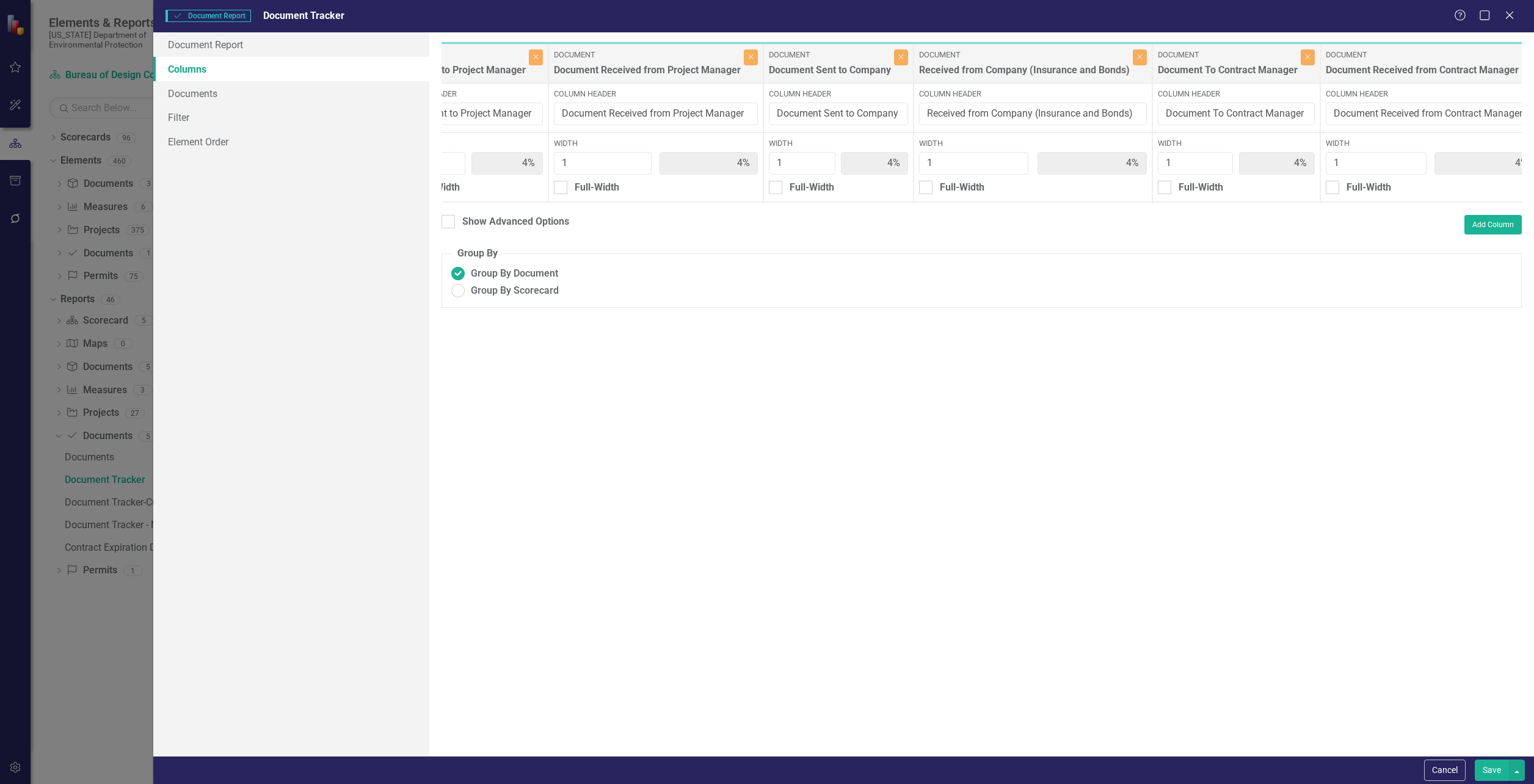
scroll to position [0, 1944]
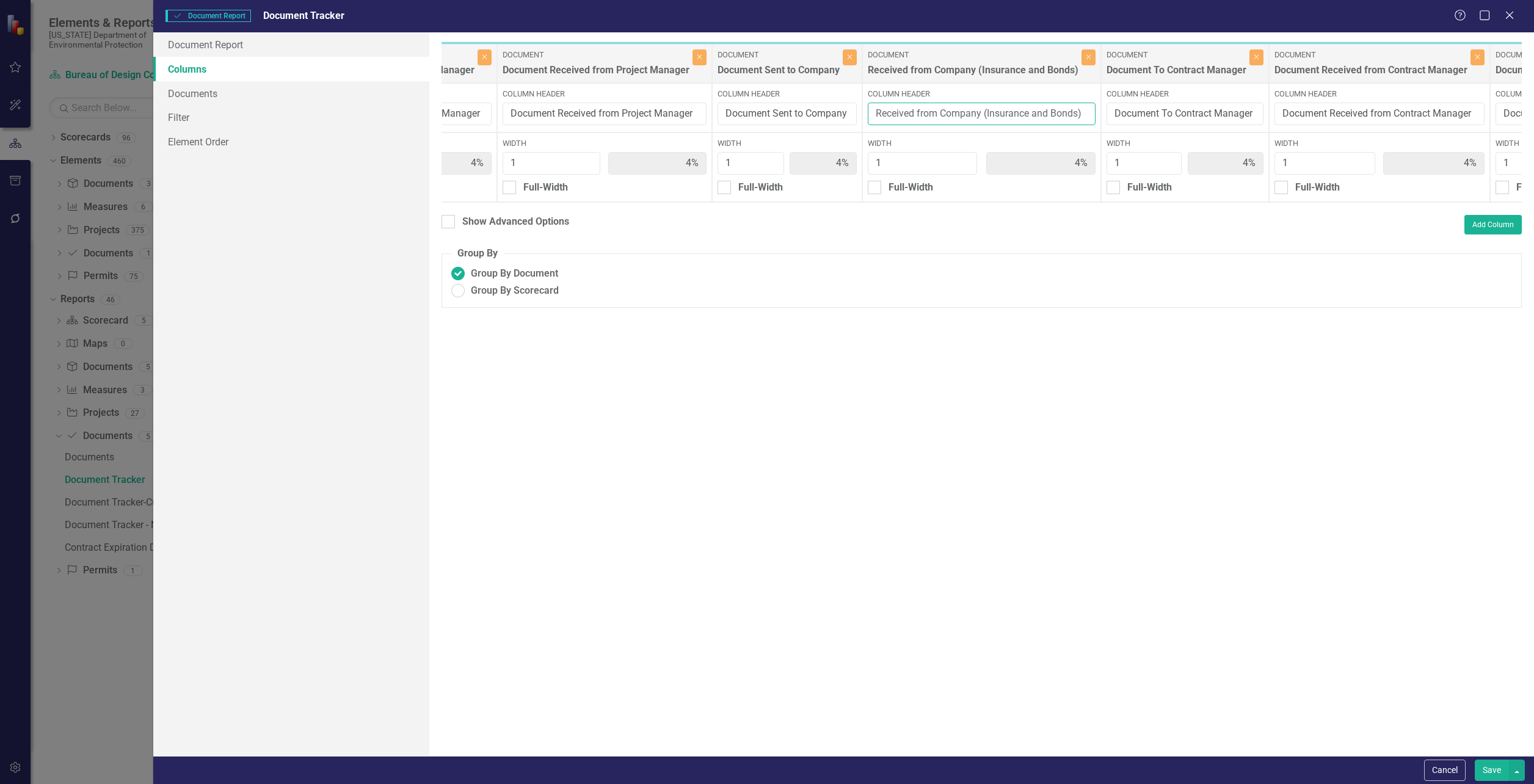
drag, startPoint x: 1083, startPoint y: 116, endPoint x: 983, endPoint y: 129, distance: 100.8
click at [983, 129] on div "Column Header Received from Company (Insurance and Bonds)" at bounding box center [981, 108] width 239 height 50
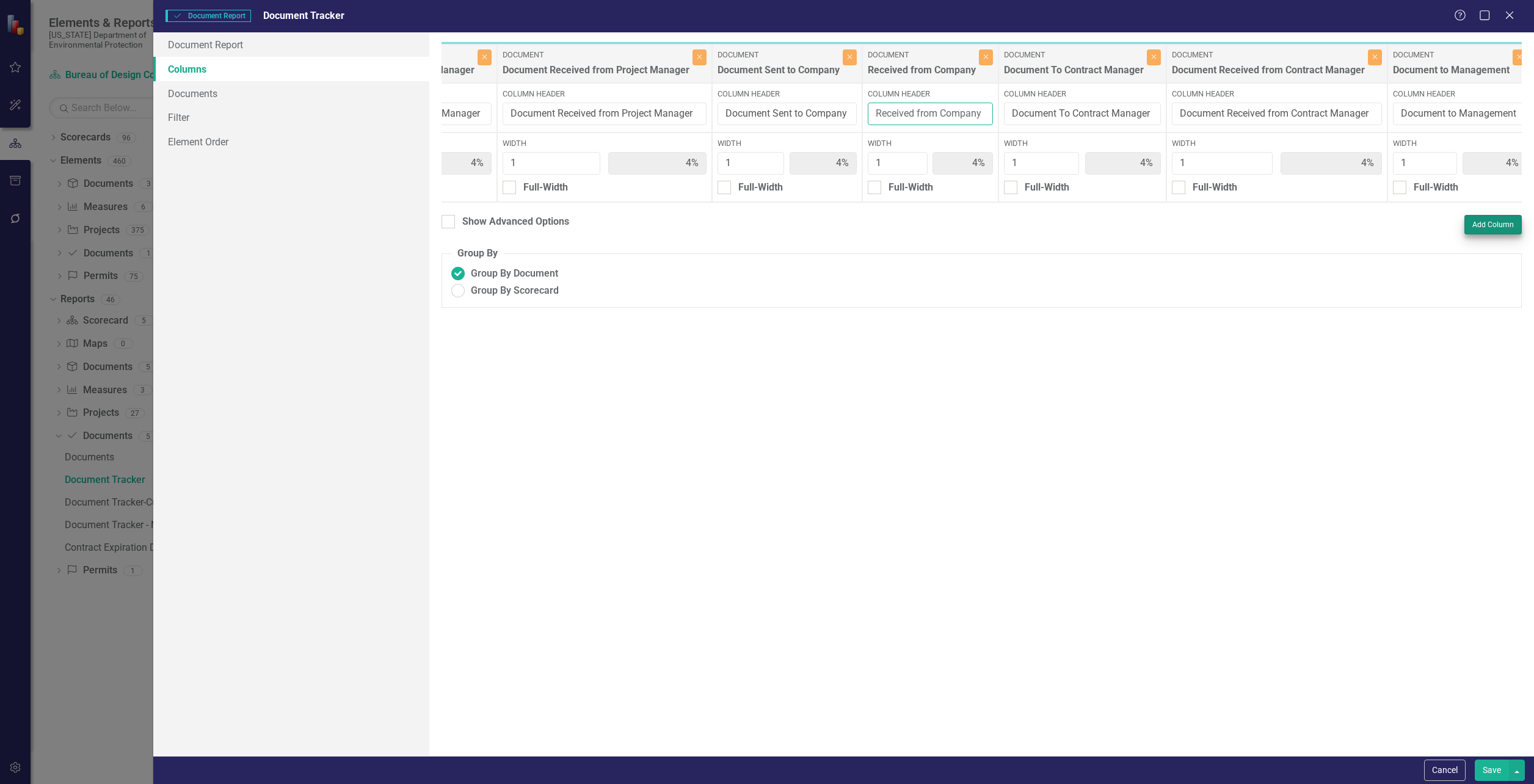
type input "Received from Company"
click at [1476, 235] on button "Add Column" at bounding box center [1493, 225] width 58 height 20
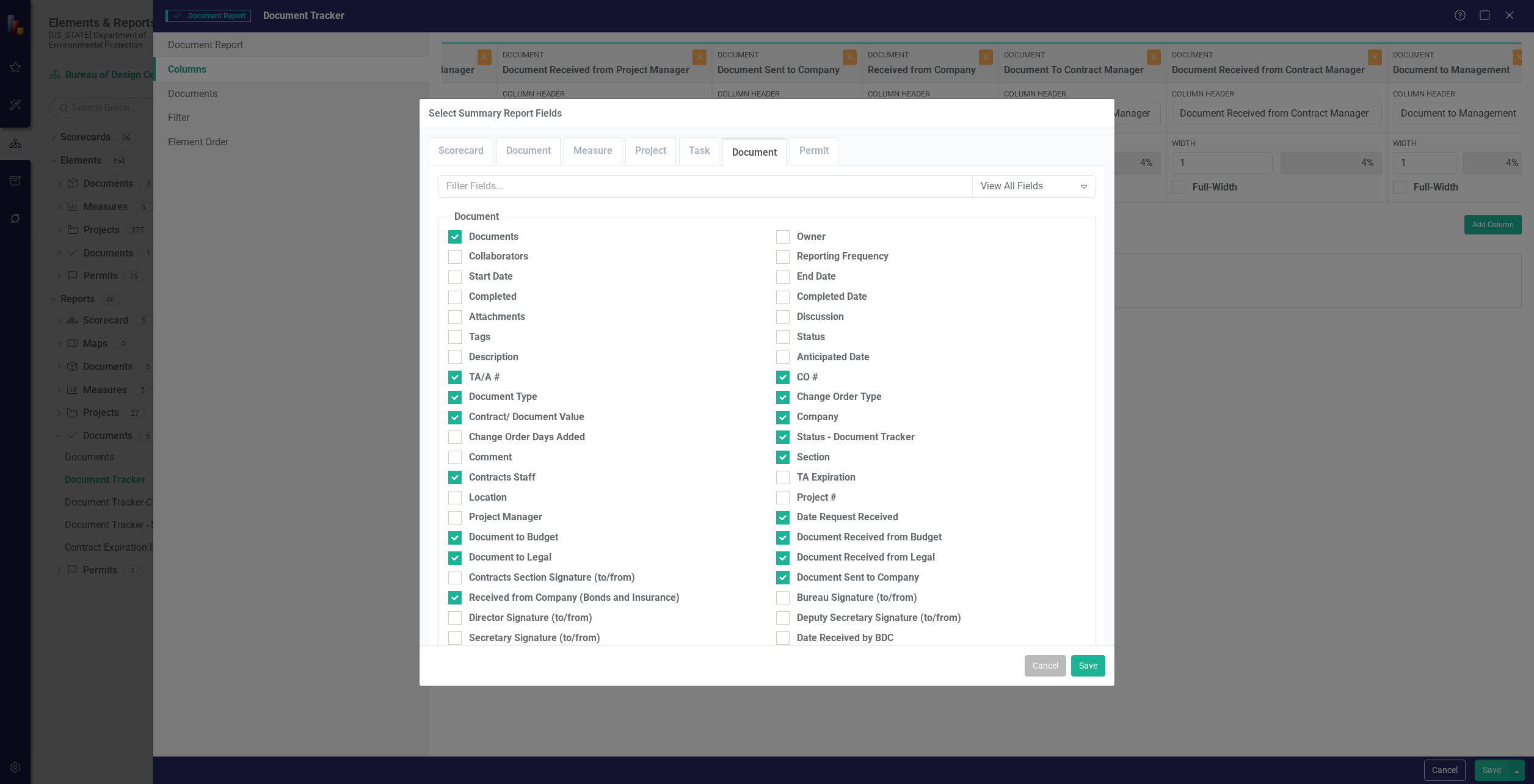
click at [1034, 660] on button "Cancel" at bounding box center [1046, 666] width 42 height 22
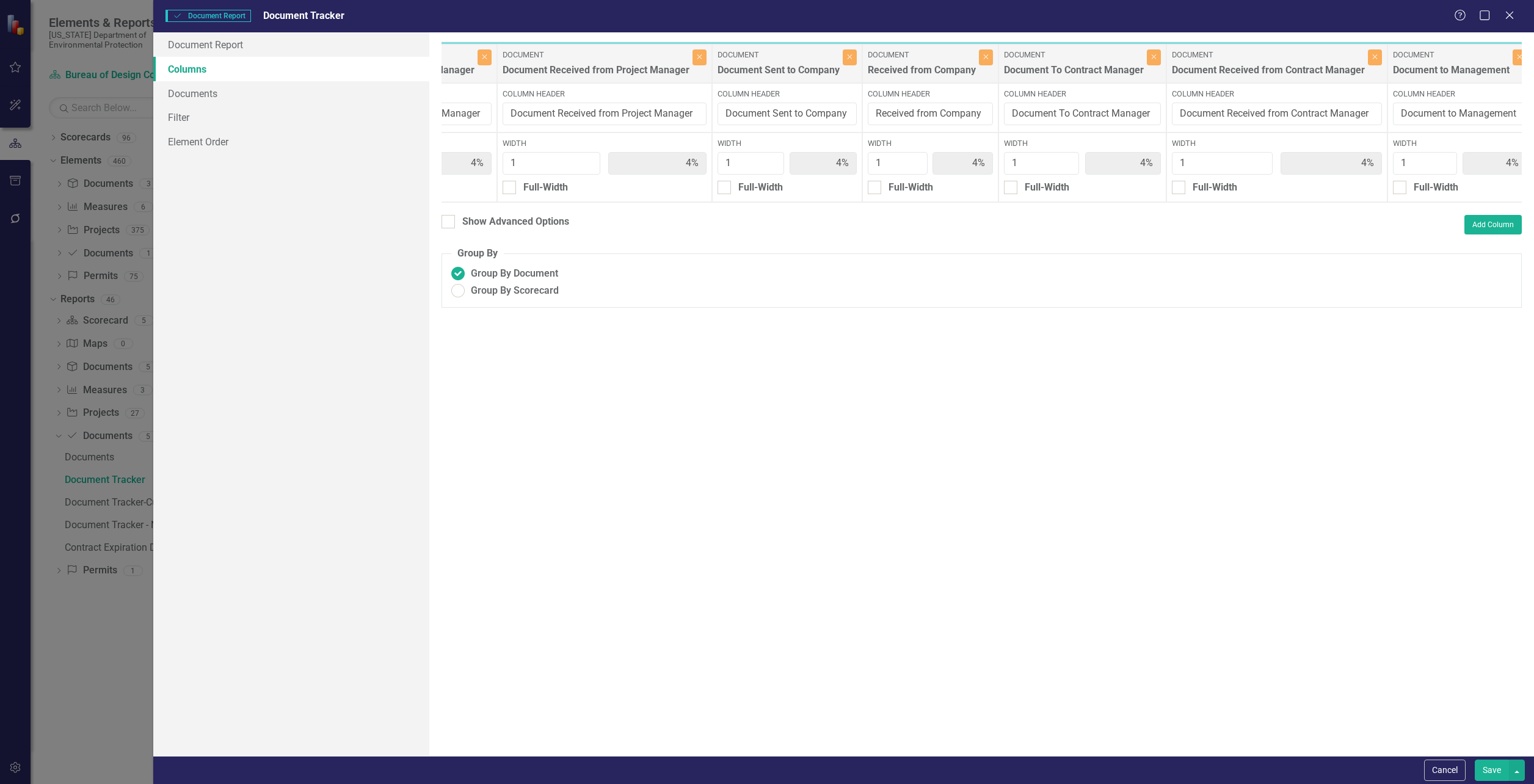
click at [1070, 60] on label "Document" at bounding box center [1074, 55] width 140 height 11
click at [1497, 235] on button "Add Column" at bounding box center [1493, 225] width 58 height 20
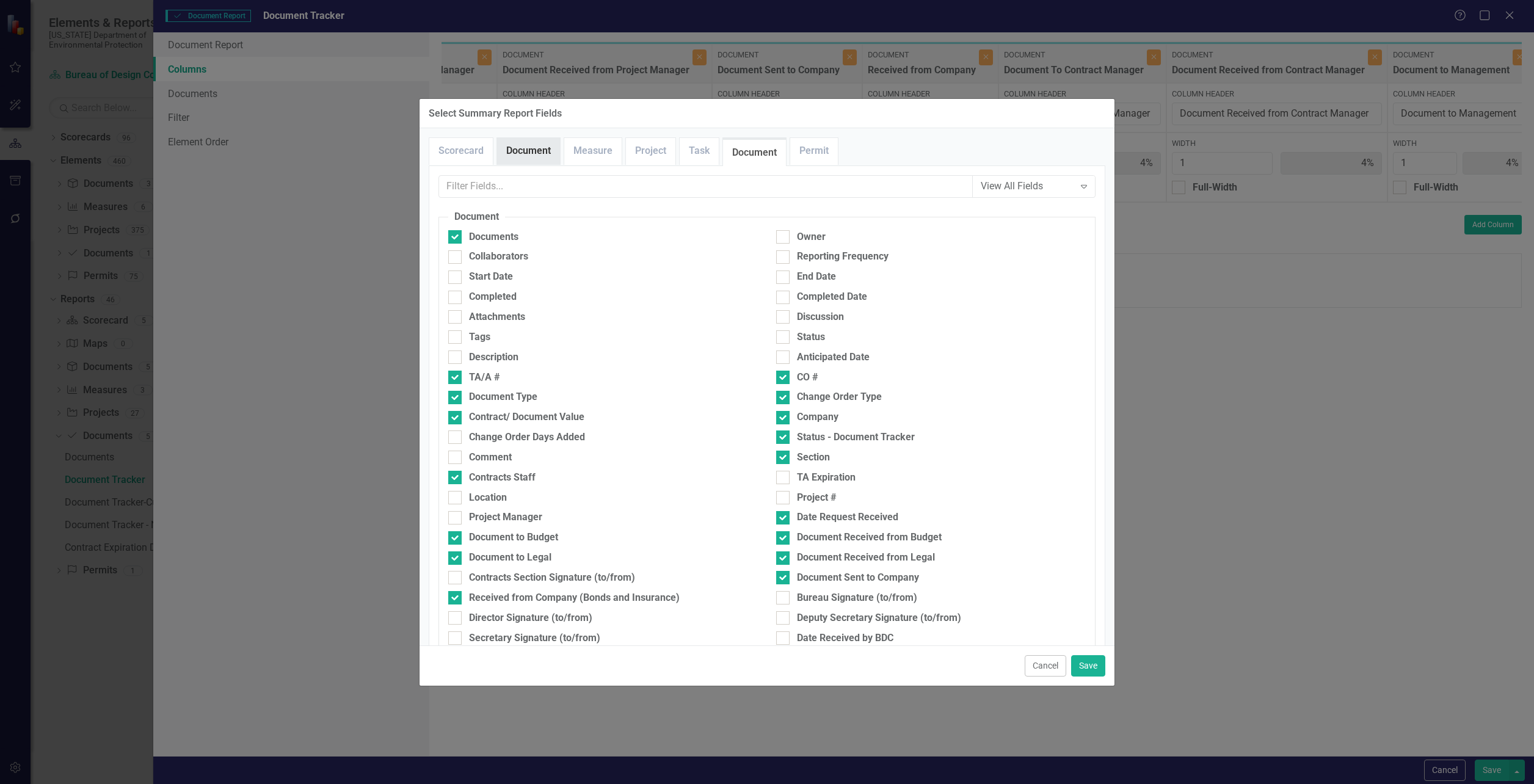
click at [522, 150] on link "Document" at bounding box center [528, 151] width 63 height 26
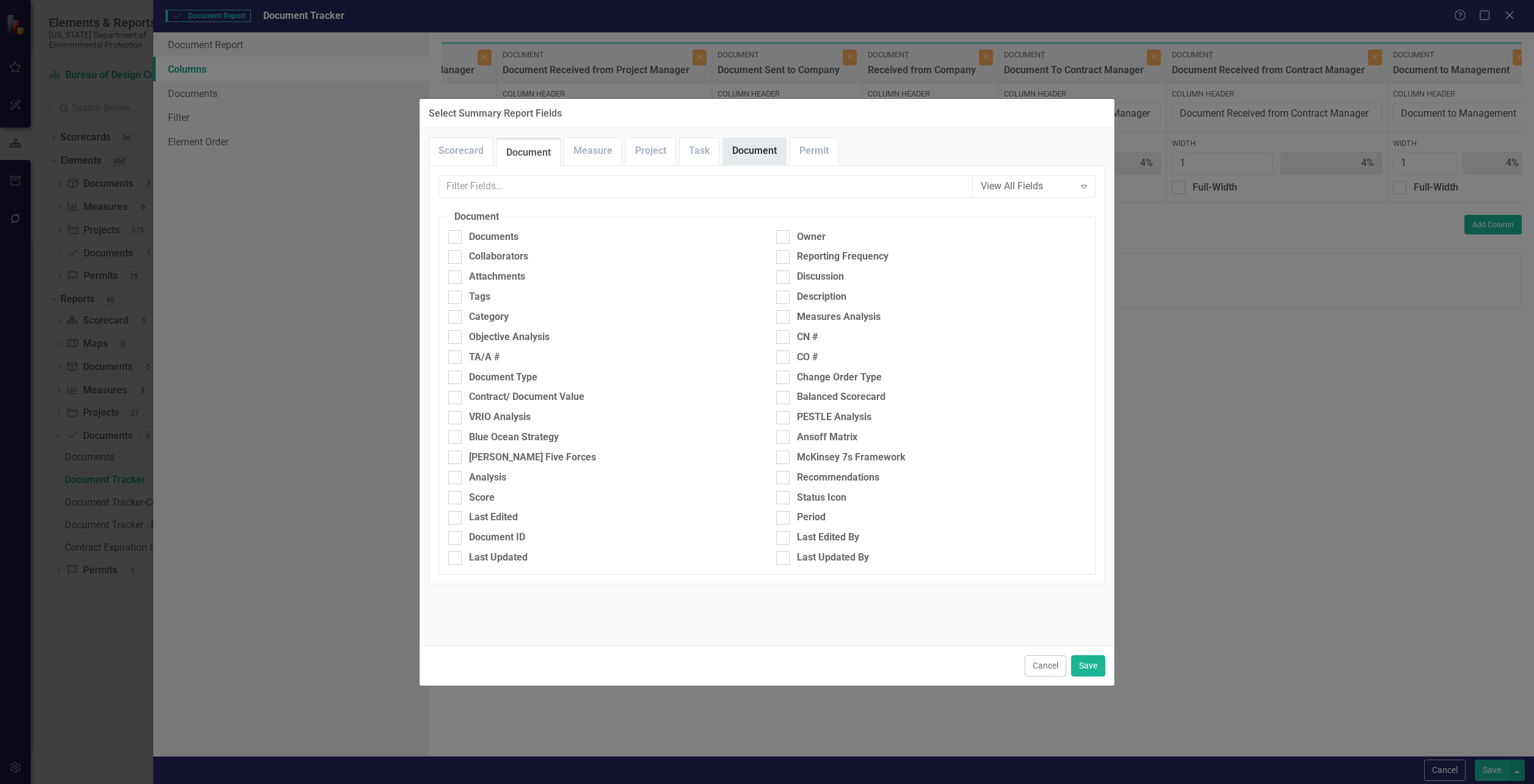
click at [732, 142] on link "Document" at bounding box center [755, 151] width 63 height 26
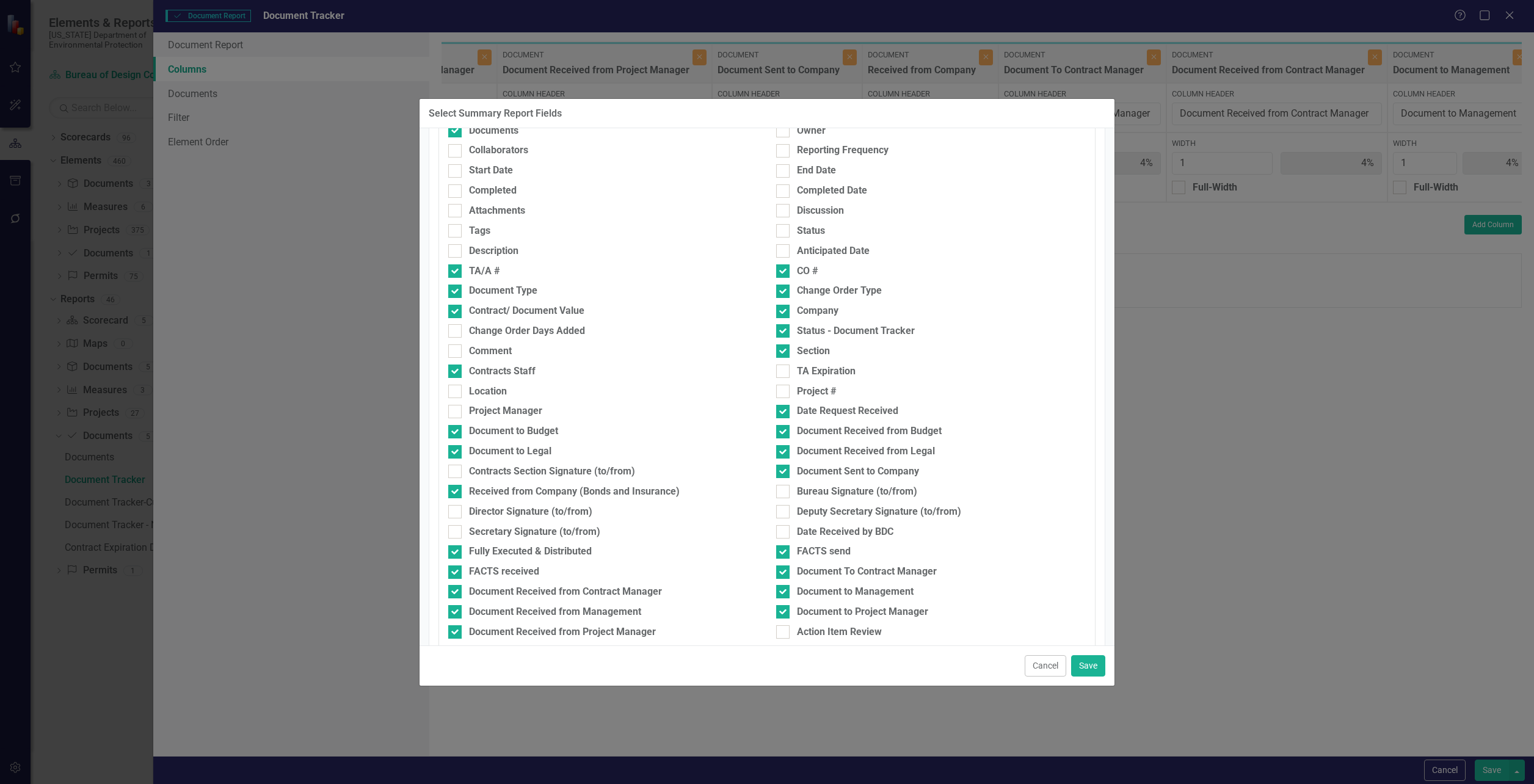
scroll to position [78, 0]
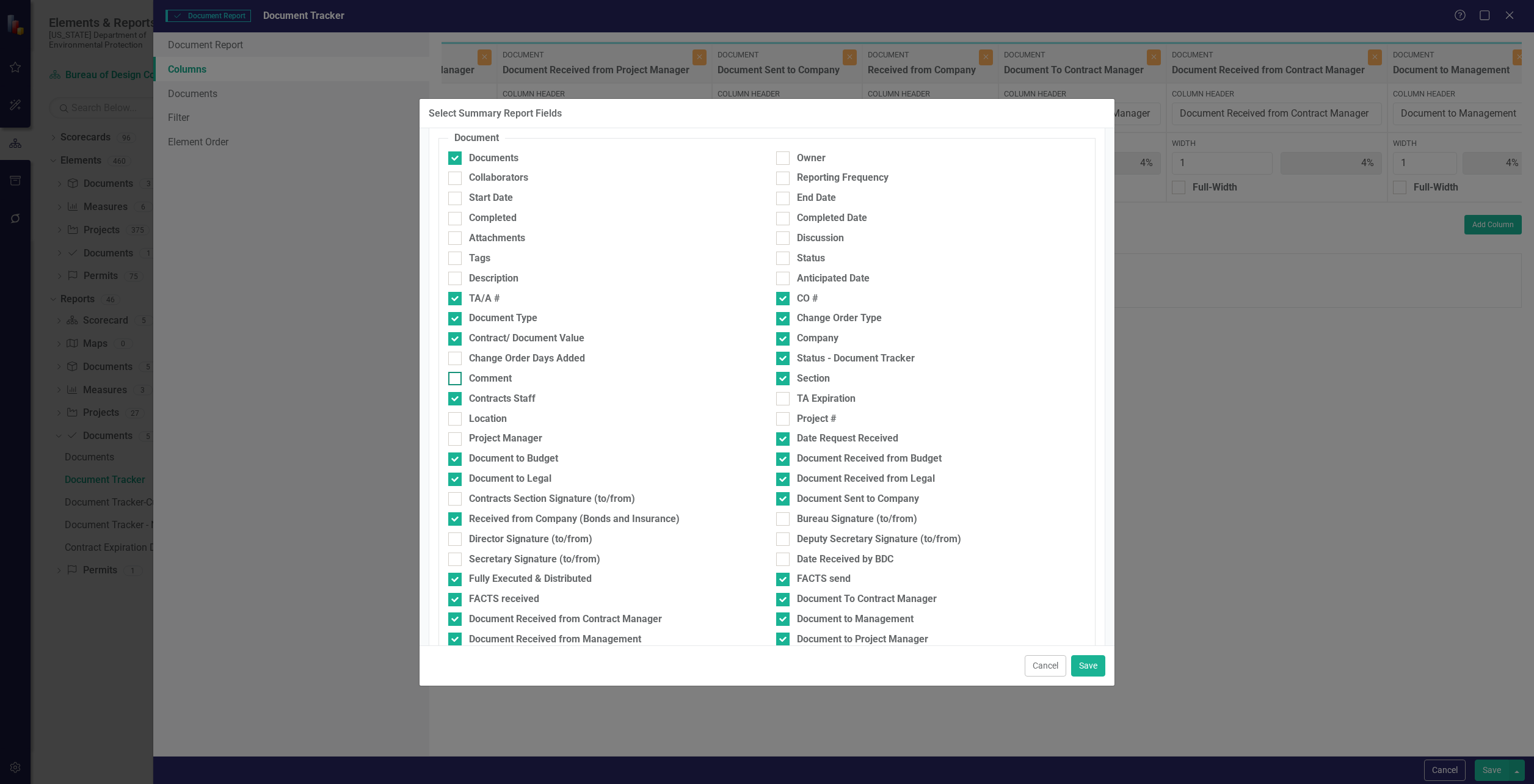
click at [455, 382] on div at bounding box center [454, 379] width 14 height 14
click at [455, 380] on input "Comment" at bounding box center [452, 376] width 8 height 8
checkbox input "true"
click at [1093, 670] on button "Save" at bounding box center [1088, 666] width 34 height 22
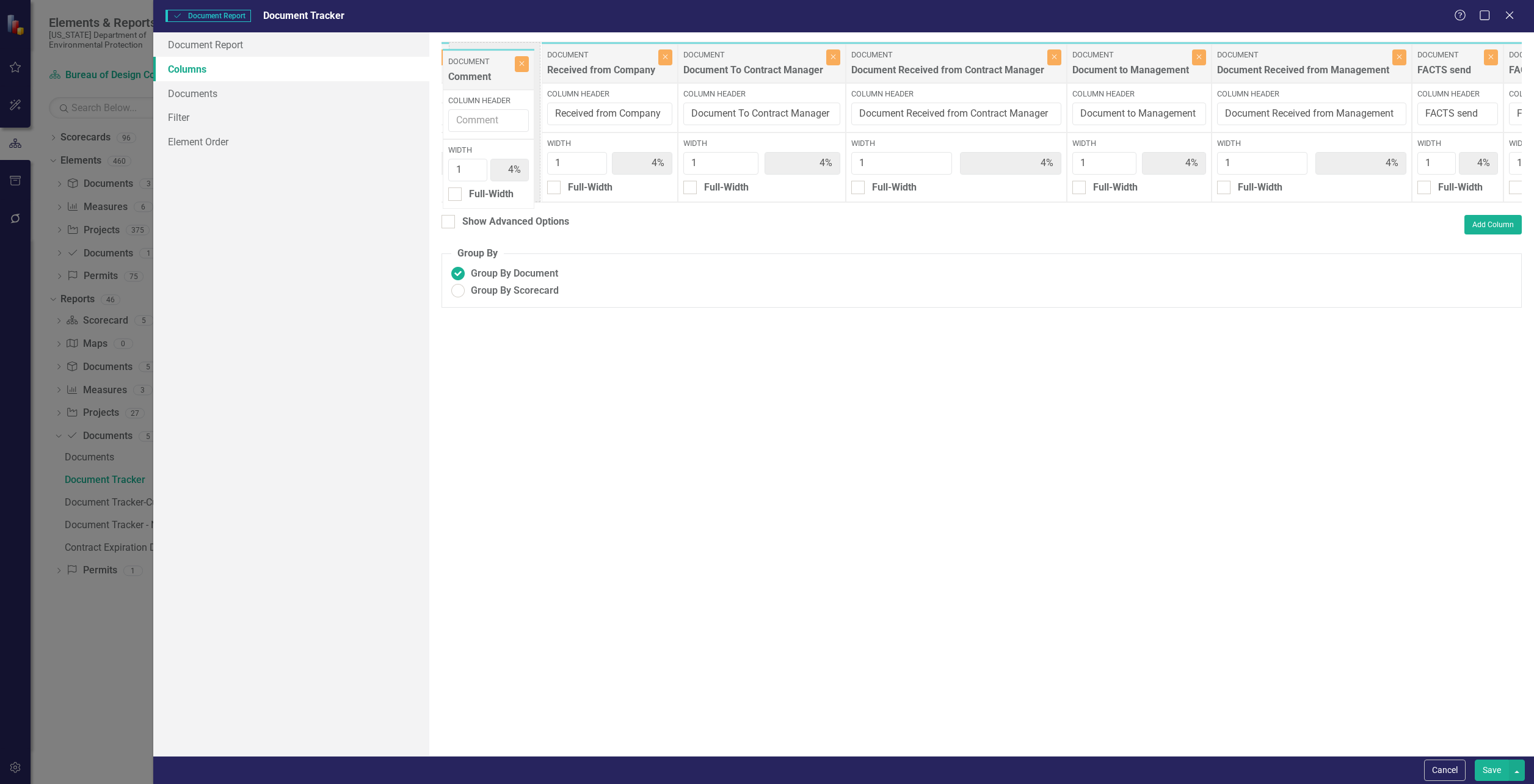
scroll to position [0, 2322]
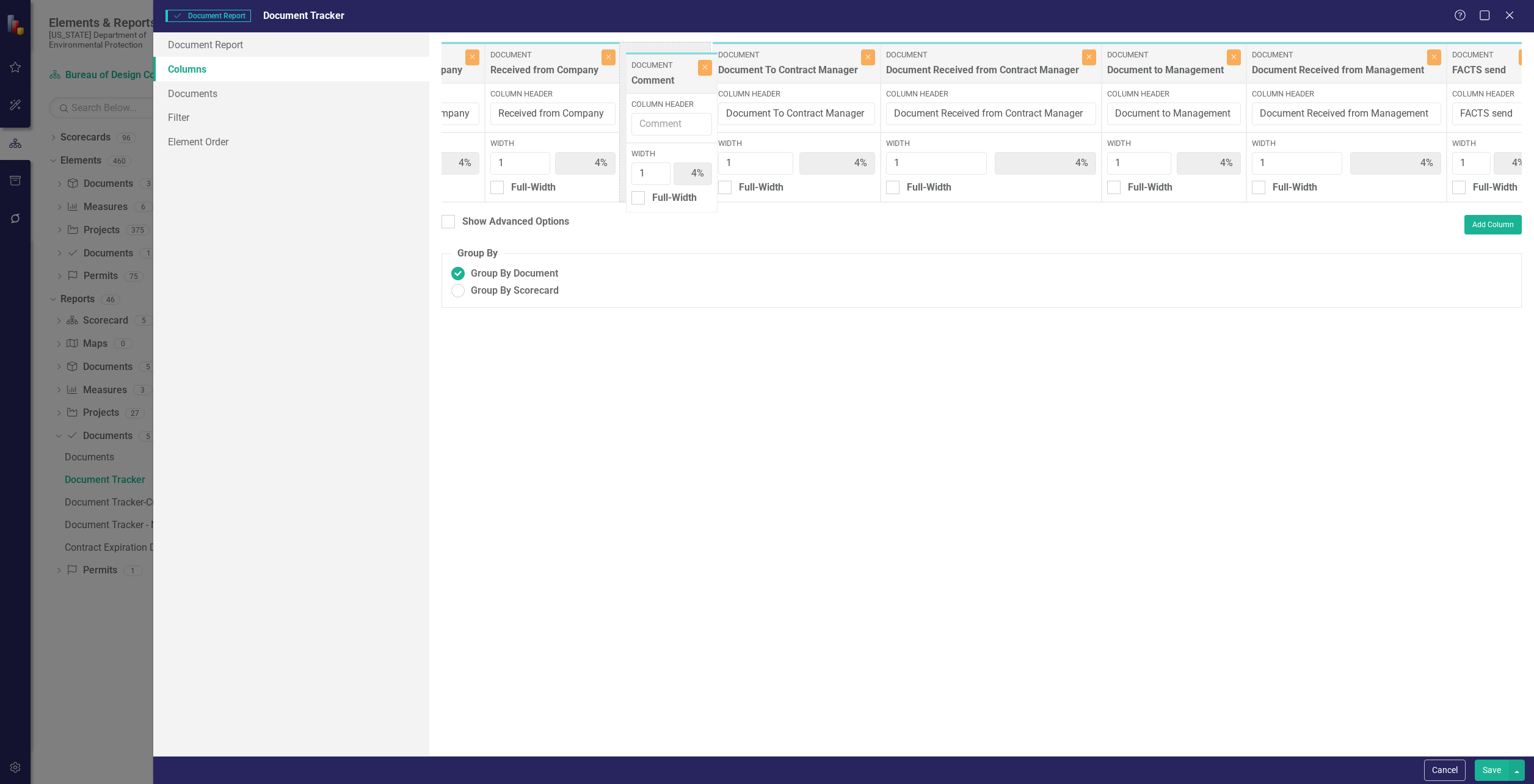
drag, startPoint x: 1380, startPoint y: 61, endPoint x: 660, endPoint y: 63, distance: 720.0
click at [666, 112] on input "Column Header" at bounding box center [666, 114] width 80 height 23
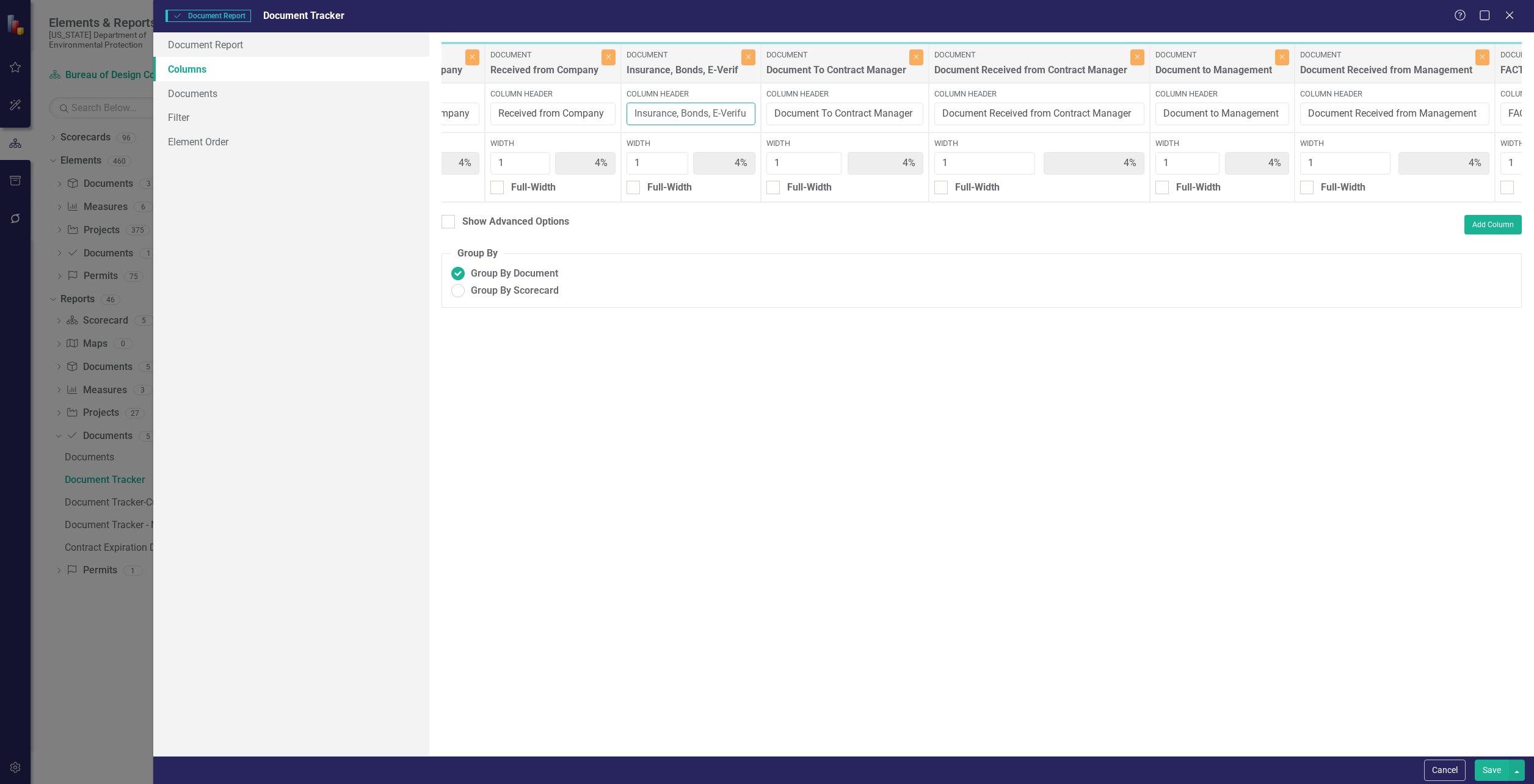
scroll to position [0, 0]
type input "Insurance, Bonds, E-Verify"
click at [1488, 772] on button "Save" at bounding box center [1491, 770] width 34 height 22
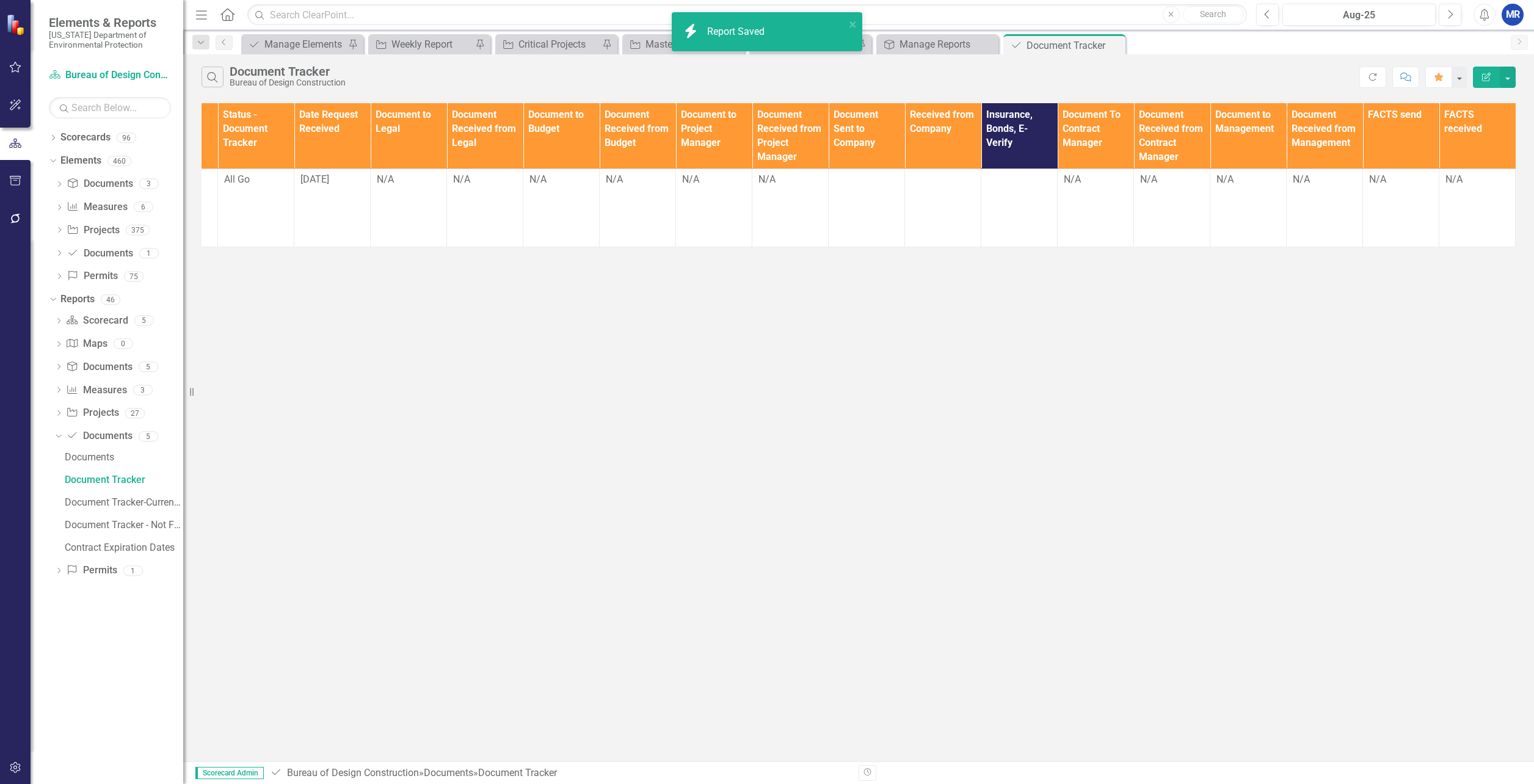
click at [825, 337] on div "Search Document Tracker Bureau of Design Construction Refresh Comment Favorite …" at bounding box center [859, 407] width 1351 height 707
click at [1516, 75] on div "Search Document Tracker Bureau of Design Construction Refresh Comment Favorite …" at bounding box center [859, 74] width 1351 height 40
click at [1513, 76] on button "button" at bounding box center [1508, 77] width 16 height 22
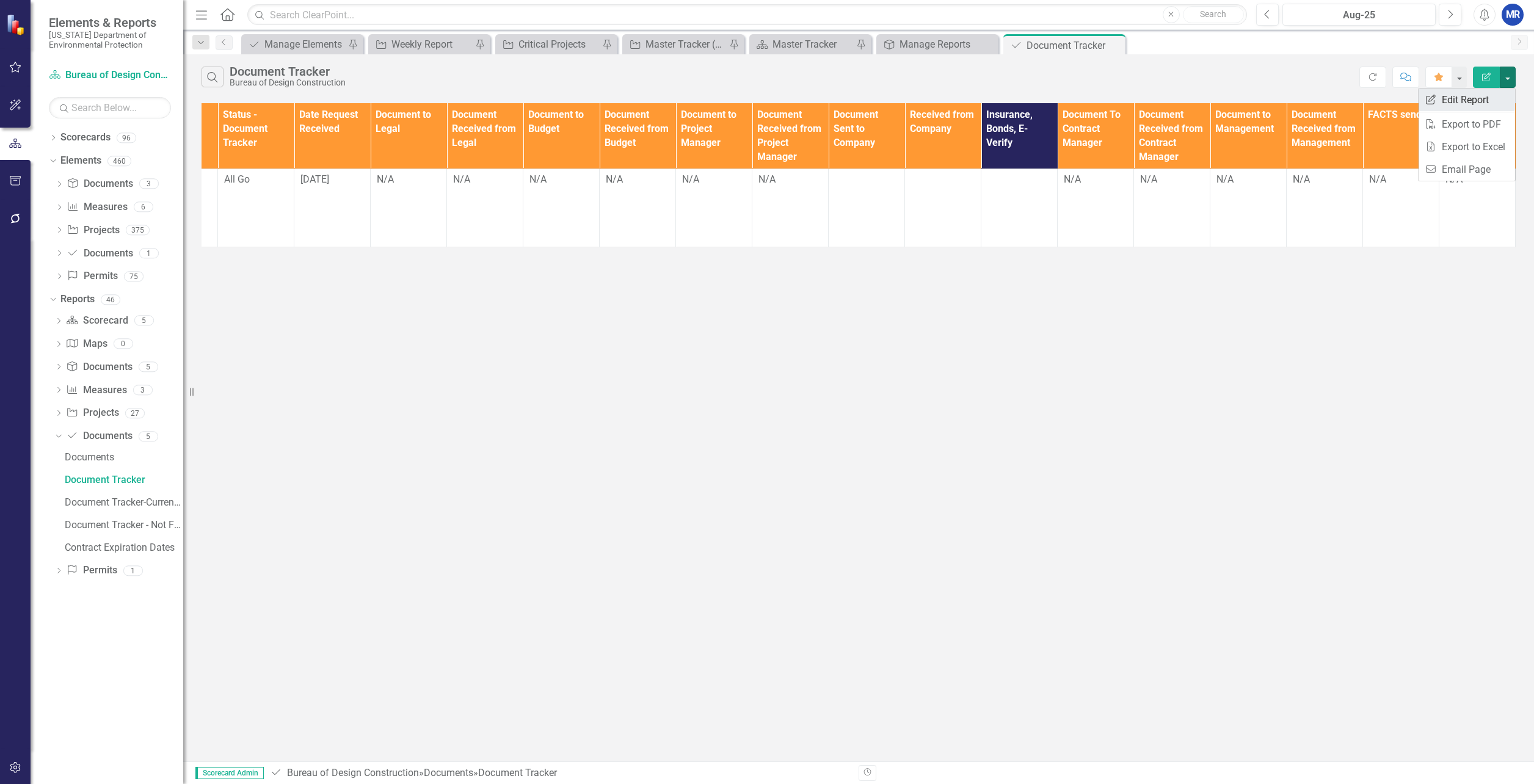
click at [1485, 102] on link "Edit Report Edit Report" at bounding box center [1467, 99] width 97 height 23
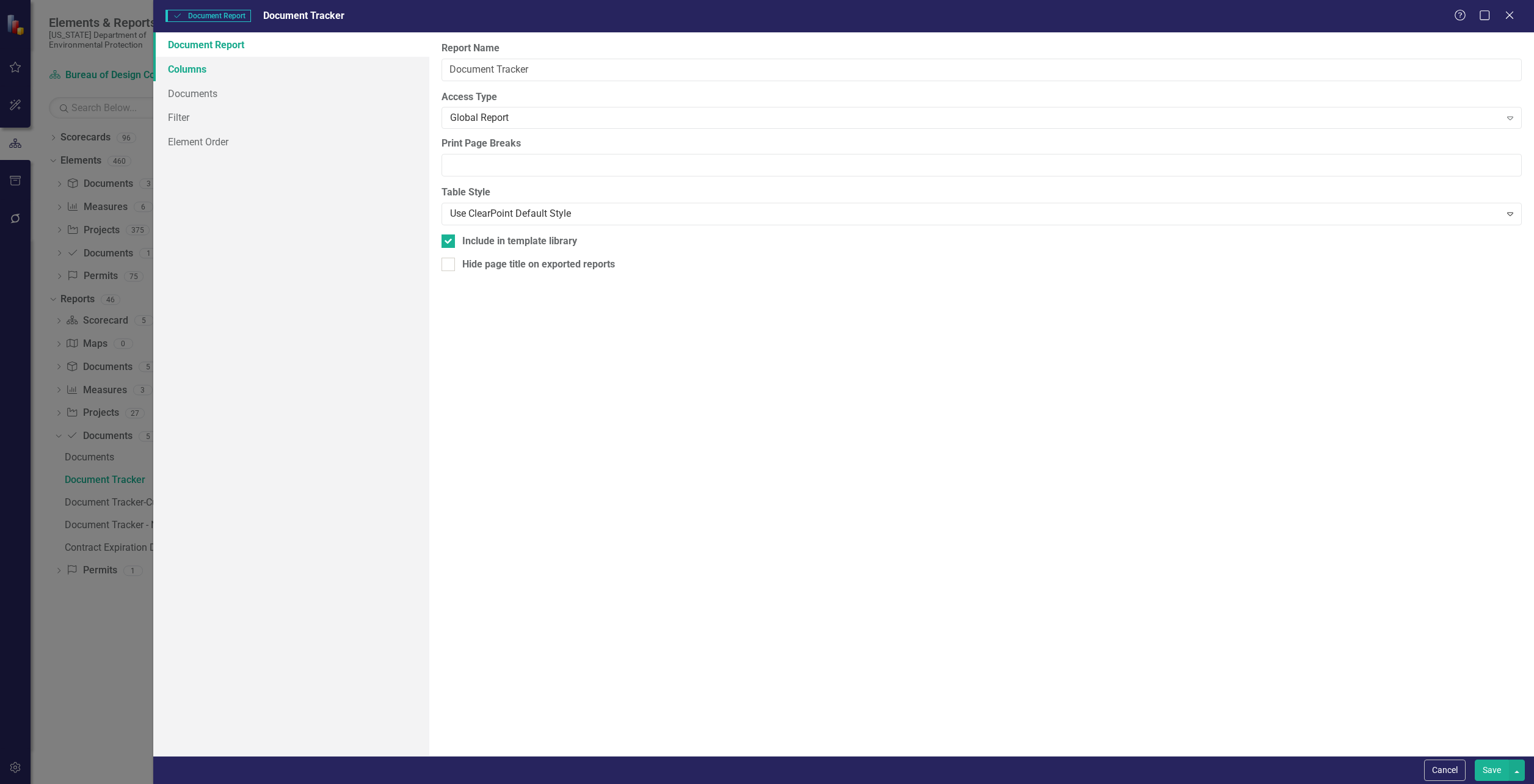
click at [216, 74] on link "Columns" at bounding box center [291, 69] width 276 height 24
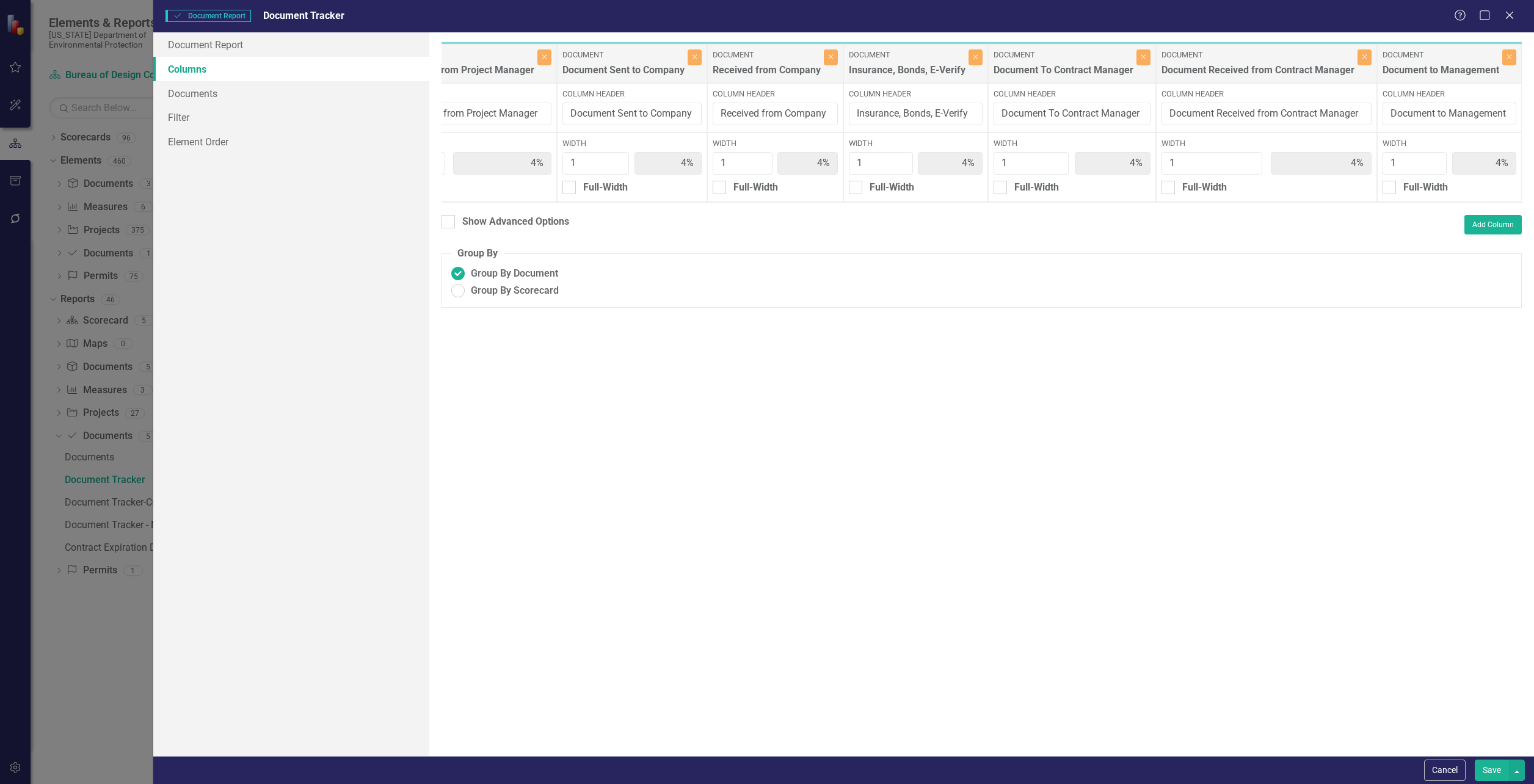
scroll to position [0, 2170]
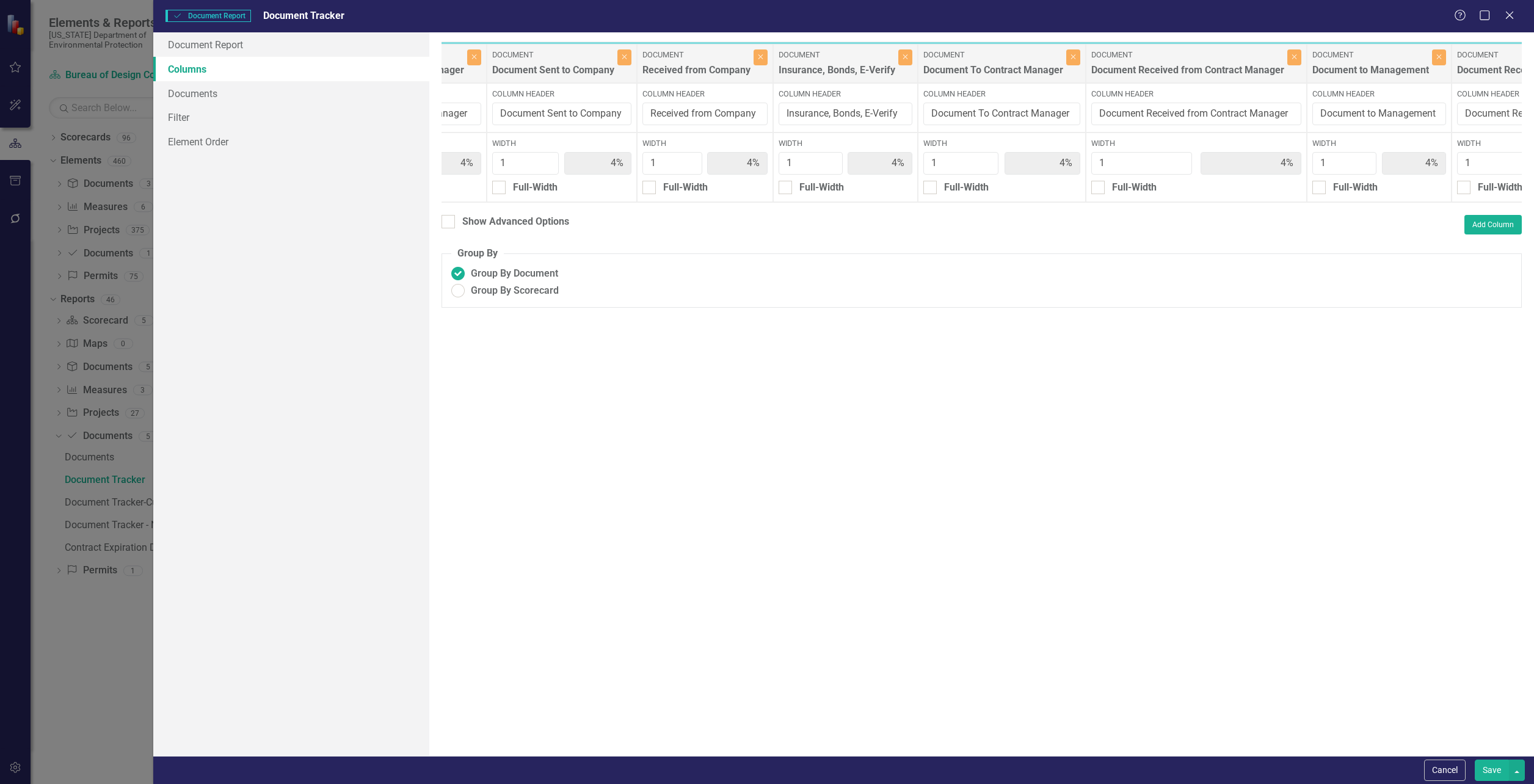
click at [689, 77] on div "Received from Company" at bounding box center [696, 73] width 108 height 20
click at [753, 60] on button "Close" at bounding box center [760, 58] width 14 height 16
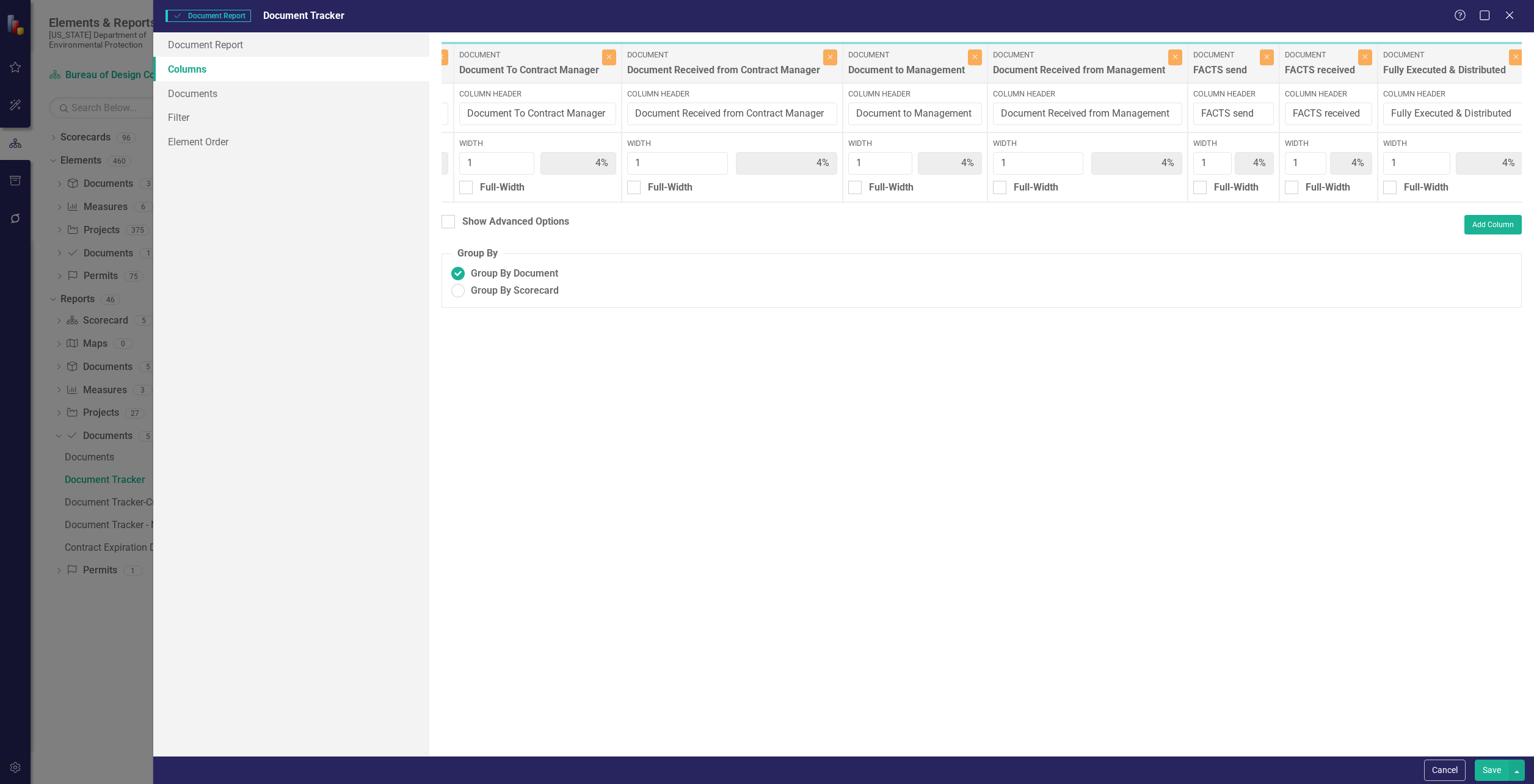
scroll to position [0, 2584]
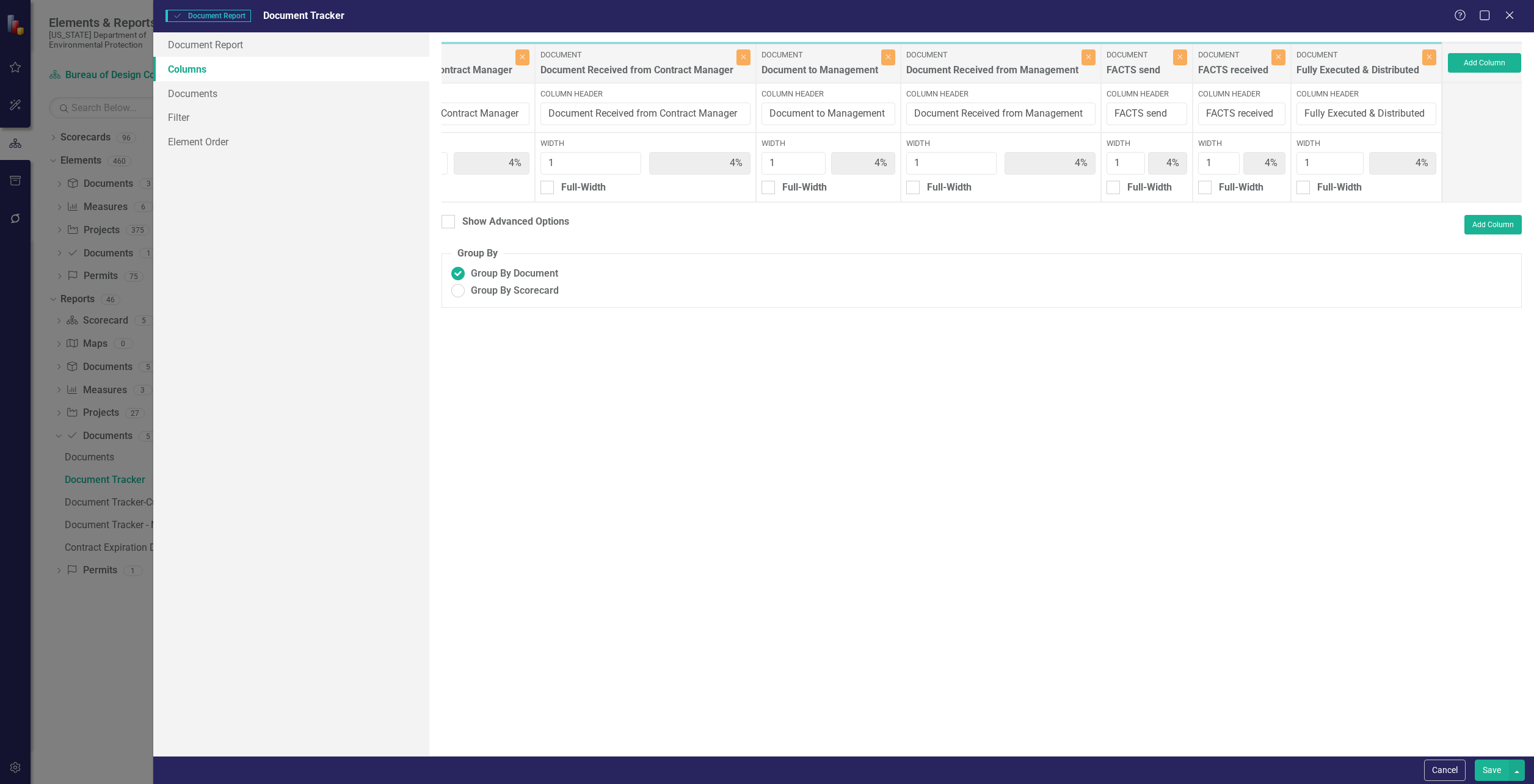
drag, startPoint x: 1348, startPoint y: 65, endPoint x: 1322, endPoint y: 299, distance: 235.4
click at [1322, 298] on label "Group By Scorecard" at bounding box center [981, 290] width 1061 height 14
click at [468, 300] on input "Group By Scorecard" at bounding box center [458, 291] width 19 height 19
radio input "true"
click at [1476, 66] on button "Add Column" at bounding box center [1484, 63] width 73 height 20
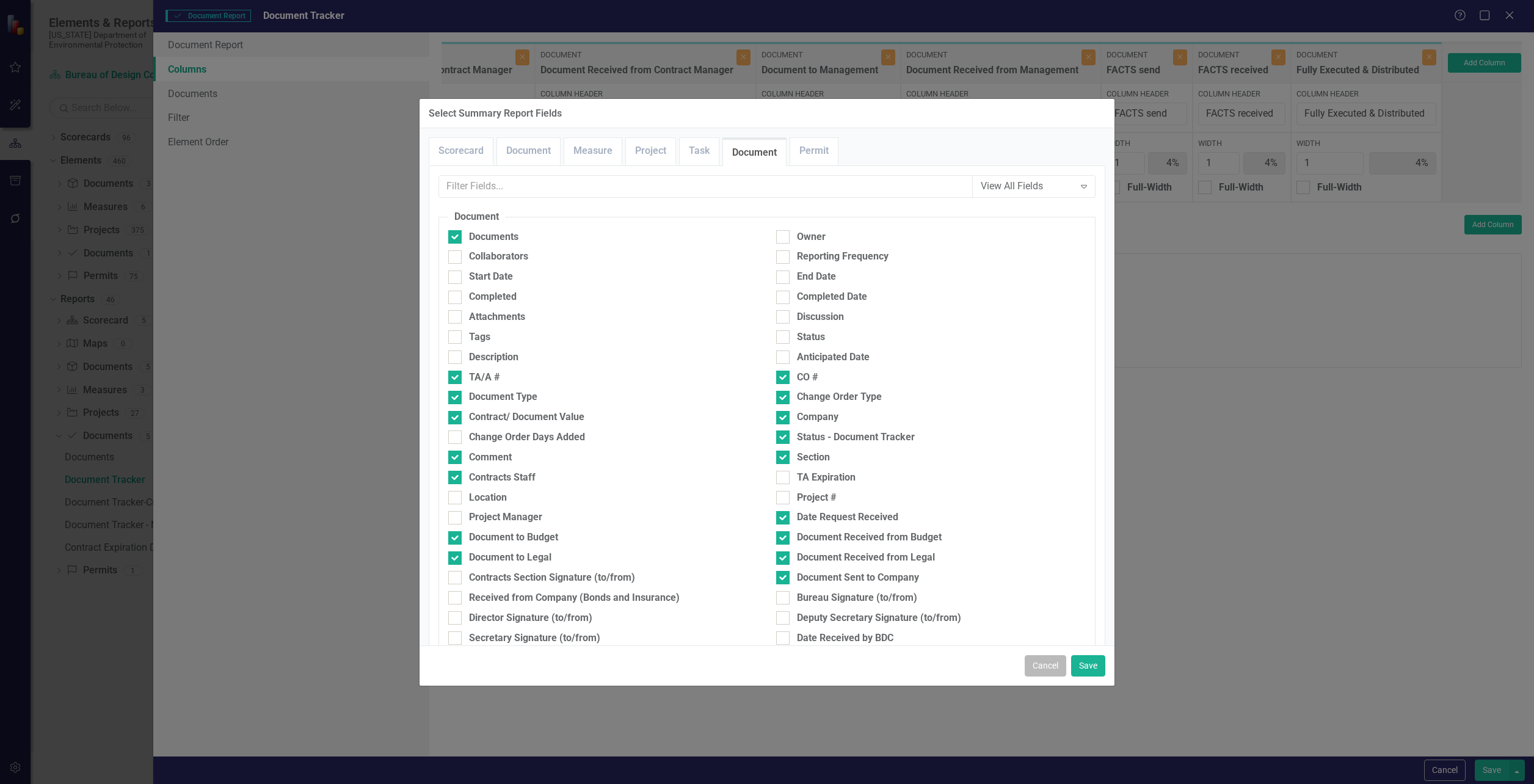
click at [1046, 668] on button "Cancel" at bounding box center [1046, 666] width 42 height 22
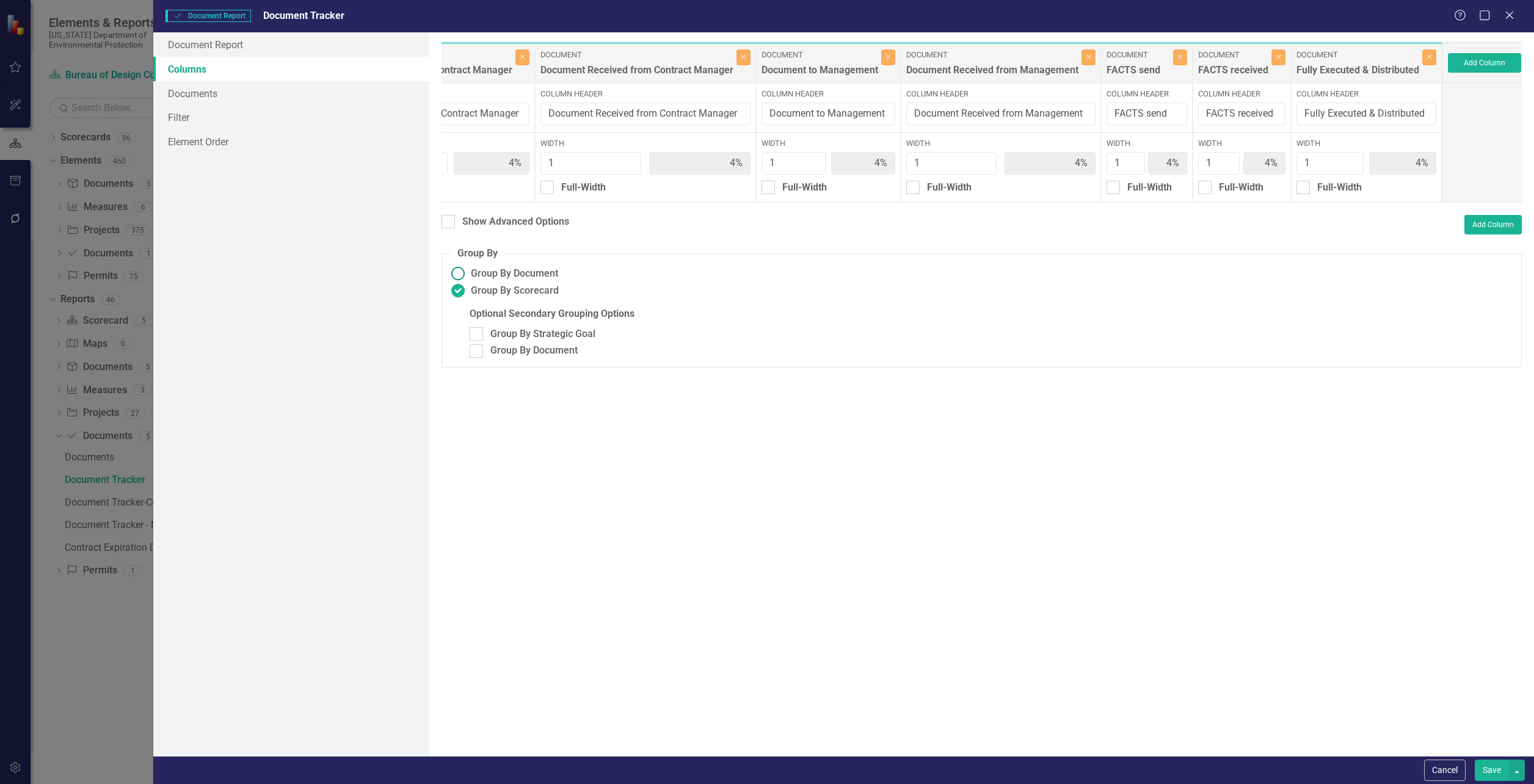
click at [454, 279] on ins at bounding box center [458, 273] width 19 height 19
click at [454, 279] on input "Group By Document" at bounding box center [458, 273] width 19 height 19
radio input "true"
click at [1471, 63] on button "Add Column" at bounding box center [1484, 63] width 73 height 20
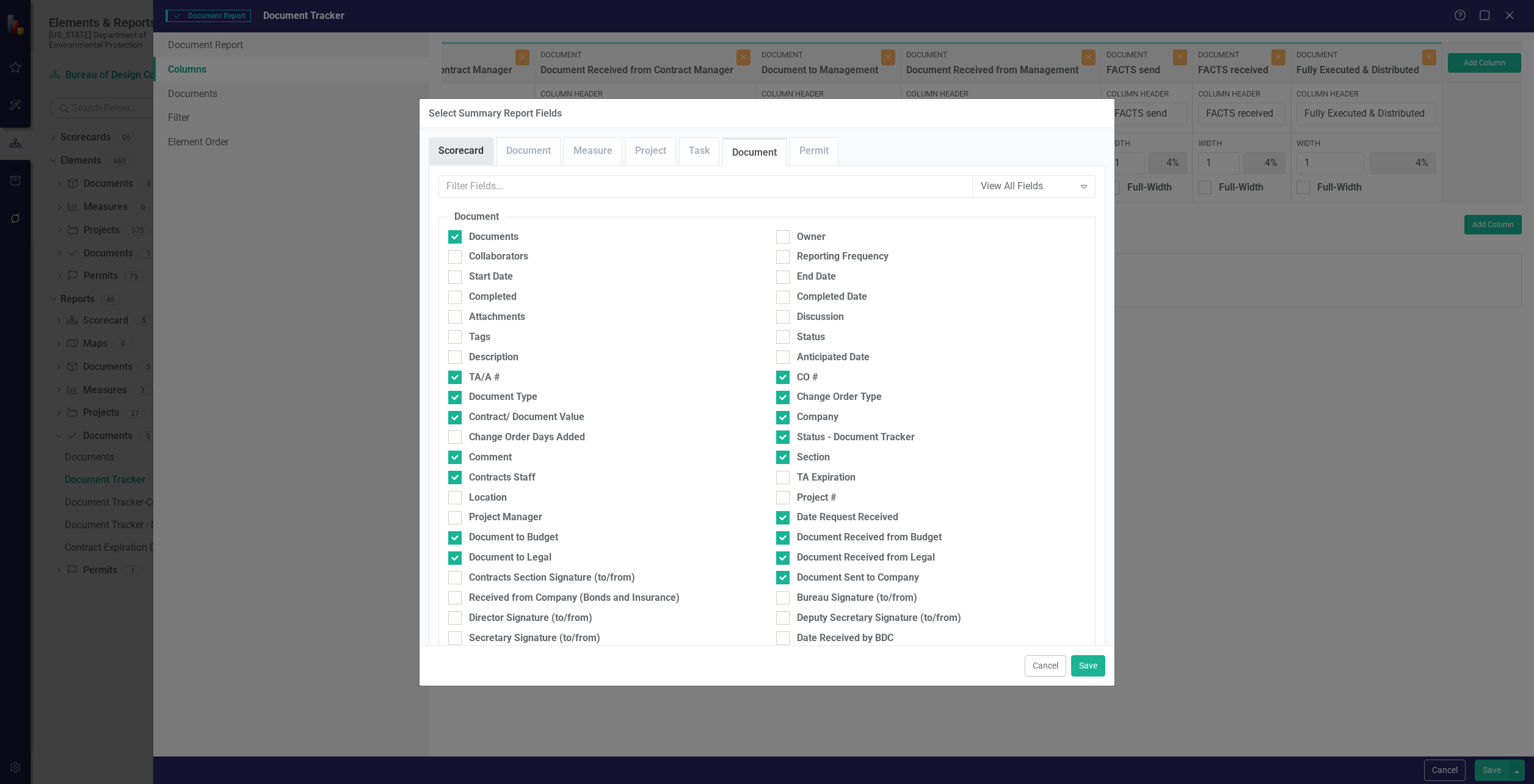
click at [473, 150] on link "Scorecard" at bounding box center [461, 151] width 63 height 26
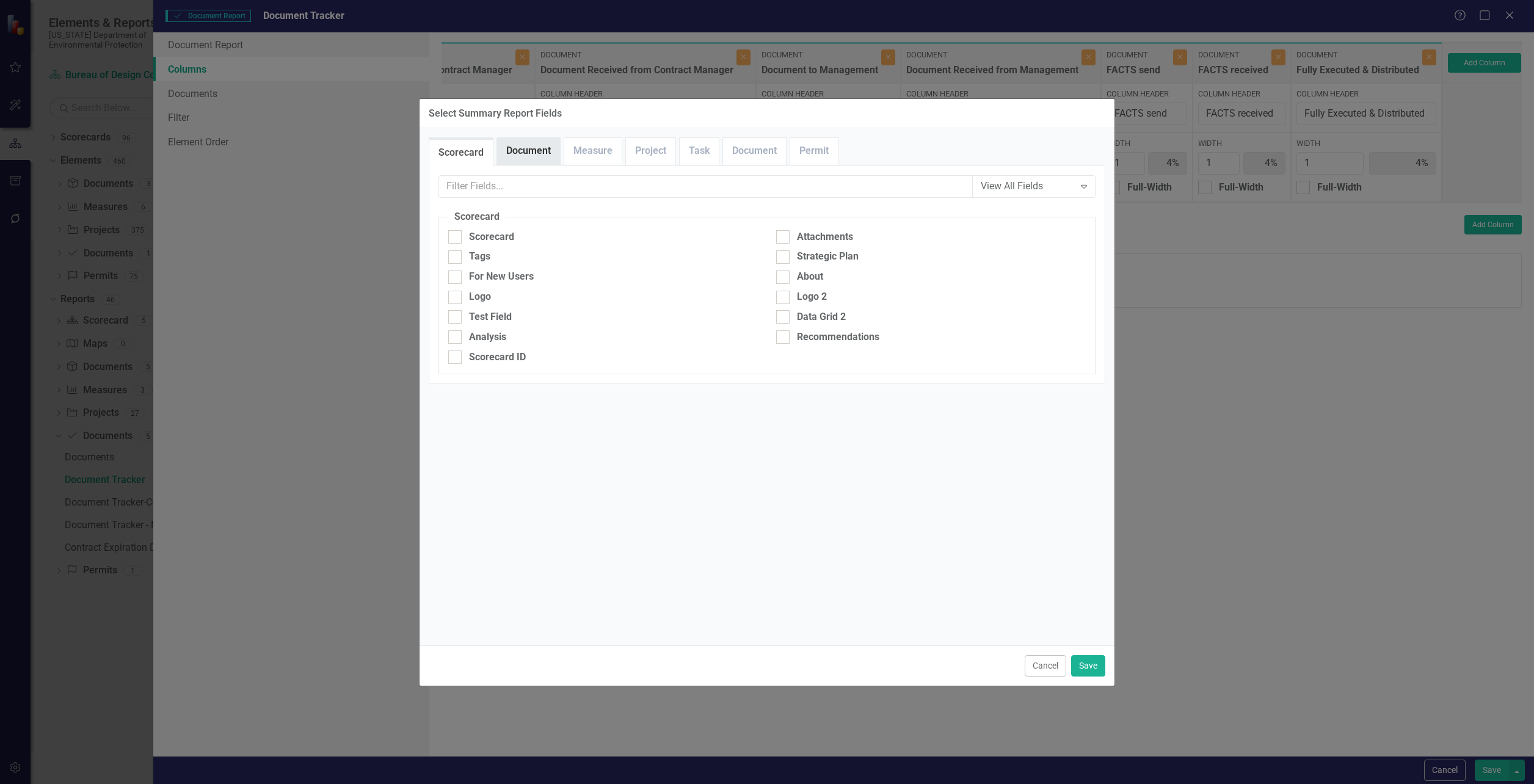
click at [518, 148] on link "Document" at bounding box center [528, 151] width 63 height 26
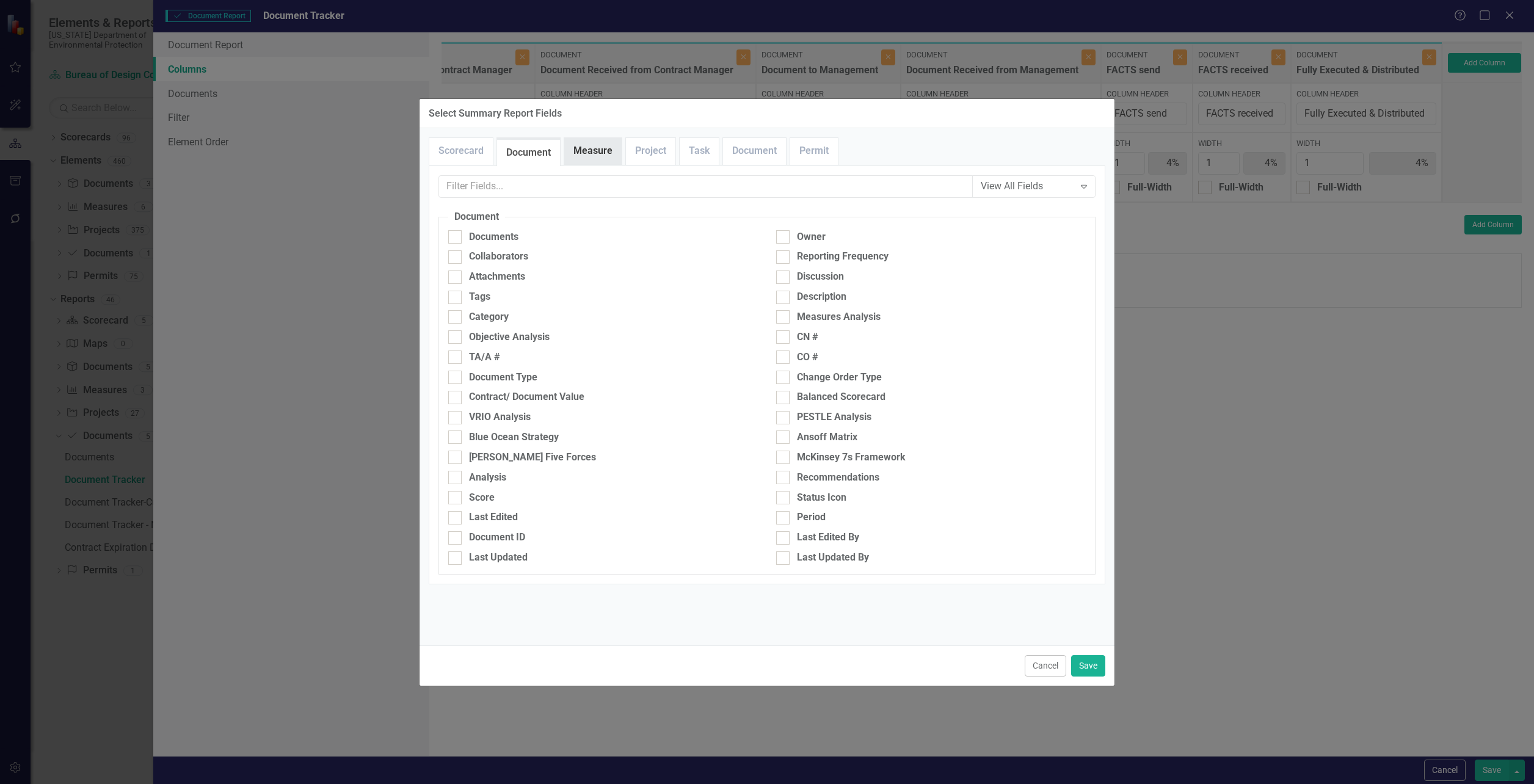
click at [582, 152] on link "Measure" at bounding box center [593, 151] width 58 height 26
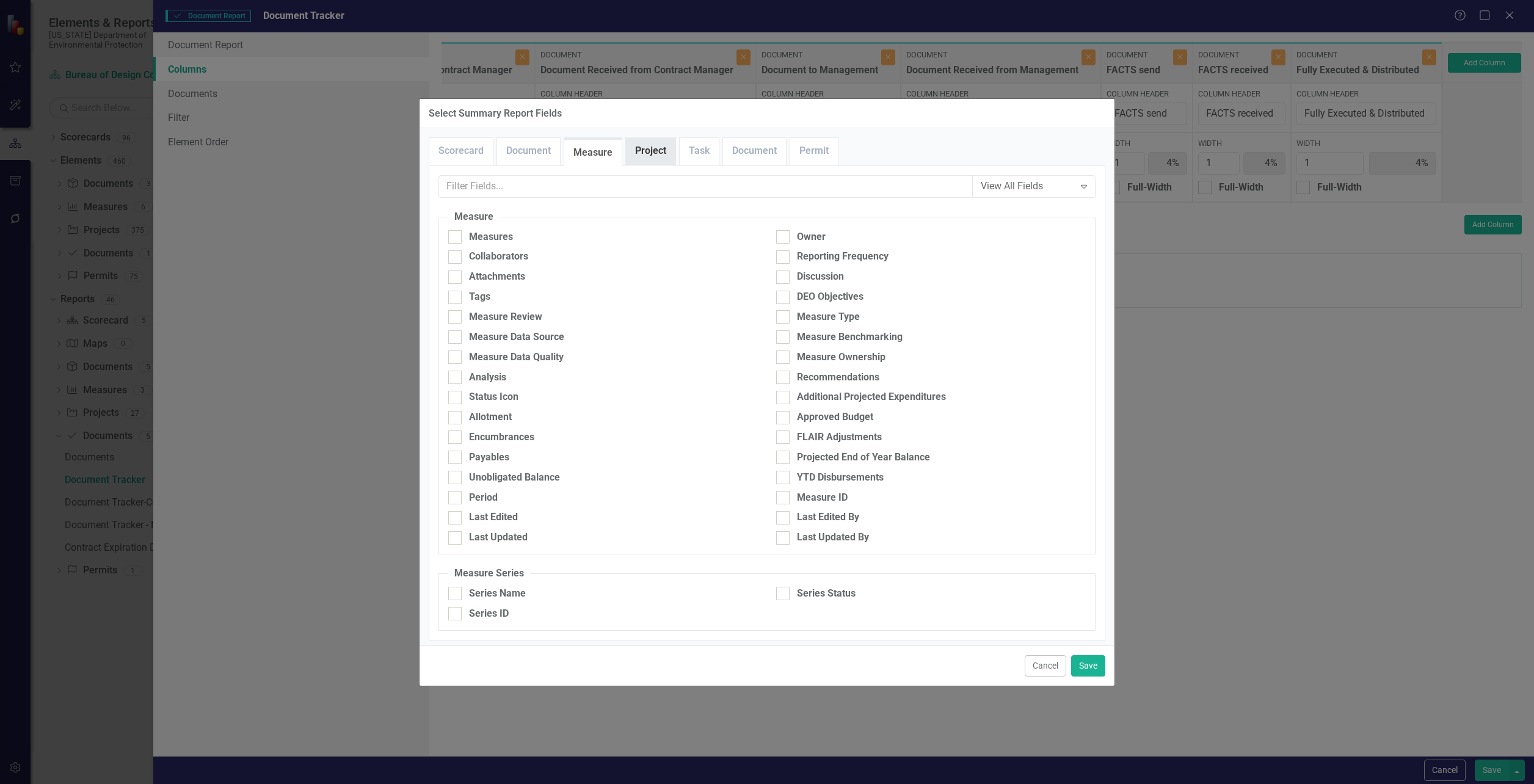
click at [634, 152] on link "Project" at bounding box center [651, 151] width 50 height 26
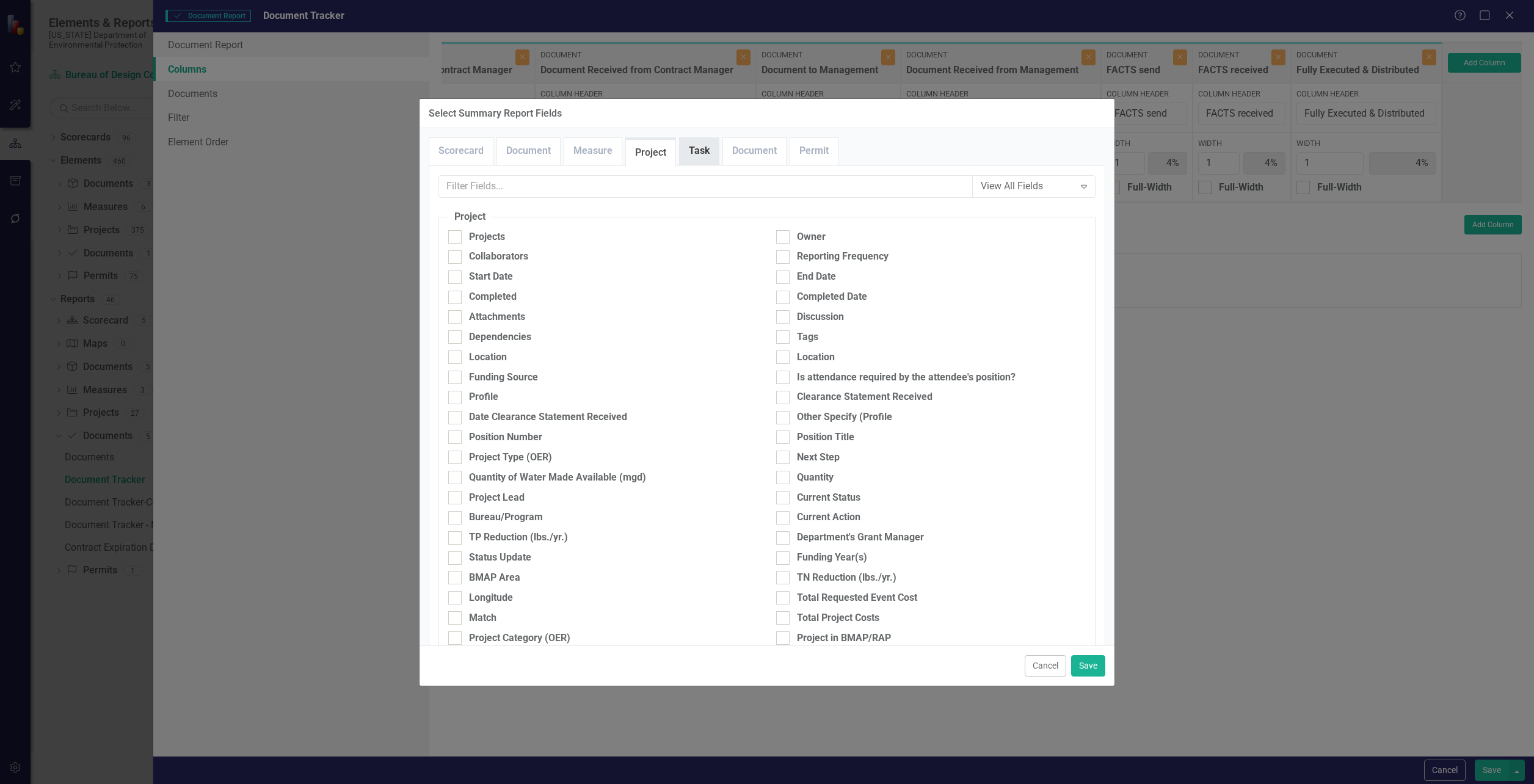
click at [686, 148] on link "Task" at bounding box center [699, 151] width 39 height 26
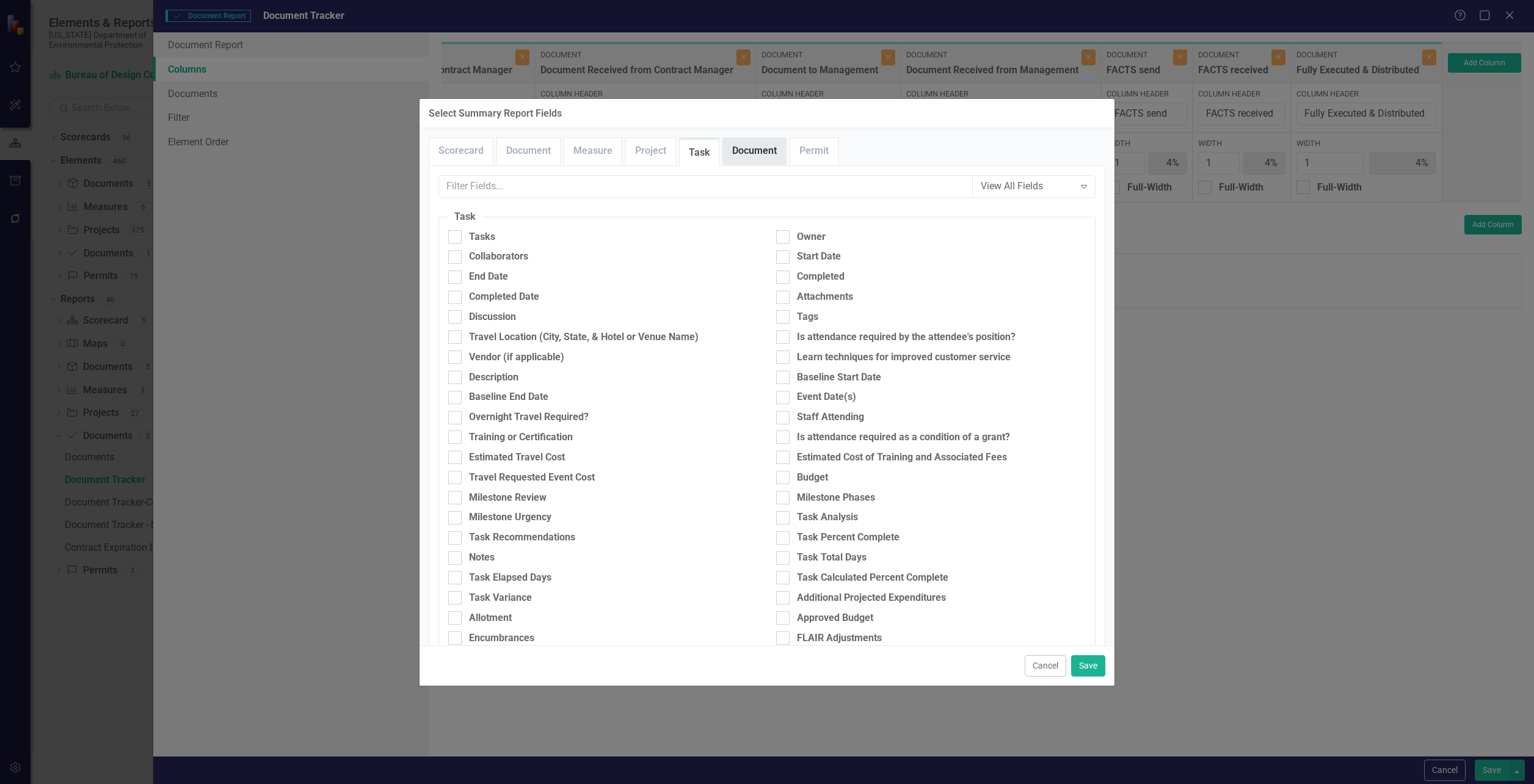
click at [735, 147] on link "Document" at bounding box center [755, 151] width 63 height 26
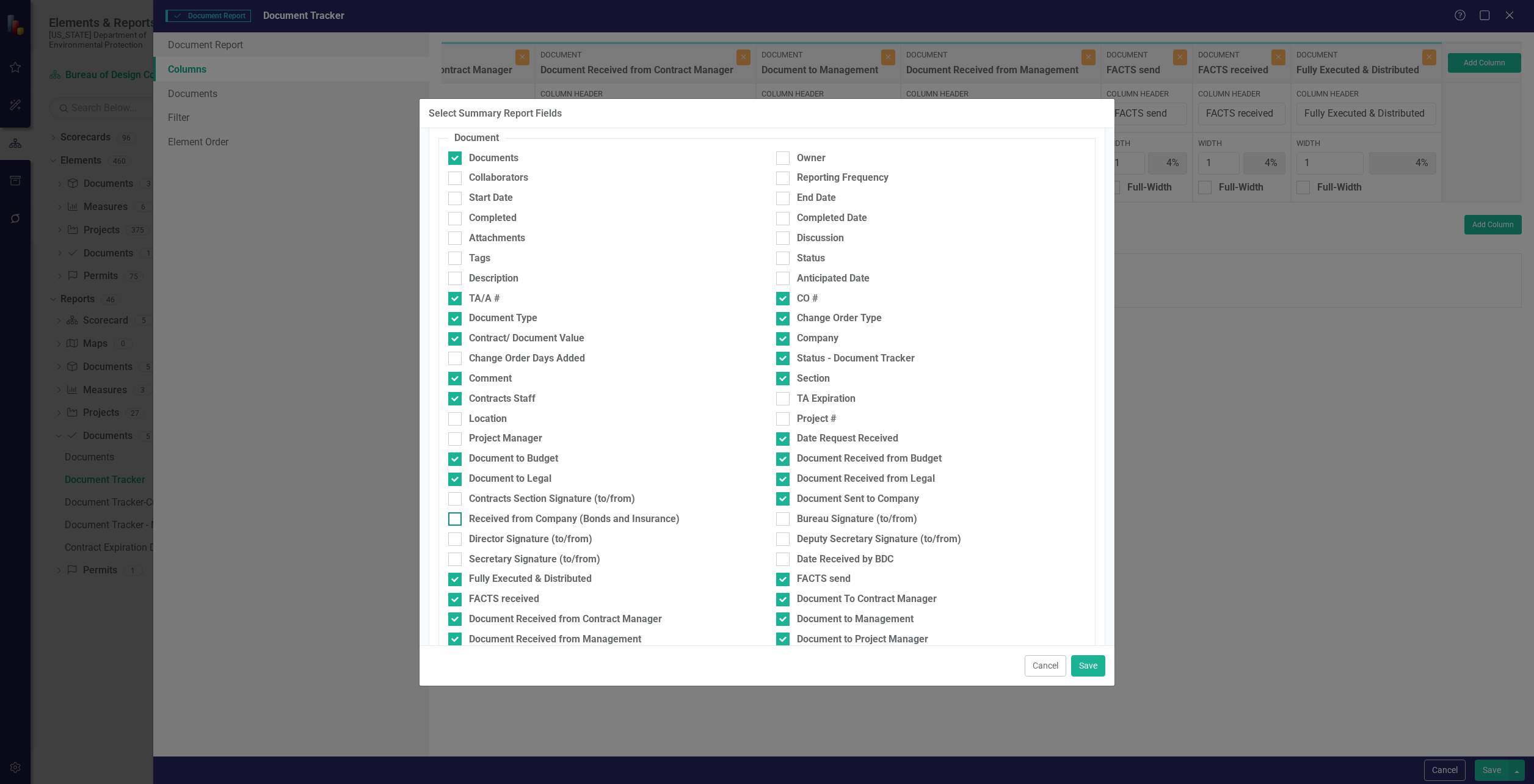
scroll to position [201, 0]
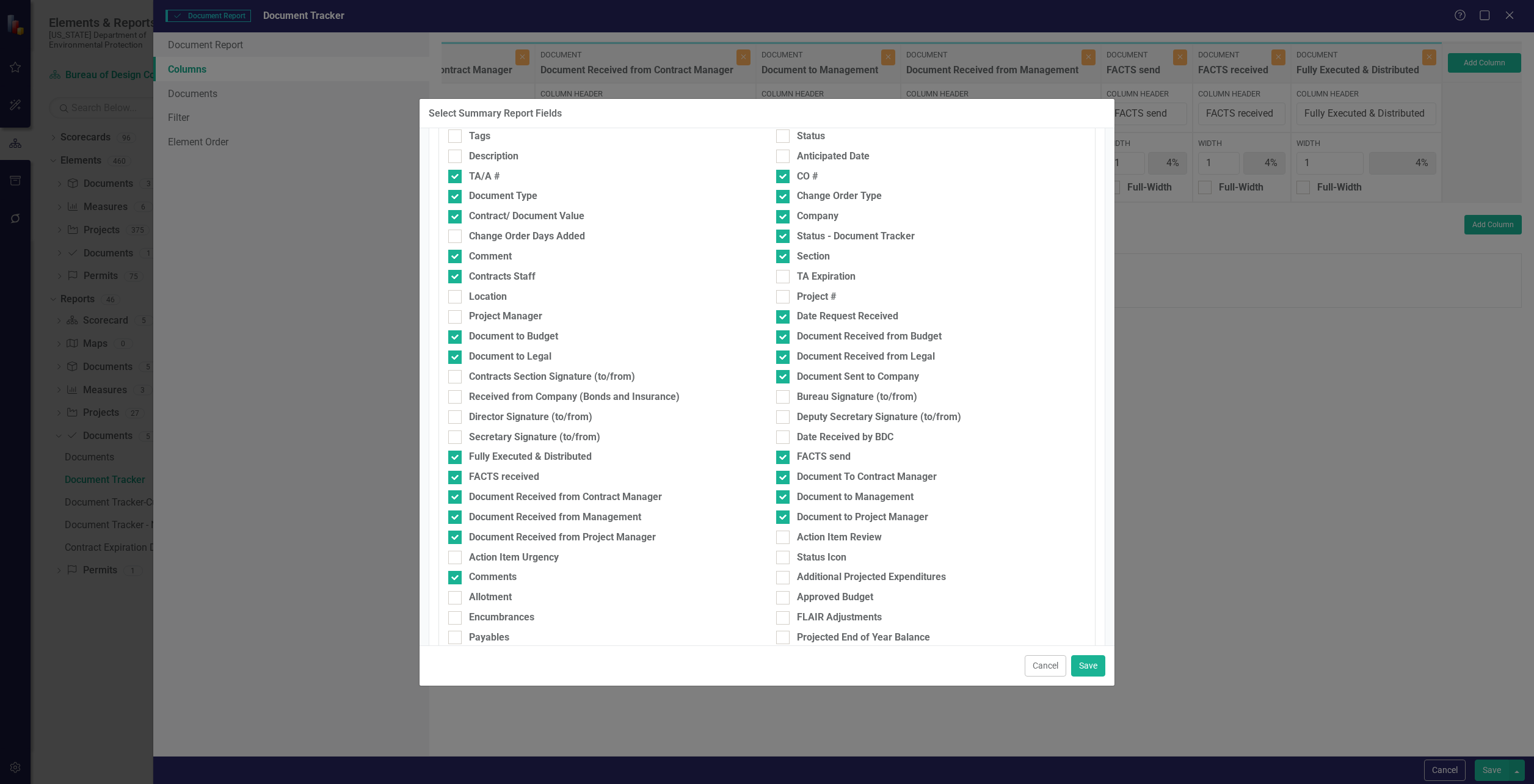
click at [1040, 670] on button "Cancel" at bounding box center [1046, 666] width 42 height 22
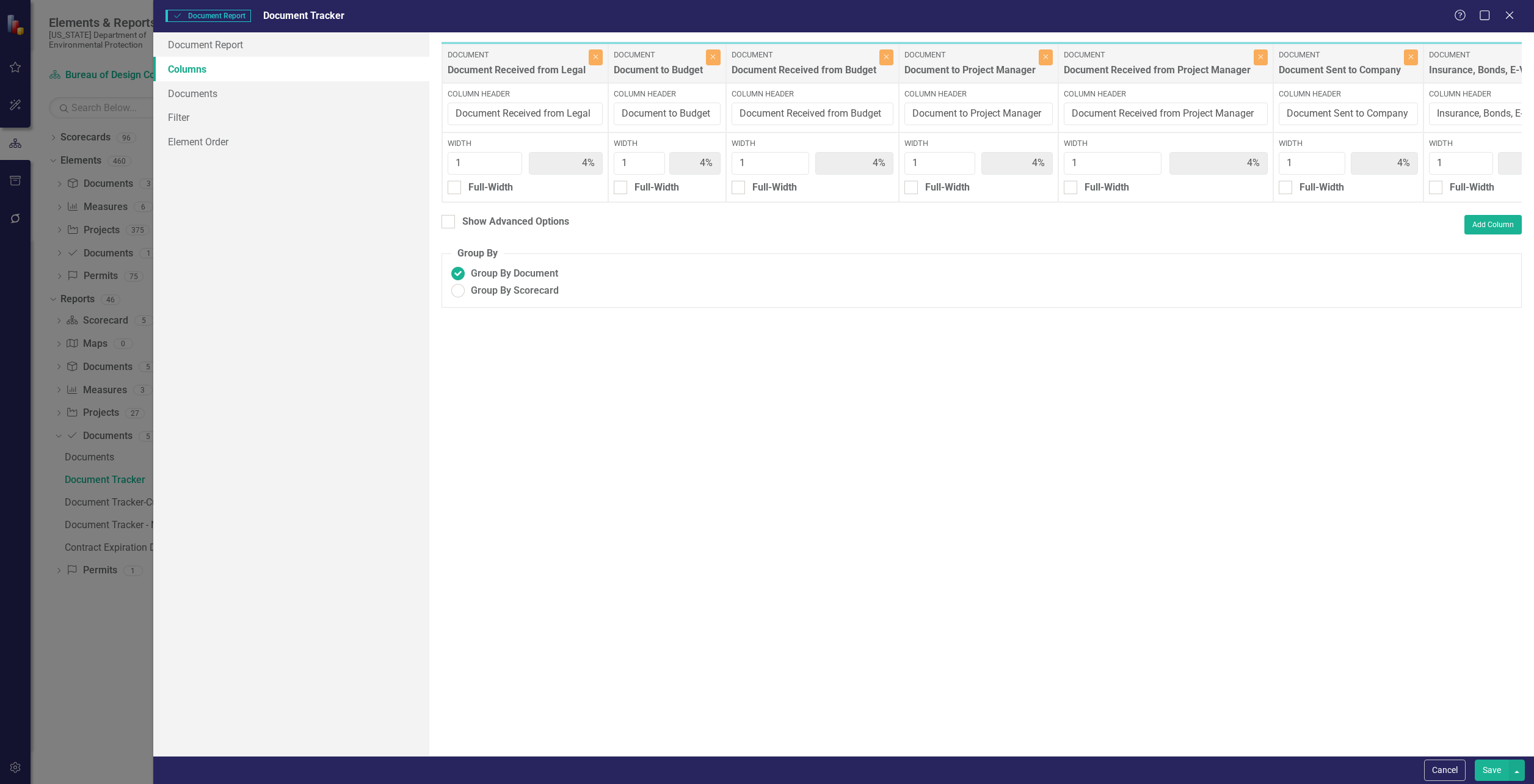
scroll to position [0, 1358]
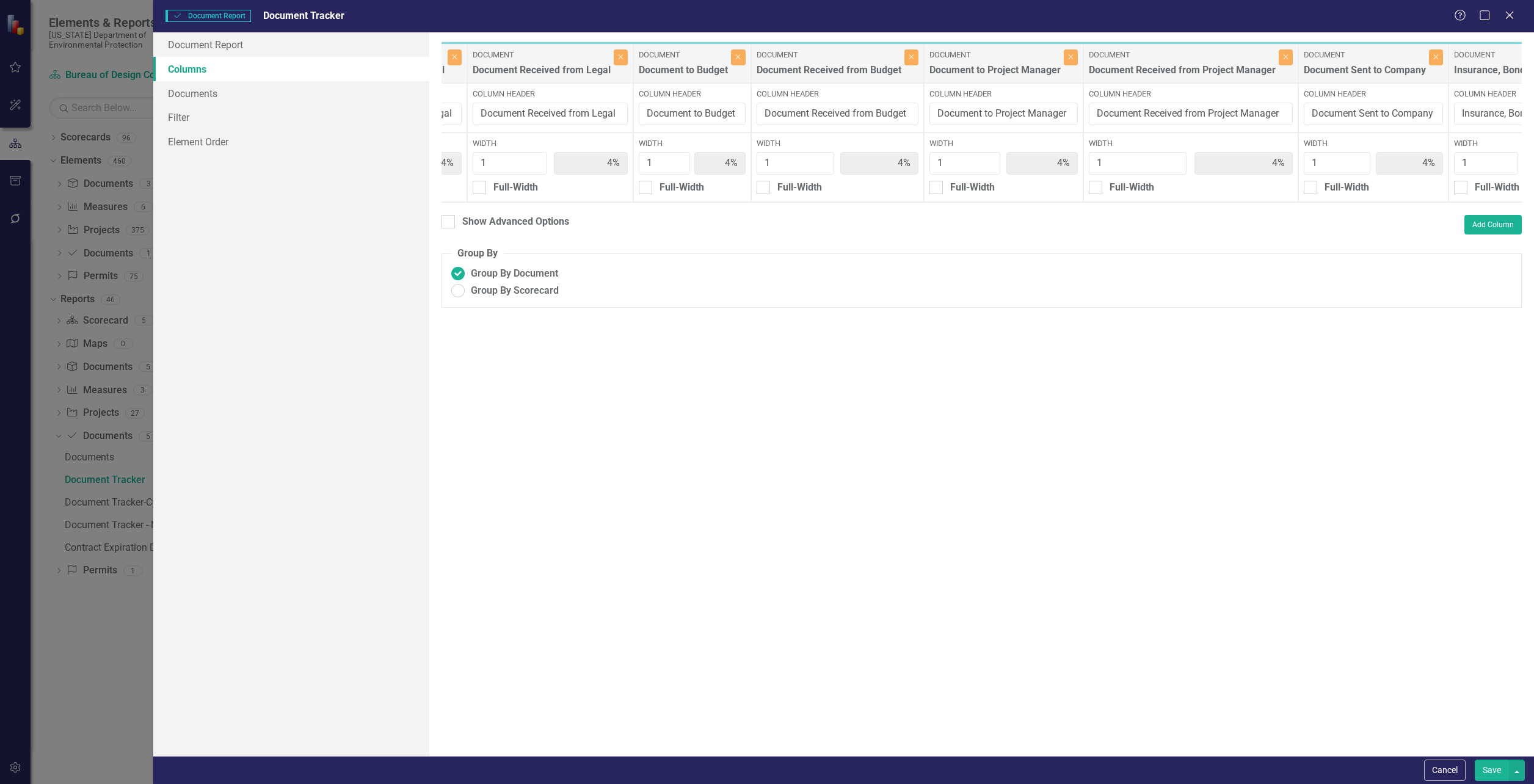
click at [1489, 768] on button "Save" at bounding box center [1491, 770] width 34 height 22
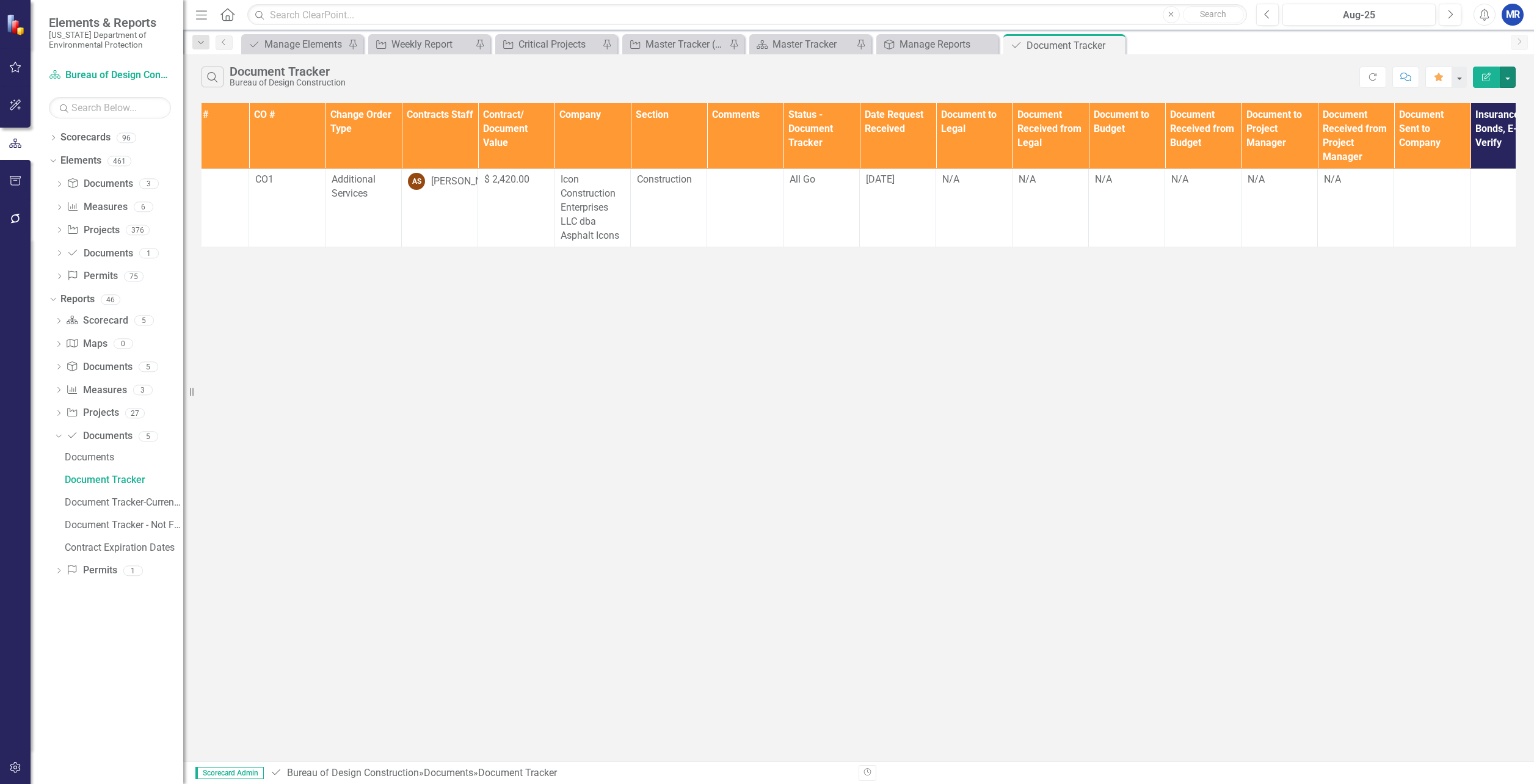
scroll to position [0, 153]
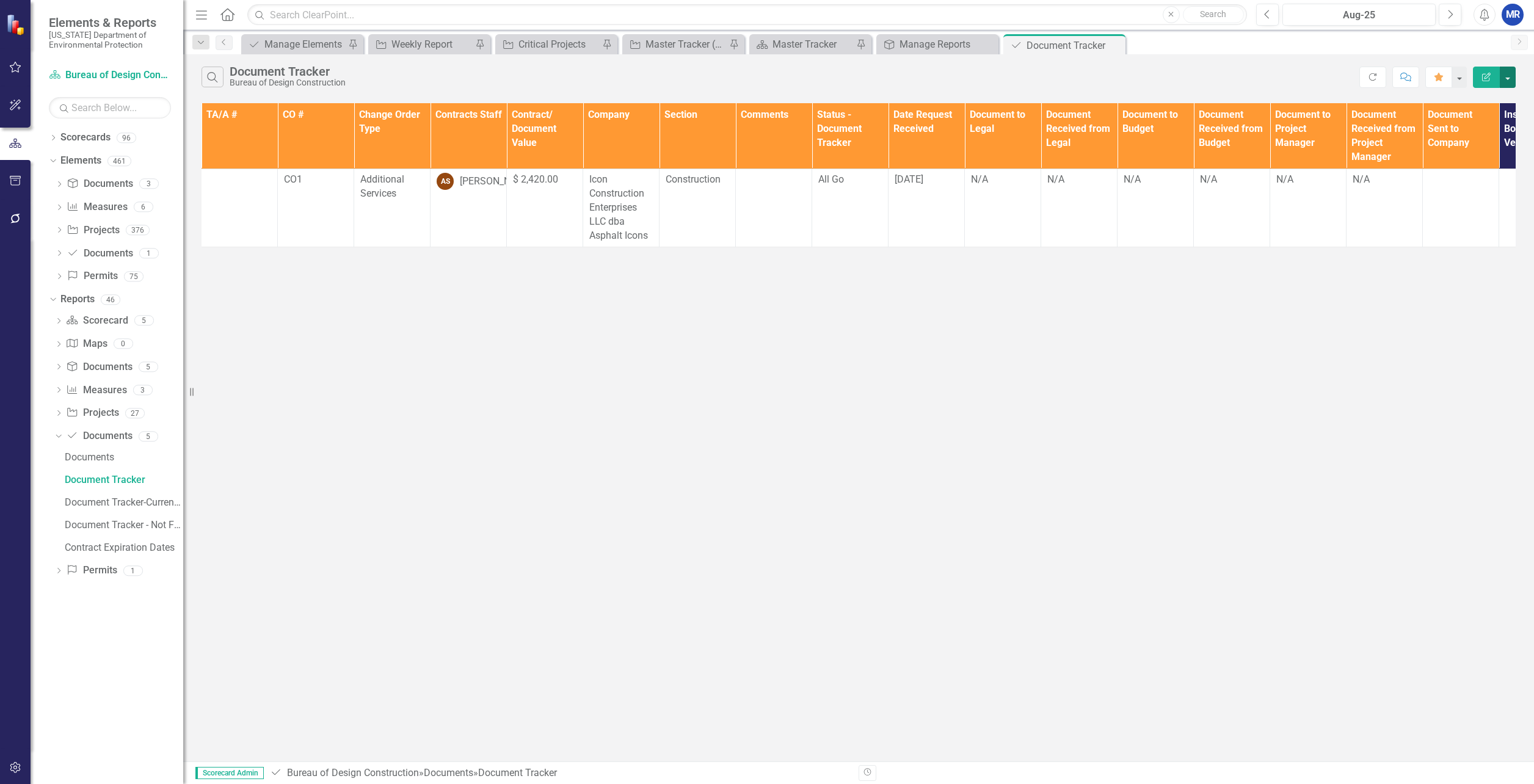
click at [1508, 78] on button "button" at bounding box center [1508, 77] width 16 height 22
click at [1458, 107] on link "Edit Report Edit Report" at bounding box center [1467, 99] width 97 height 23
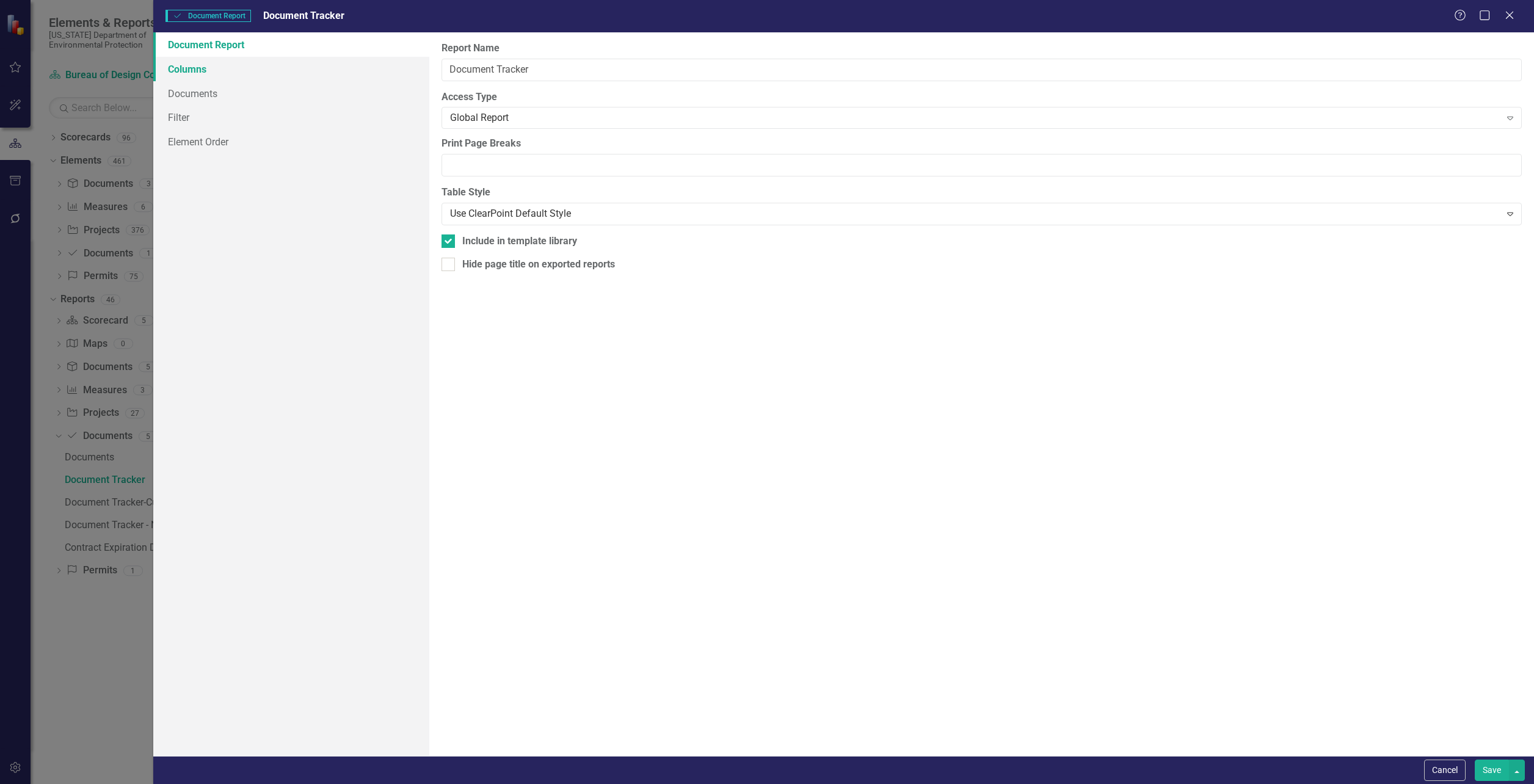
click at [162, 63] on link "Columns" at bounding box center [291, 69] width 276 height 24
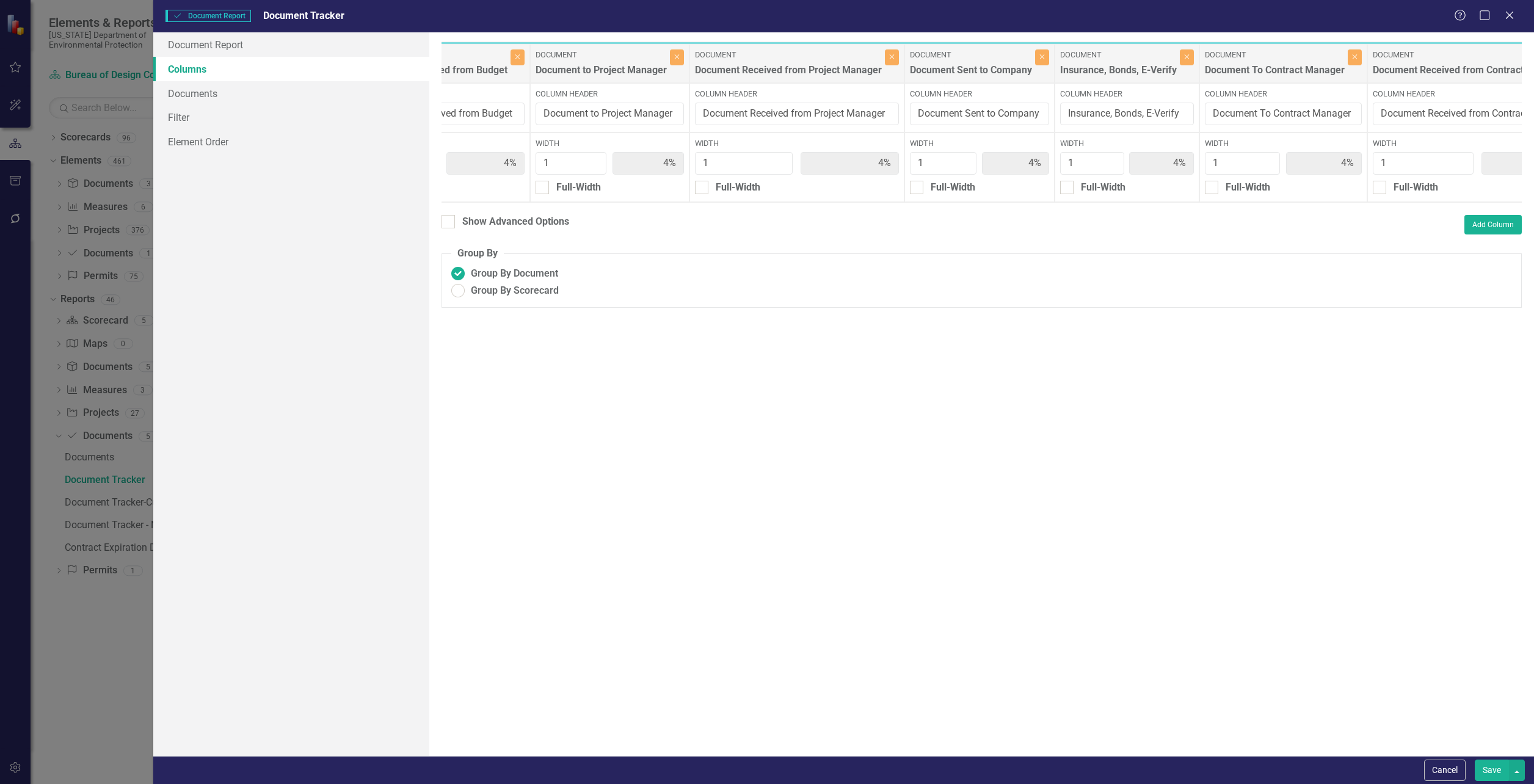
scroll to position [0, 1760]
click at [1137, 135] on div "Width 1 4% Full-Width" at bounding box center [1118, 167] width 145 height 69
click at [1134, 53] on label "Document" at bounding box center [1110, 55] width 116 height 11
click at [454, 226] on div at bounding box center [448, 222] width 14 height 14
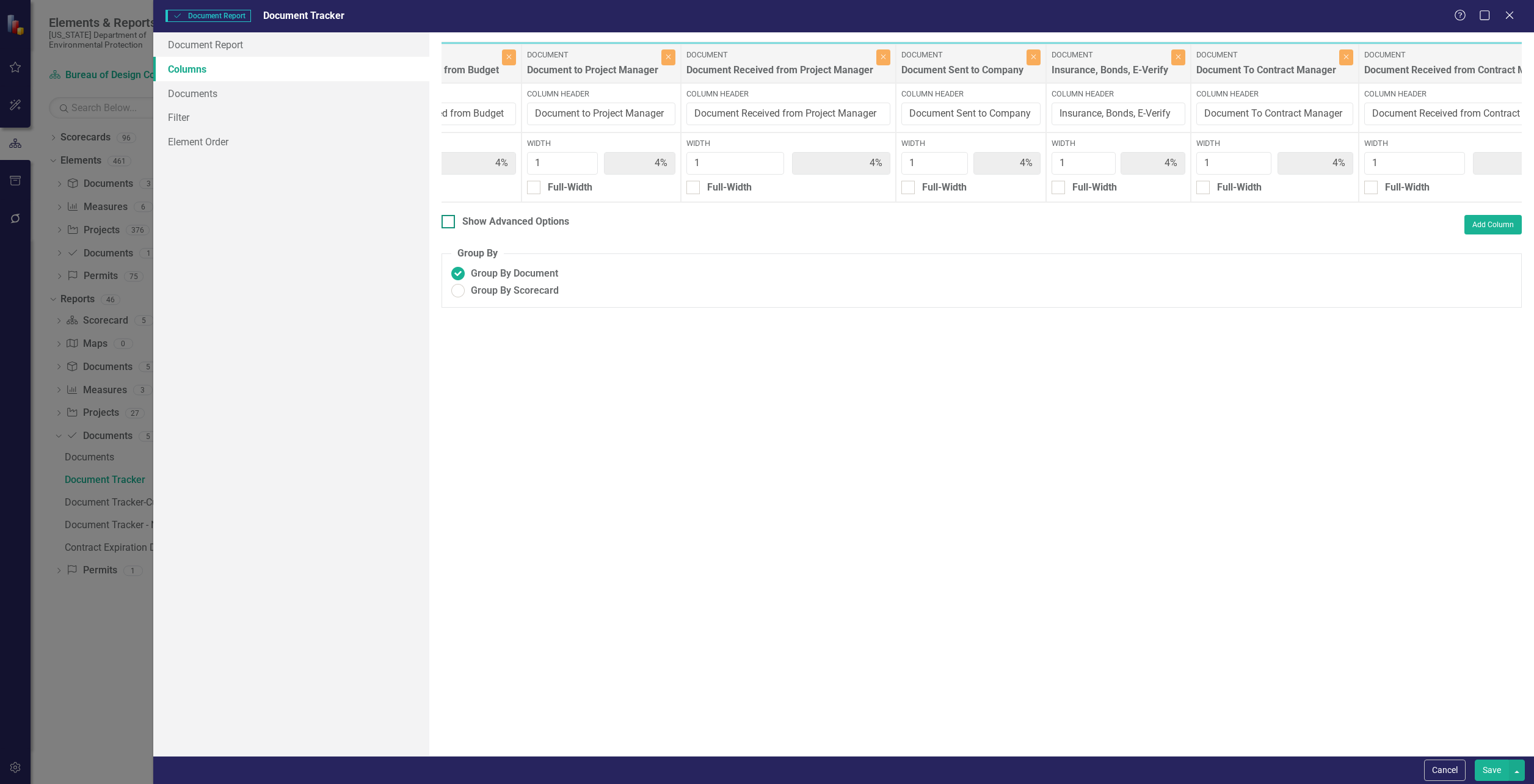
click at [449, 223] on input "Show Advanced Options" at bounding box center [445, 219] width 8 height 8
checkbox input "true"
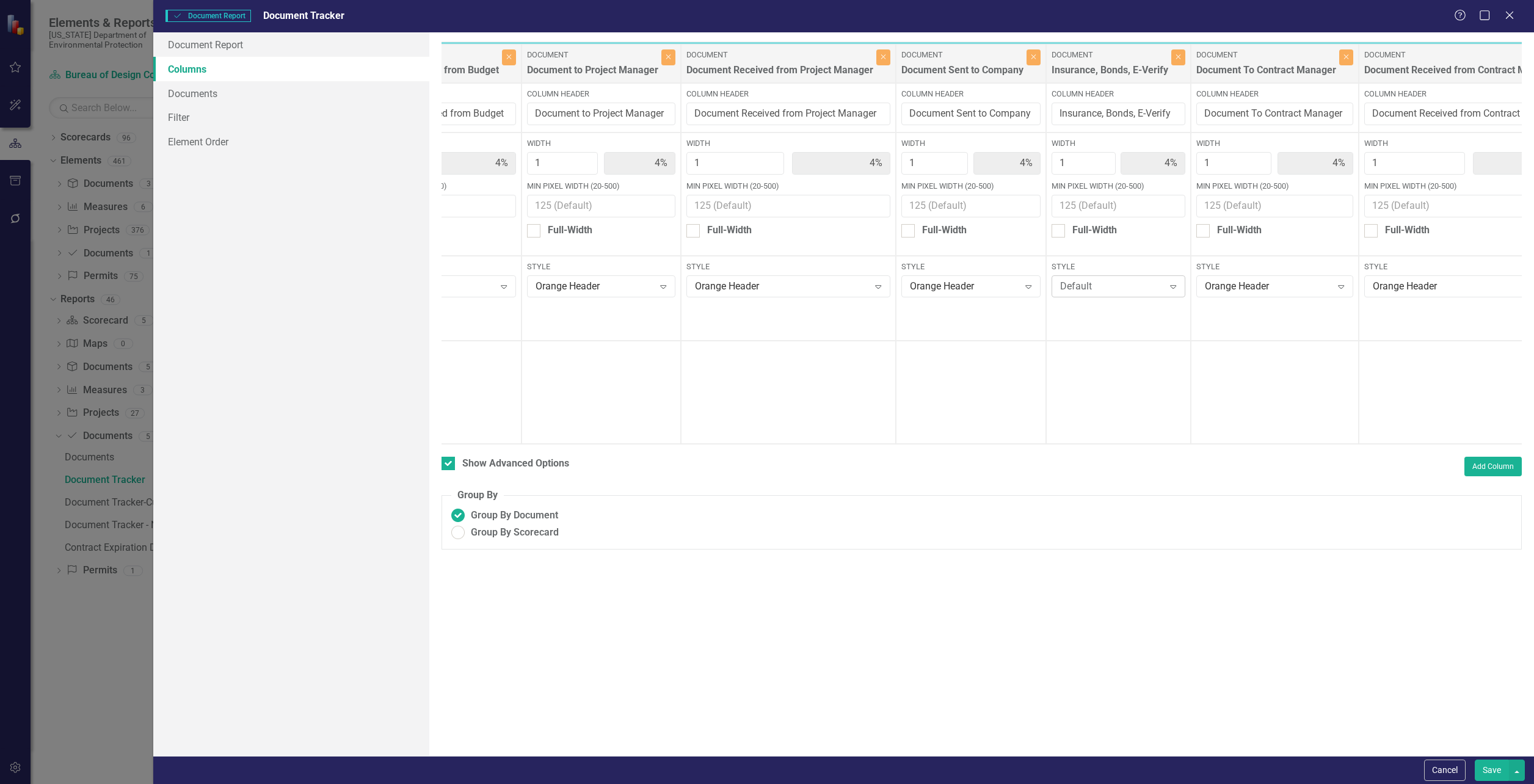
click at [1171, 284] on icon "Expand" at bounding box center [1173, 286] width 12 height 10
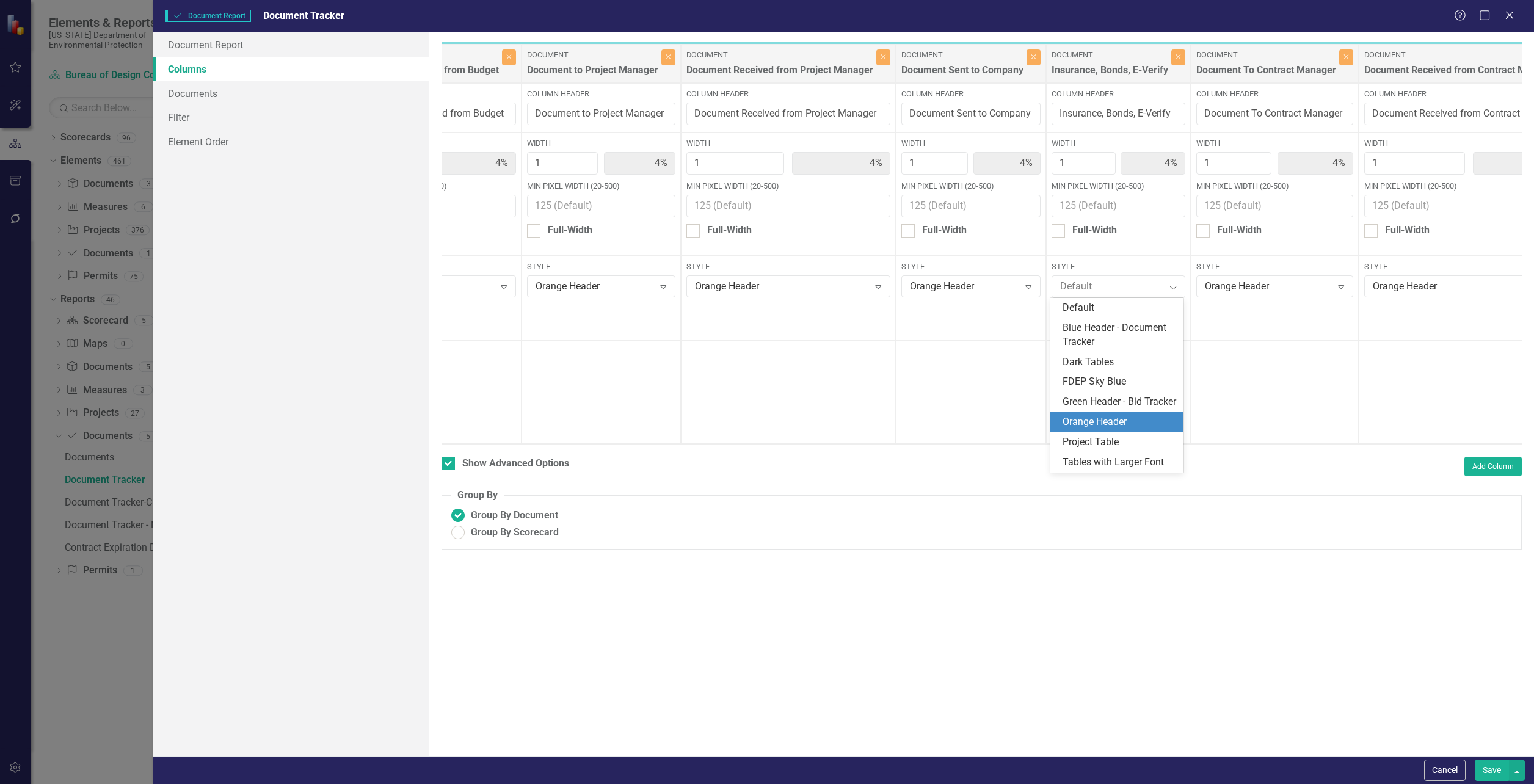
click at [1117, 430] on div "Orange Header" at bounding box center [1119, 422] width 114 height 14
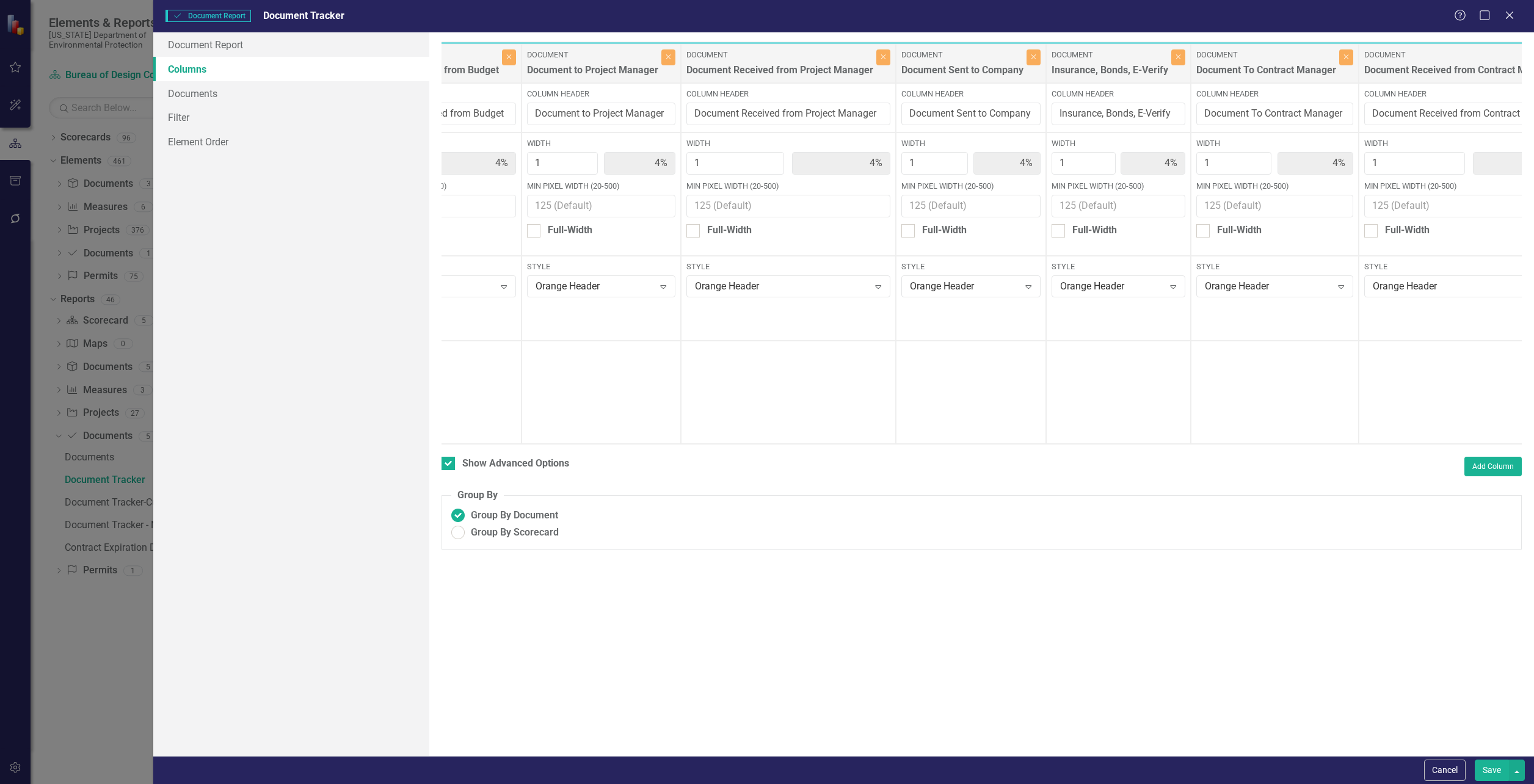
click at [1492, 771] on button "Save" at bounding box center [1491, 770] width 34 height 22
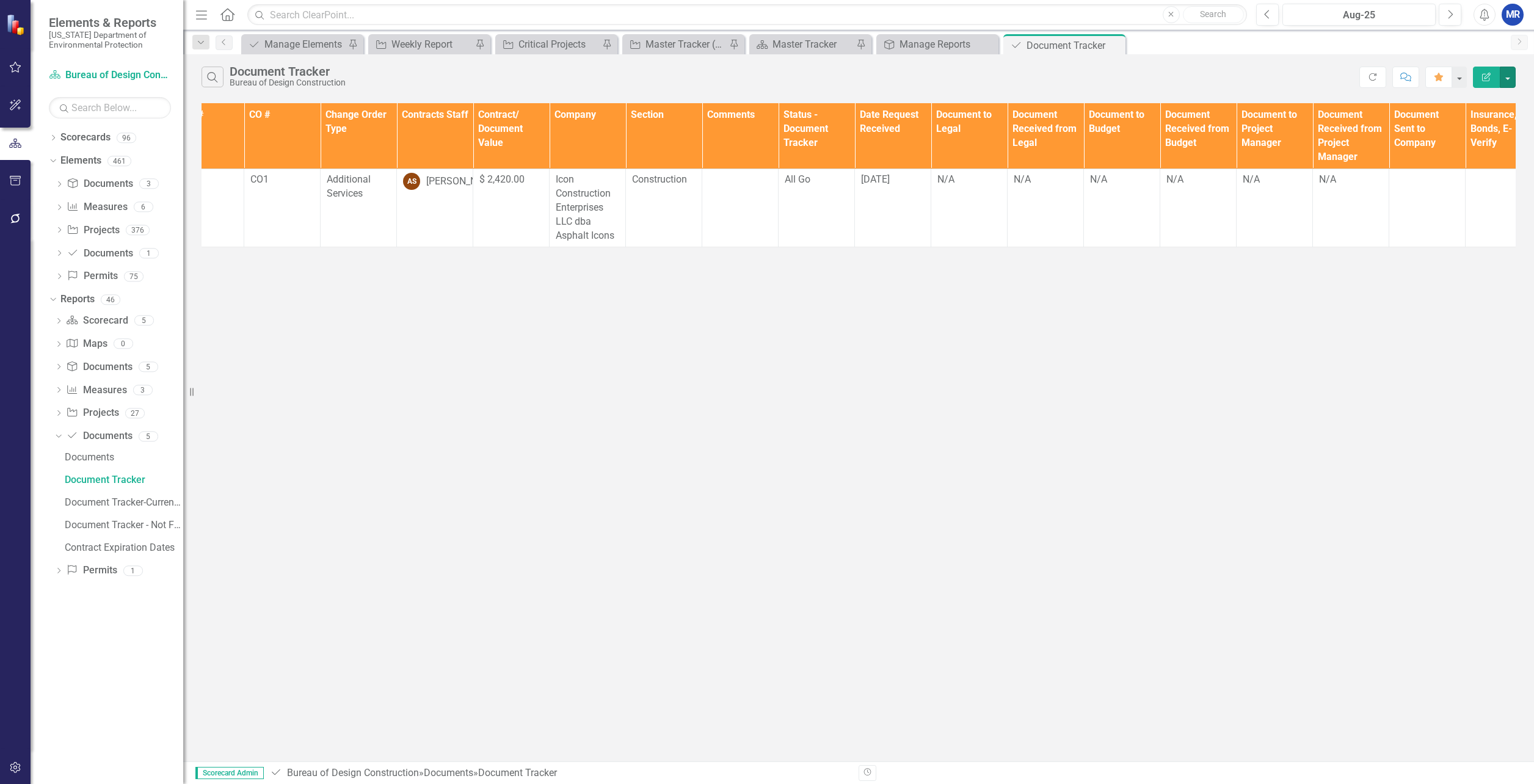
scroll to position [0, 248]
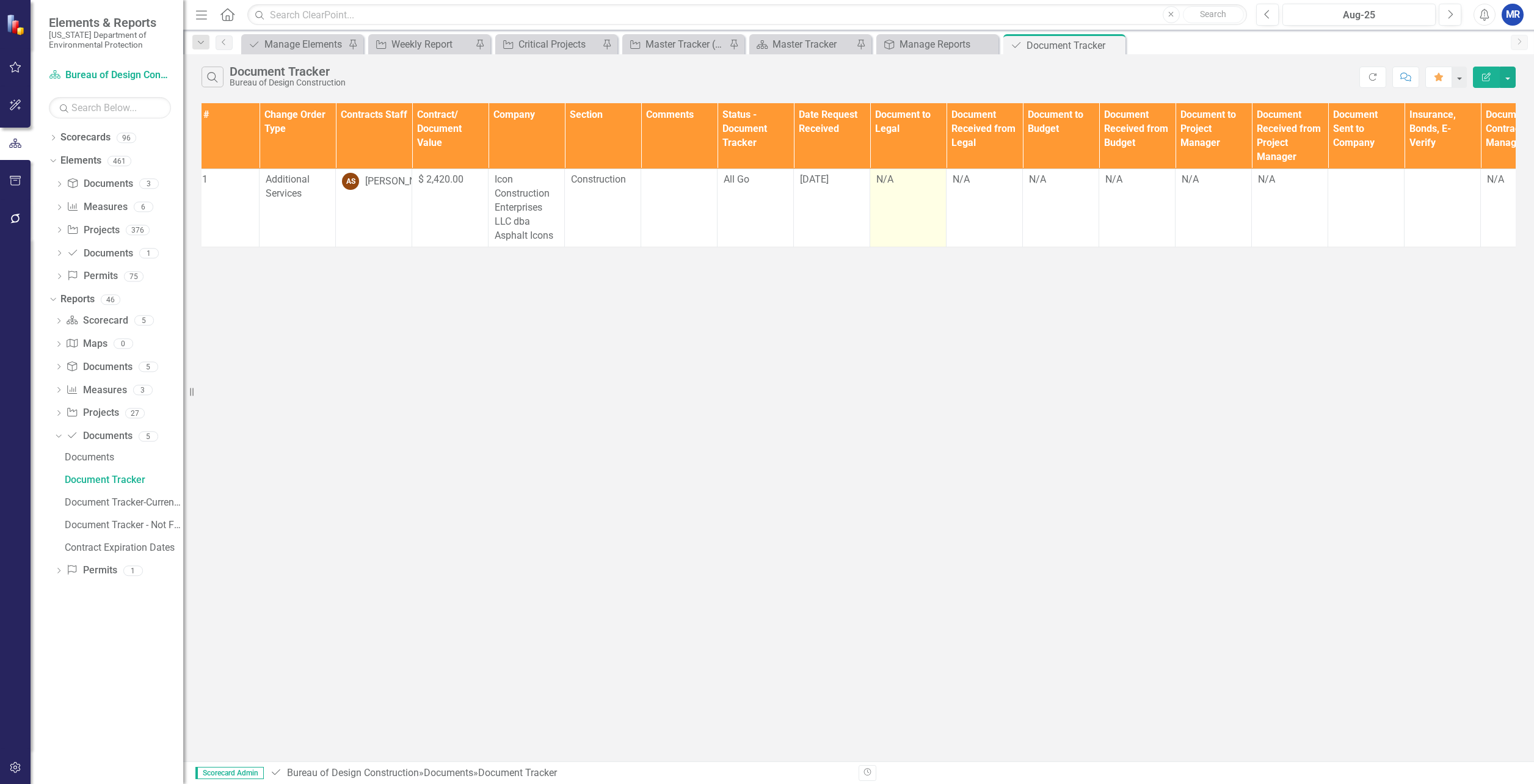
click at [910, 202] on td "N/A" at bounding box center [908, 208] width 77 height 78
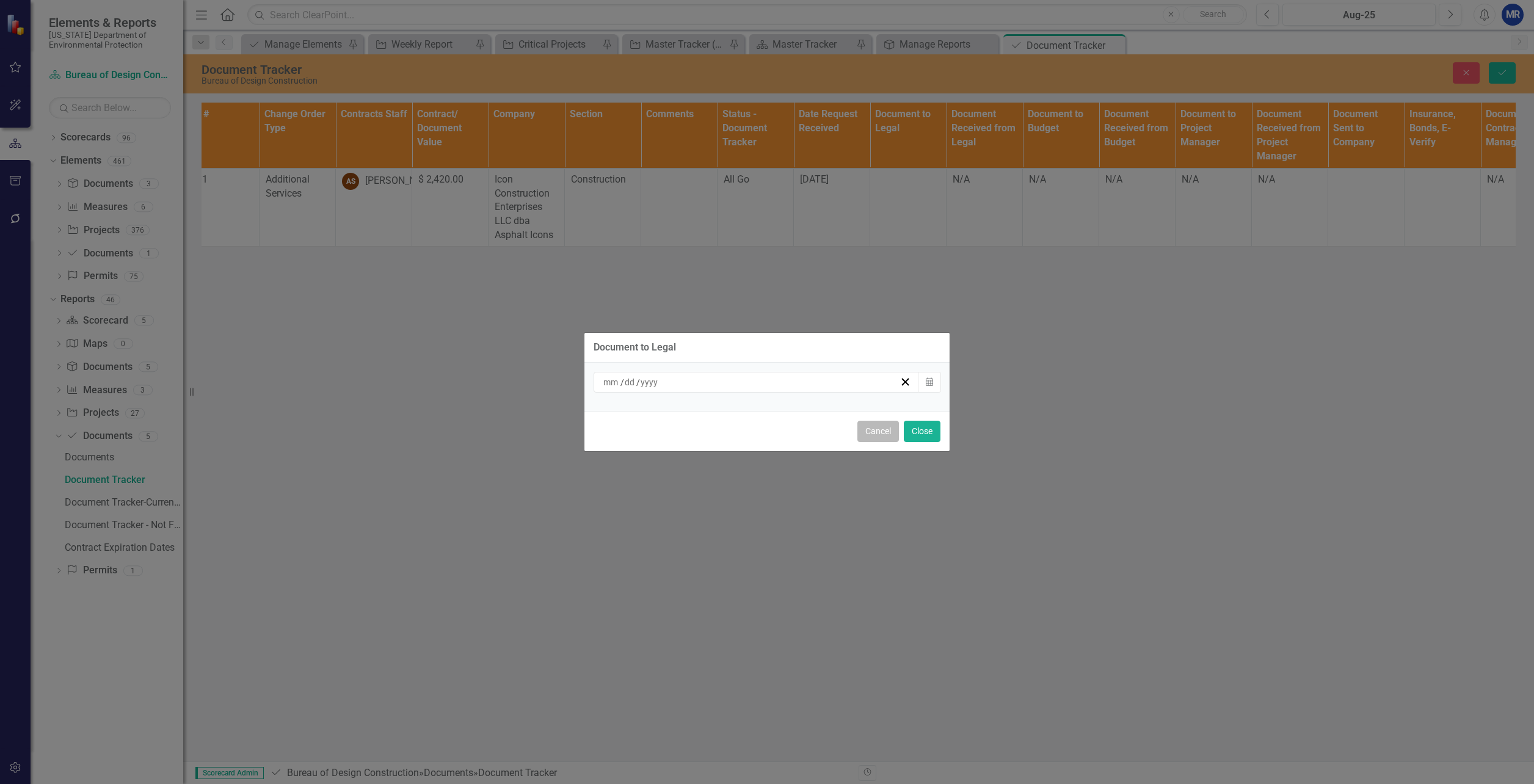
click at [876, 420] on button "Cancel" at bounding box center [878, 431] width 42 height 22
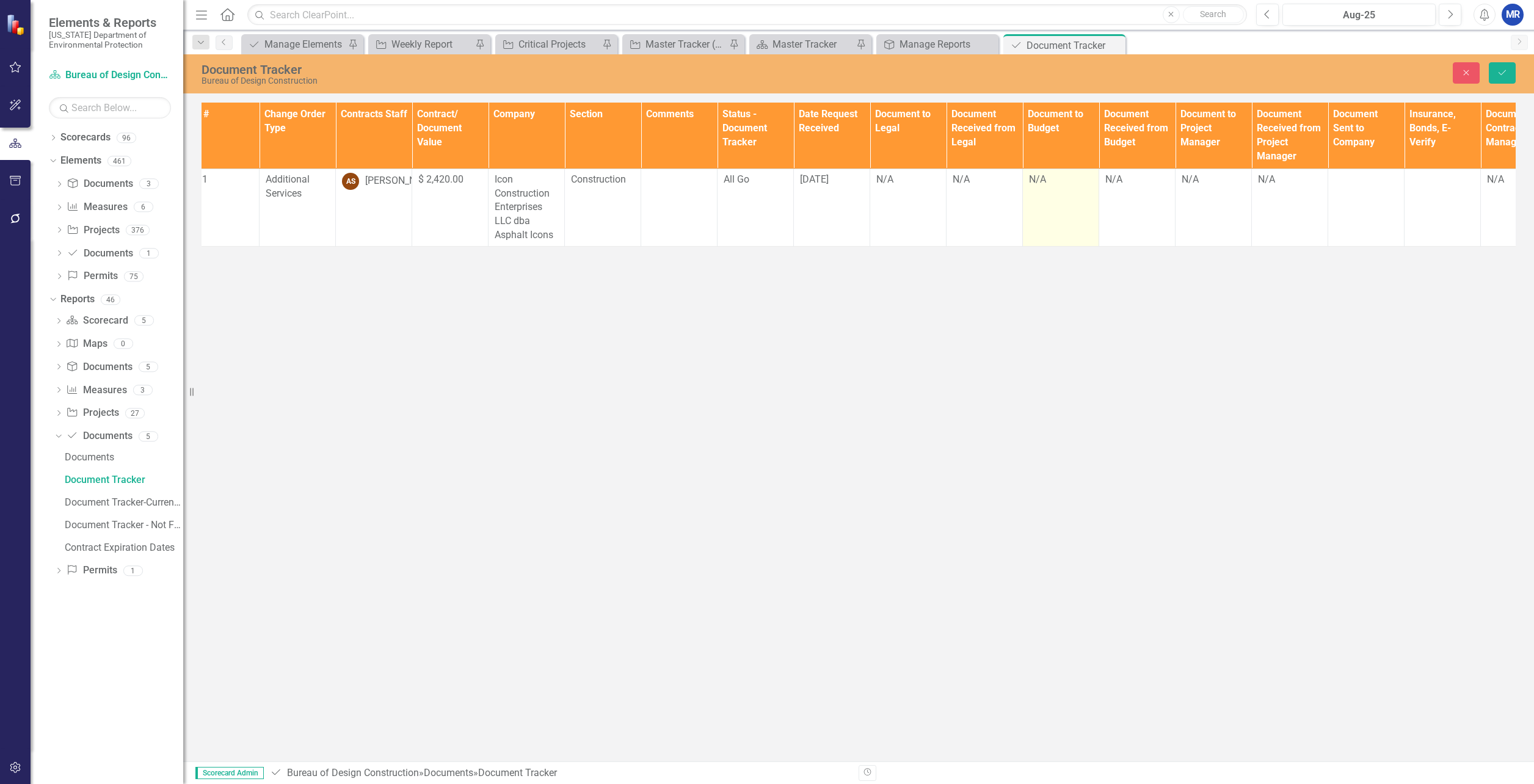
click at [1048, 184] on div "N/A" at bounding box center [1061, 179] width 63 height 14
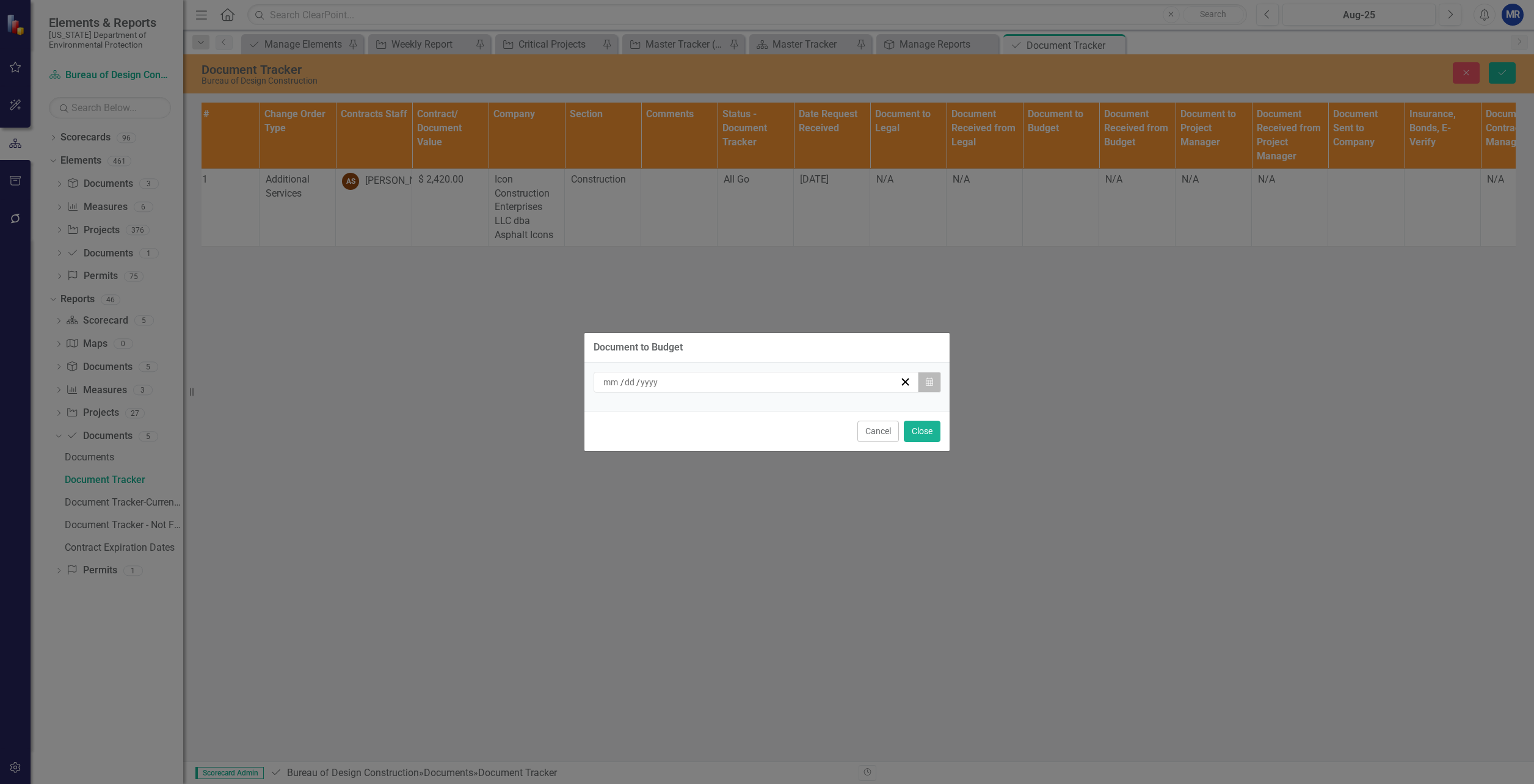
click at [931, 381] on icon "Calendar" at bounding box center [929, 382] width 7 height 9
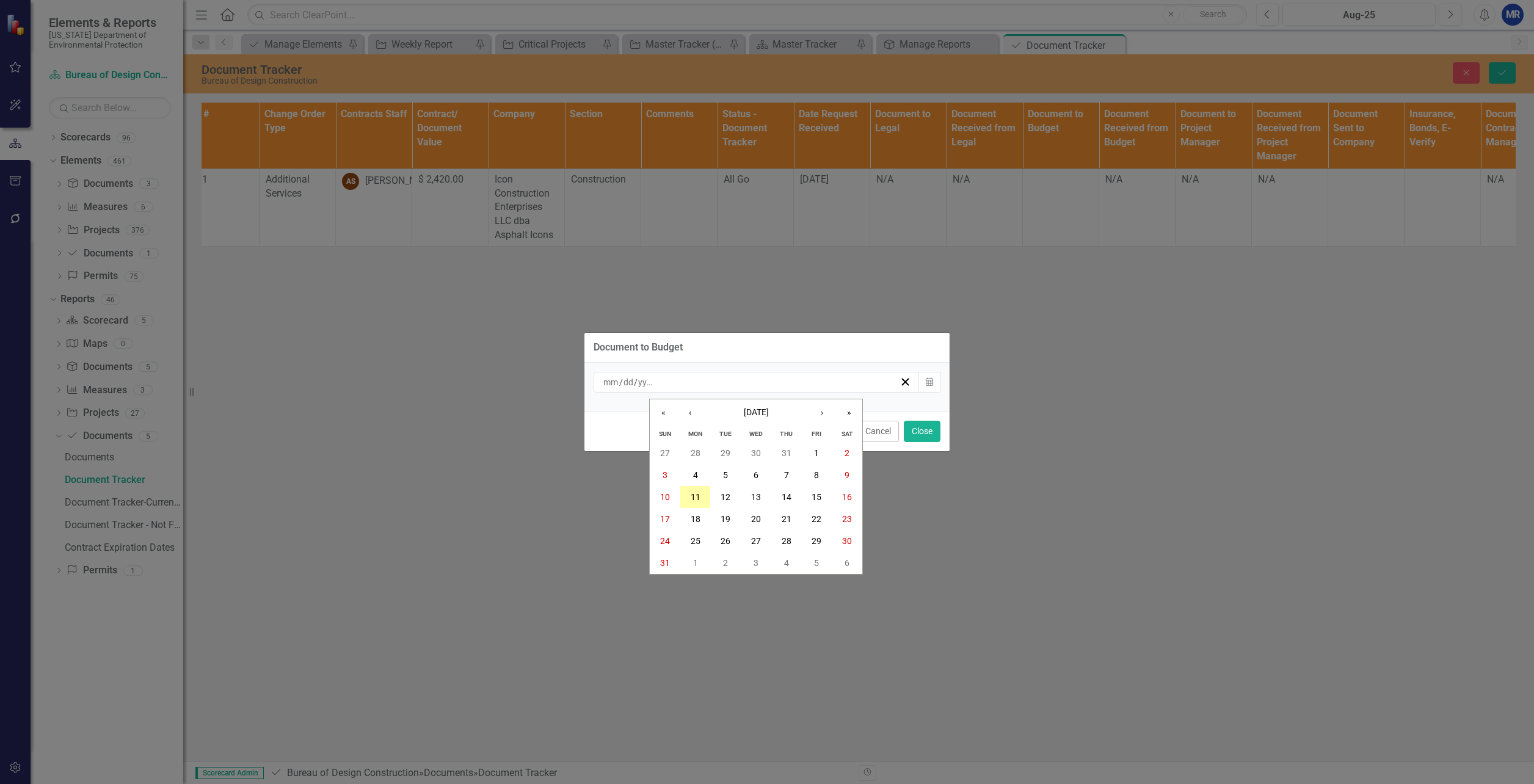
click at [692, 499] on abbr "11" at bounding box center [695, 497] width 10 height 10
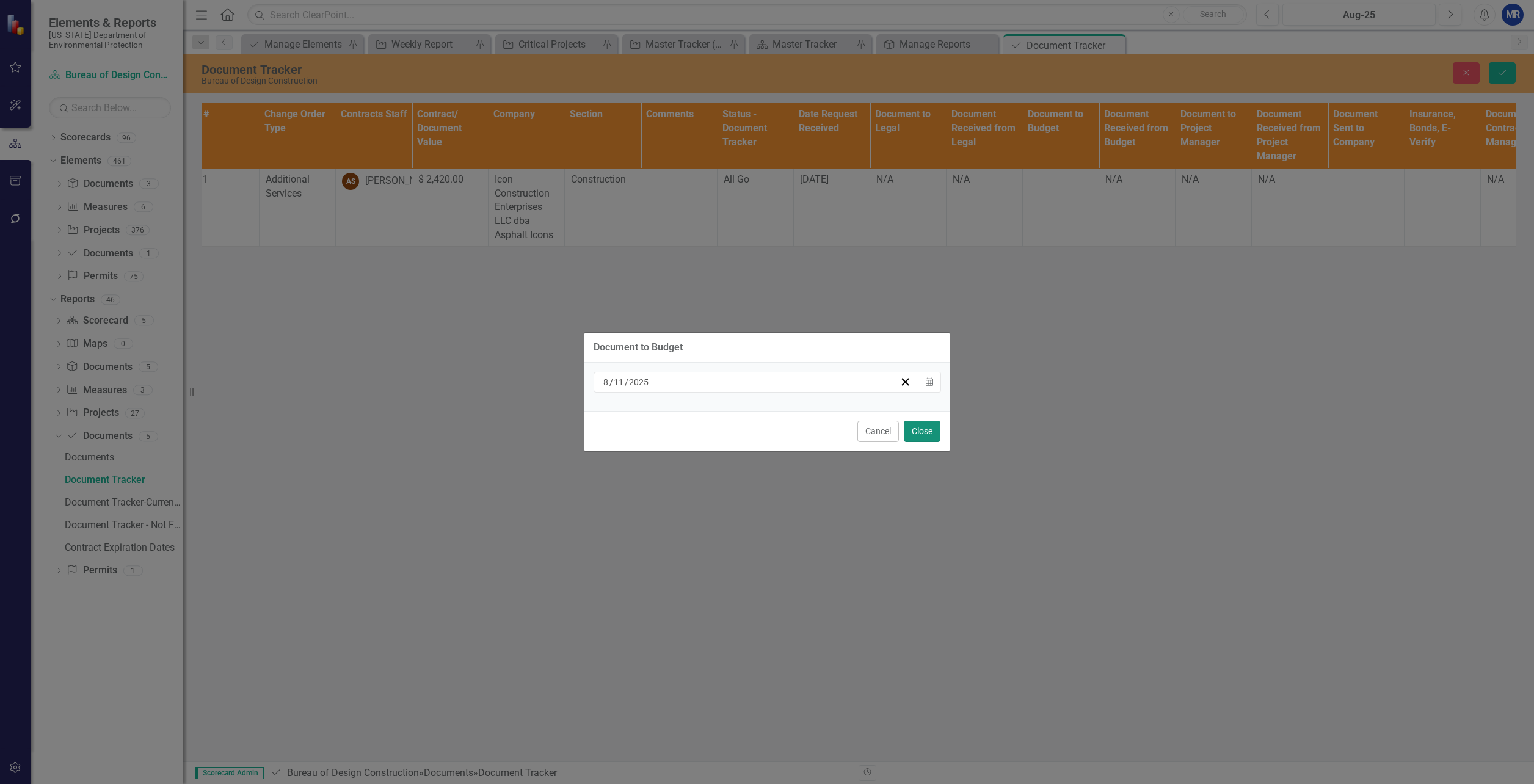
click at [919, 430] on button "Close" at bounding box center [922, 431] width 37 height 22
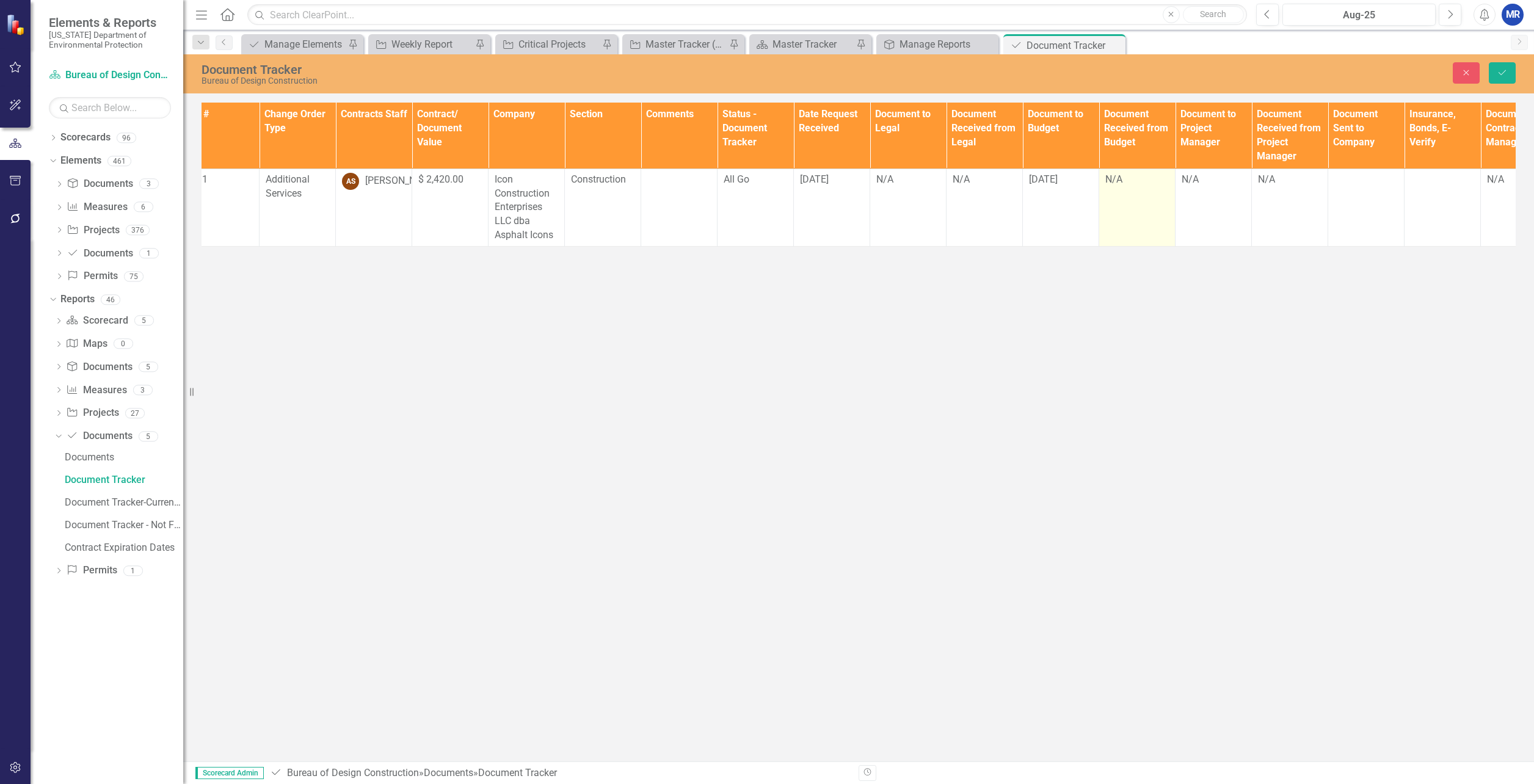
click at [1129, 192] on td "N/A" at bounding box center [1137, 207] width 77 height 78
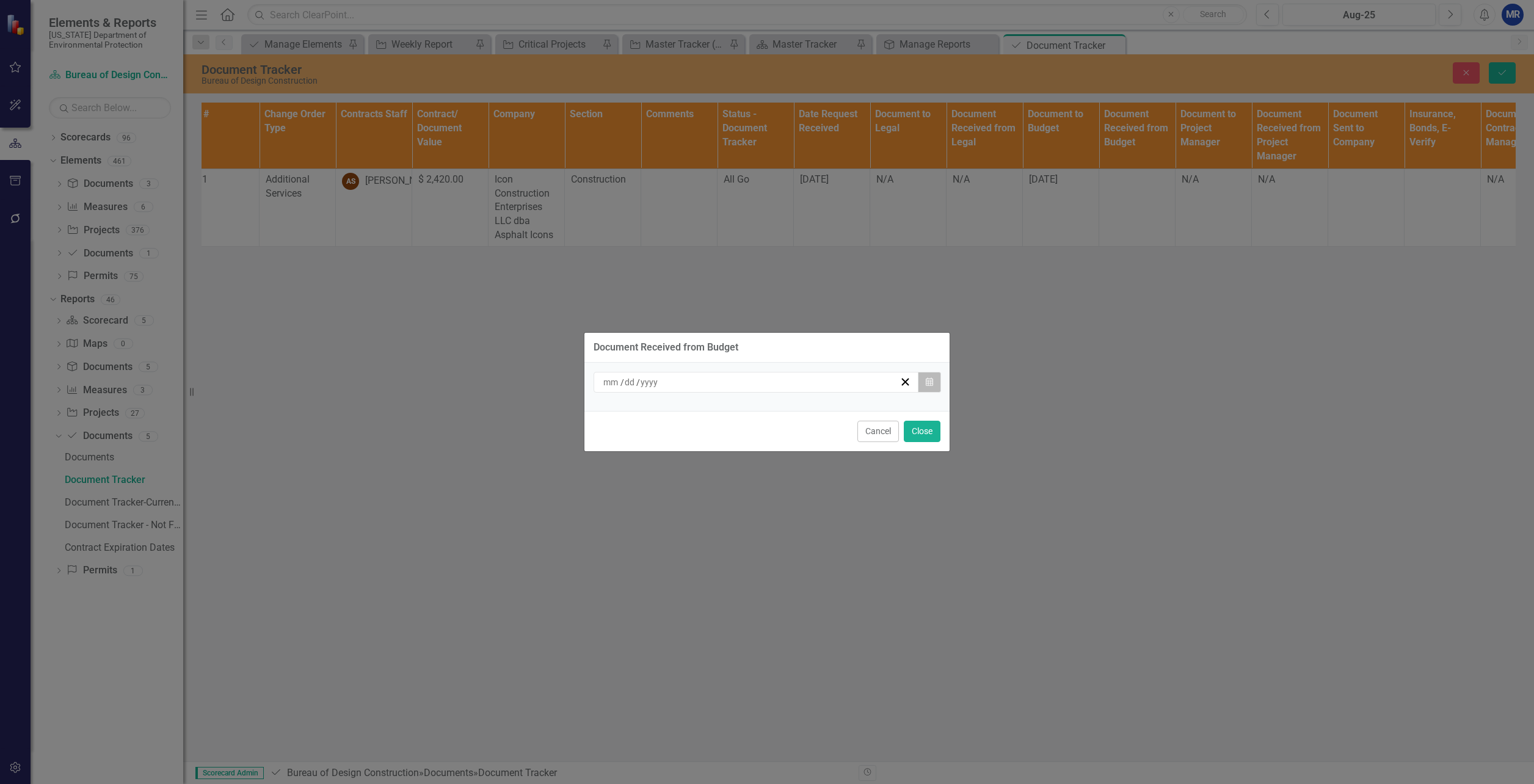
click at [925, 380] on button "Calendar" at bounding box center [929, 383] width 23 height 21
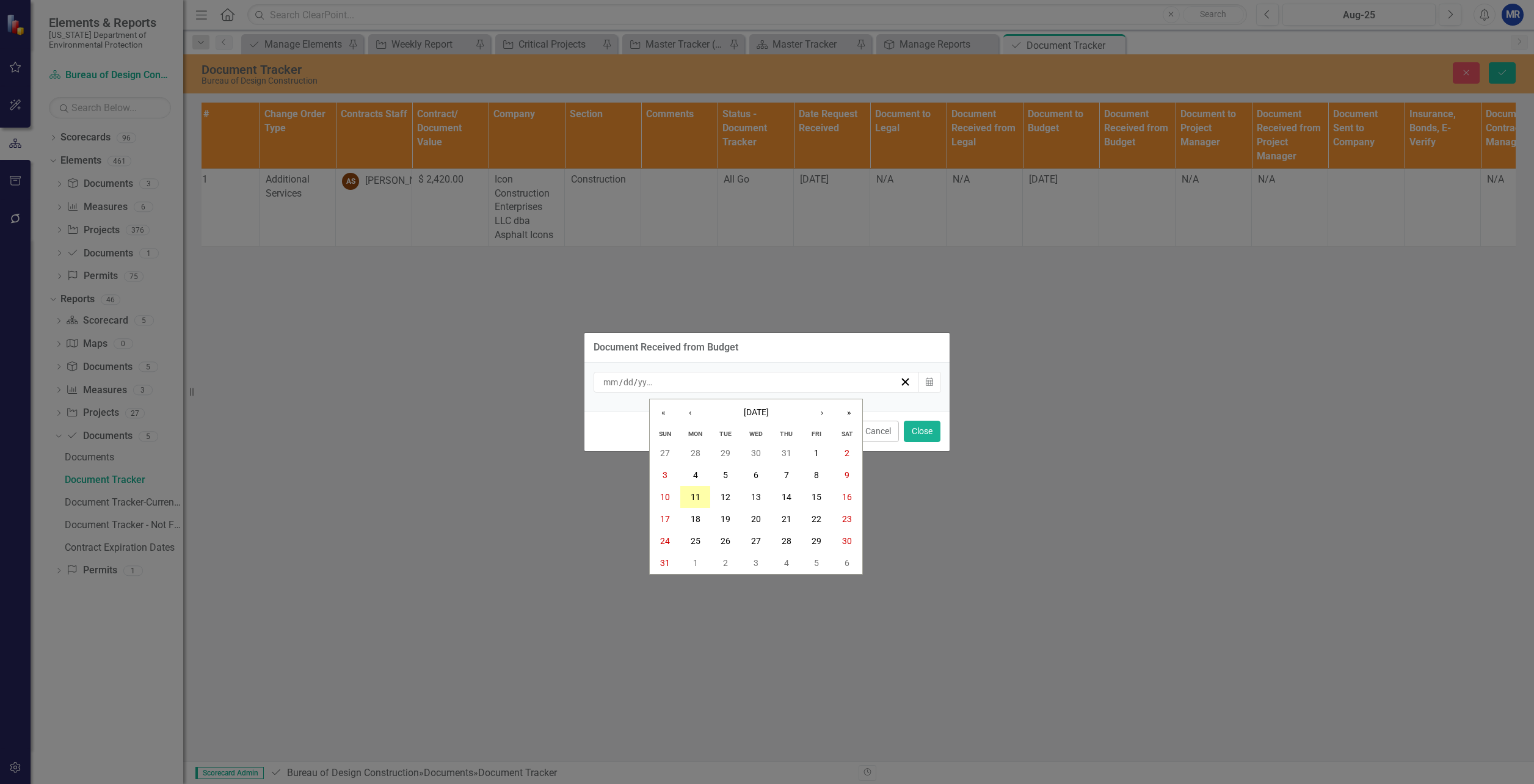
click at [706, 499] on button "11" at bounding box center [695, 497] width 31 height 22
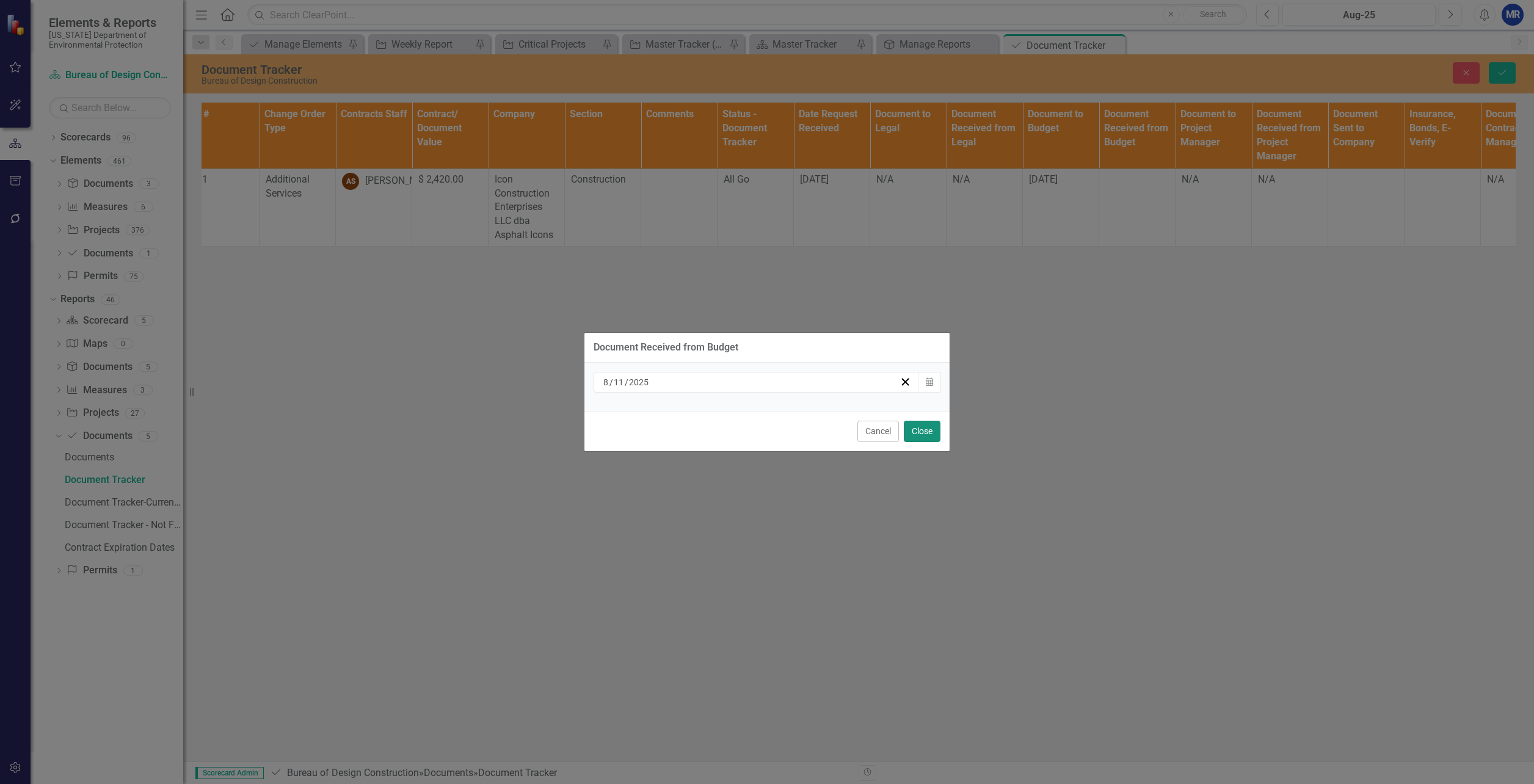
click at [914, 428] on button "Close" at bounding box center [922, 431] width 37 height 22
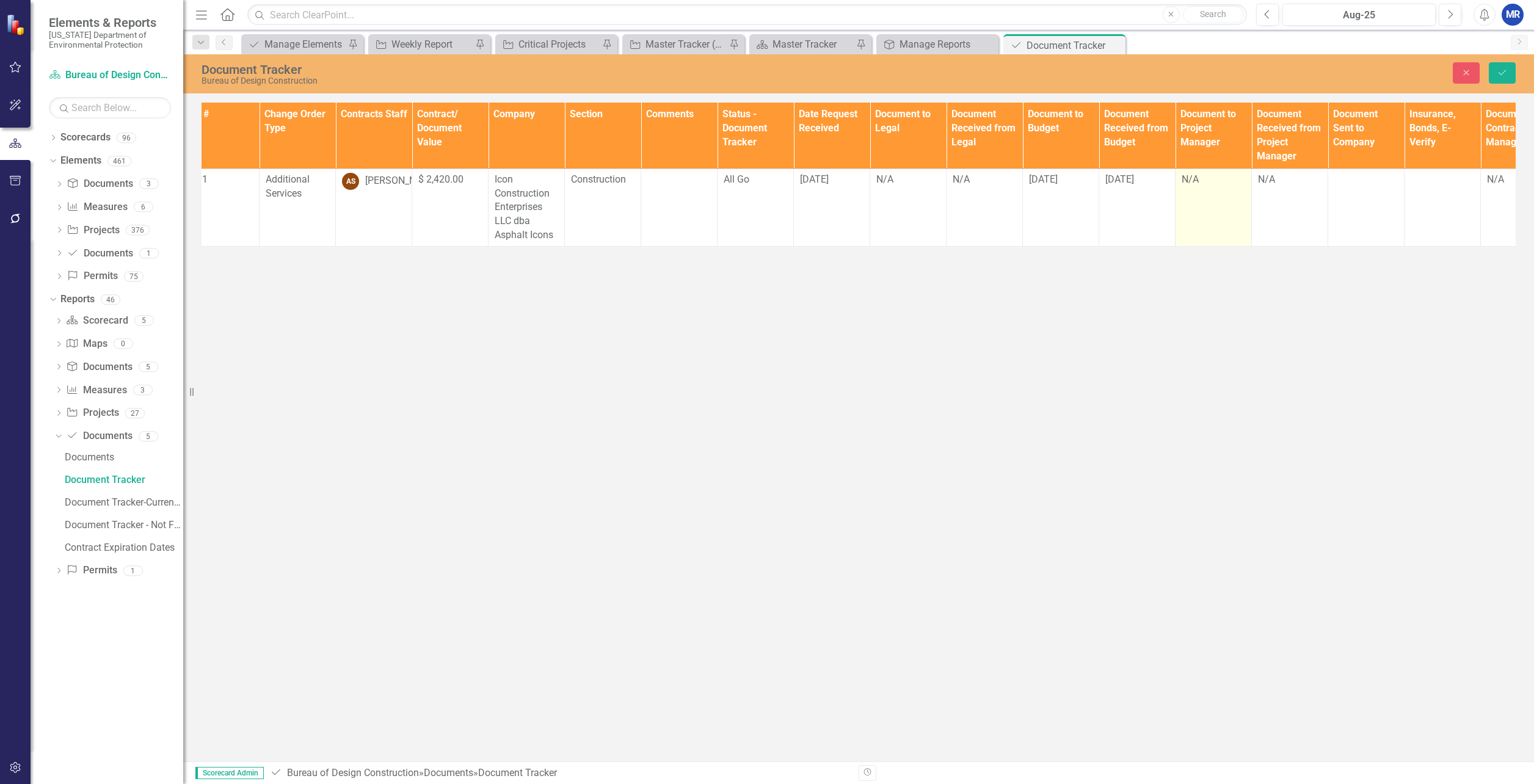
click at [1217, 207] on td "N/A" at bounding box center [1214, 207] width 77 height 78
click at [1217, 207] on td "N/A" at bounding box center [1214, 207] width 77 height 78
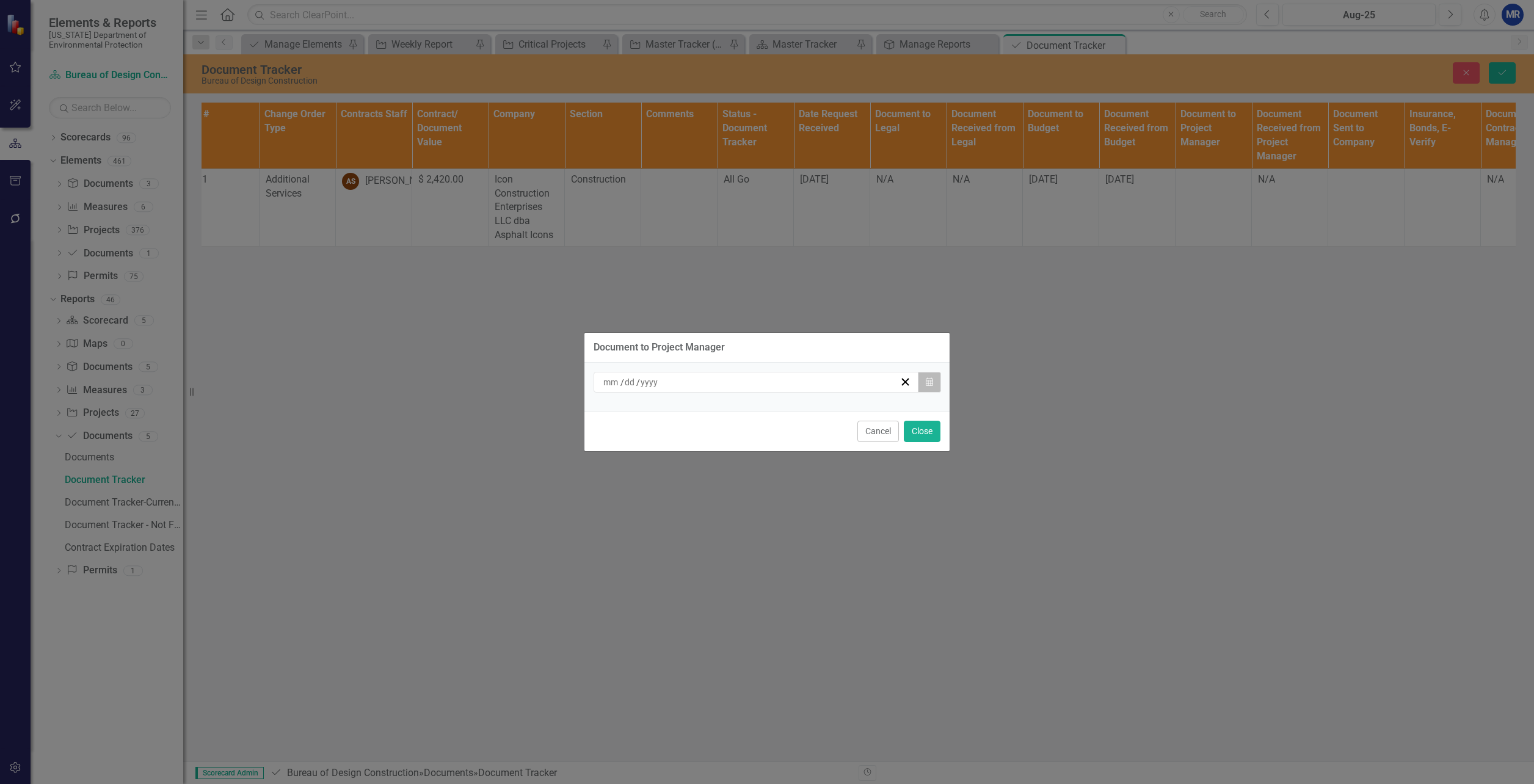
click at [930, 388] on button "Calendar" at bounding box center [929, 383] width 23 height 21
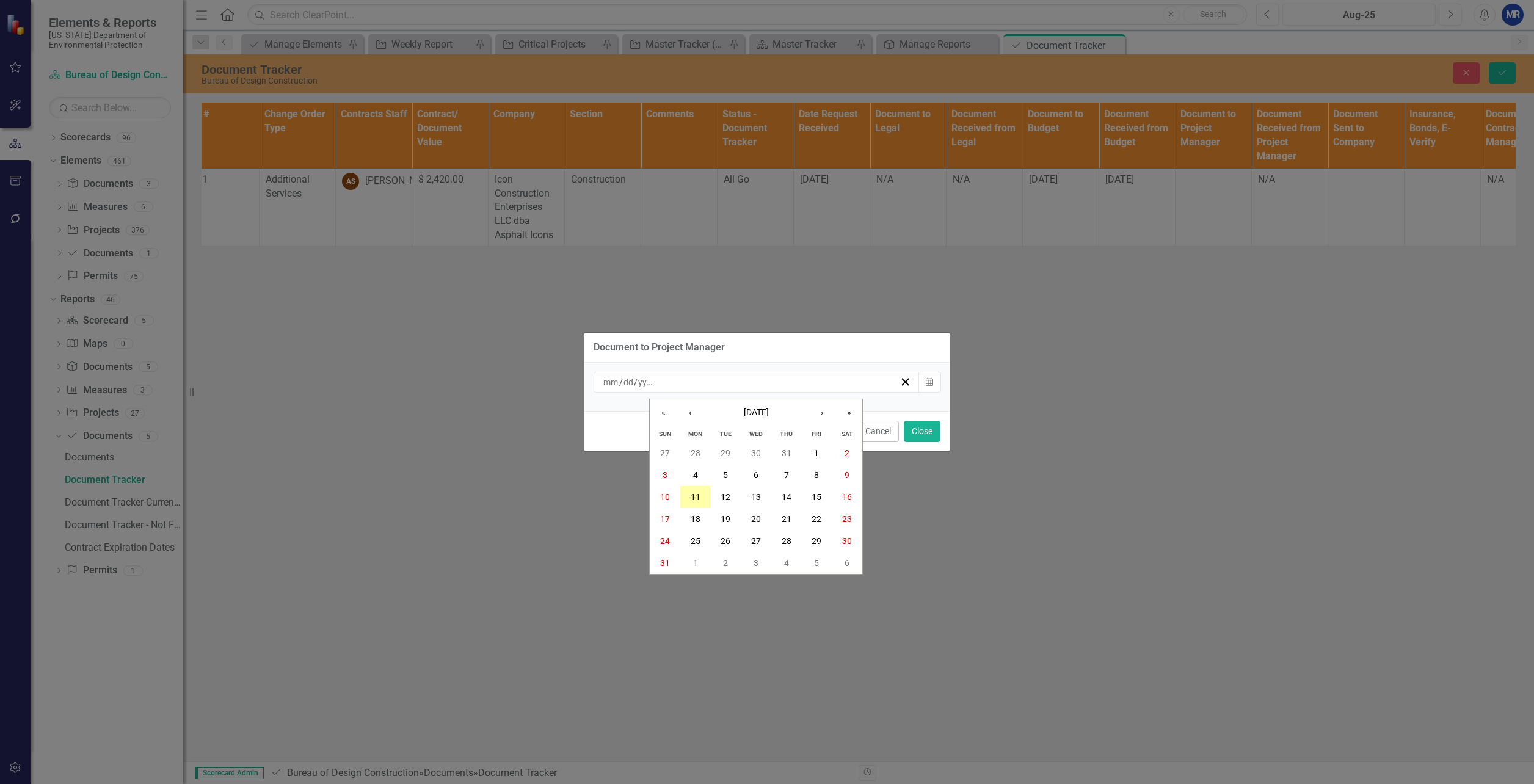
click at [692, 498] on abbr "11" at bounding box center [695, 497] width 10 height 10
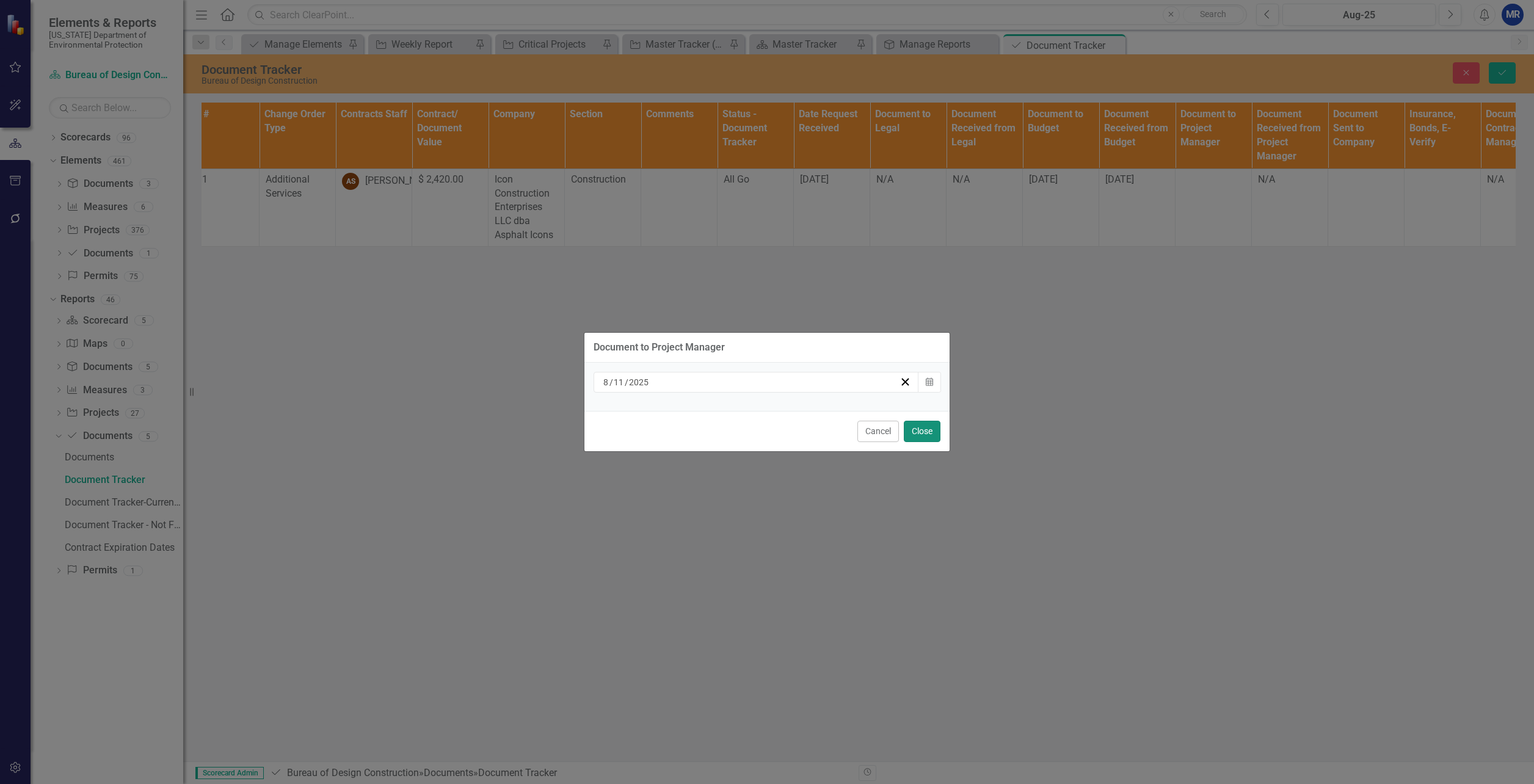
click at [924, 429] on button "Close" at bounding box center [922, 431] width 37 height 22
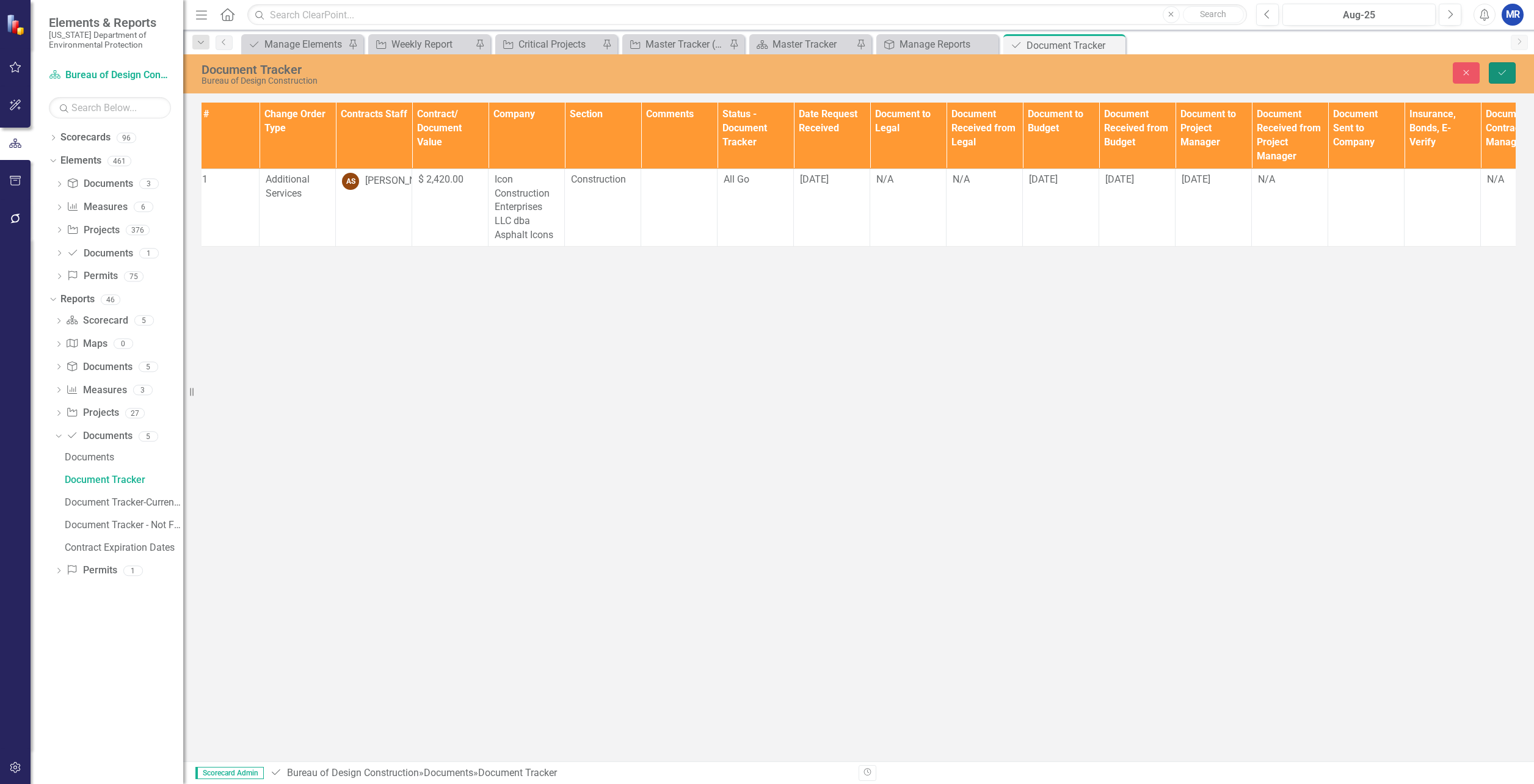
click at [1496, 62] on button "Save" at bounding box center [1502, 73] width 27 height 22
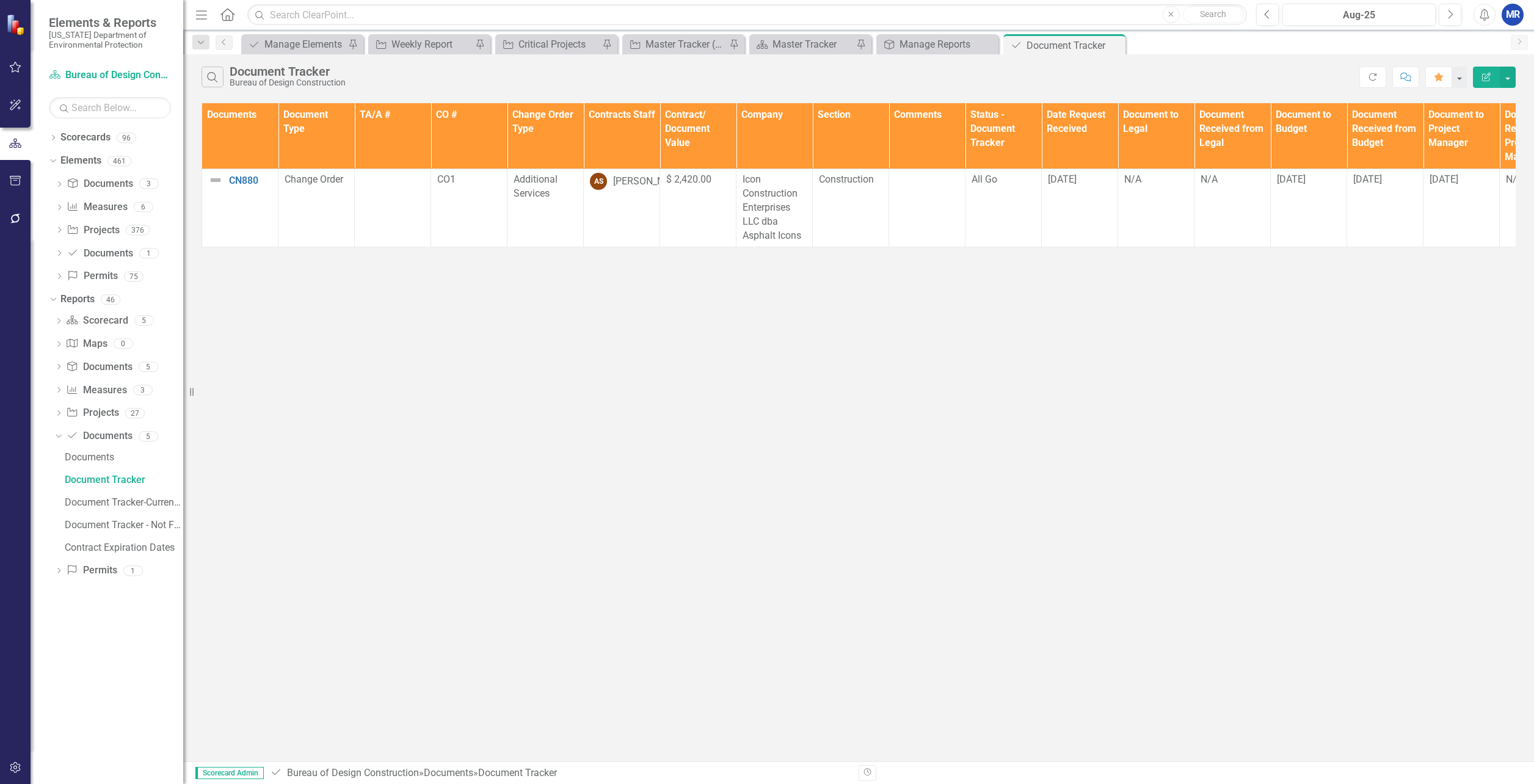
click at [1033, 250] on div "Documents Document Type TA/A # CO # Change Order Type Contracts Staff Contract/…" at bounding box center [859, 175] width 1351 height 150
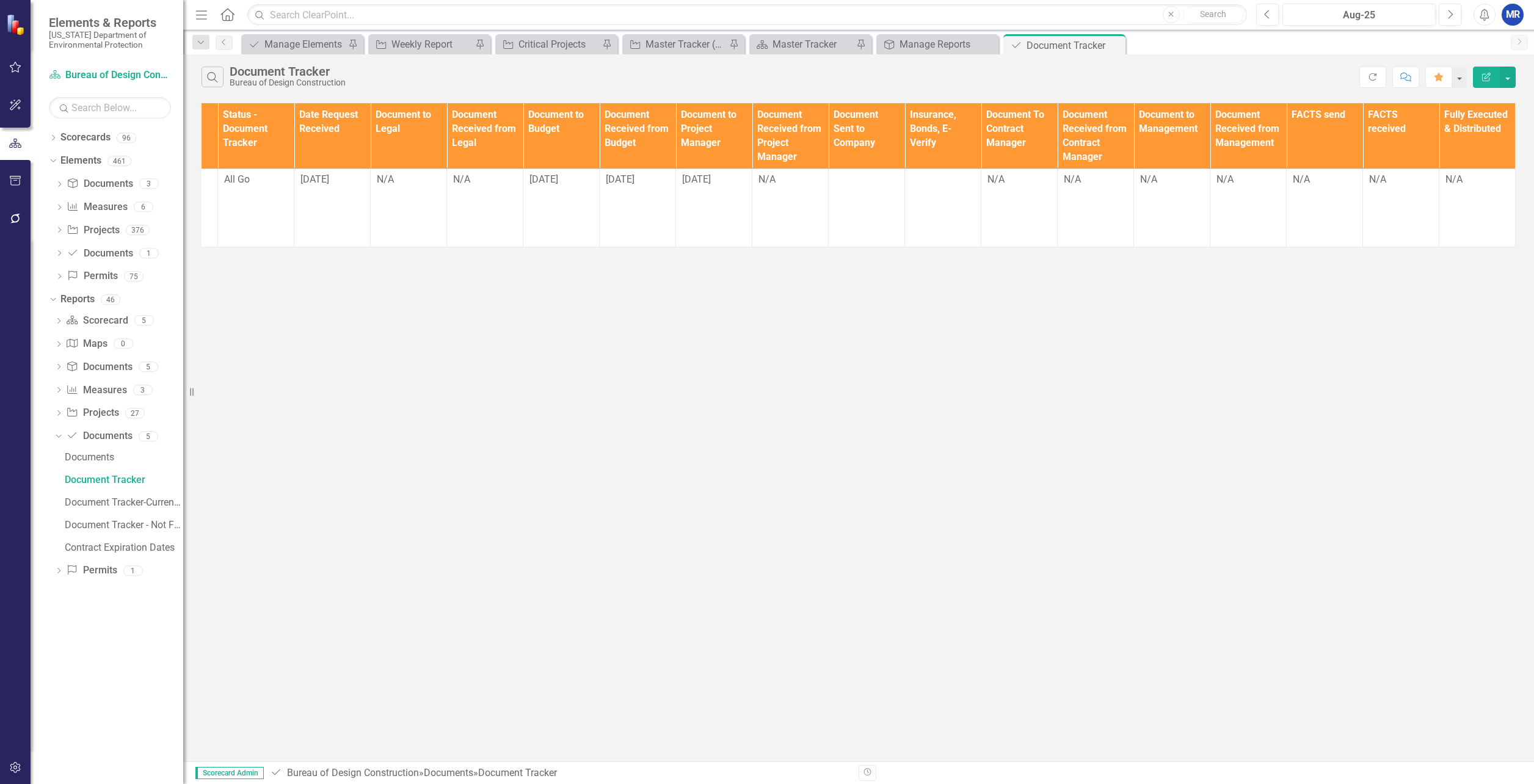
scroll to position [0, 0]
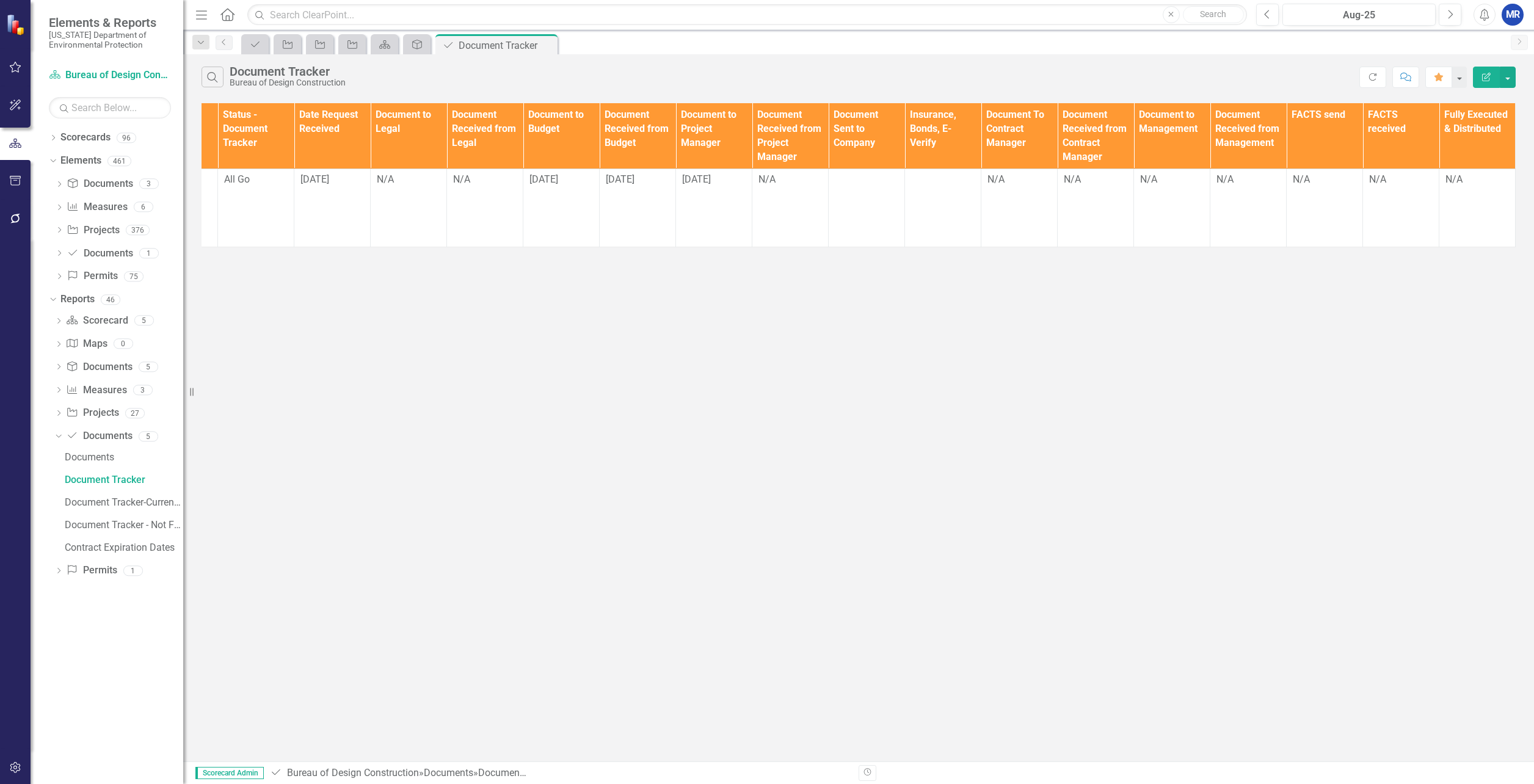
scroll to position [0, 747]
